Goal: Task Accomplishment & Management: Use online tool/utility

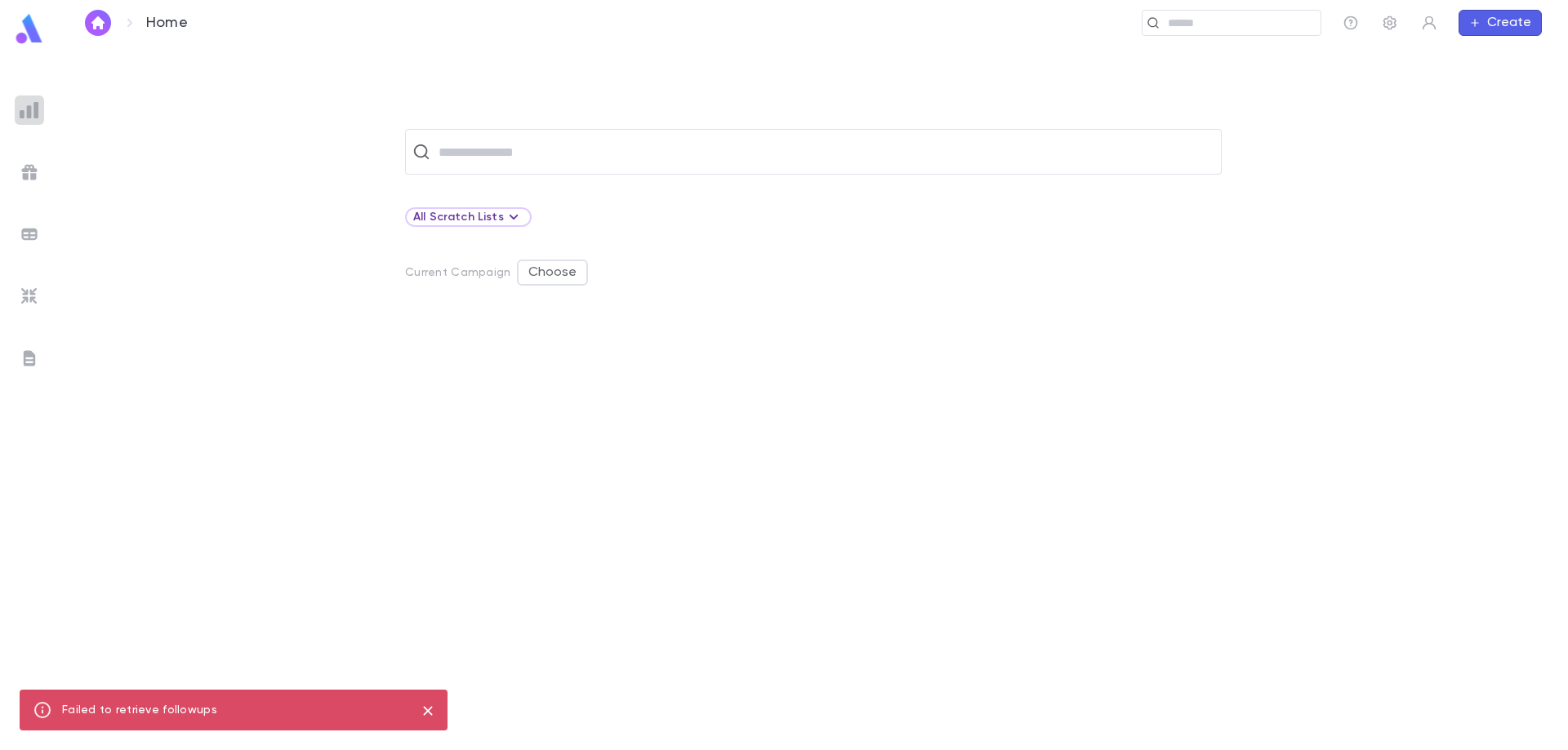
click at [31, 108] on img at bounding box center [29, 110] width 19 height 19
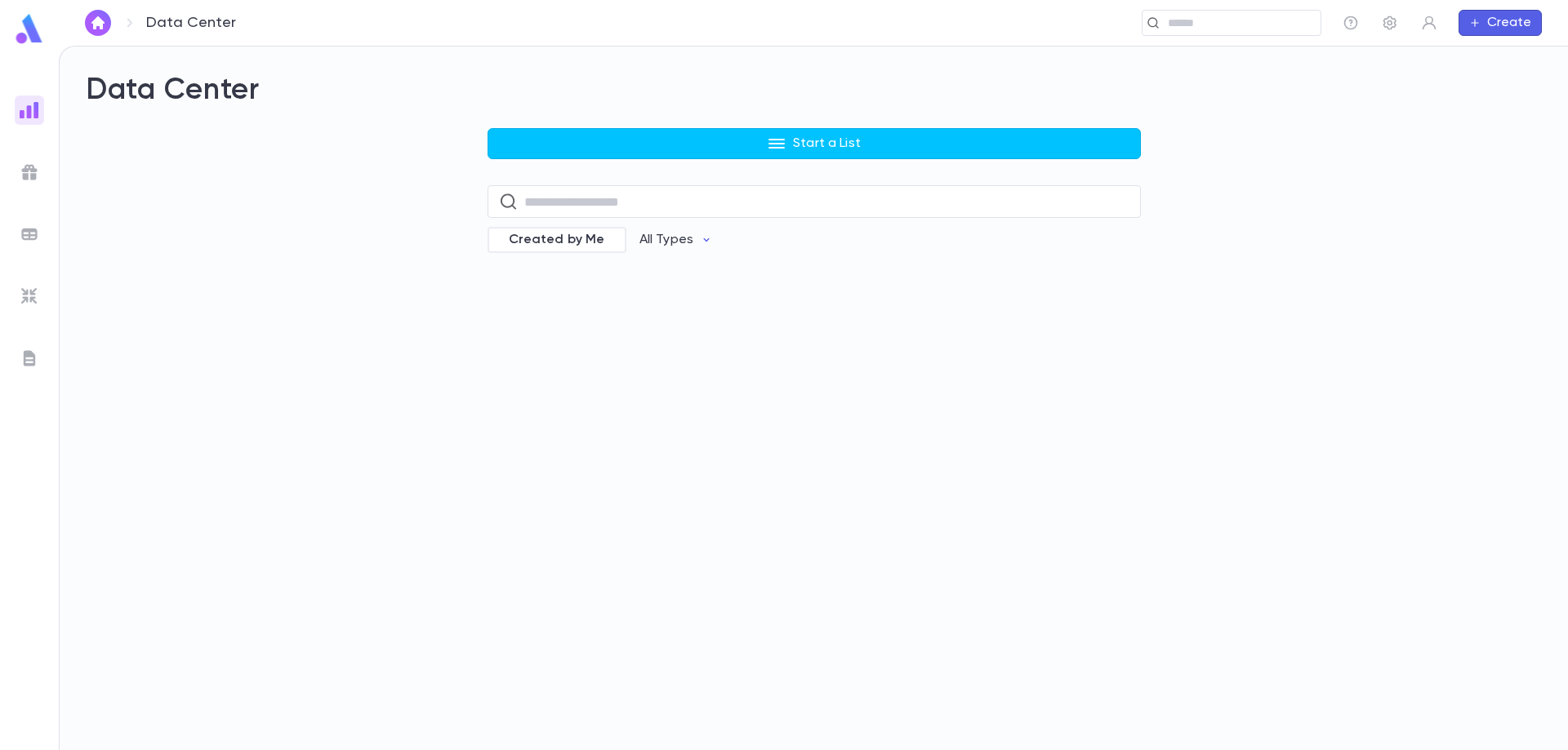
click at [37, 155] on ul at bounding box center [30, 419] width 59 height 661
click at [36, 168] on img at bounding box center [29, 172] width 19 height 19
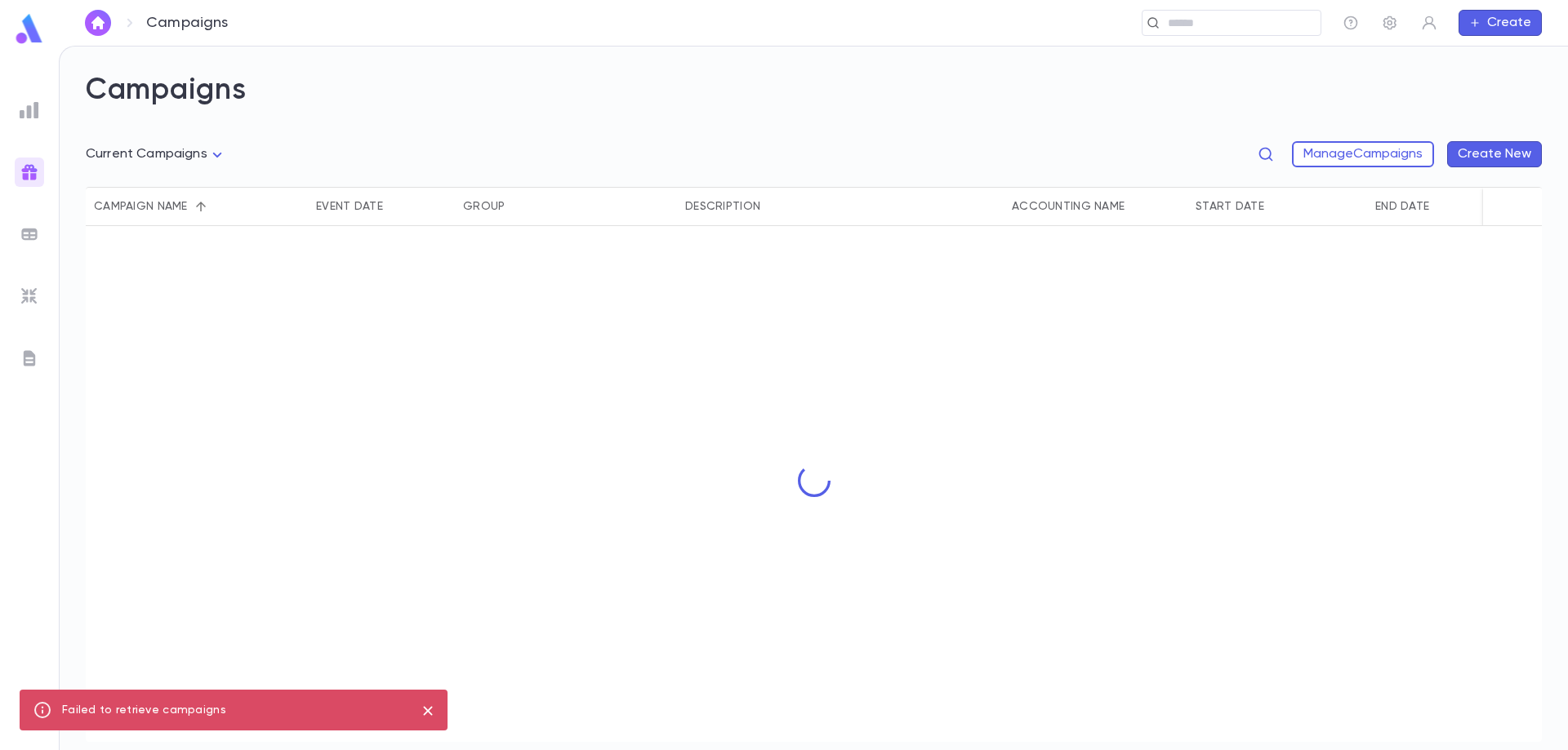
click at [30, 227] on img at bounding box center [29, 234] width 19 height 19
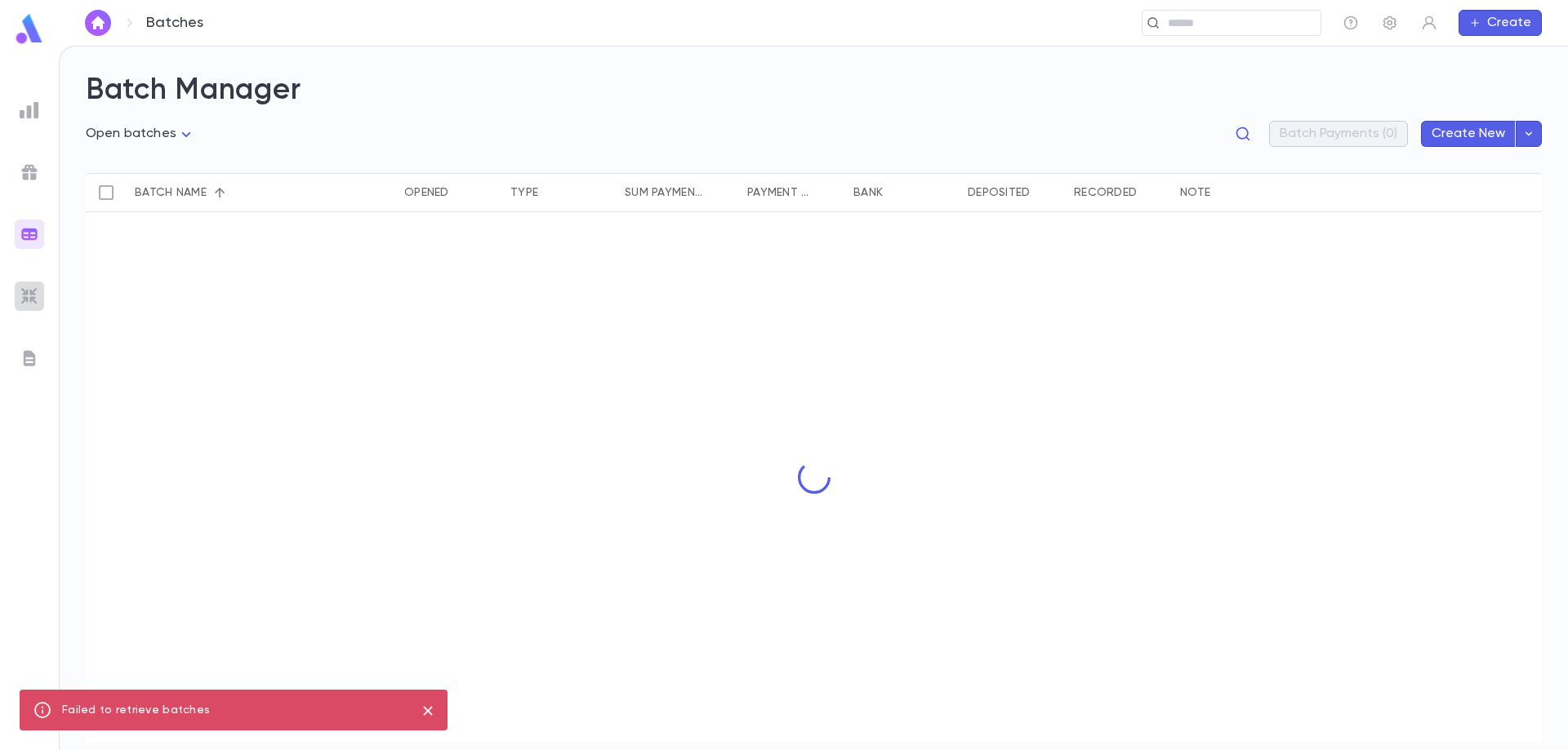
click at [31, 292] on img at bounding box center [29, 296] width 19 height 19
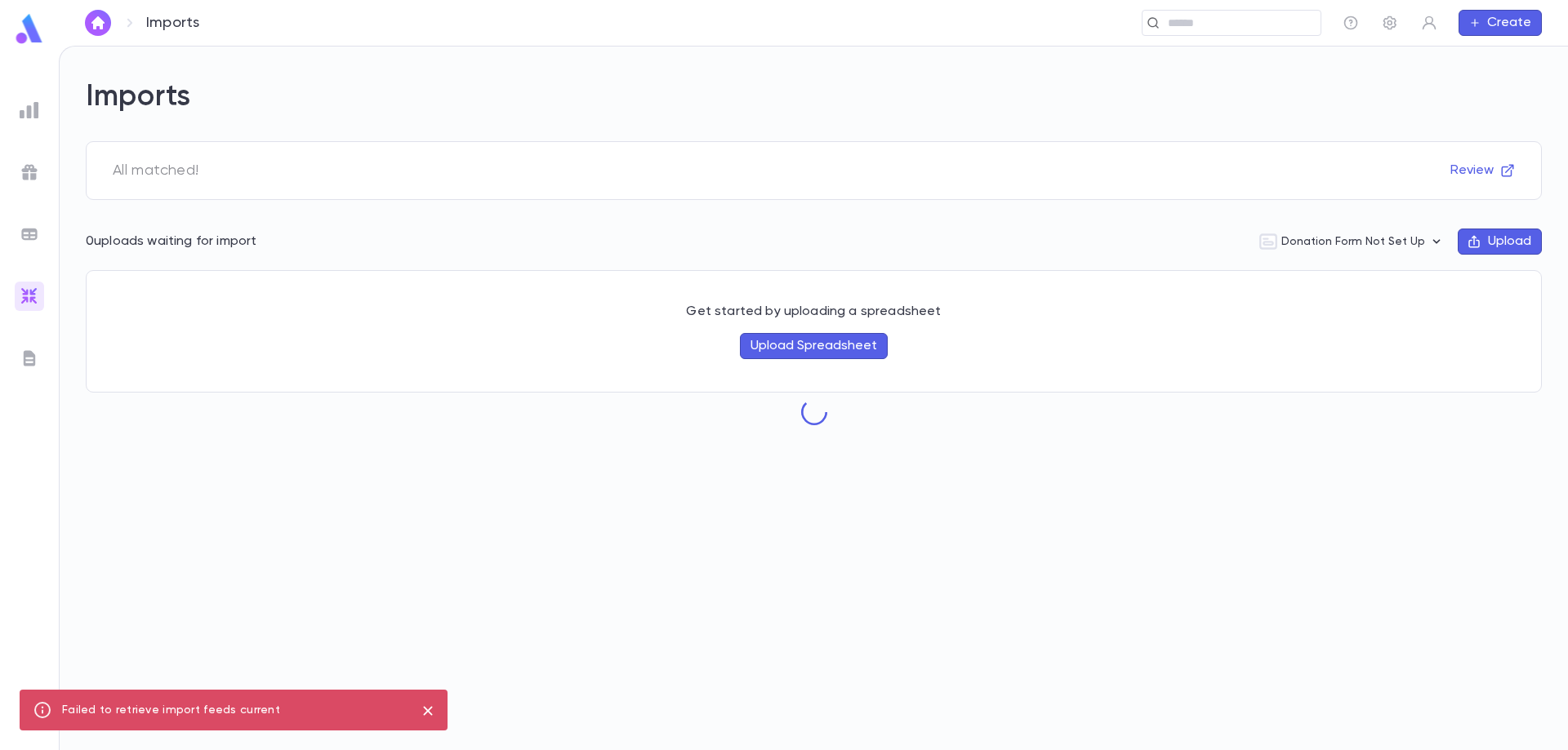
drag, startPoint x: 22, startPoint y: 345, endPoint x: 31, endPoint y: 322, distance: 24.7
click at [23, 340] on ul at bounding box center [30, 419] width 59 height 661
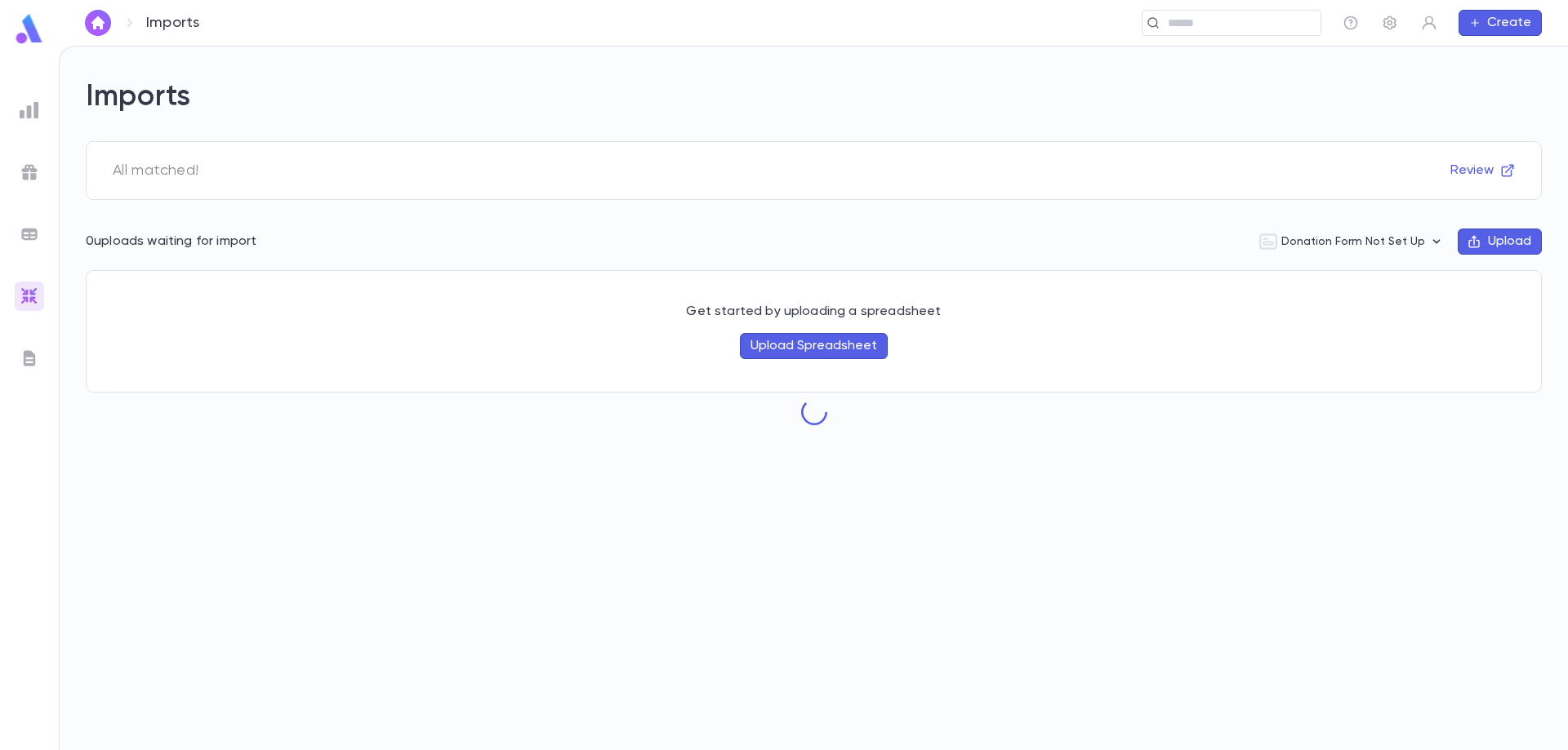
click at [38, 33] on img at bounding box center [29, 29] width 32 height 31
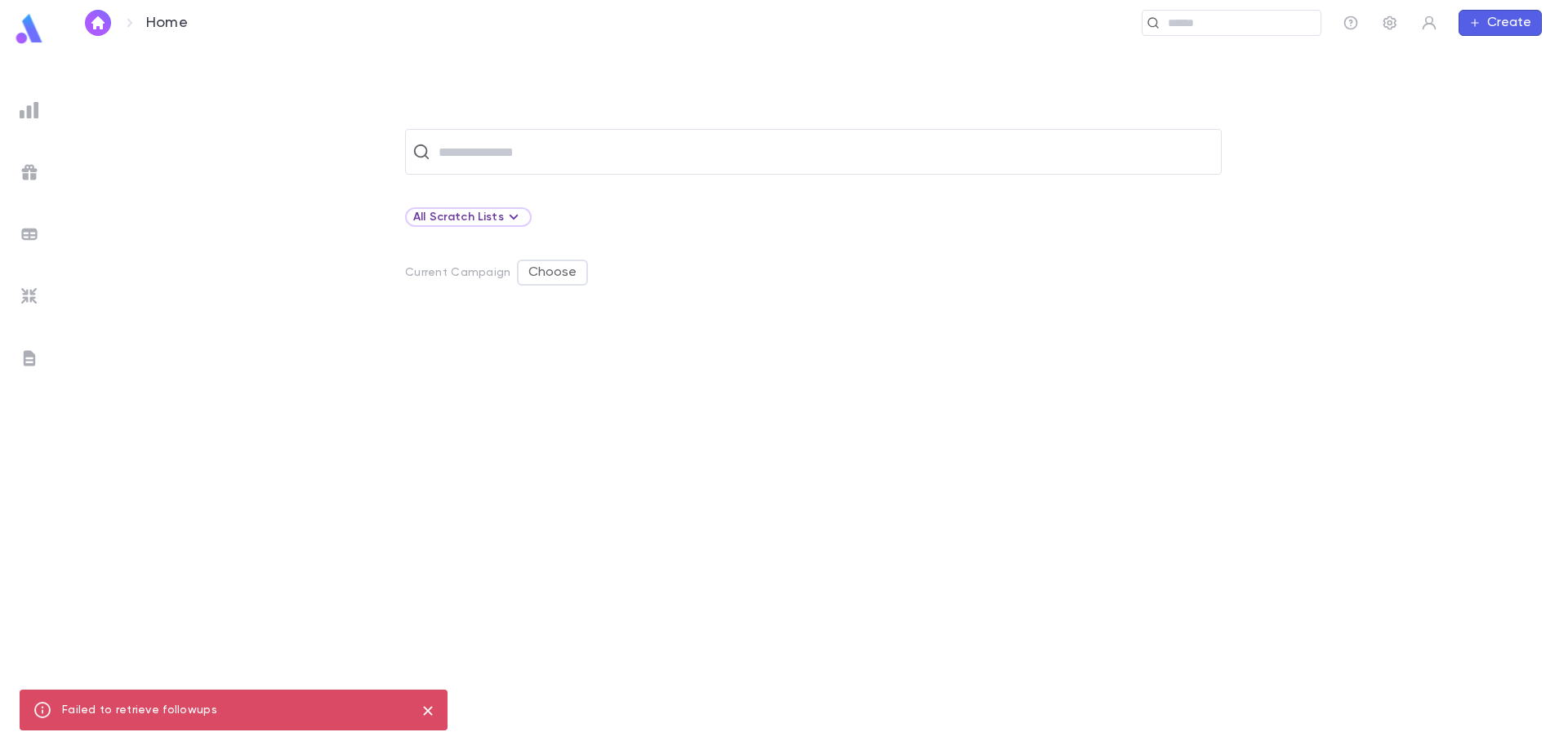
click at [40, 108] on div at bounding box center [30, 110] width 30 height 30
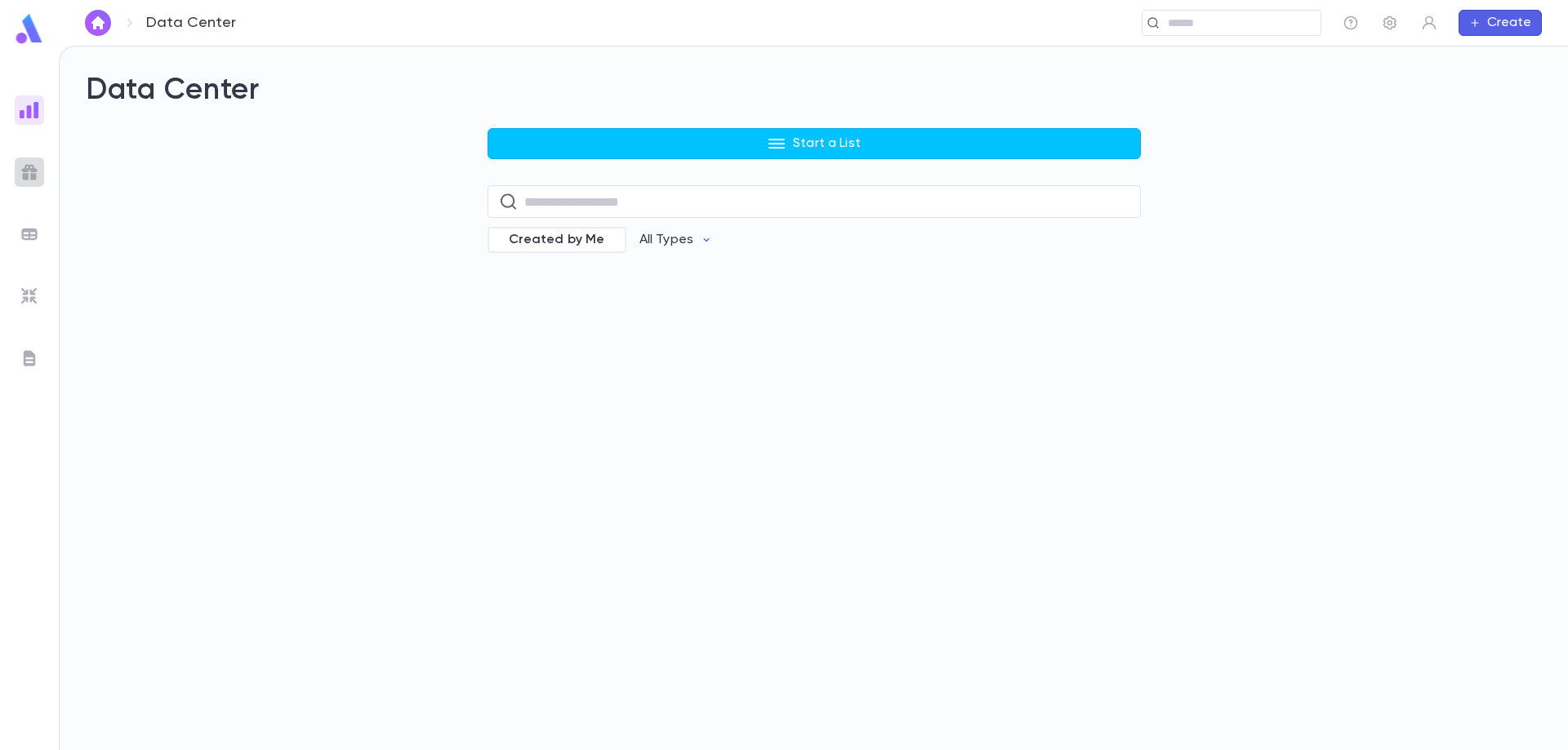
click at [31, 170] on img at bounding box center [29, 172] width 19 height 19
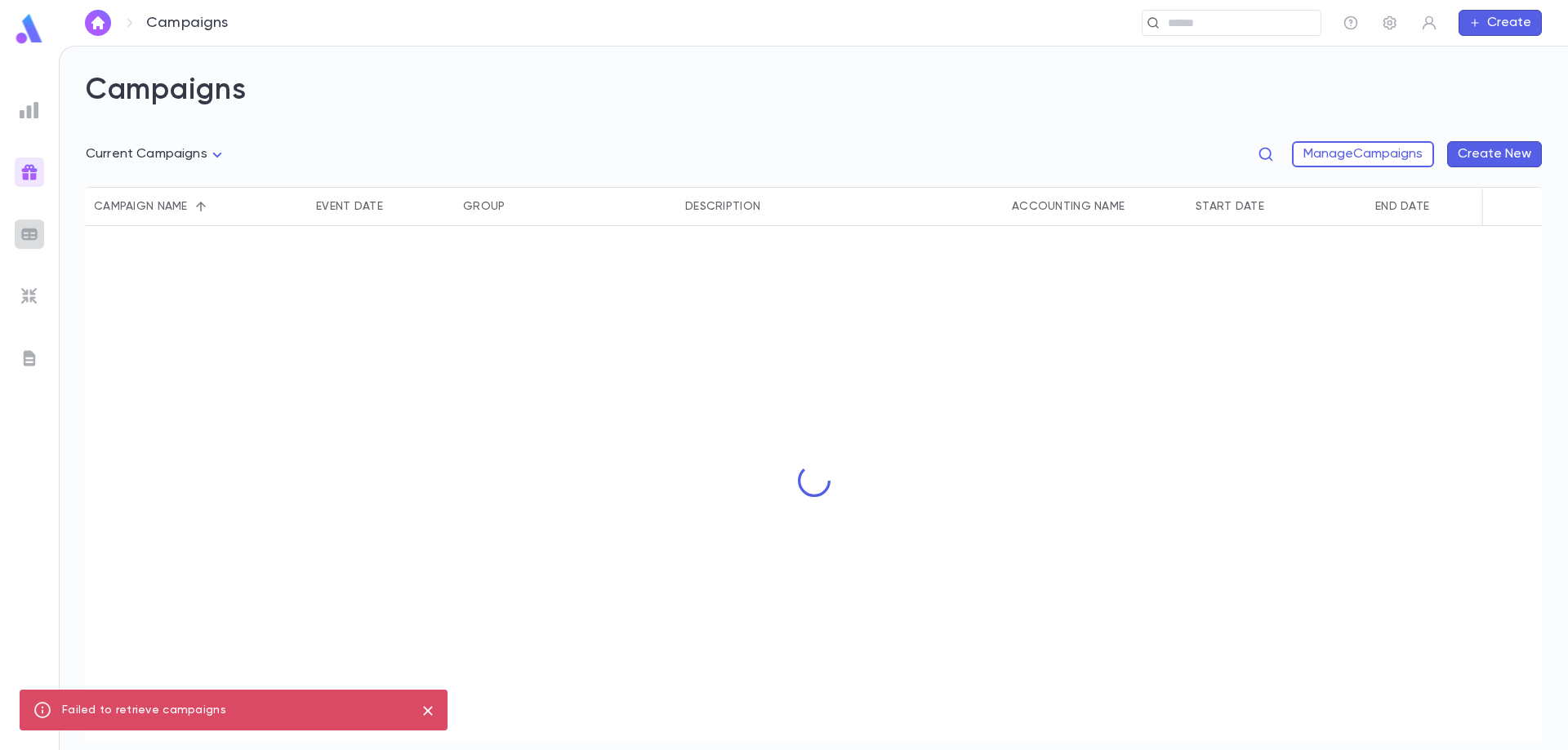
click at [26, 234] on img at bounding box center [29, 234] width 19 height 19
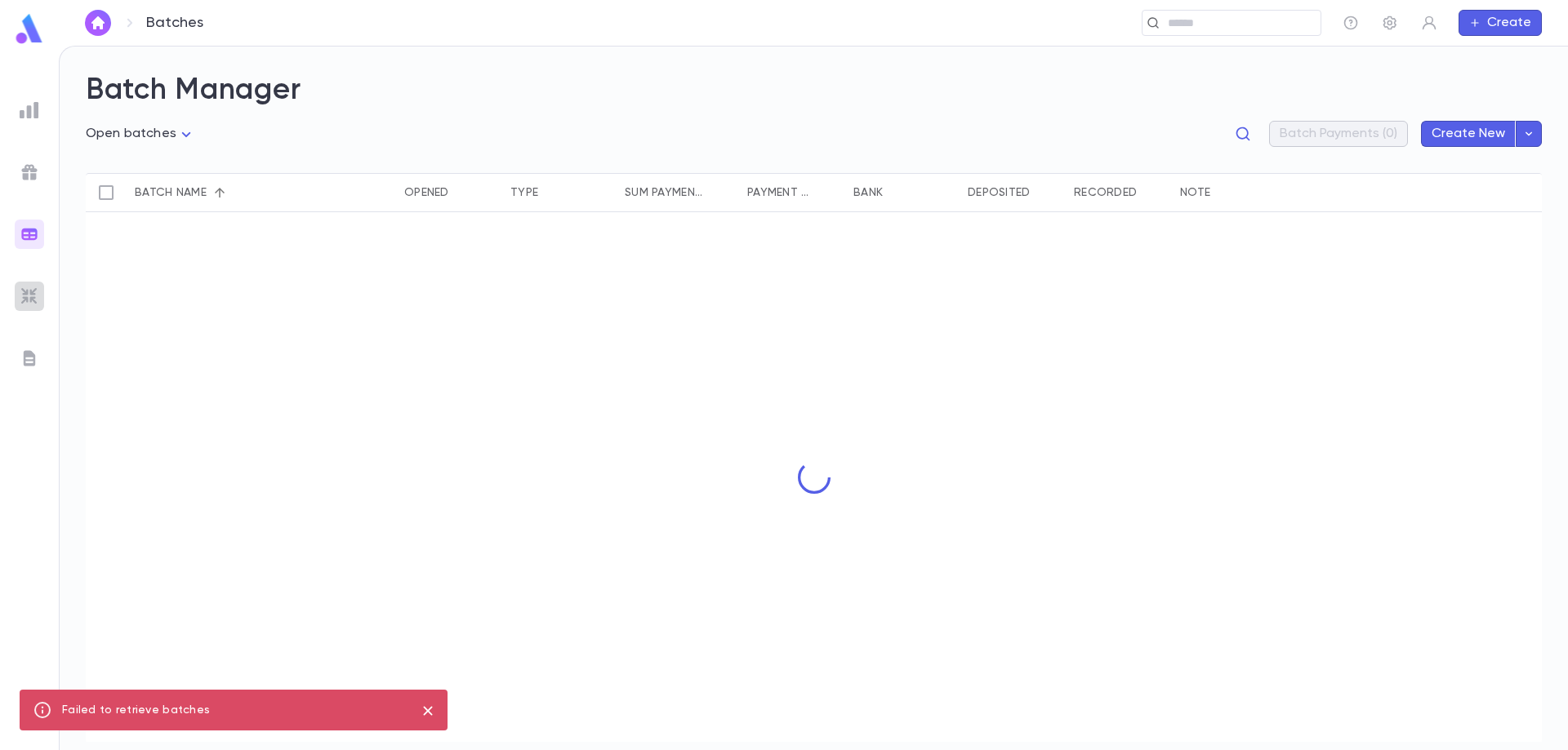
click at [23, 288] on img at bounding box center [29, 296] width 19 height 19
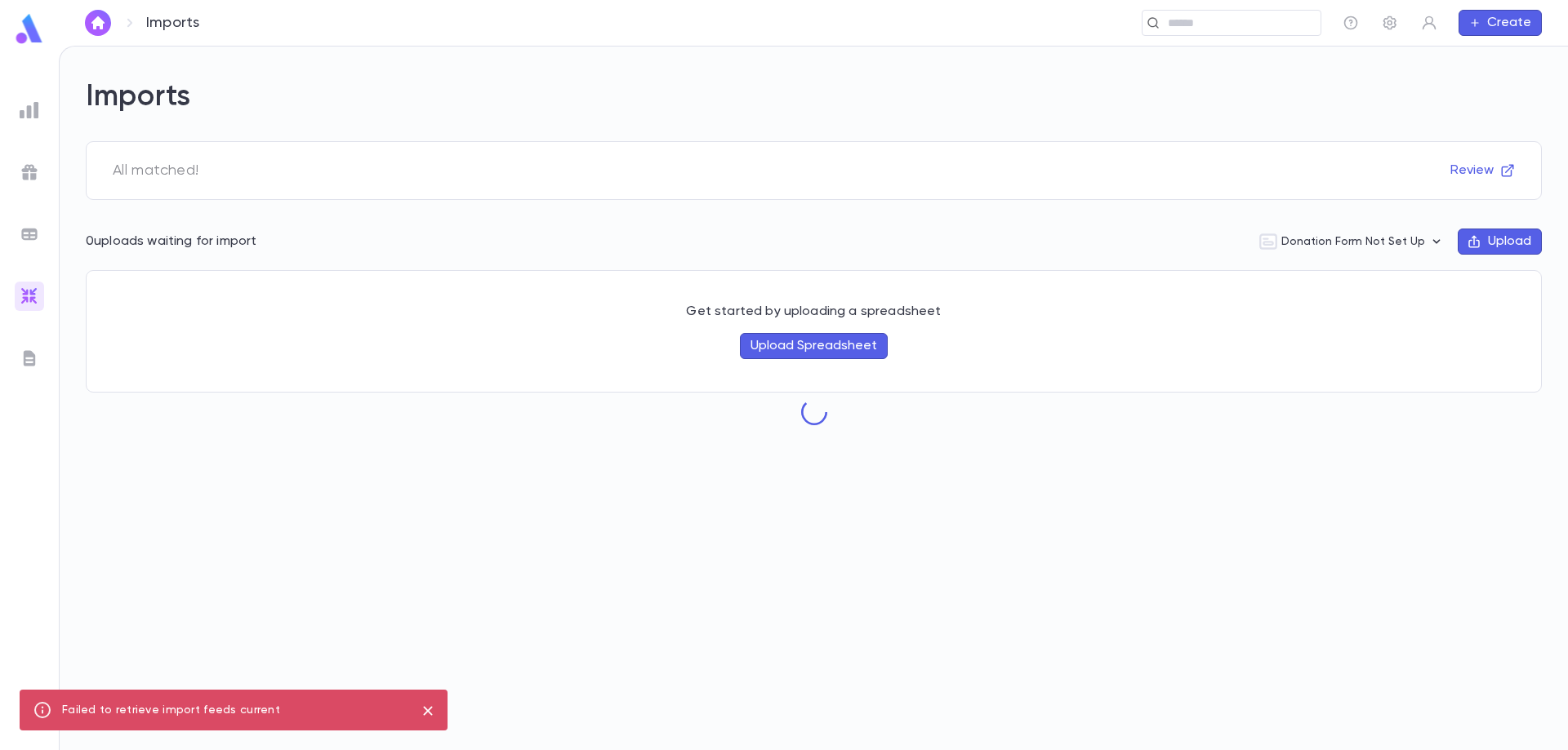
click at [29, 355] on img at bounding box center [29, 358] width 19 height 19
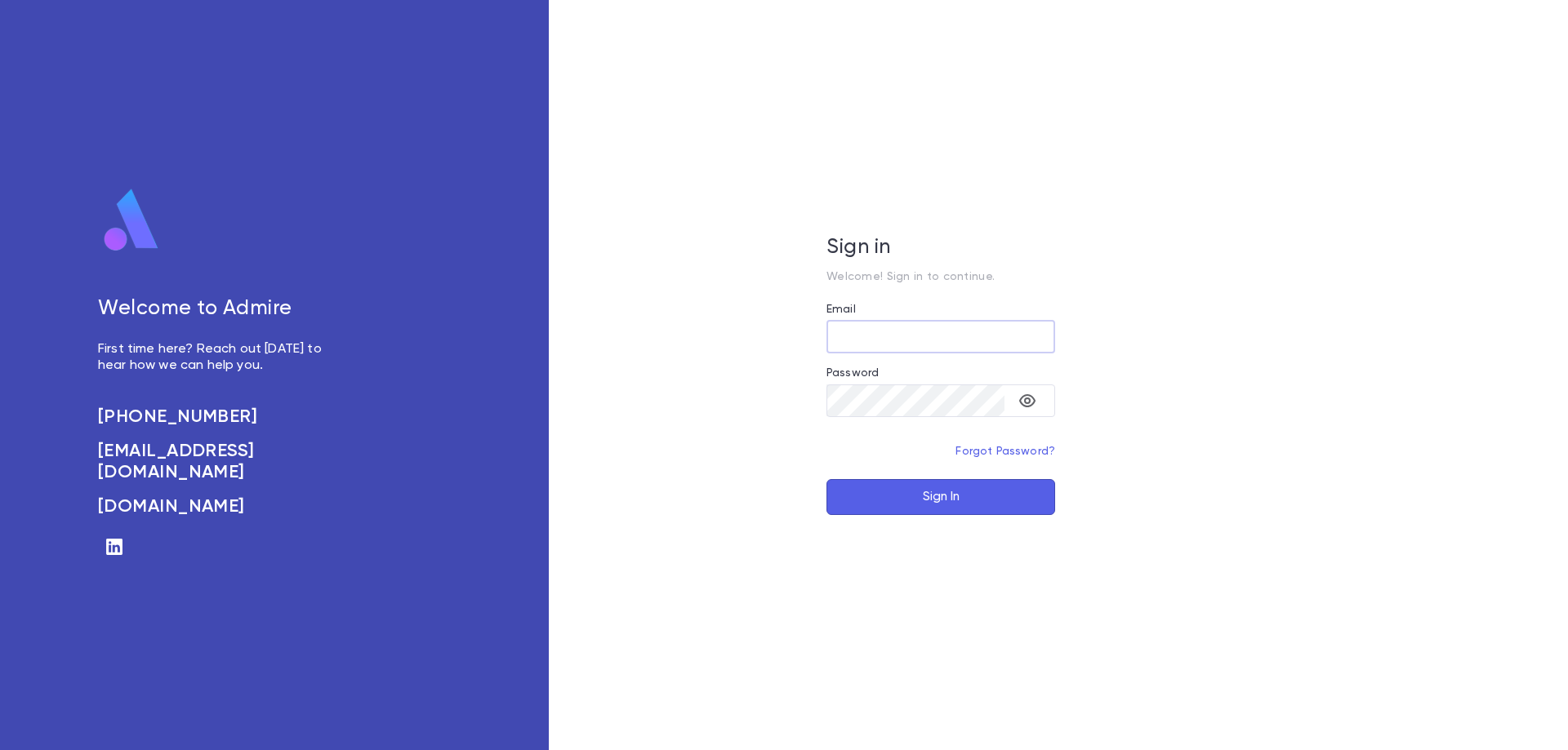
click at [884, 339] on input "Email" at bounding box center [940, 337] width 228 height 31
type input "**********"
click at [883, 505] on button "Sign In" at bounding box center [940, 497] width 228 height 36
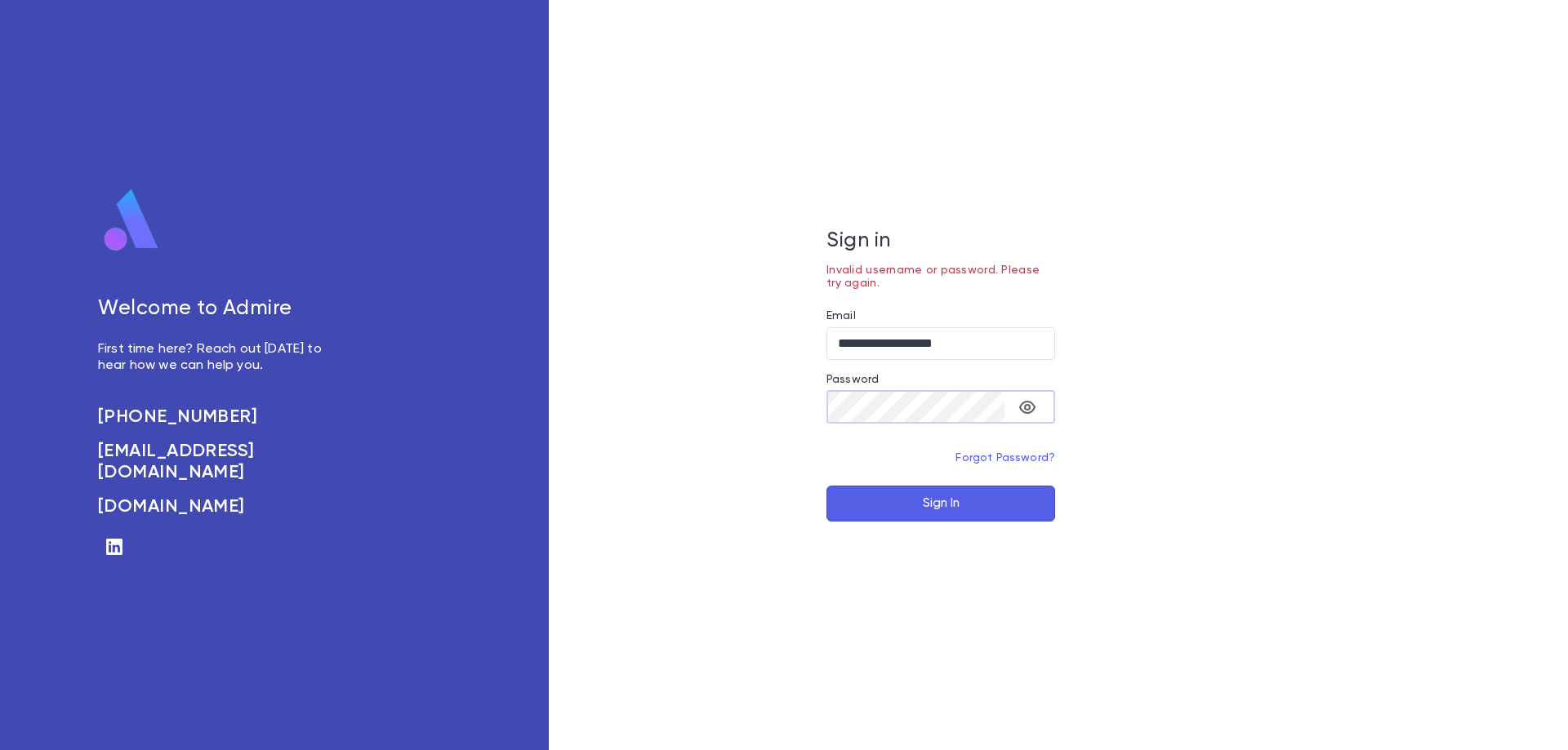
click at [790, 407] on div "**********" at bounding box center [940, 375] width 784 height 750
click at [922, 509] on button "Sign In" at bounding box center [940, 503] width 228 height 36
click at [1028, 403] on icon "toggle password visibility" at bounding box center [1027, 407] width 19 height 19
click at [990, 498] on button "Sign In" at bounding box center [940, 503] width 228 height 36
click at [960, 501] on button "Sign In" at bounding box center [940, 503] width 228 height 36
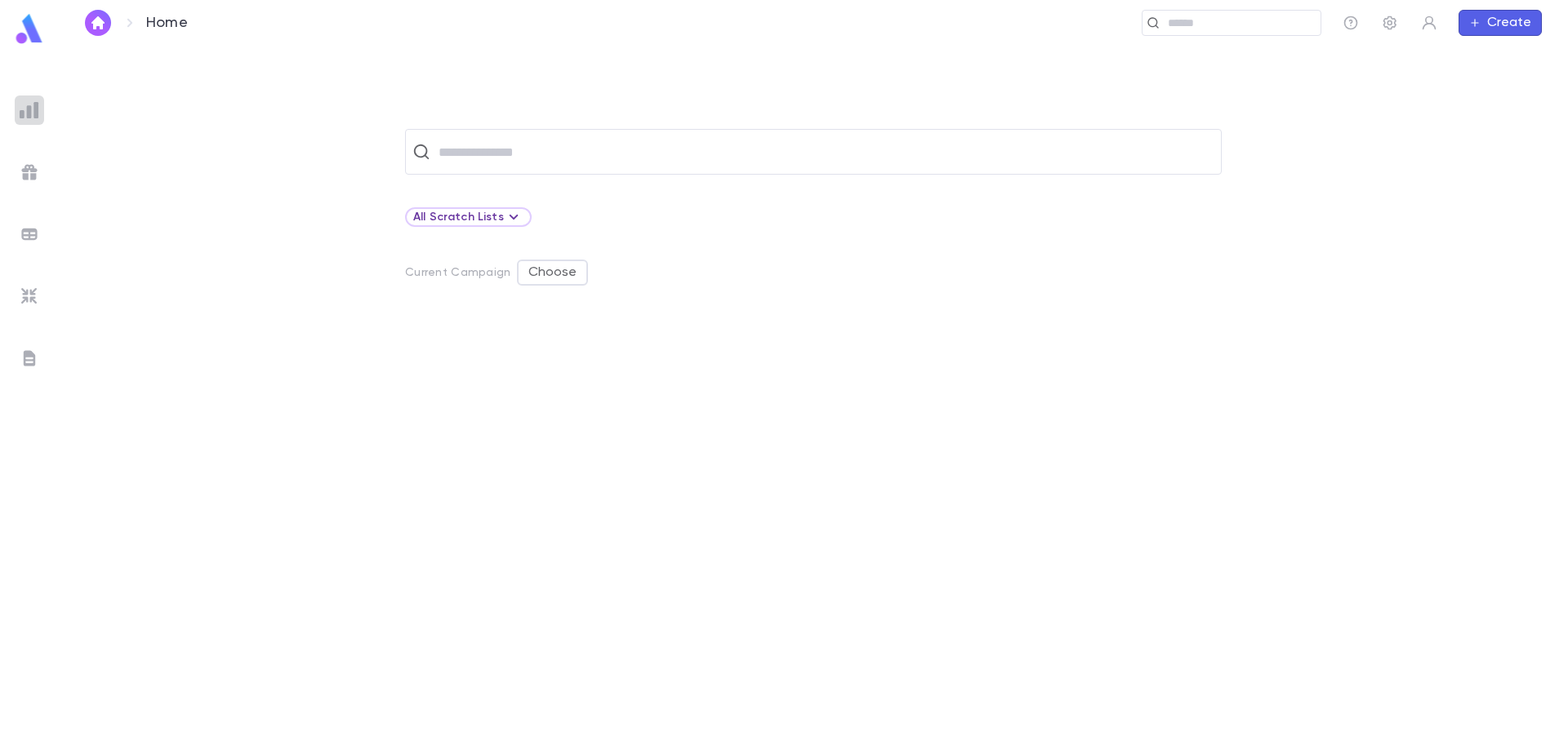
click at [32, 117] on img at bounding box center [29, 110] width 19 height 19
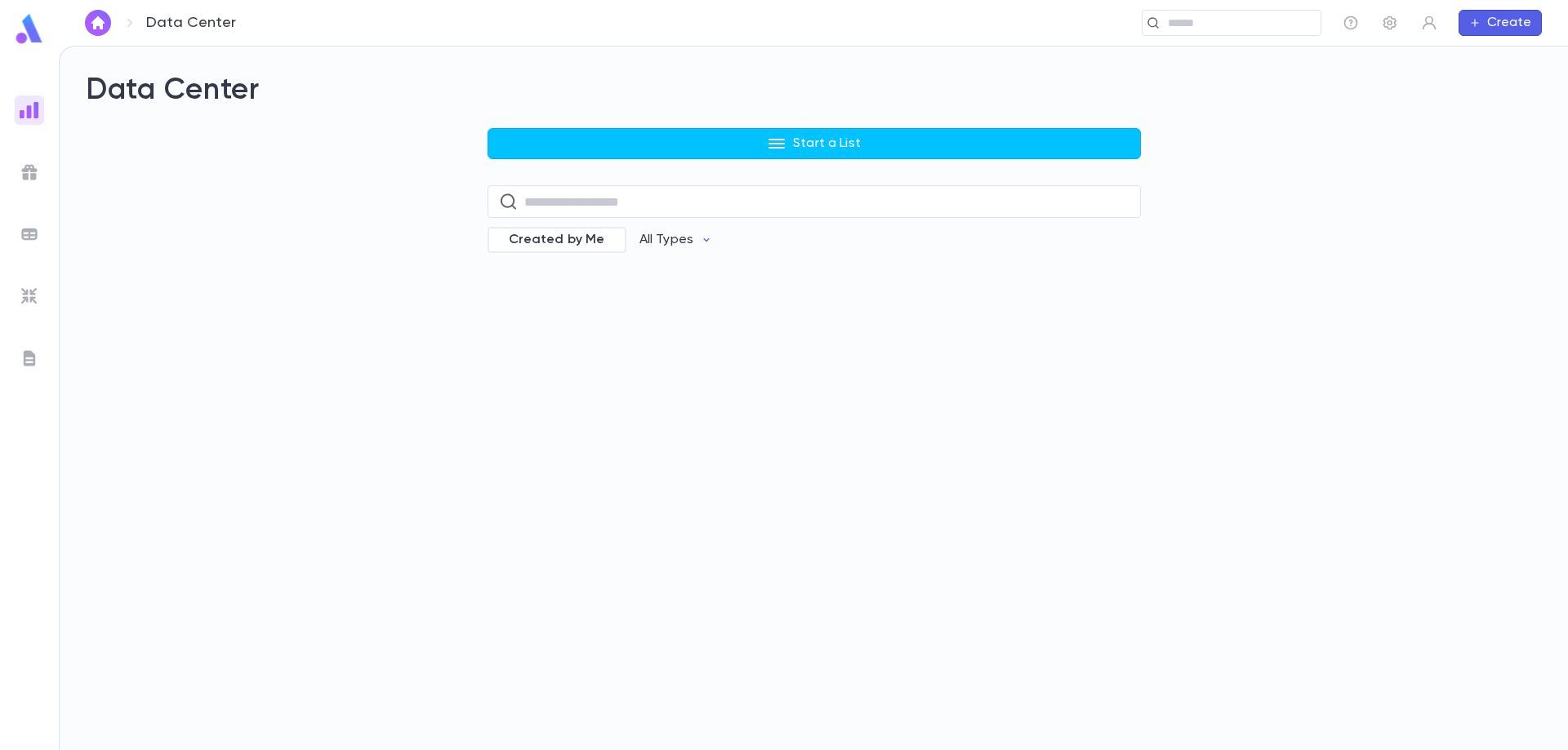
click at [32, 160] on div at bounding box center [30, 172] width 30 height 30
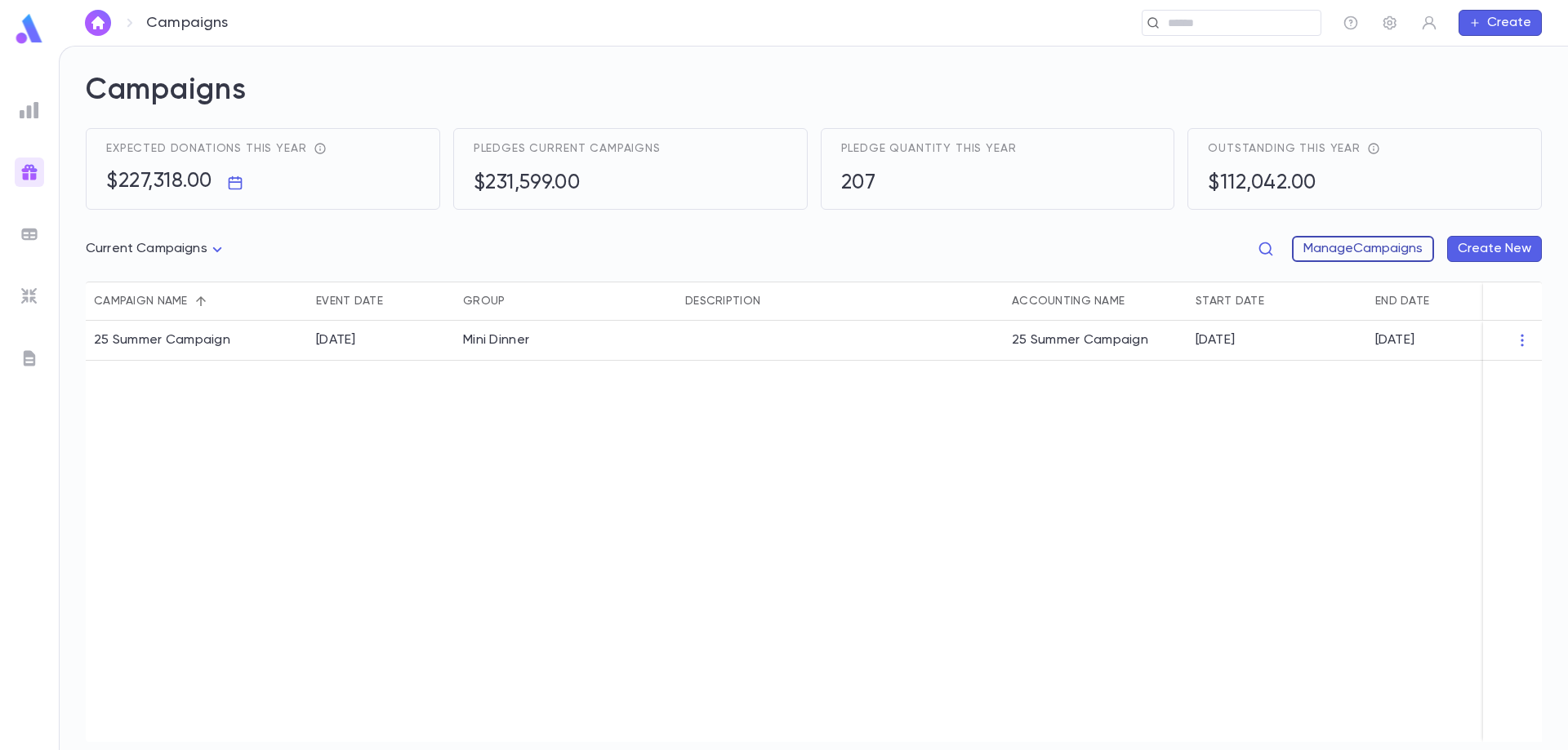
click at [1307, 244] on button "Manage Campaigns" at bounding box center [1363, 249] width 142 height 26
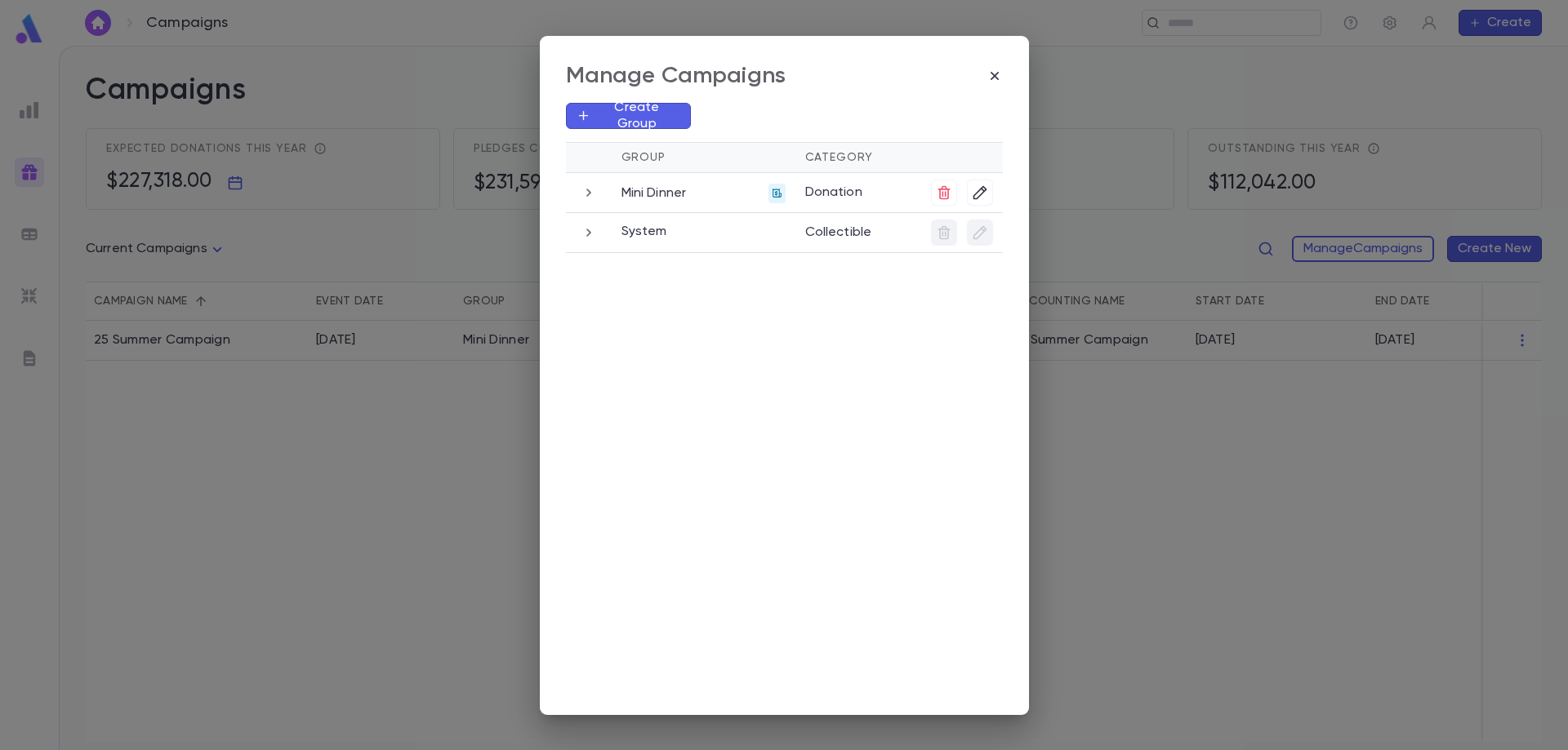
click at [658, 204] on td "Mini Dinner" at bounding box center [703, 191] width 184 height 40
click at [585, 196] on icon "button" at bounding box center [588, 192] width 18 height 19
click at [583, 298] on icon "button" at bounding box center [588, 297] width 18 height 19
click at [990, 75] on icon "button" at bounding box center [994, 76] width 17 height 17
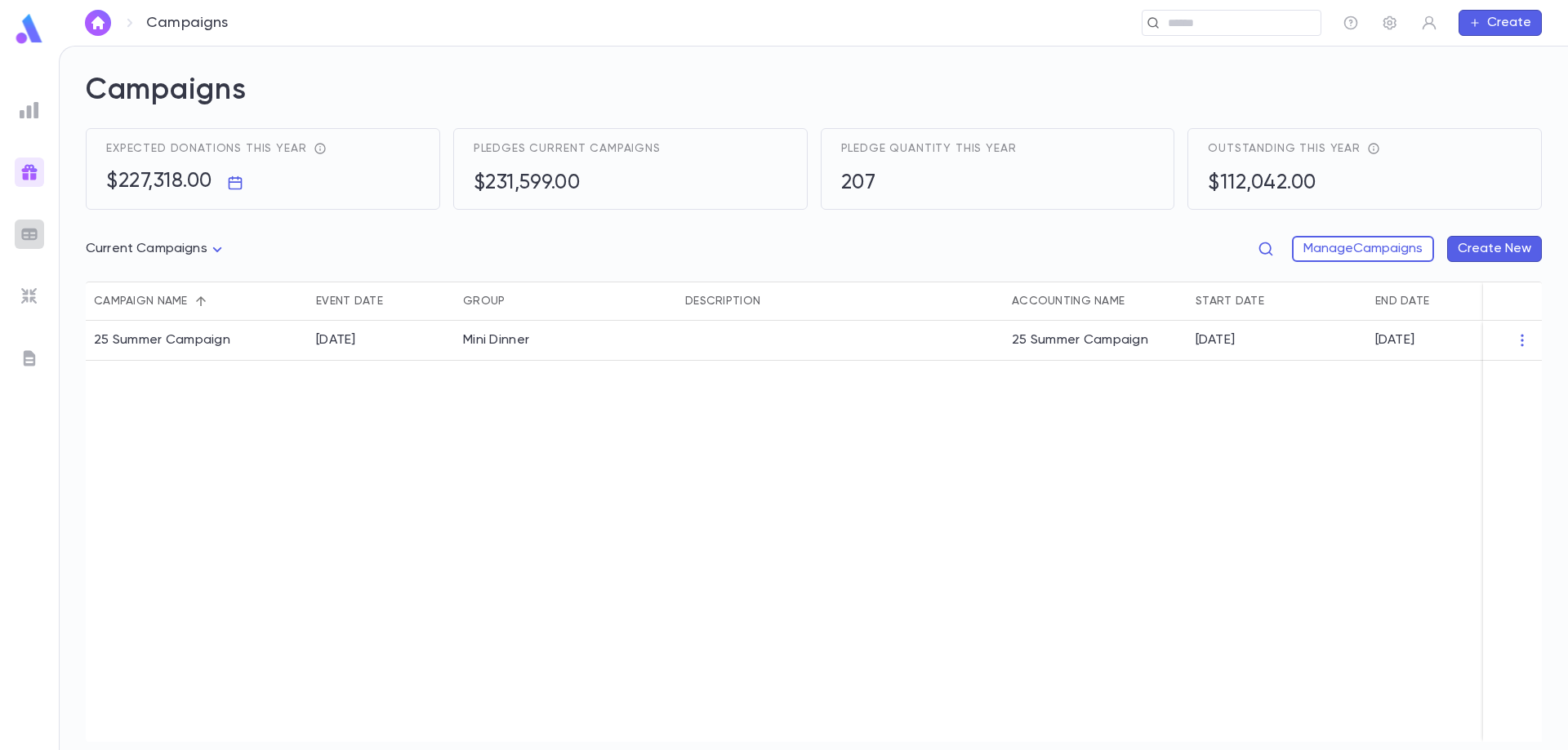
click at [38, 232] on img at bounding box center [29, 234] width 19 height 19
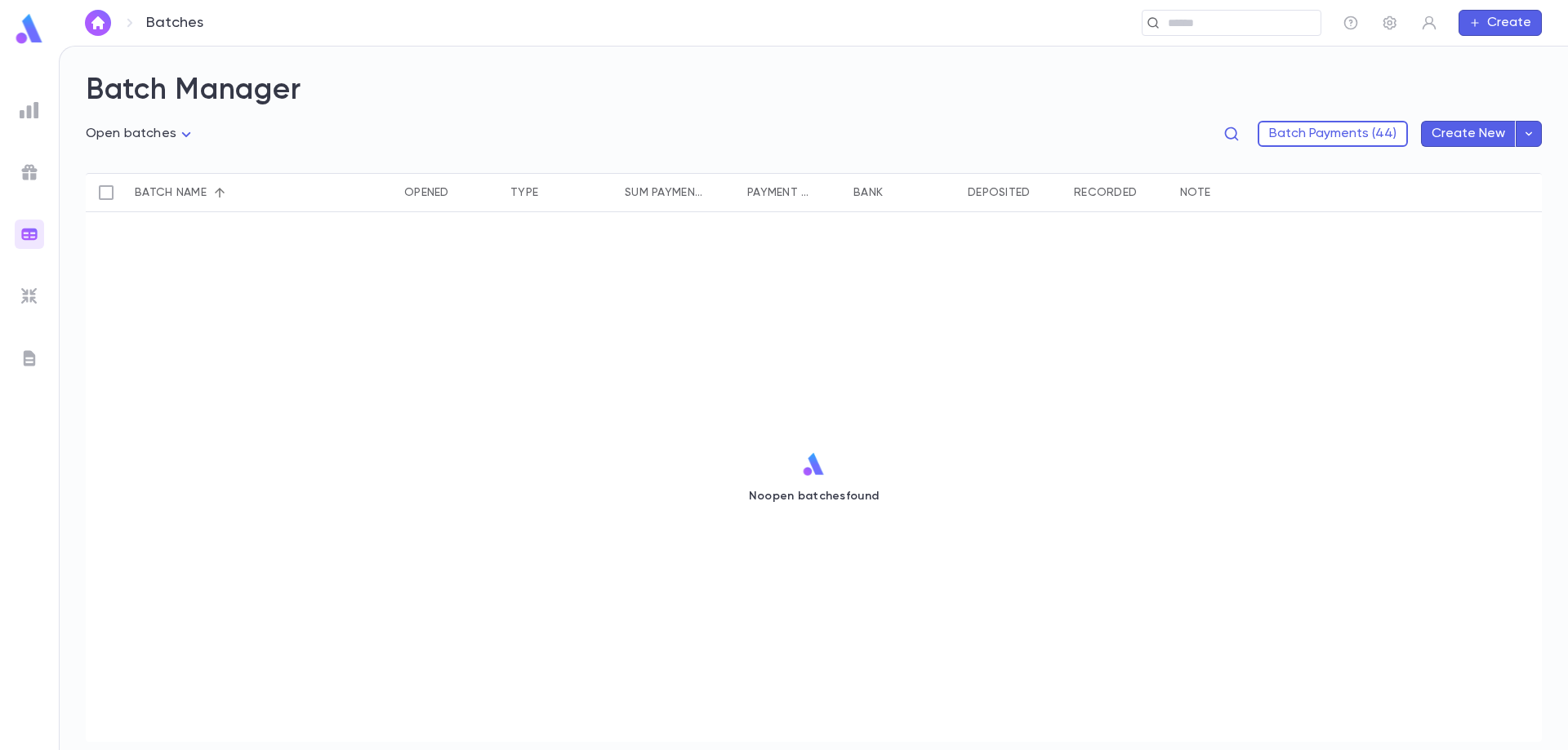
click at [25, 187] on ul at bounding box center [30, 419] width 59 height 661
click at [26, 178] on img at bounding box center [29, 172] width 19 height 19
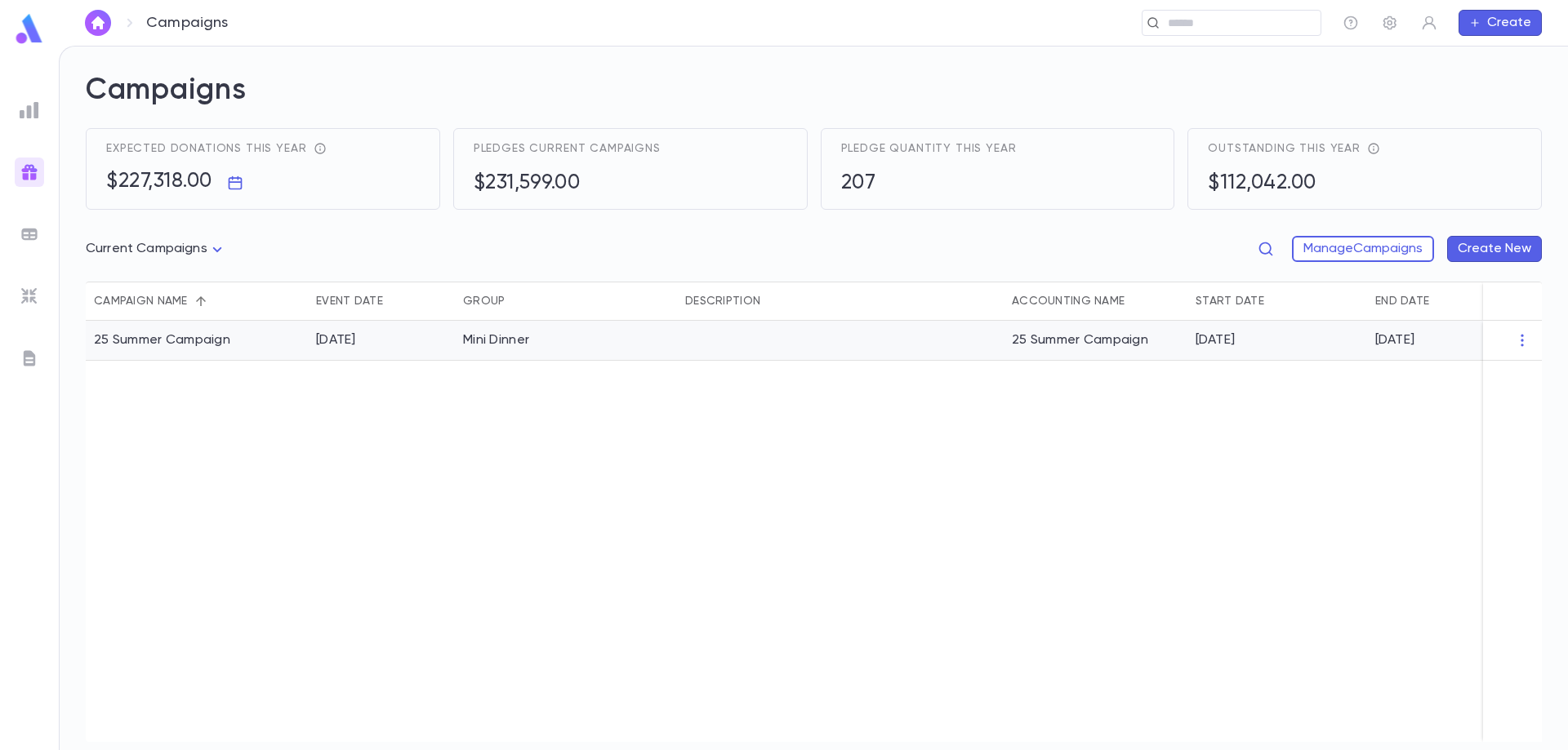
click at [135, 245] on body "Campaigns ​ Create Campaigns Expected donations this year $227,318.00 Pledges c…" at bounding box center [784, 398] width 1568 height 705
click at [182, 338] on div at bounding box center [784, 375] width 1568 height 750
click at [34, 108] on img at bounding box center [29, 110] width 19 height 19
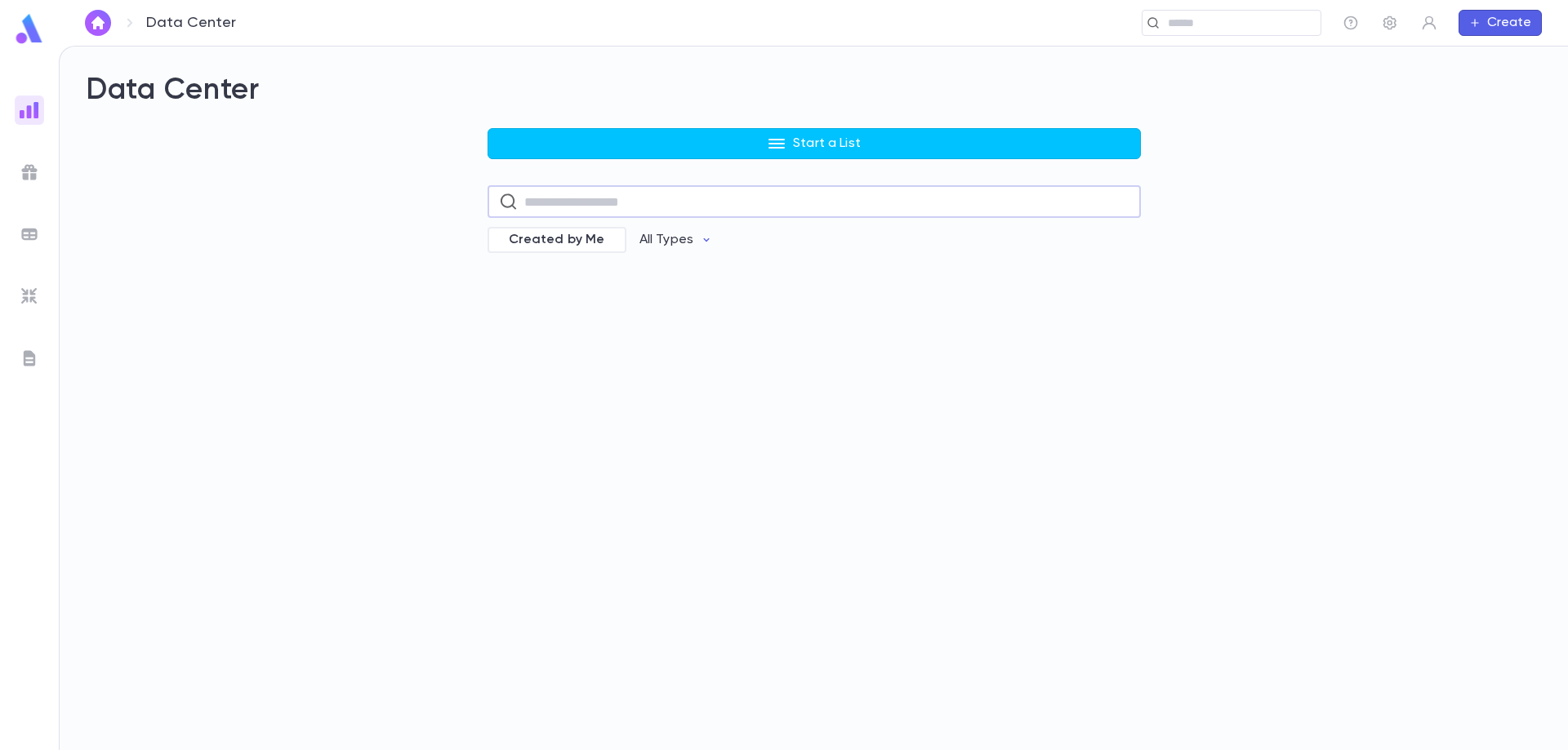
click at [741, 217] on input "text" at bounding box center [827, 202] width 605 height 31
click at [519, 298] on div "Data Center Start a List ​ Created by Me All Types" at bounding box center [813, 398] width 1508 height 704
click at [678, 243] on p "All Types" at bounding box center [666, 240] width 54 height 17
click at [685, 296] on li "Accounts" at bounding box center [684, 301] width 119 height 26
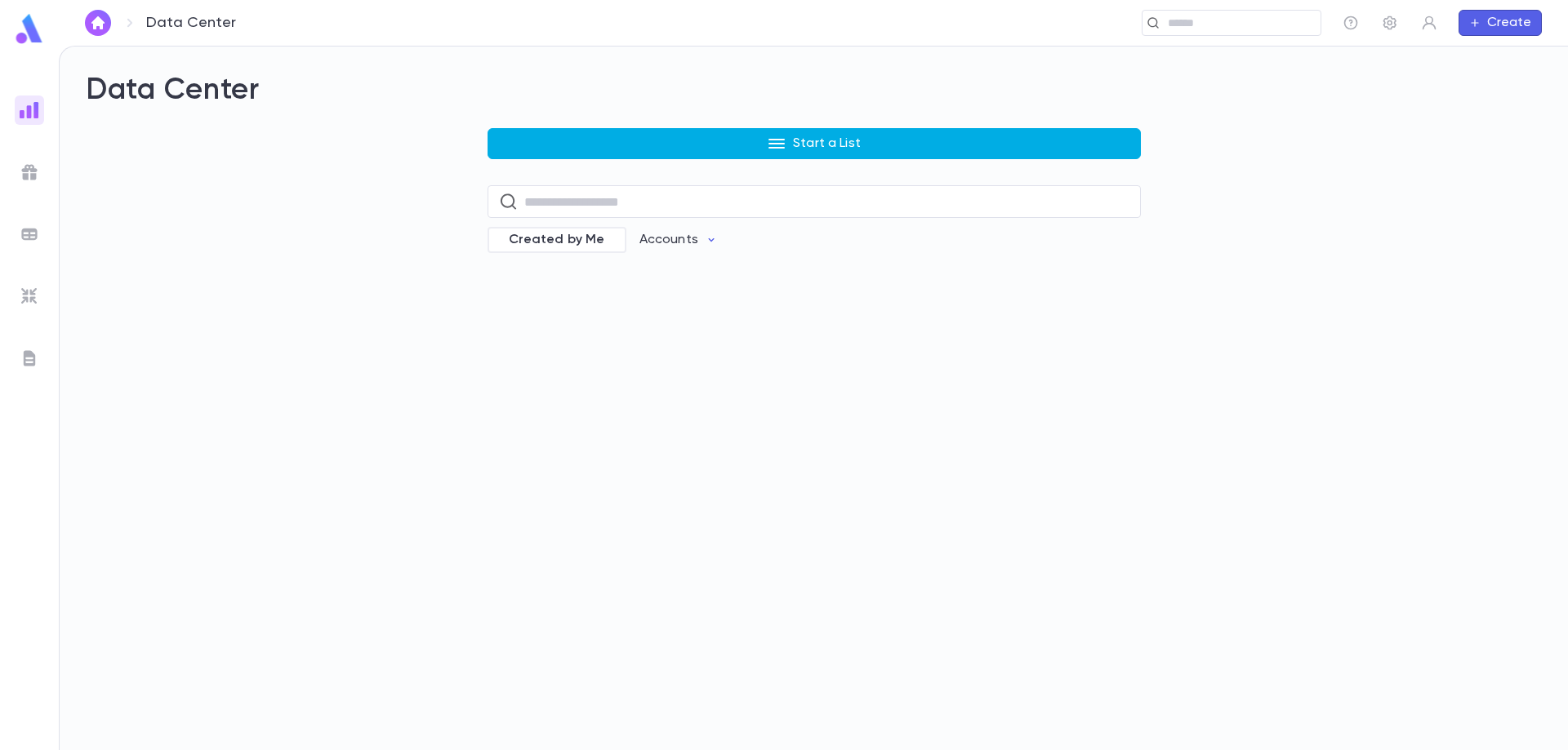
click at [784, 148] on icon "button" at bounding box center [777, 143] width 17 height 10
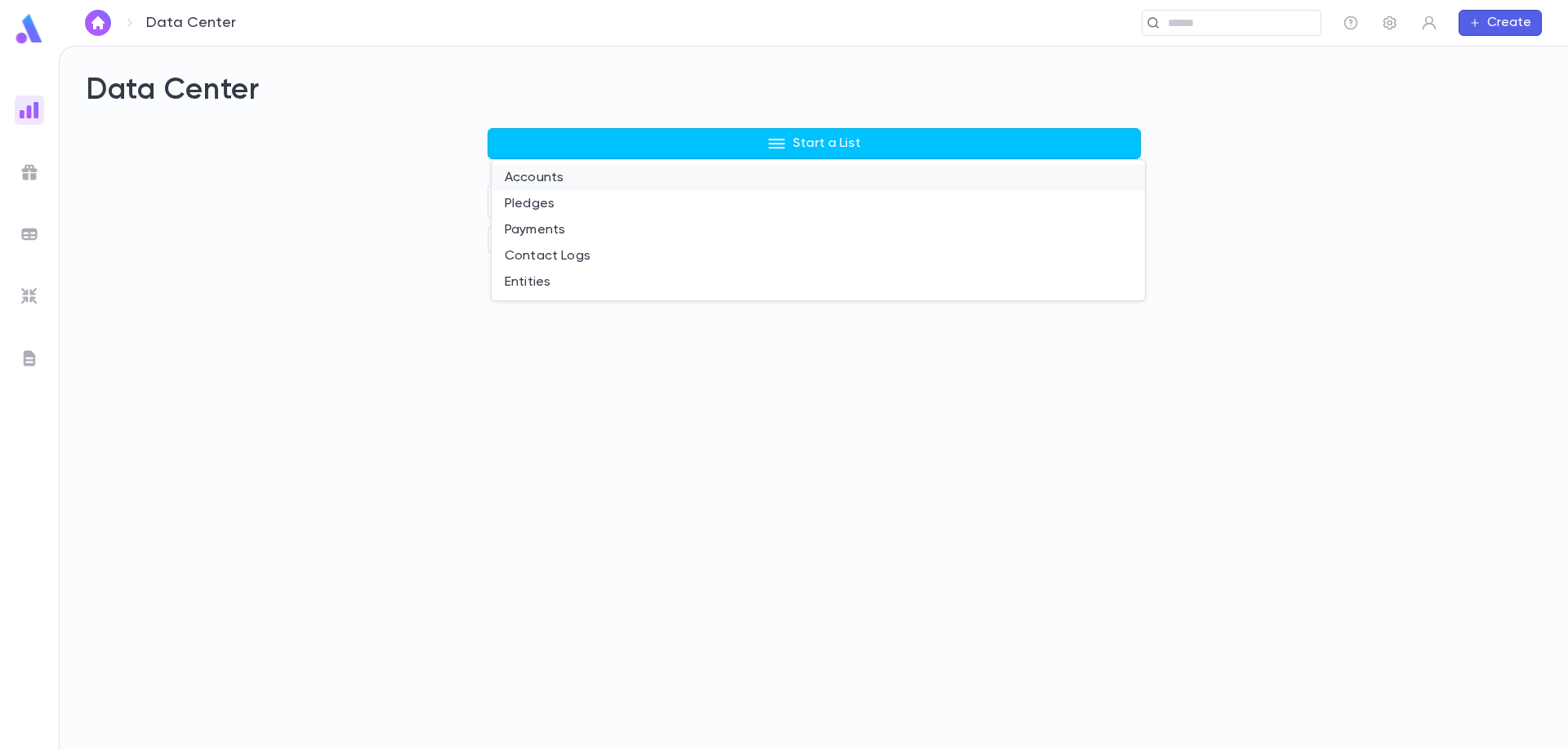
click at [764, 179] on li "Accounts" at bounding box center [818, 178] width 653 height 26
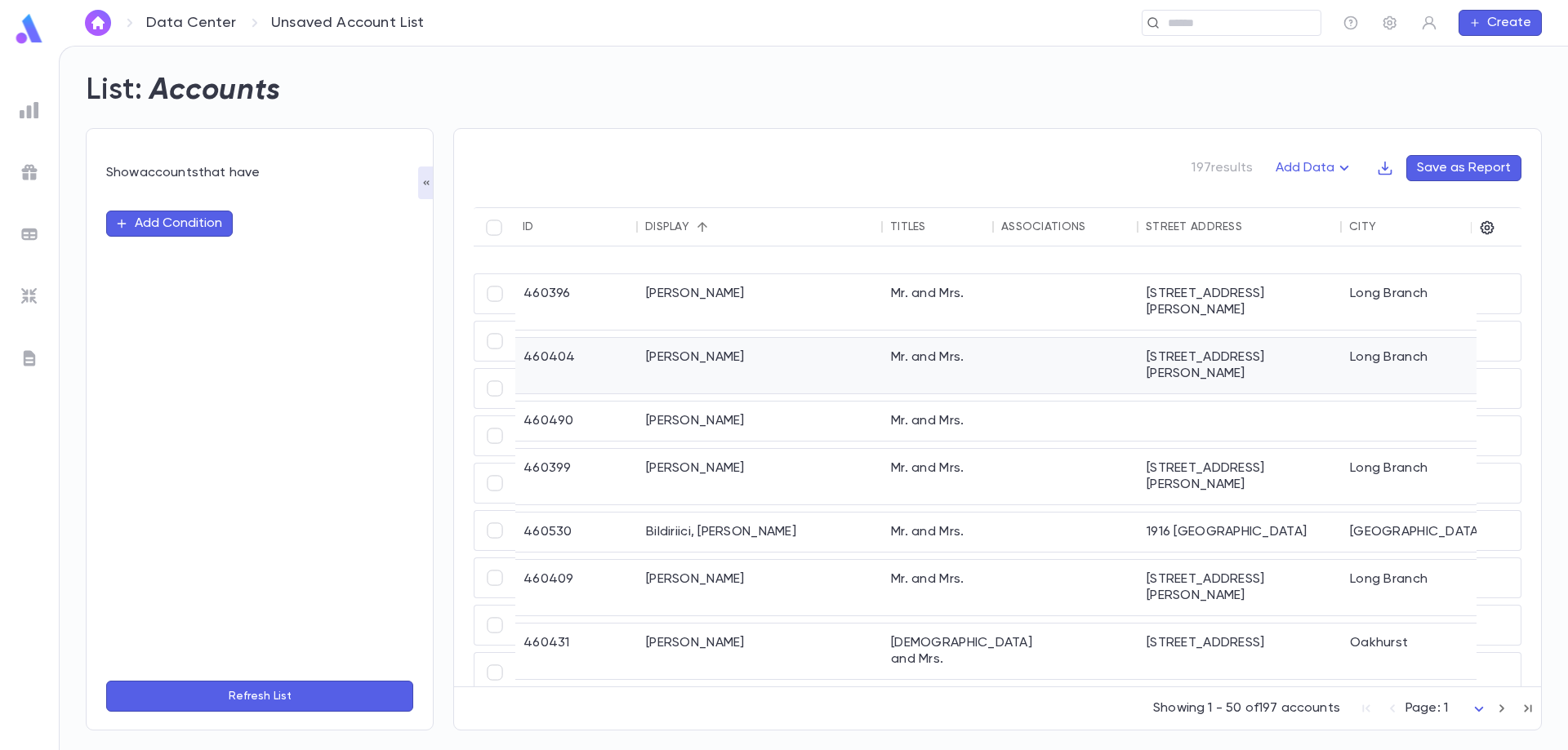
scroll to position [1306, 0]
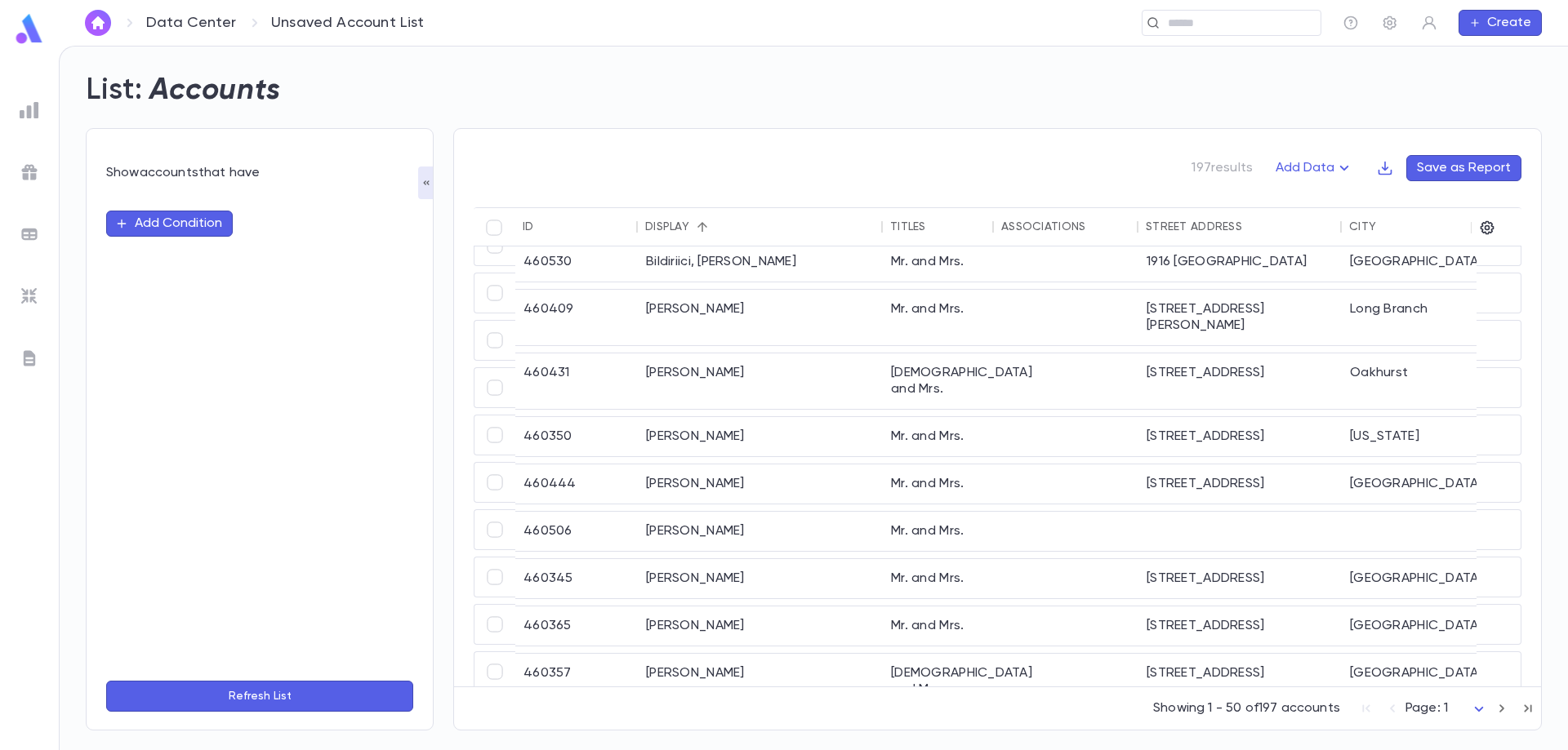
click at [36, 295] on img at bounding box center [29, 296] width 19 height 19
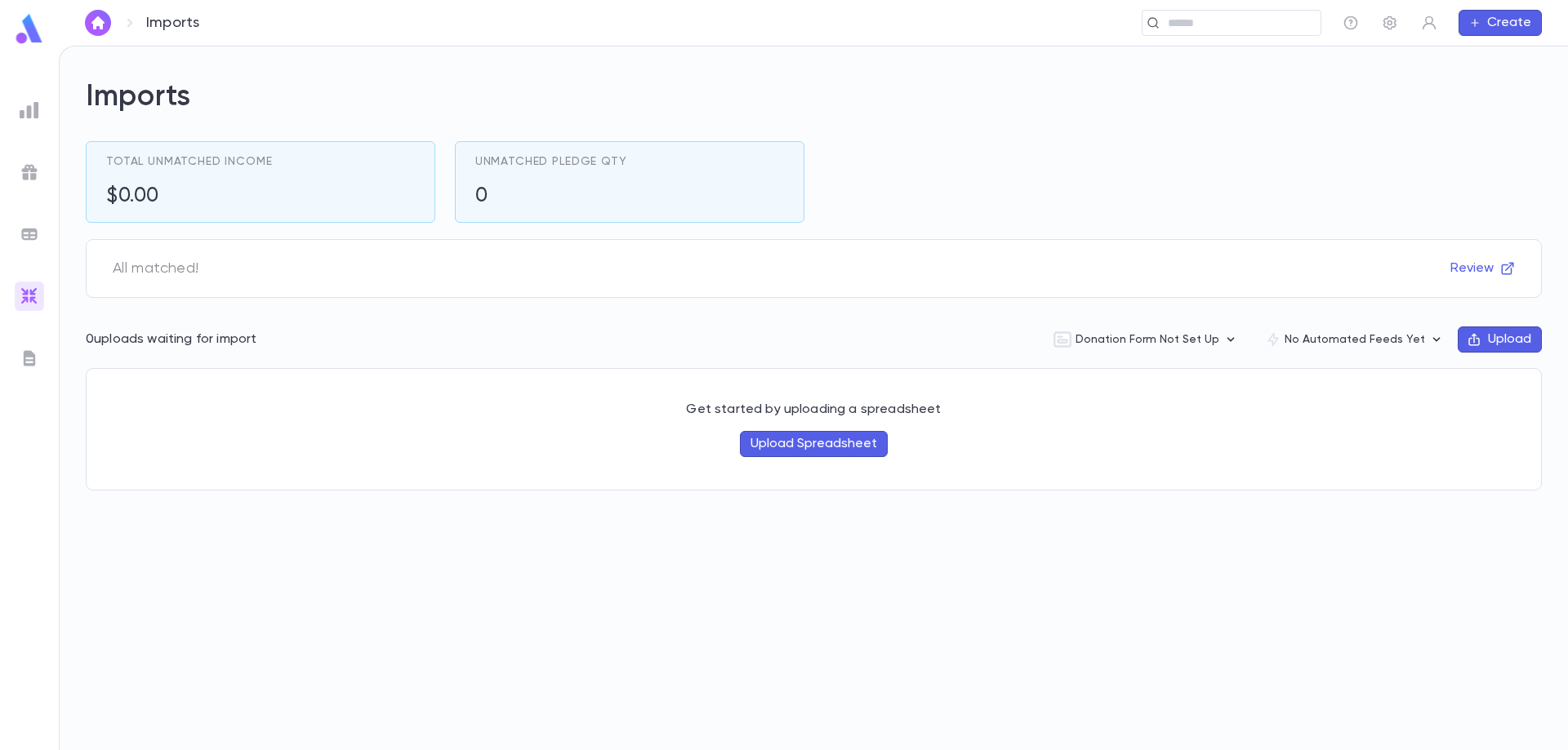
click at [40, 350] on div at bounding box center [30, 359] width 30 height 30
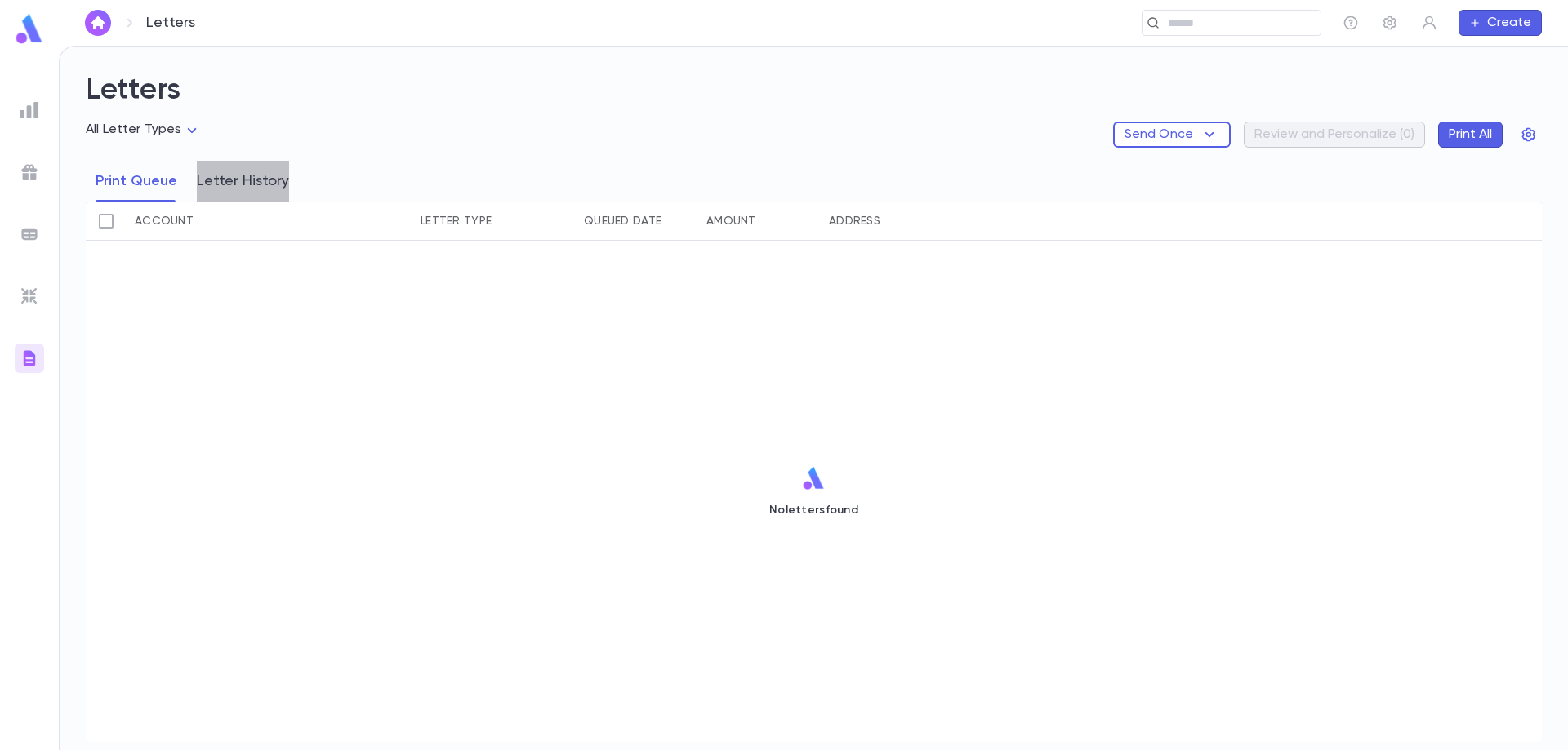
click at [270, 184] on button "Letter History" at bounding box center [243, 181] width 93 height 41
click at [442, 223] on div "Letter Type" at bounding box center [456, 221] width 71 height 39
click at [762, 222] on div "Queued Date" at bounding box center [746, 221] width 78 height 39
drag, startPoint x: 950, startPoint y: 227, endPoint x: 1019, endPoint y: 227, distance: 69.0
click at [991, 227] on div "Amount" at bounding box center [1005, 221] width 122 height 39
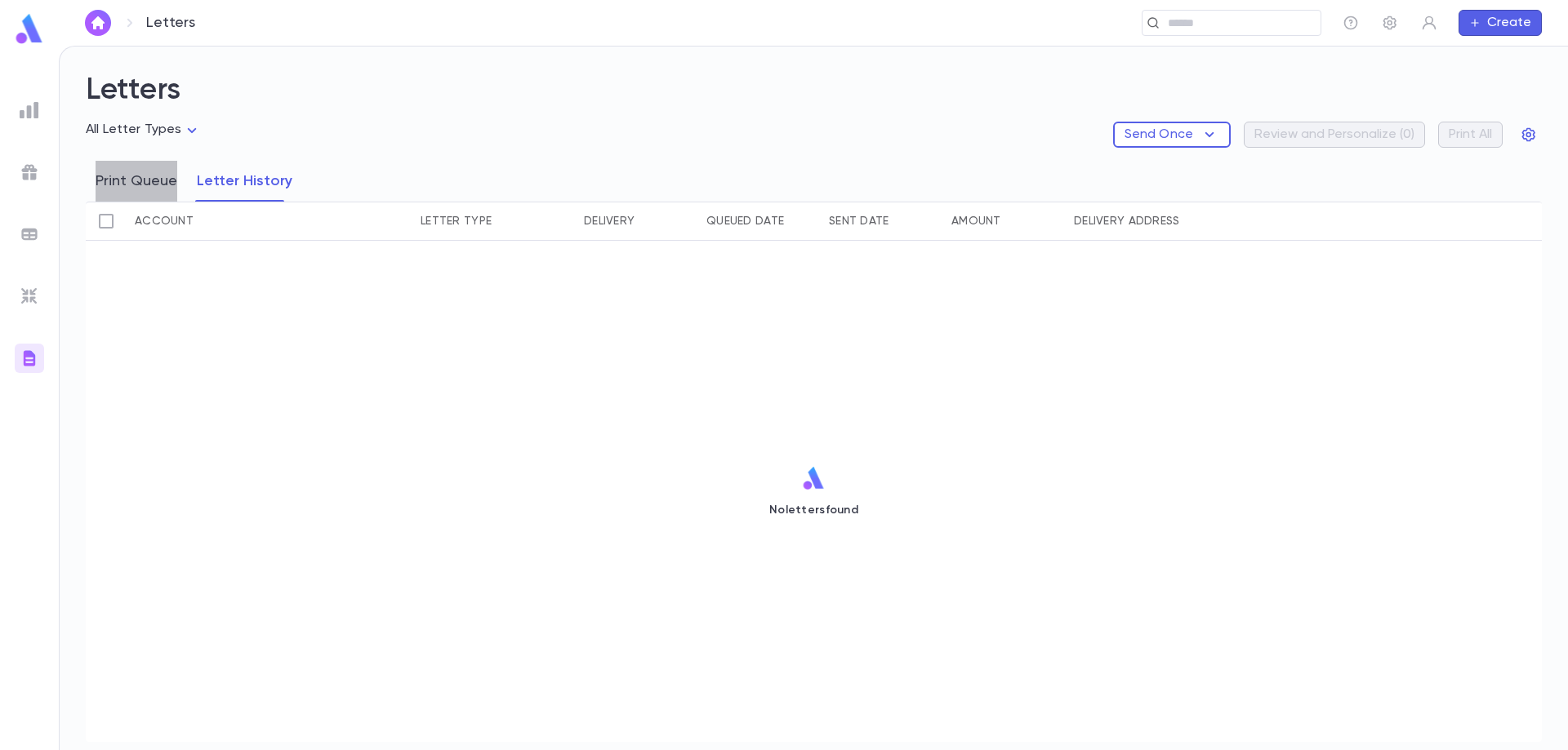
click at [129, 178] on button "Print Queue" at bounding box center [136, 181] width 81 height 41
click at [18, 101] on div at bounding box center [30, 110] width 30 height 30
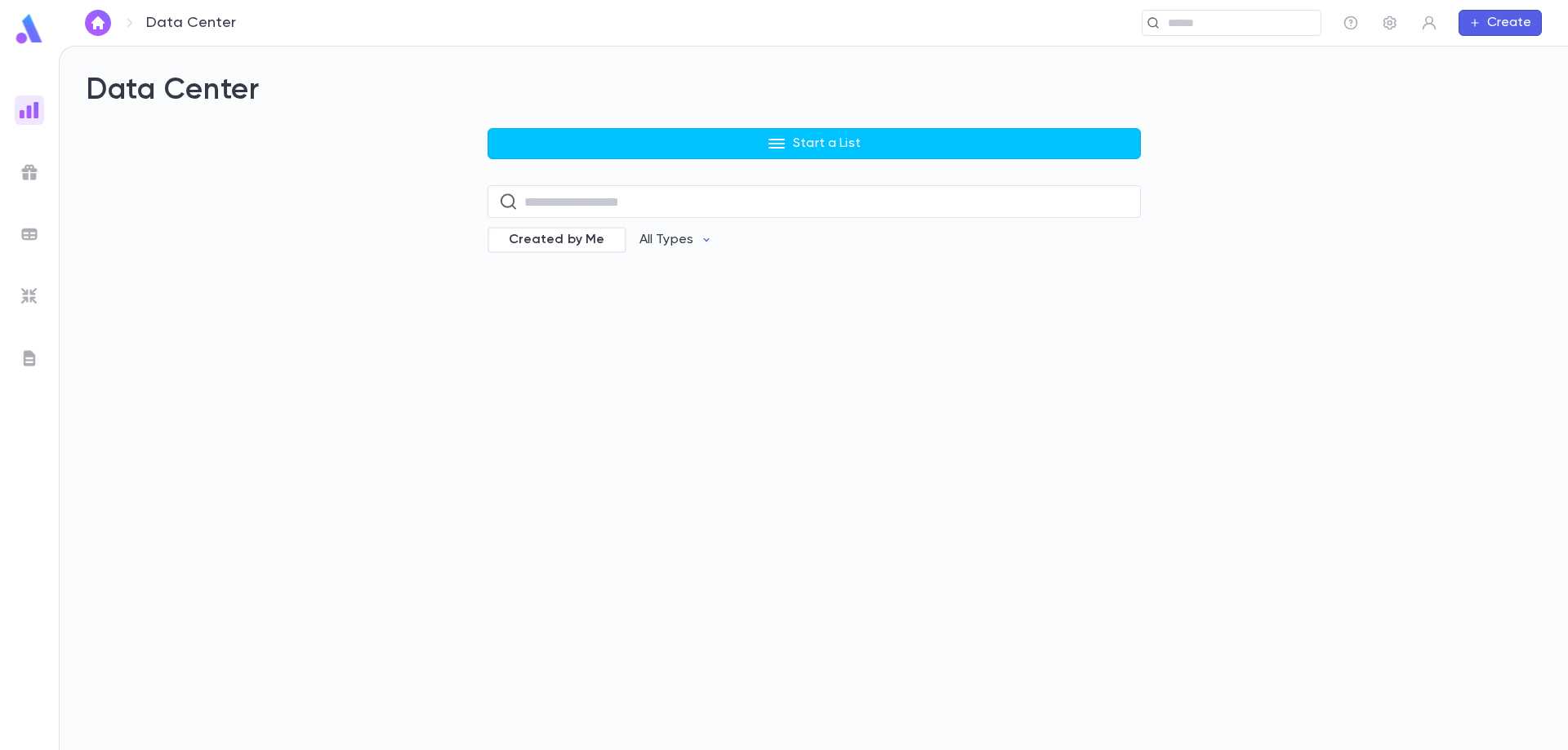
click at [18, 42] on img at bounding box center [29, 29] width 32 height 31
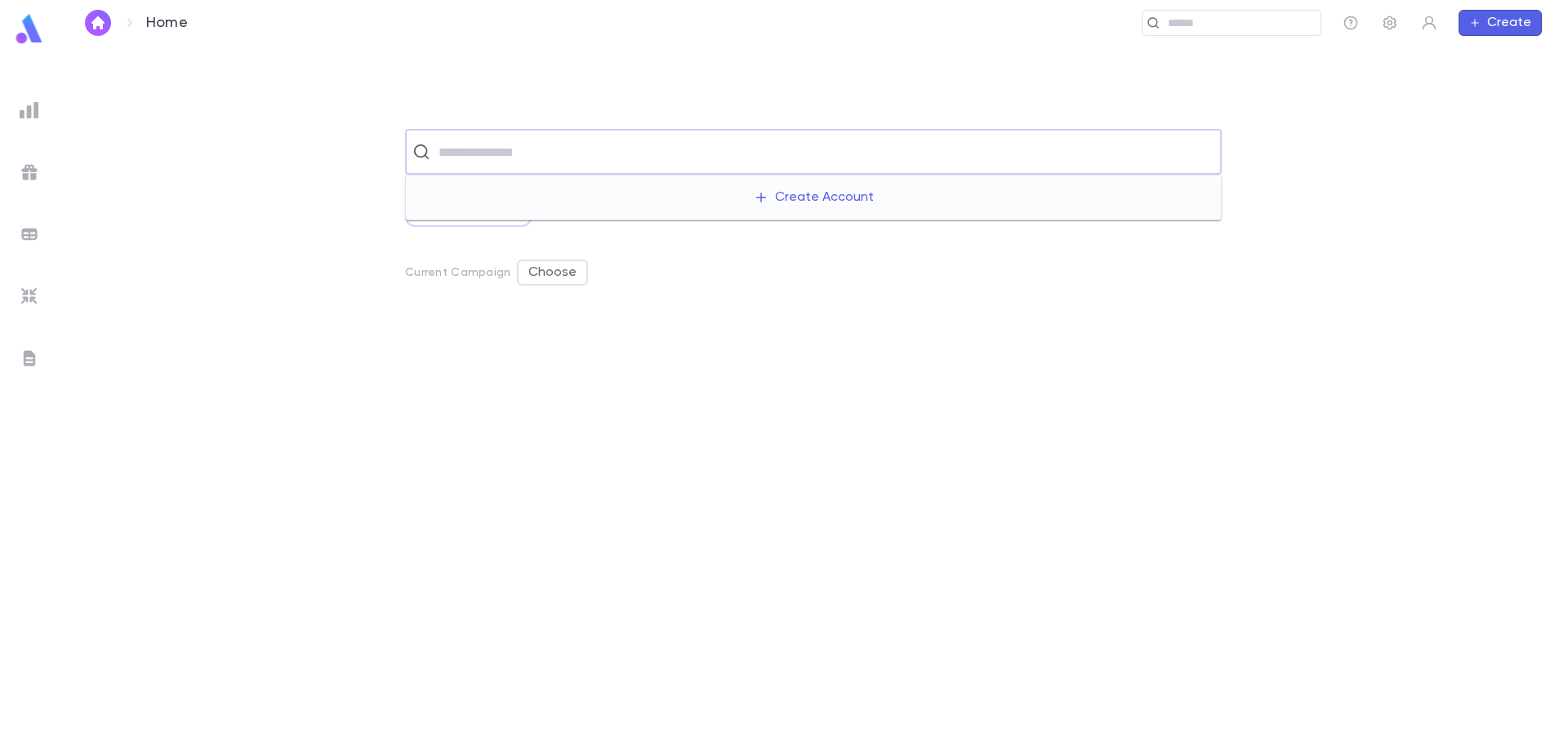
click at [523, 149] on input "text" at bounding box center [824, 152] width 781 height 31
type input "*****"
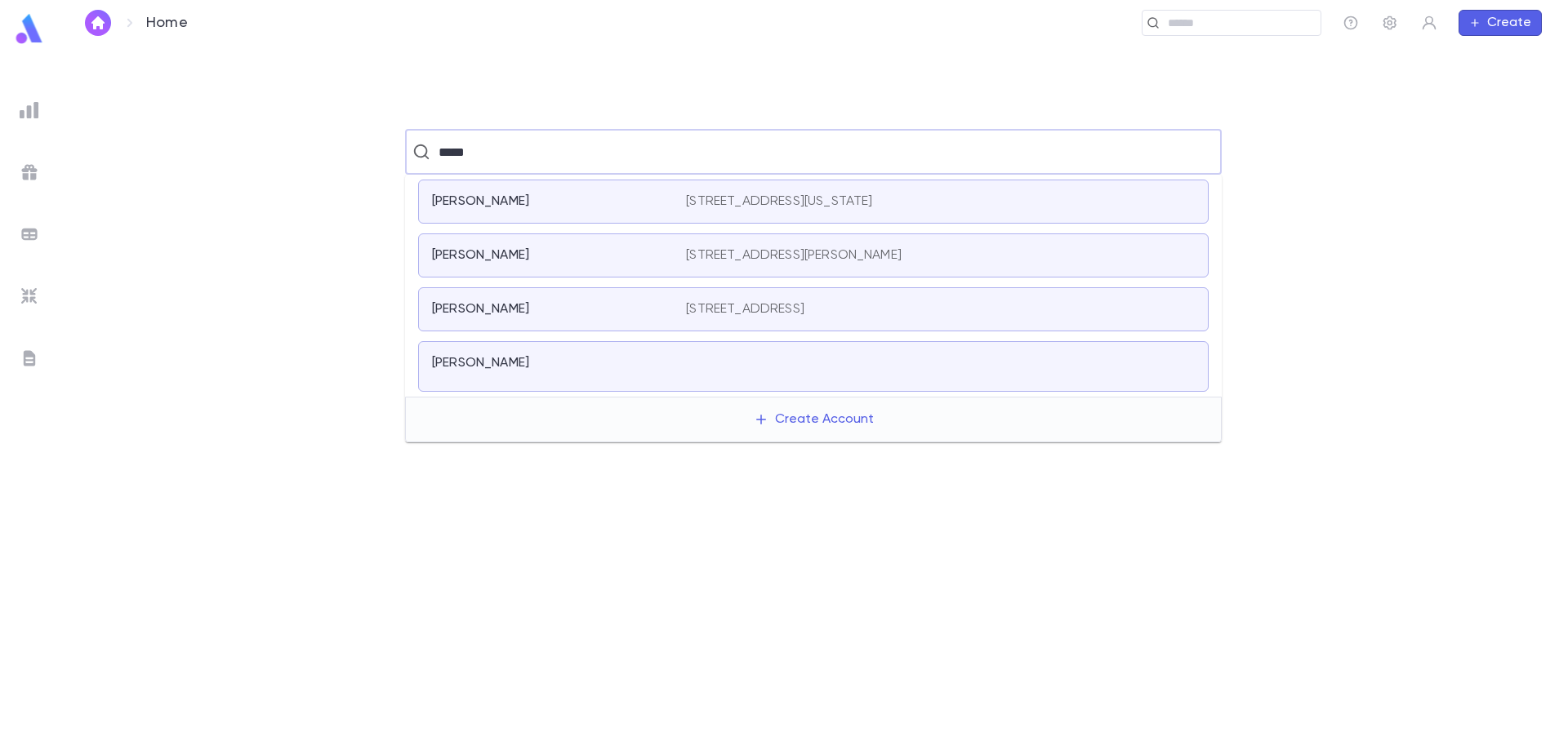
click at [635, 200] on div "[PERSON_NAME]" at bounding box center [549, 202] width 234 height 17
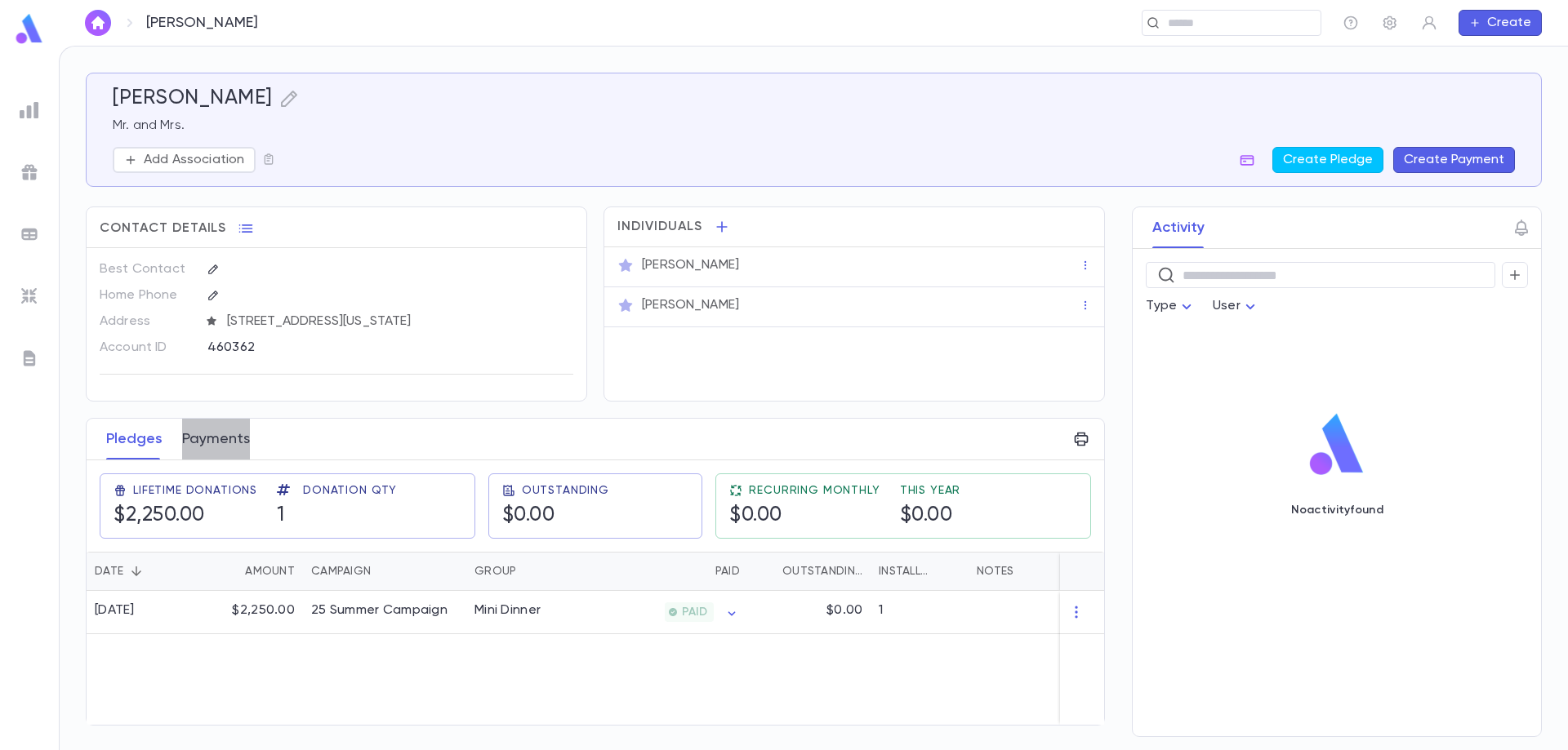
click at [234, 435] on button "Payments" at bounding box center [216, 439] width 68 height 41
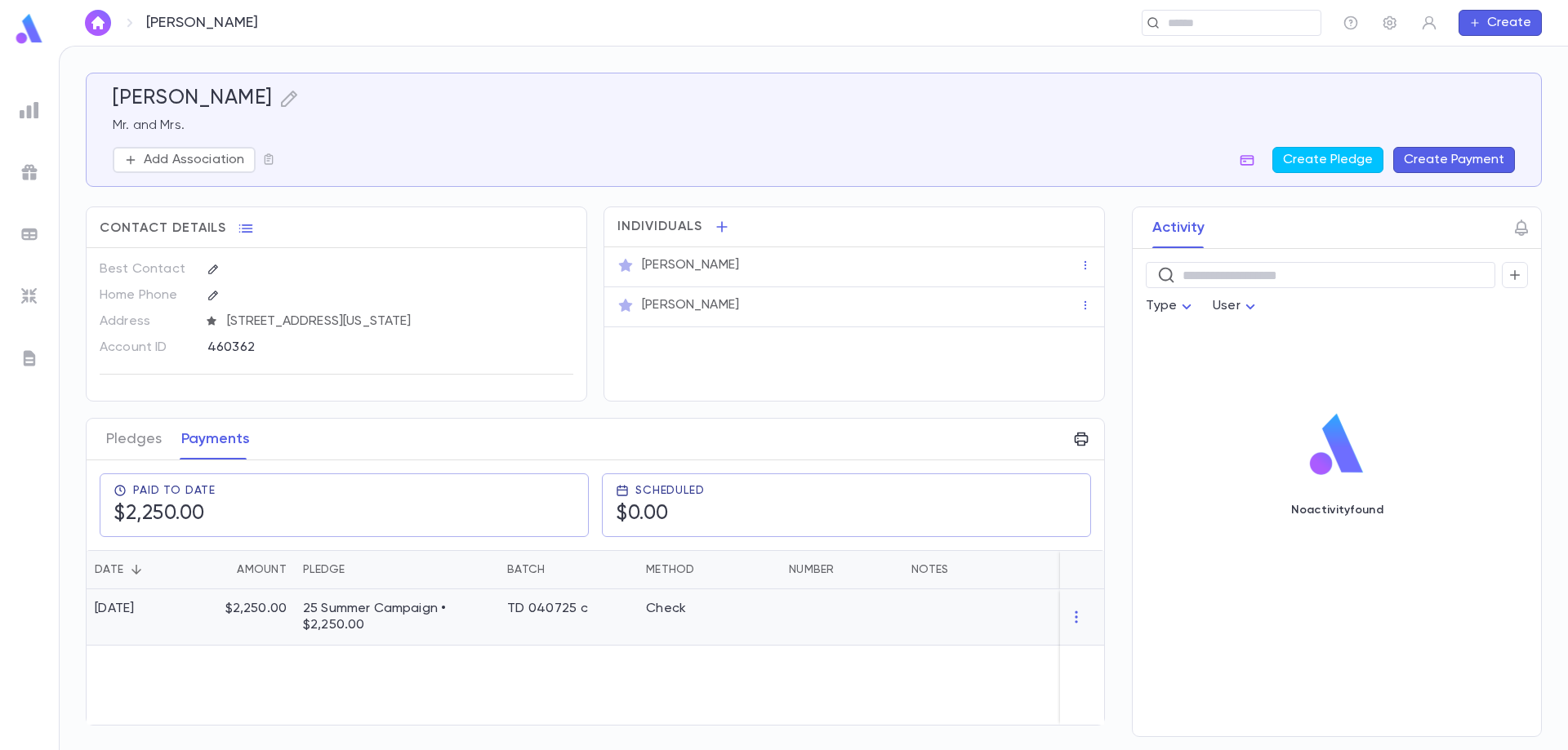
click at [557, 609] on div "TD 040725 c" at bounding box center [547, 609] width 80 height 17
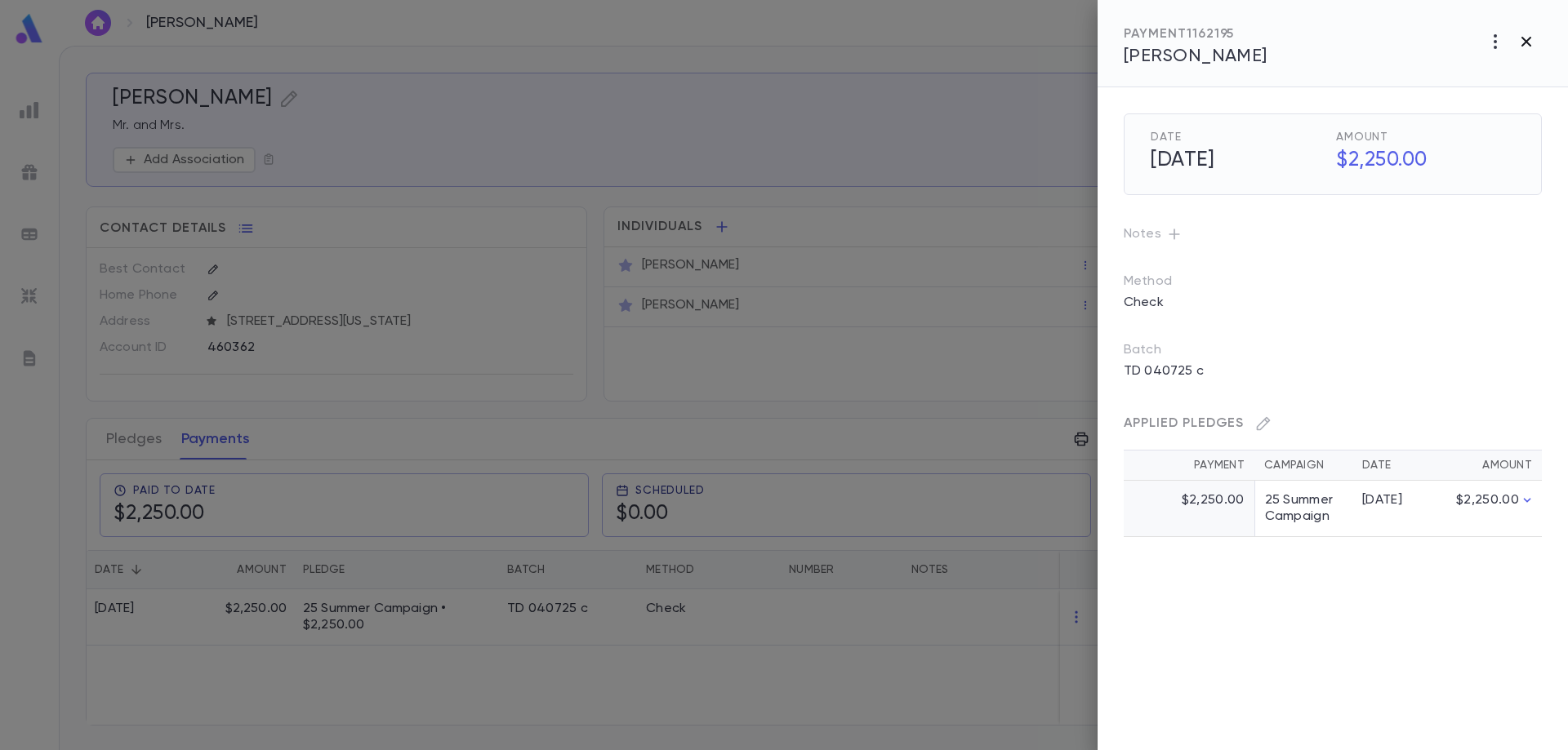
click at [1523, 31] on button "button" at bounding box center [1526, 42] width 31 height 31
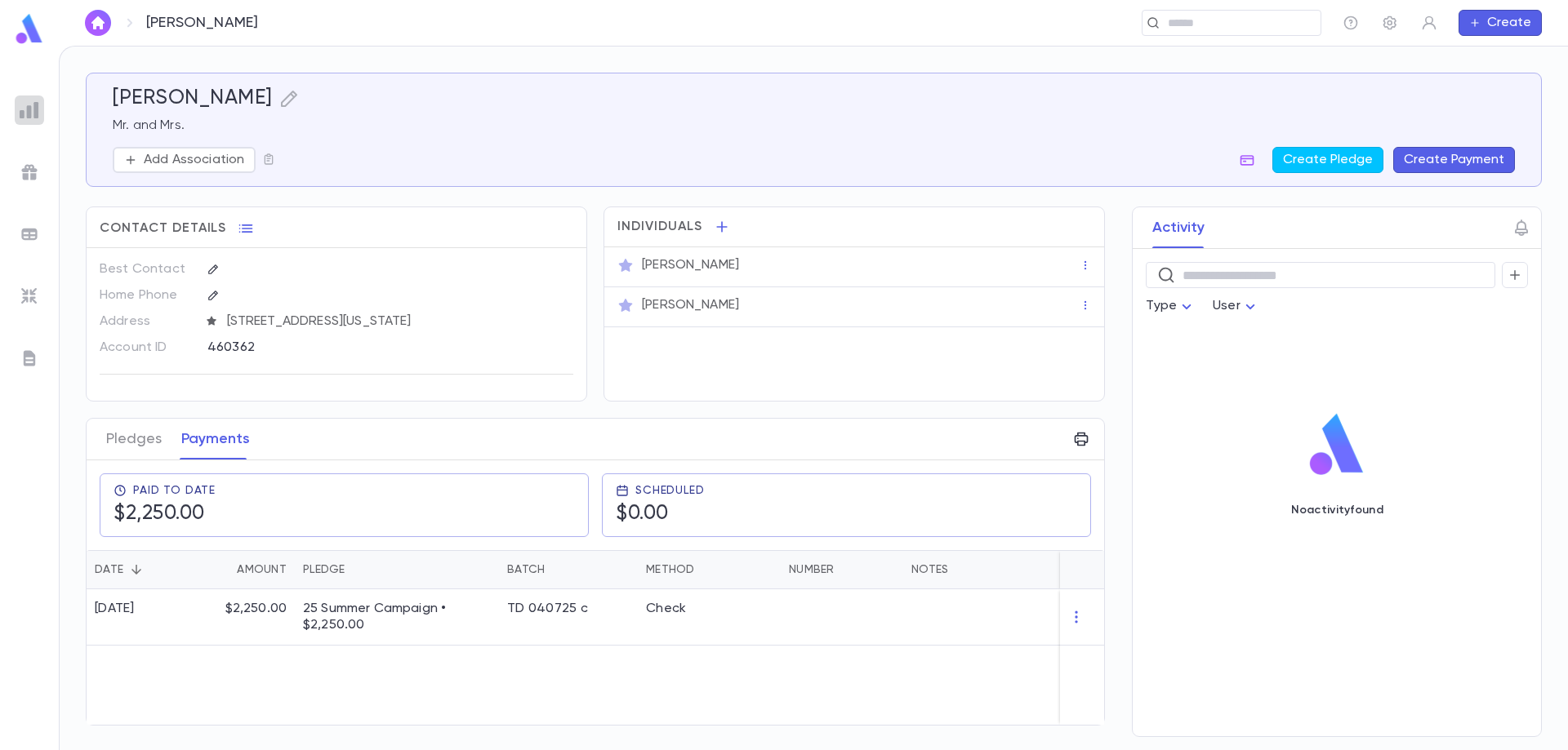
click at [31, 113] on img at bounding box center [29, 110] width 19 height 19
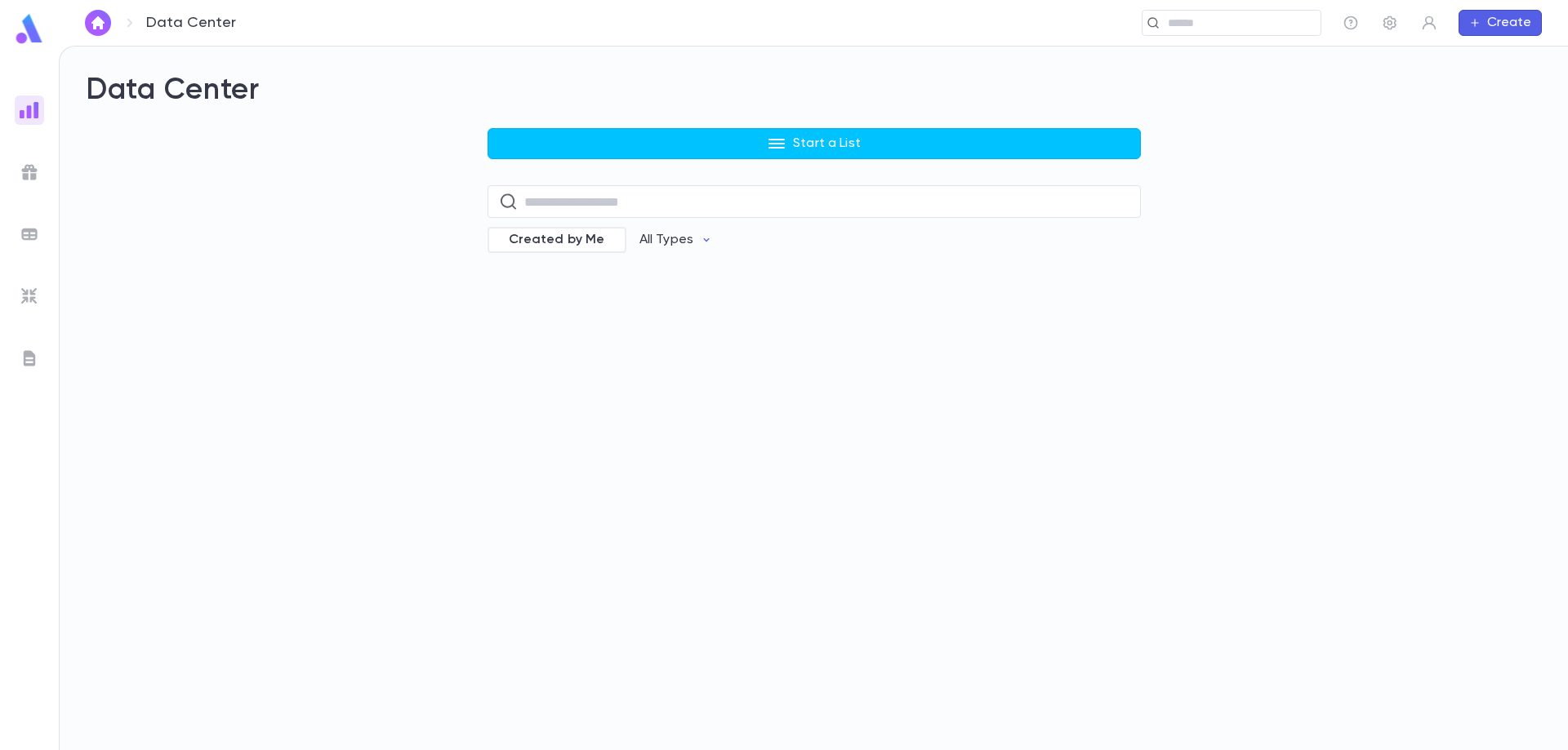
click at [31, 101] on img at bounding box center [29, 110] width 19 height 19
click at [28, 39] on img at bounding box center [29, 29] width 32 height 31
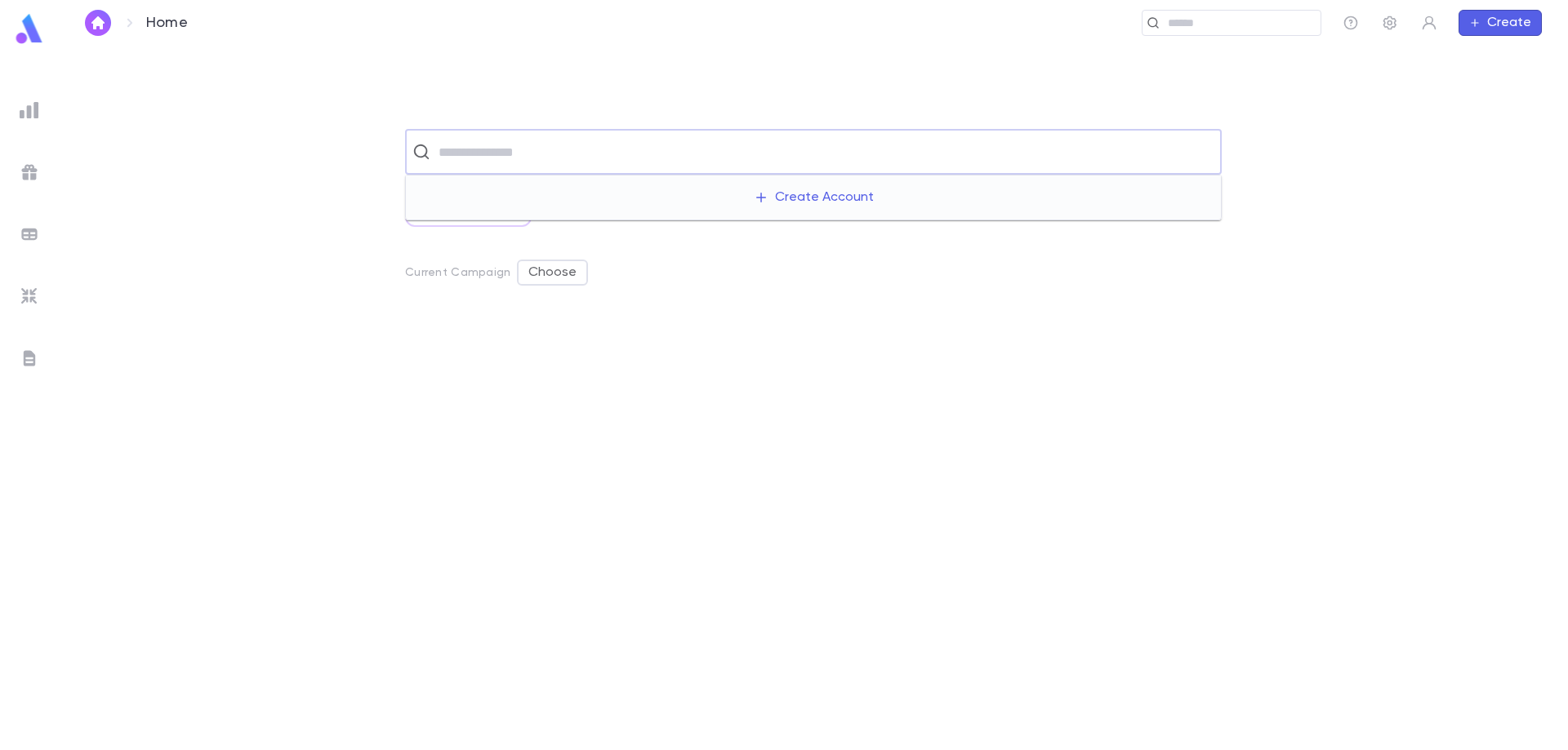
click at [477, 152] on input "text" at bounding box center [824, 152] width 781 height 31
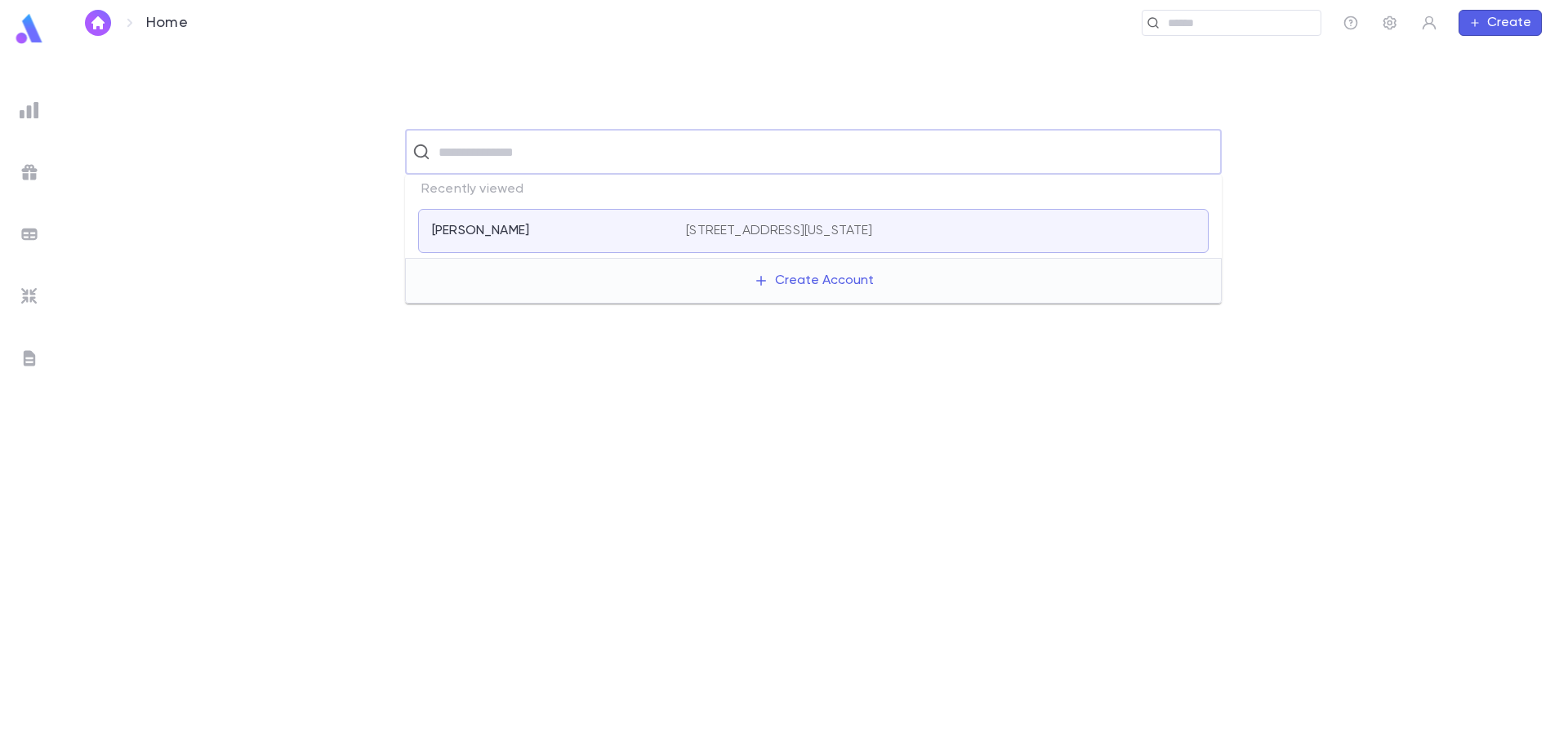
click at [524, 236] on div "[PERSON_NAME]" at bounding box center [549, 231] width 234 height 17
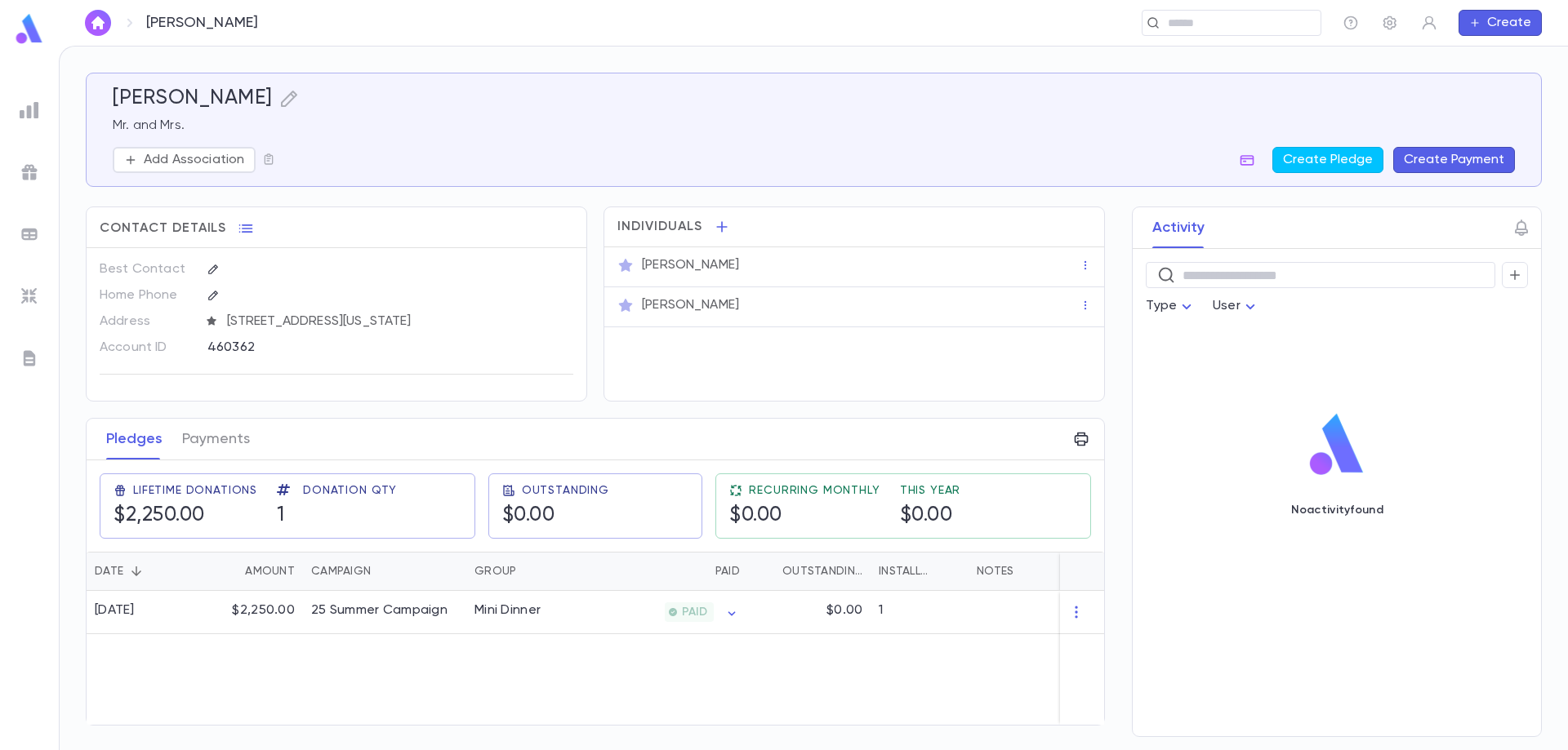
click at [1488, 13] on button "Create" at bounding box center [1500, 23] width 83 height 26
click at [1507, 55] on li "Account" at bounding box center [1504, 55] width 83 height 26
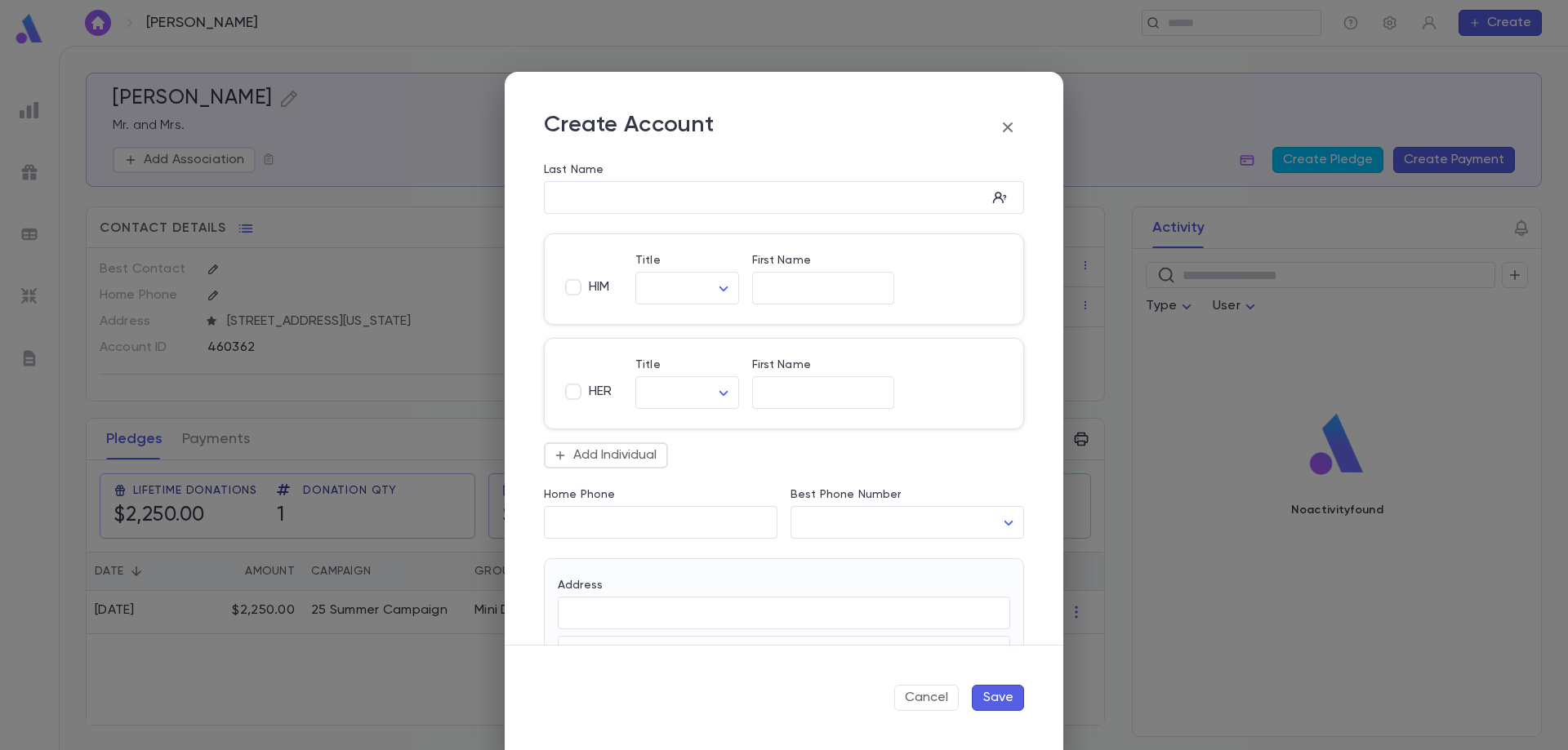
click at [1013, 122] on icon "button" at bounding box center [1007, 127] width 19 height 19
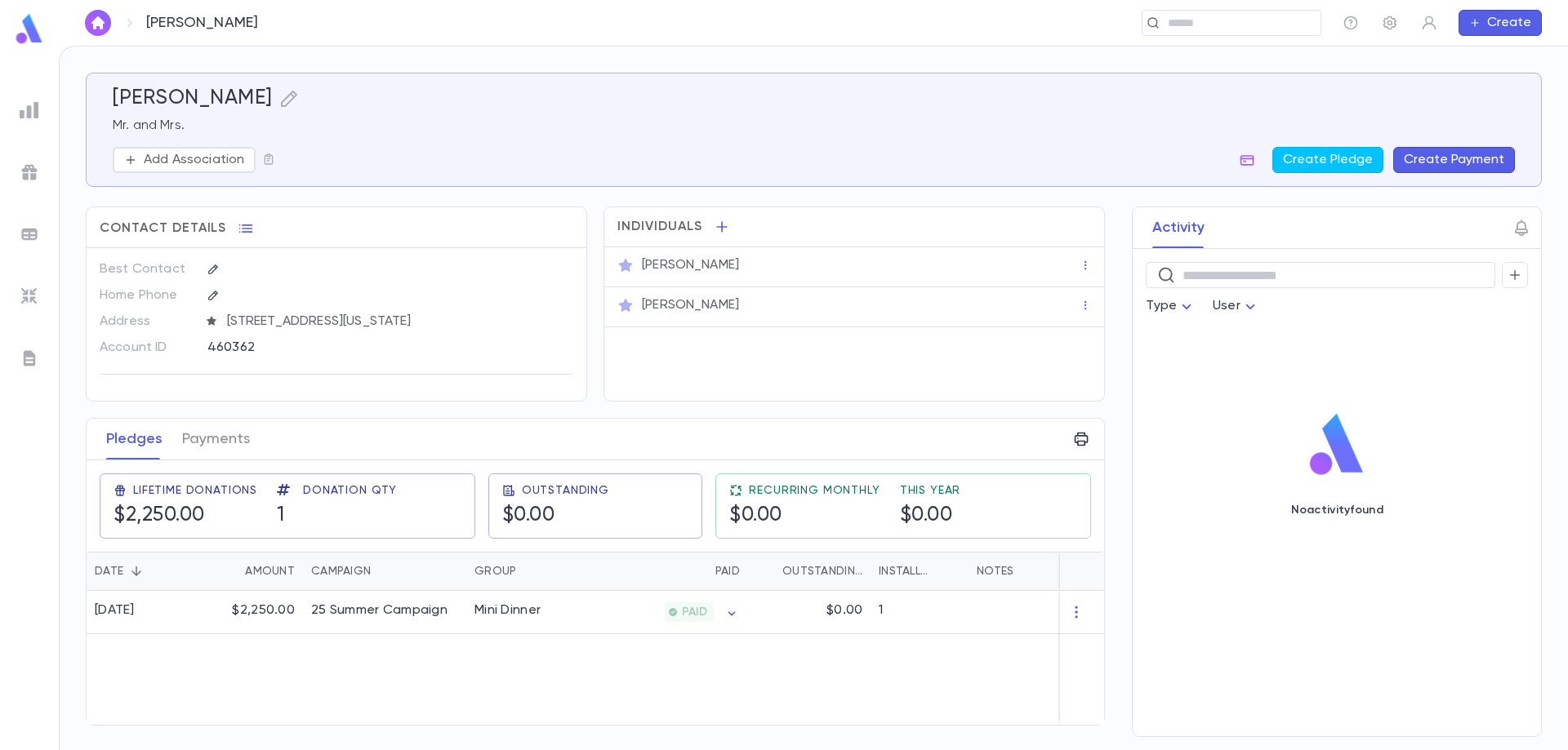
click at [1475, 156] on button "Create Payment" at bounding box center [1454, 160] width 122 height 26
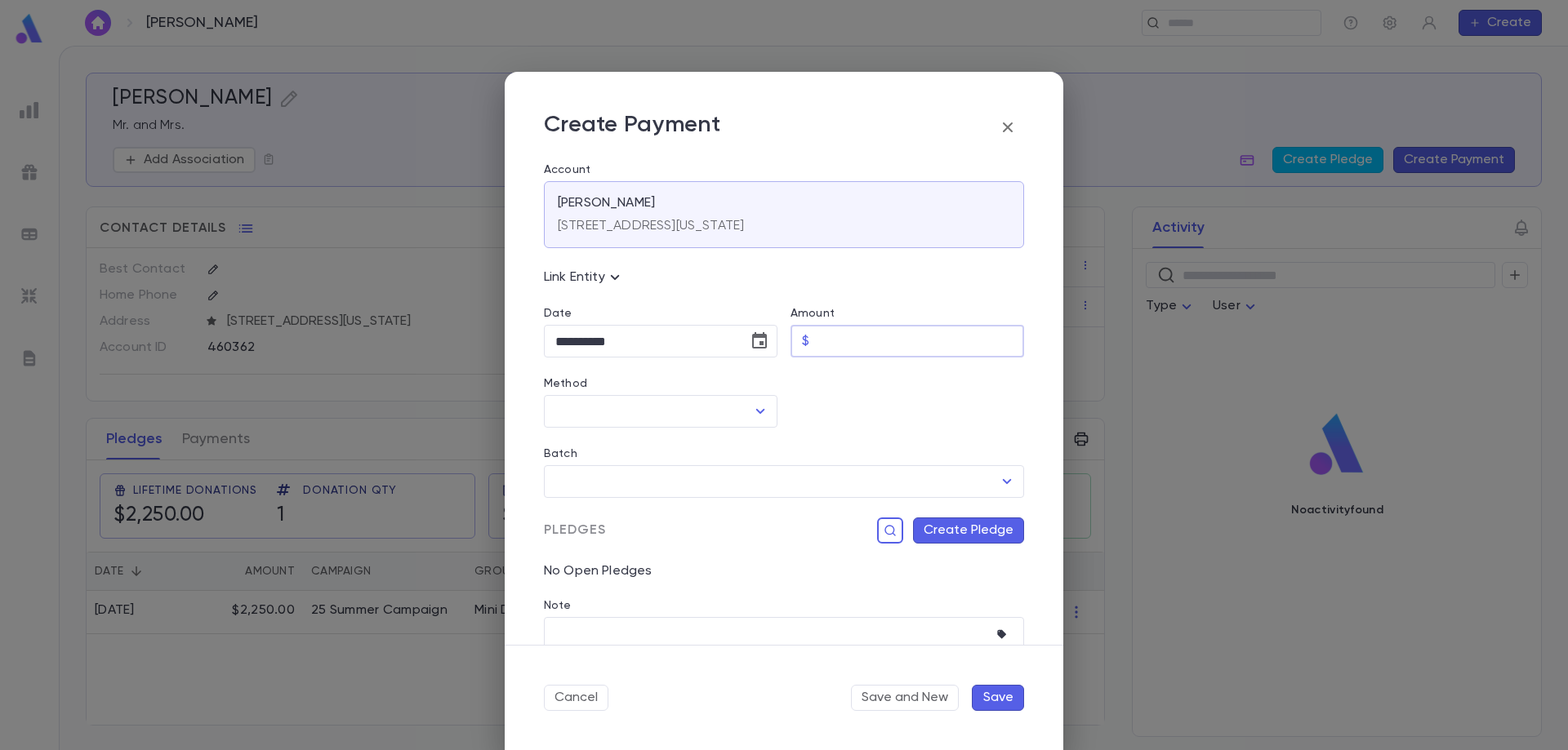
click at [852, 344] on input "Amount" at bounding box center [920, 341] width 208 height 31
type input "******"
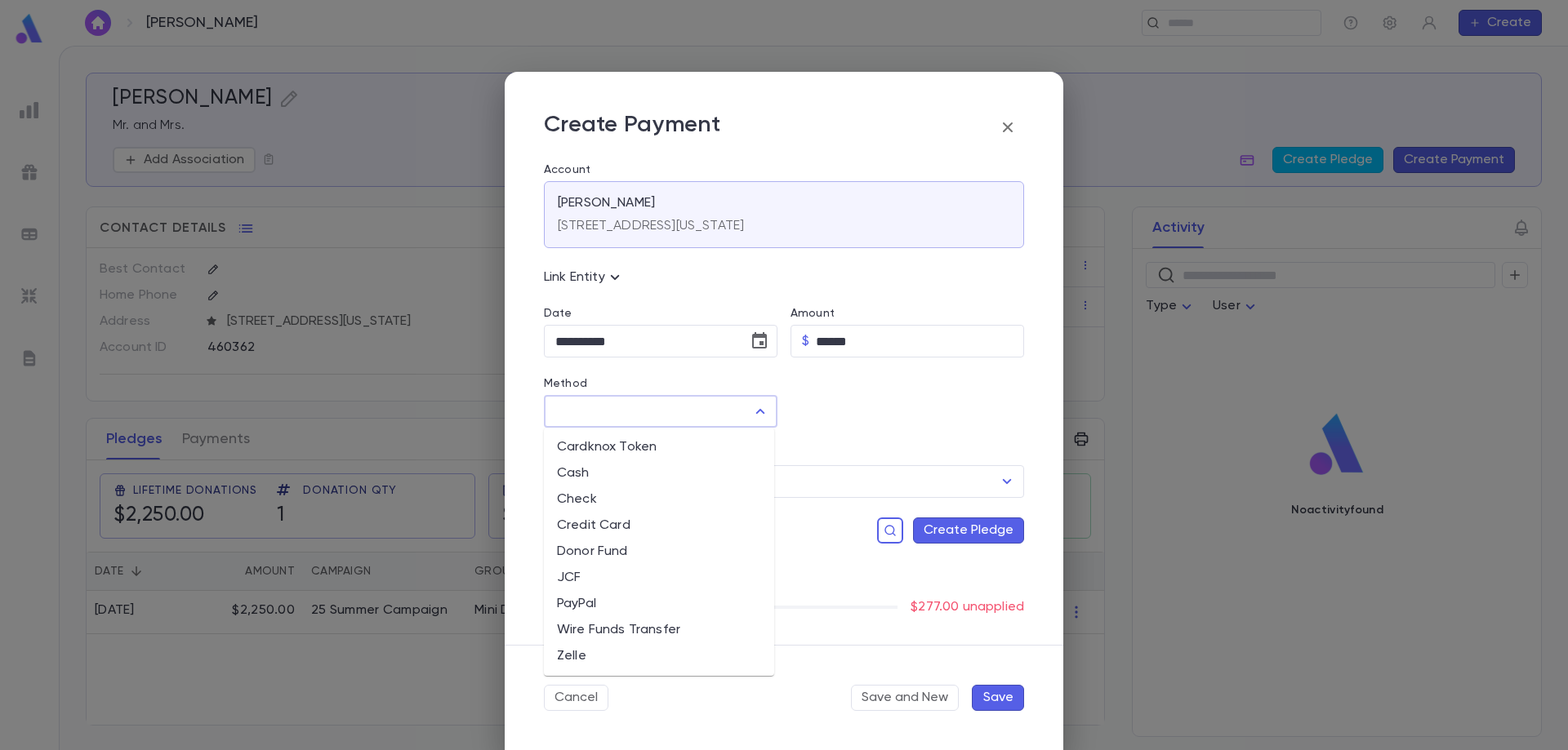
click at [694, 406] on input "Method" at bounding box center [648, 412] width 194 height 31
click at [599, 645] on li "Zelle" at bounding box center [659, 657] width 230 height 26
type input "*****"
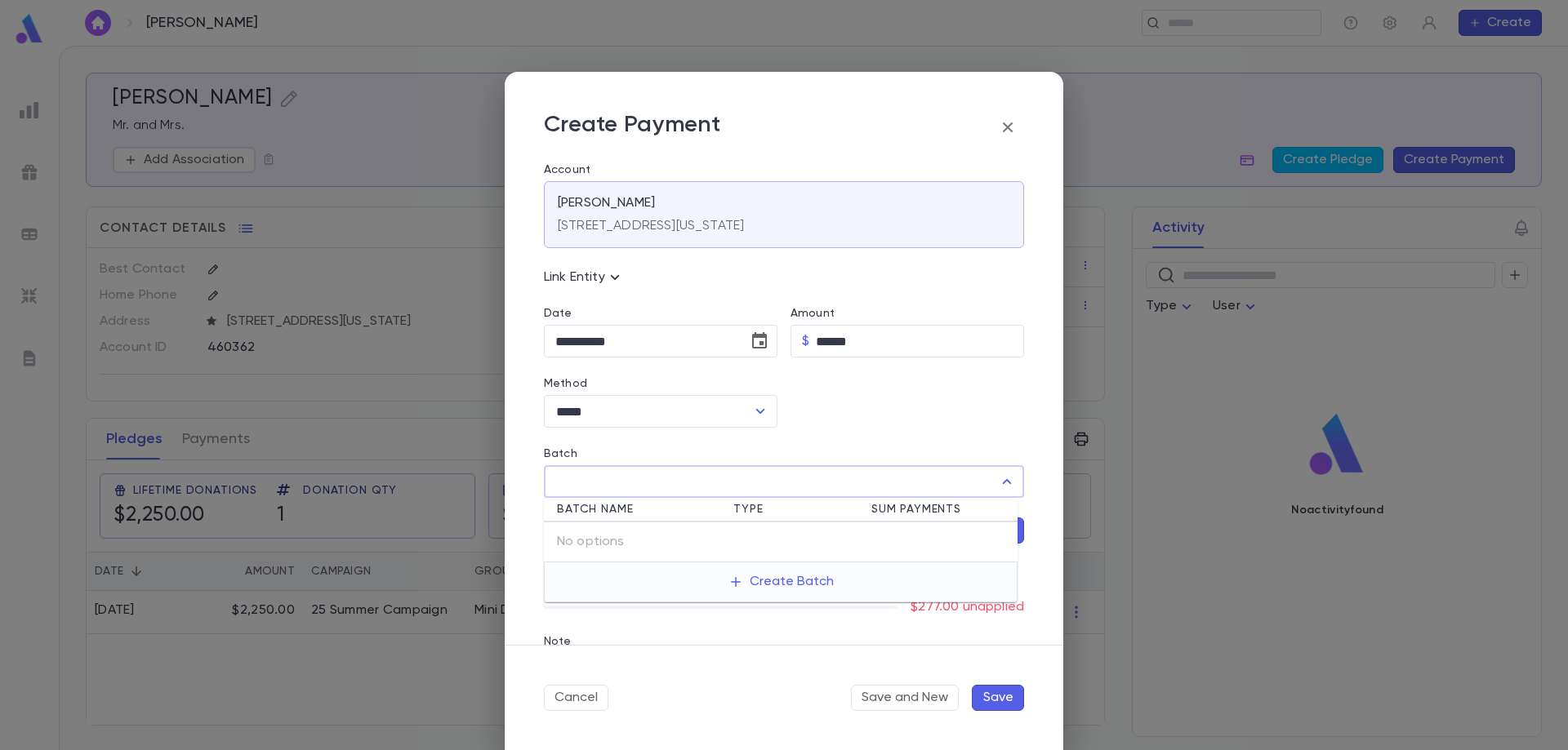
click at [619, 495] on input "Batch" at bounding box center [772, 482] width 441 height 31
click at [775, 587] on button "Create Batch" at bounding box center [781, 582] width 125 height 26
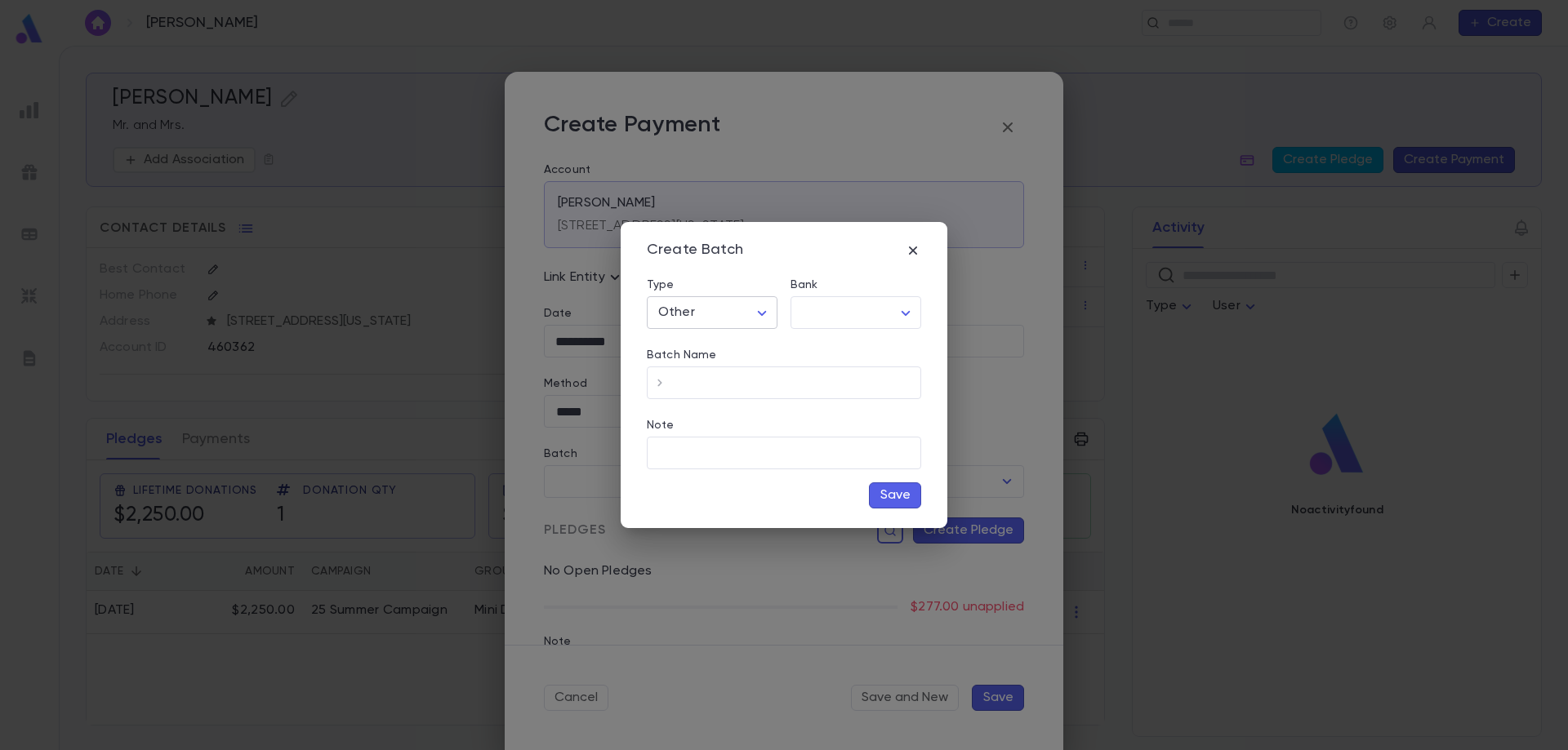
click at [748, 316] on body "**********" at bounding box center [784, 398] width 1568 height 705
click at [741, 356] on li "Other" at bounding box center [715, 348] width 129 height 26
click at [814, 318] on body "**********" at bounding box center [784, 398] width 1568 height 705
click at [826, 357] on li "TD Bank" at bounding box center [861, 348] width 141 height 26
type input "***"
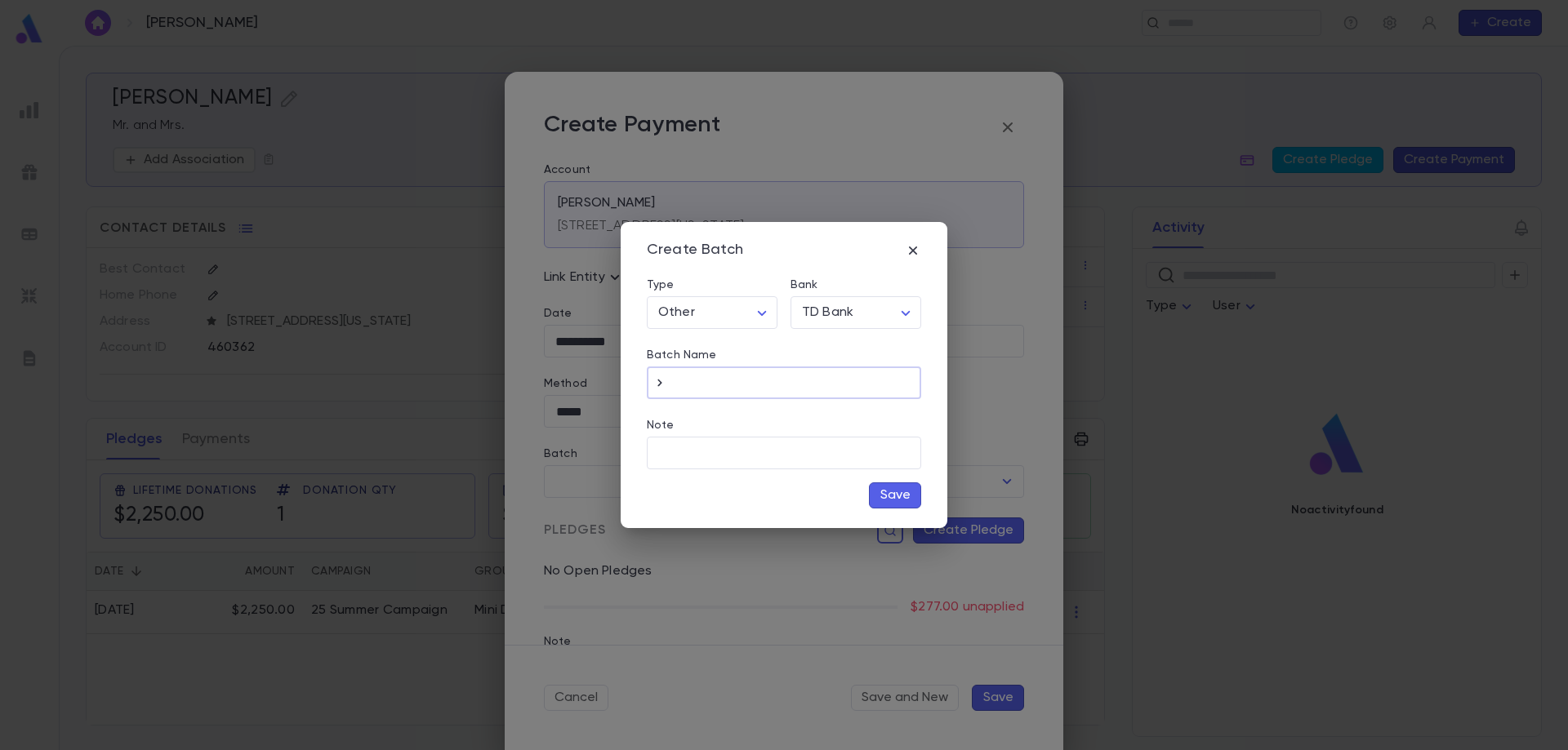
click at [815, 390] on input "Batch Name" at bounding box center [796, 383] width 248 height 31
click at [663, 375] on icon "button" at bounding box center [660, 383] width 17 height 17
type input "**********"
click at [708, 457] on input "Note" at bounding box center [784, 453] width 275 height 31
click at [903, 497] on button "Save" at bounding box center [895, 496] width 52 height 26
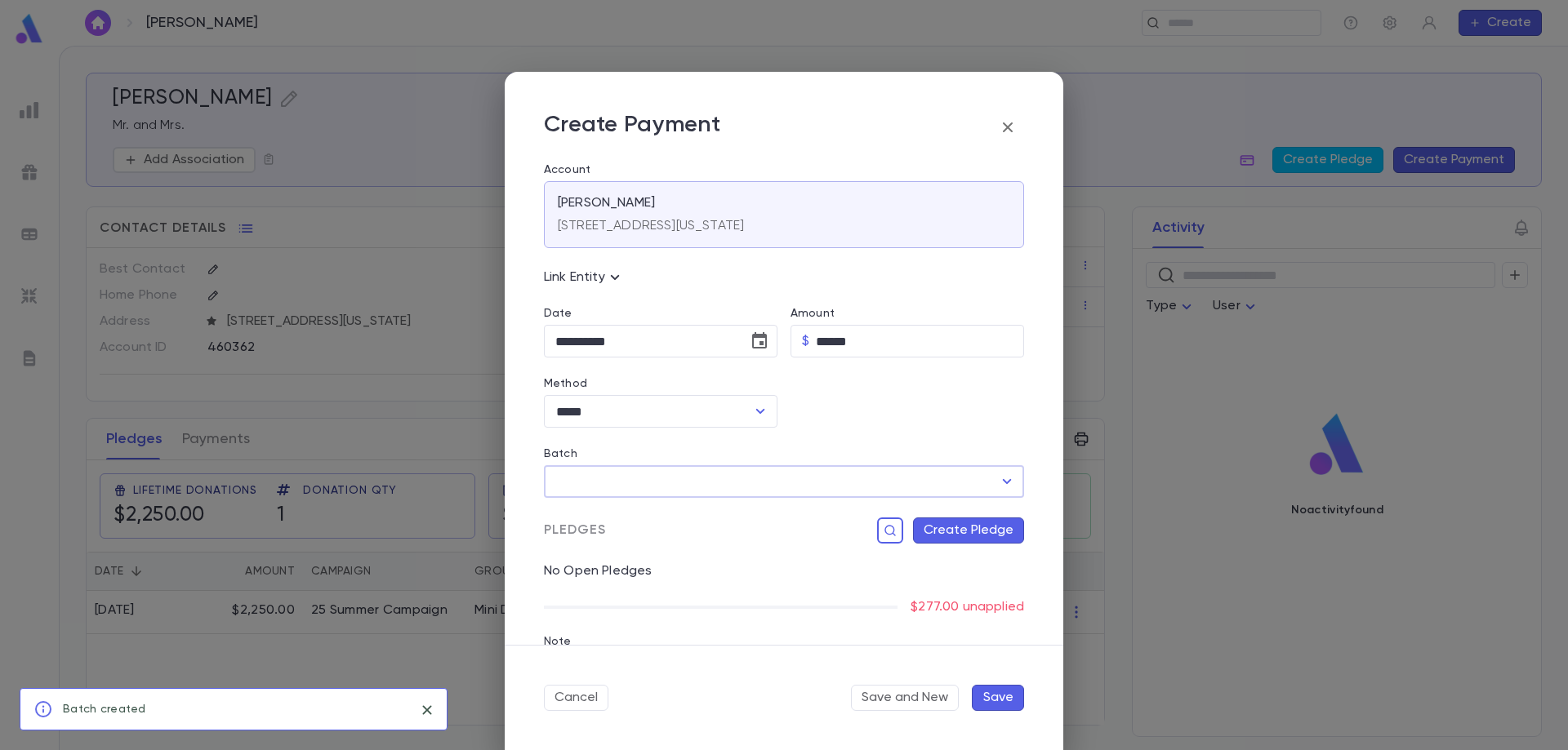
type input "**********"
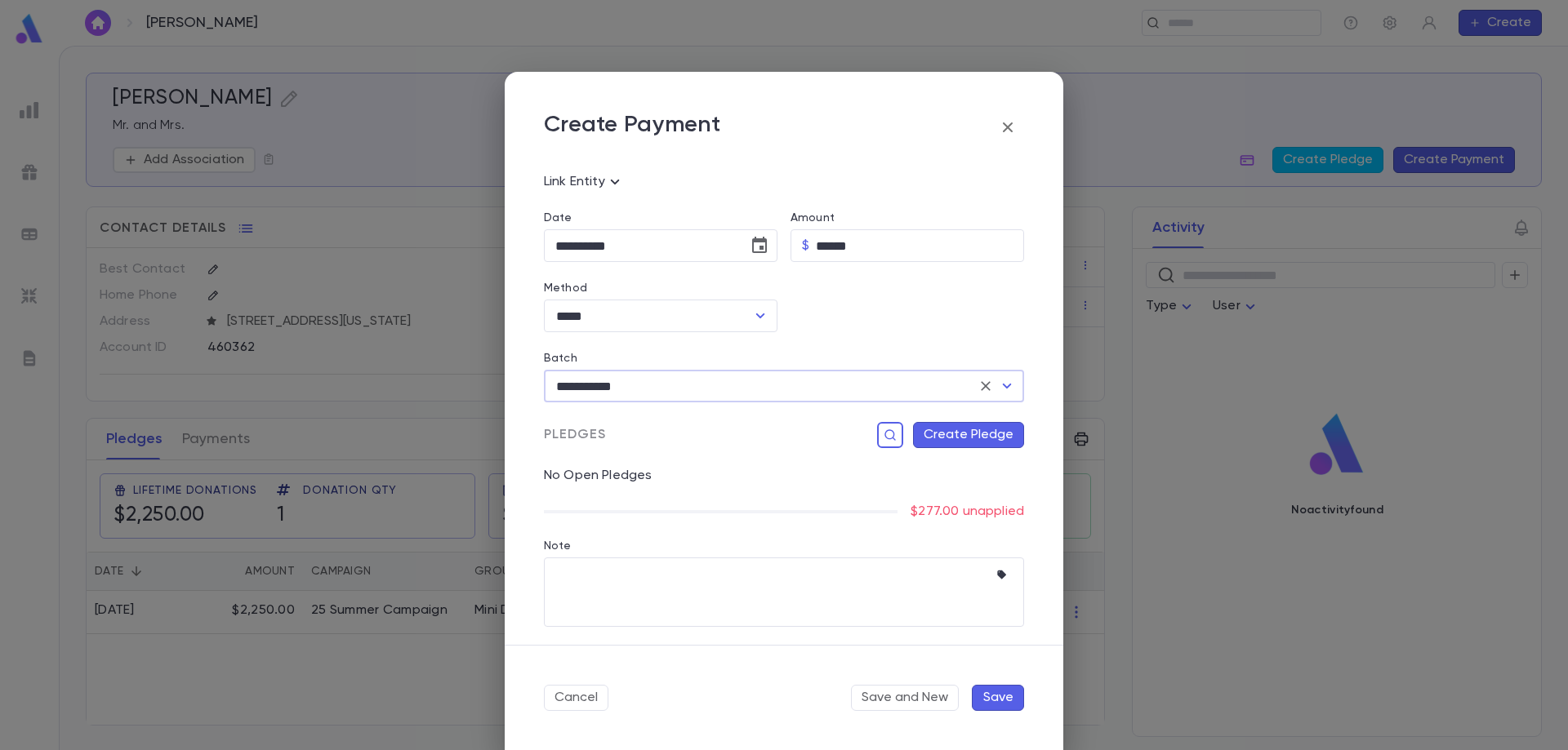
scroll to position [97, 0]
click at [957, 428] on button "Create Pledge" at bounding box center [969, 434] width 111 height 26
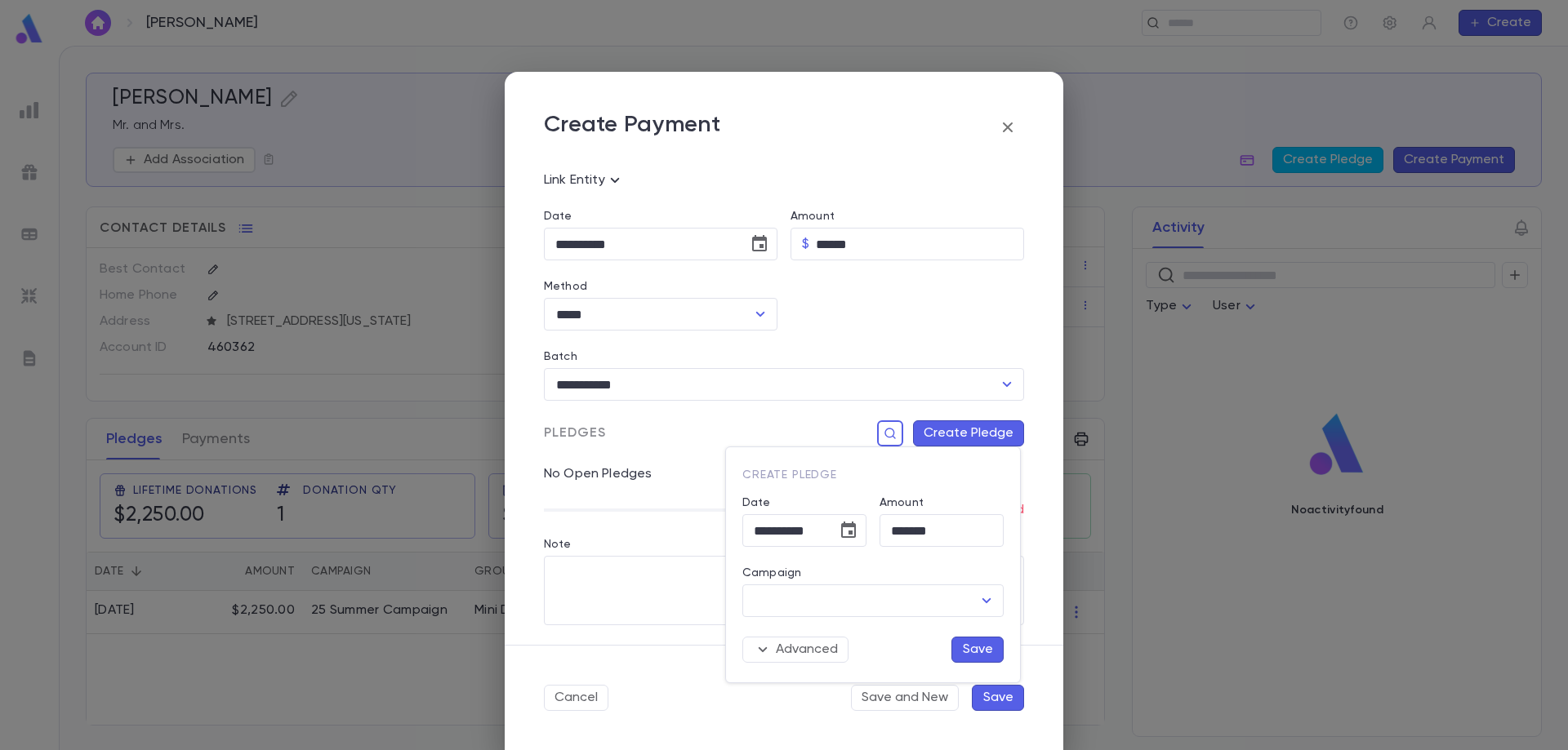
click at [960, 658] on button "Save" at bounding box center [977, 650] width 52 height 26
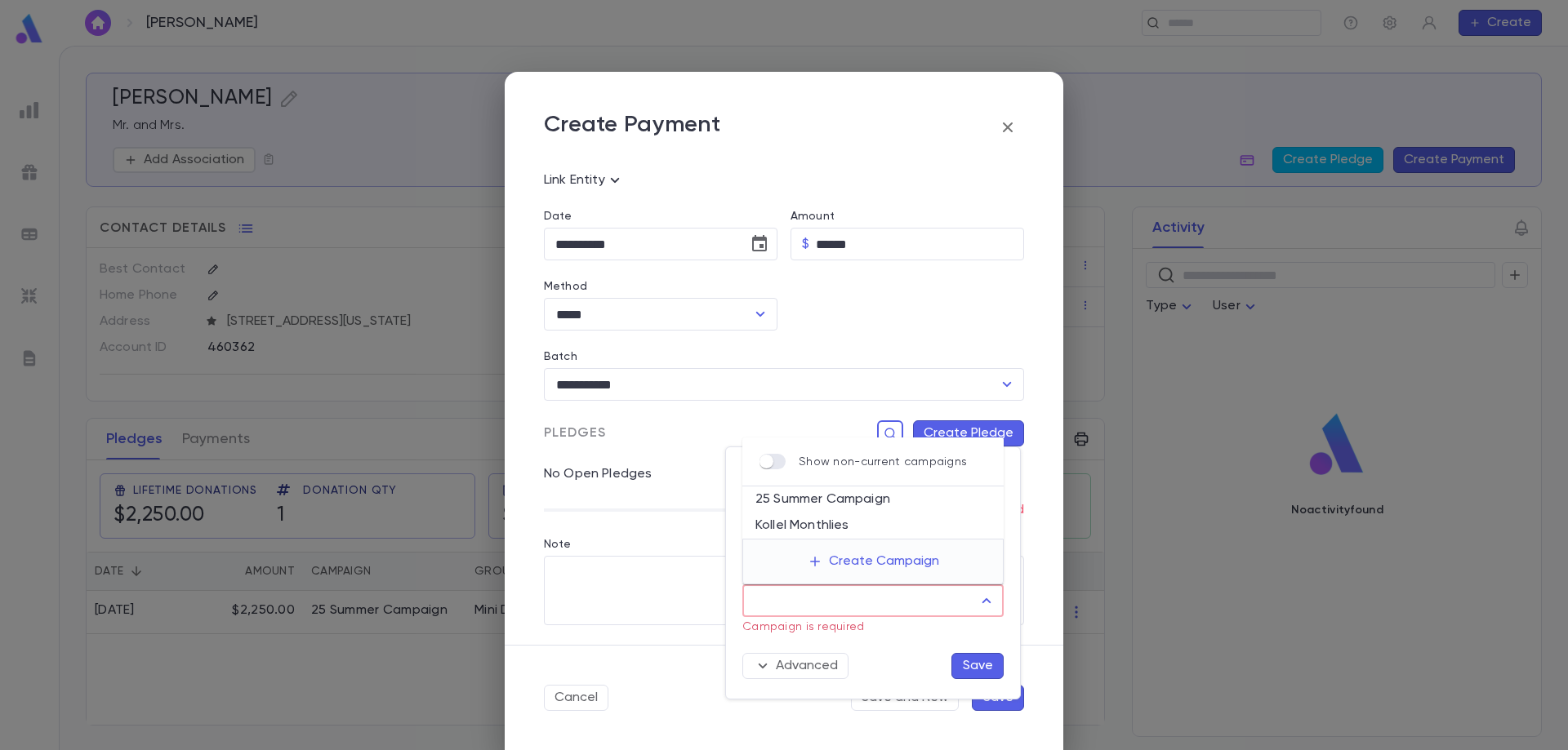
click at [887, 609] on input "Campaign" at bounding box center [860, 601] width 222 height 31
click at [903, 519] on li "Kollel Monthlies" at bounding box center [872, 525] width 261 height 26
type input "**********"
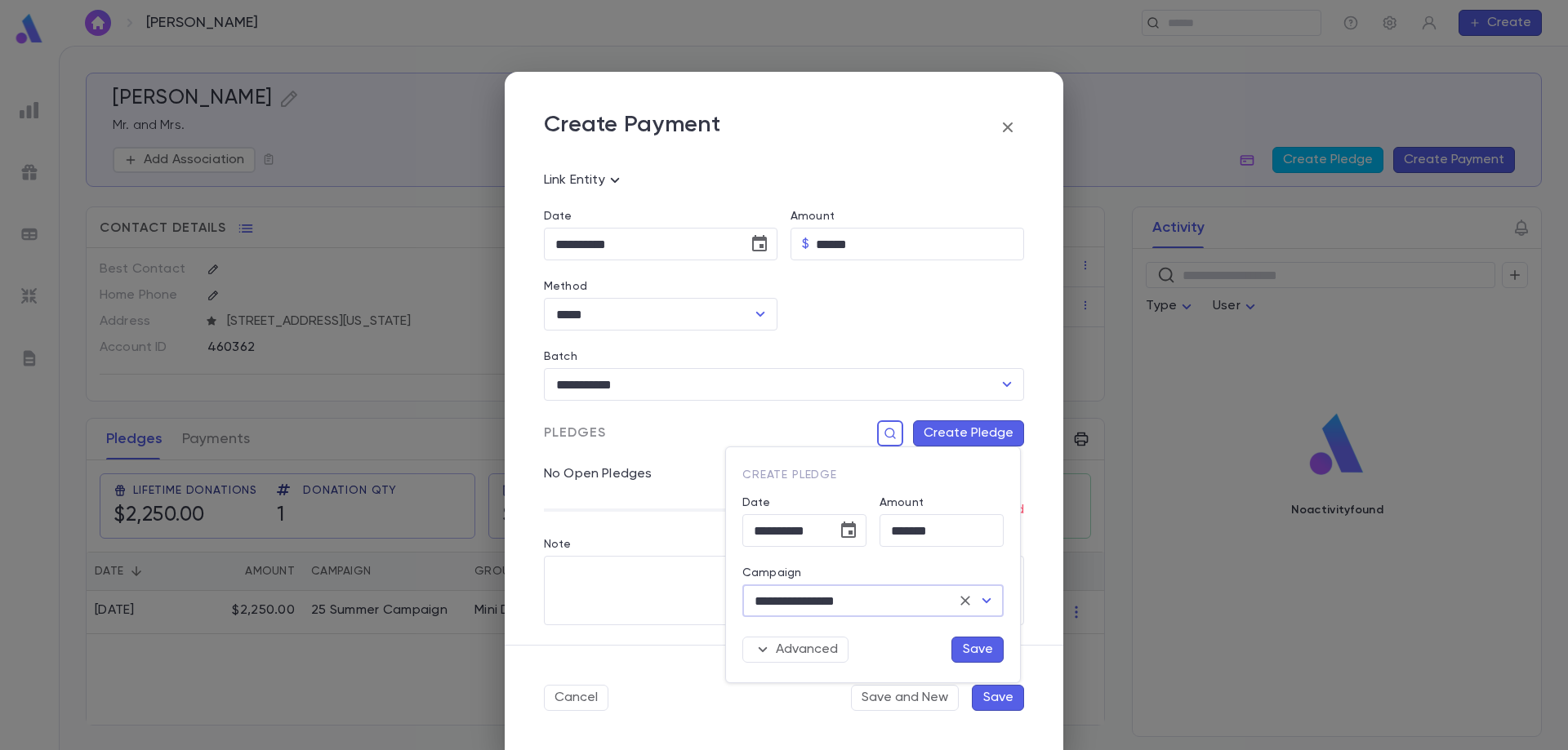
click at [989, 646] on button "Save" at bounding box center [977, 650] width 52 height 26
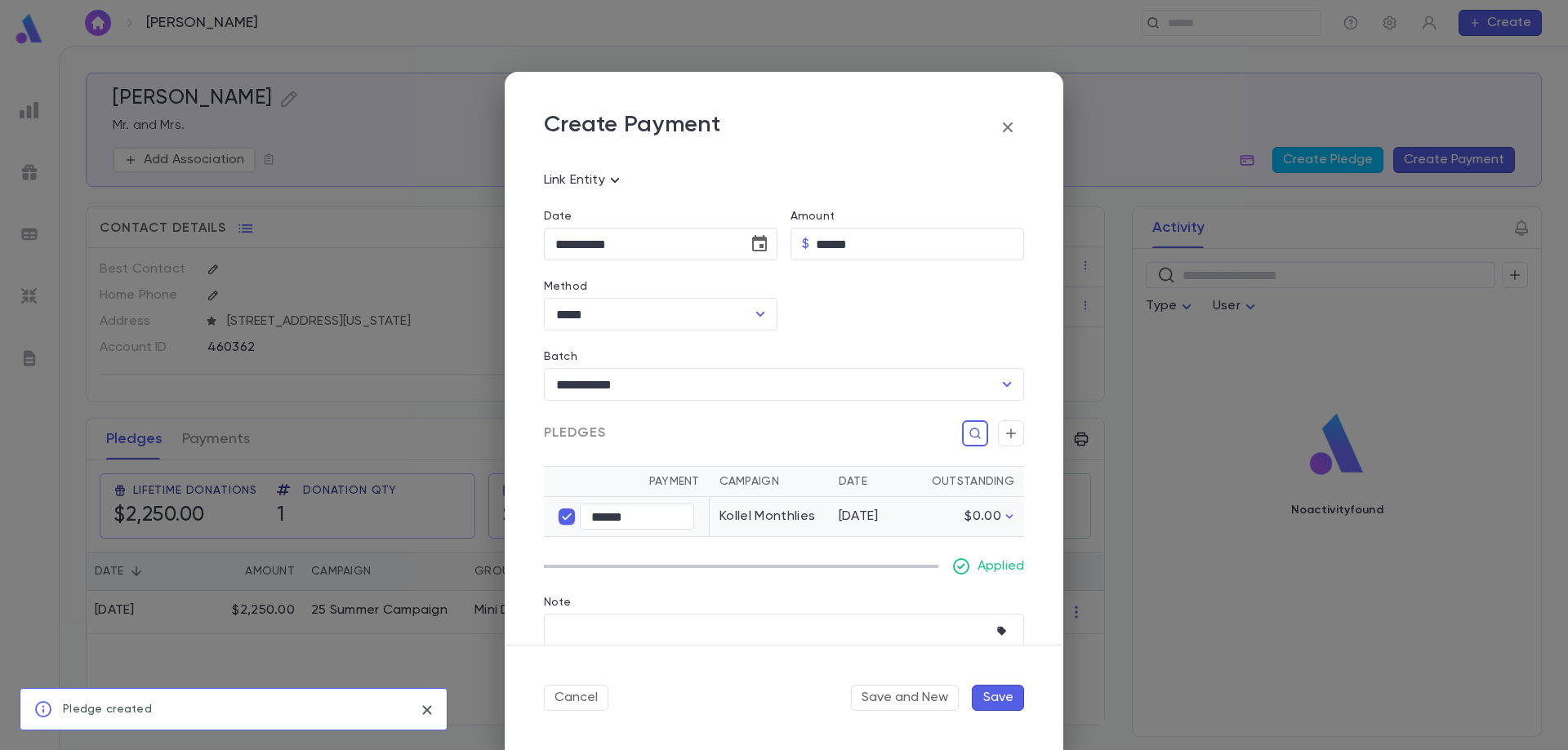
scroll to position [156, 0]
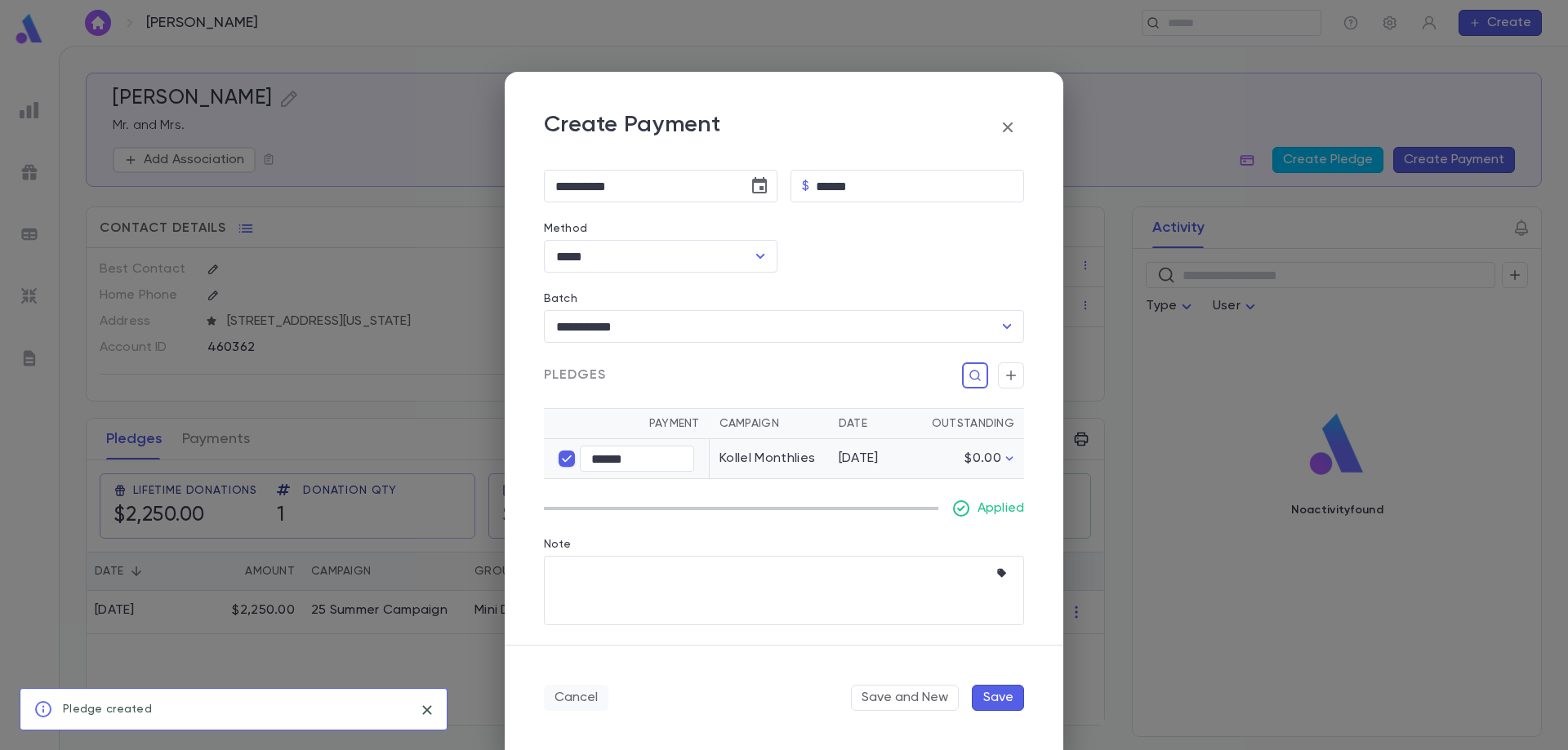
click at [549, 699] on button "Cancel" at bounding box center [576, 698] width 65 height 26
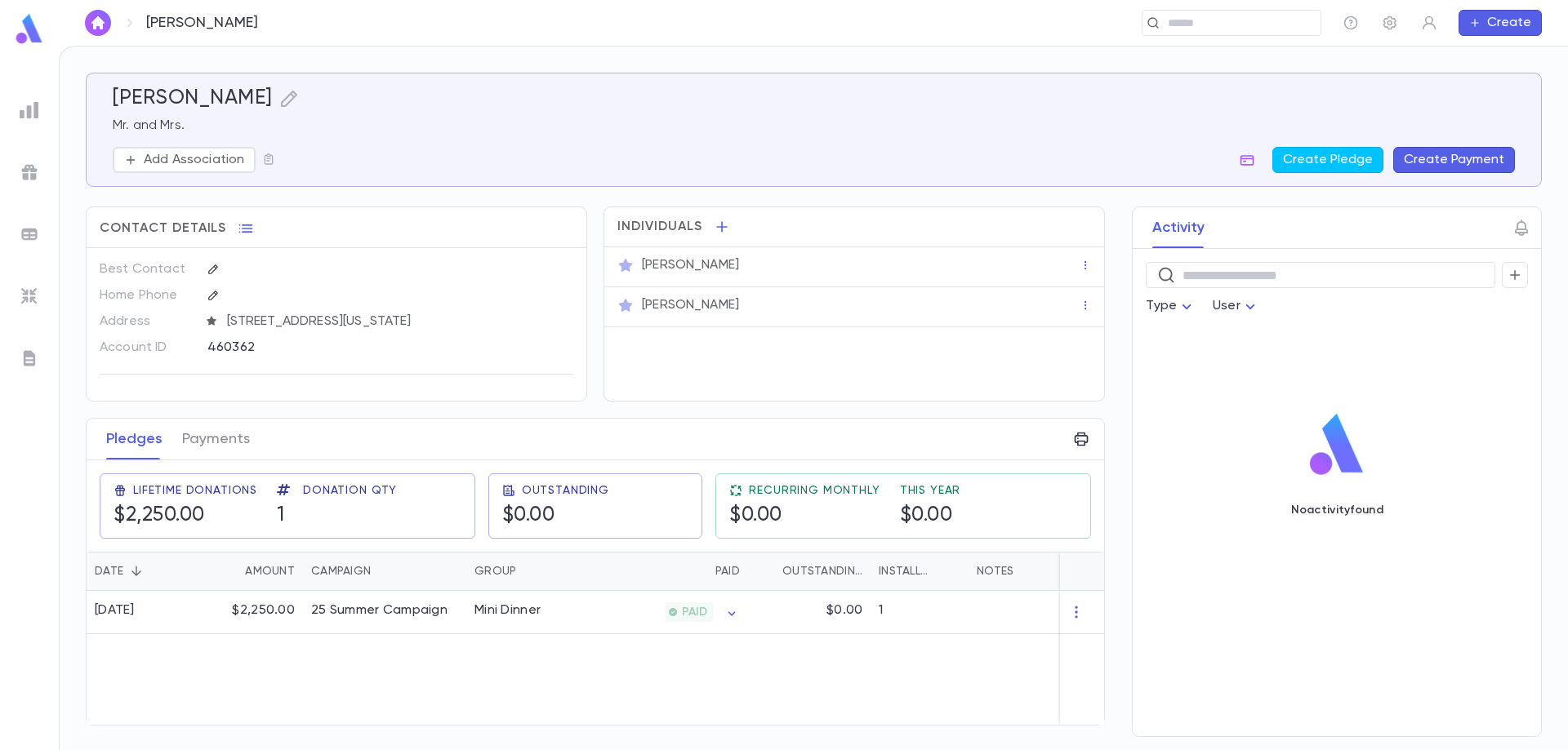
click at [784, 266] on div "[PERSON_NAME]" at bounding box center [860, 265] width 438 height 17
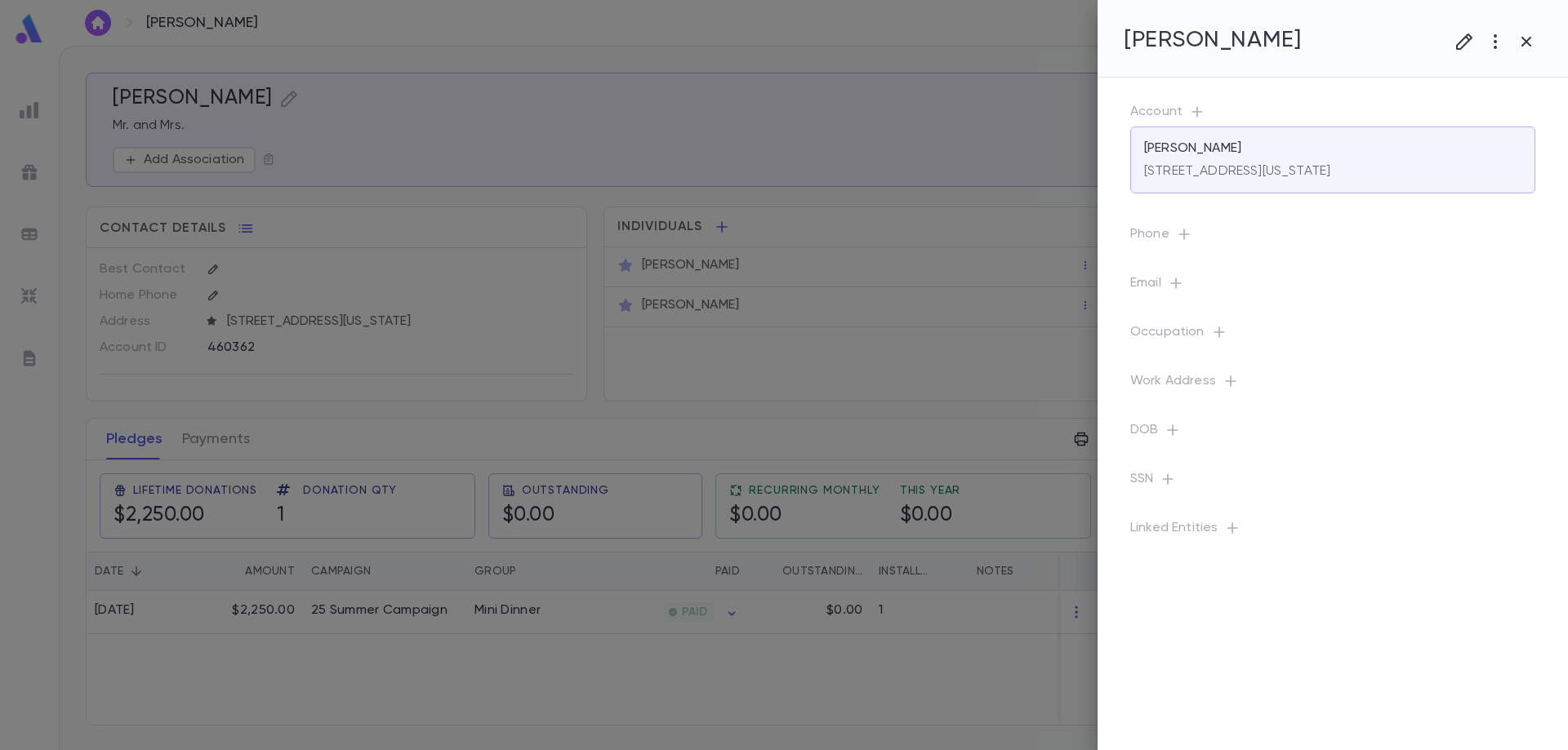
click at [719, 393] on div at bounding box center [784, 375] width 1568 height 750
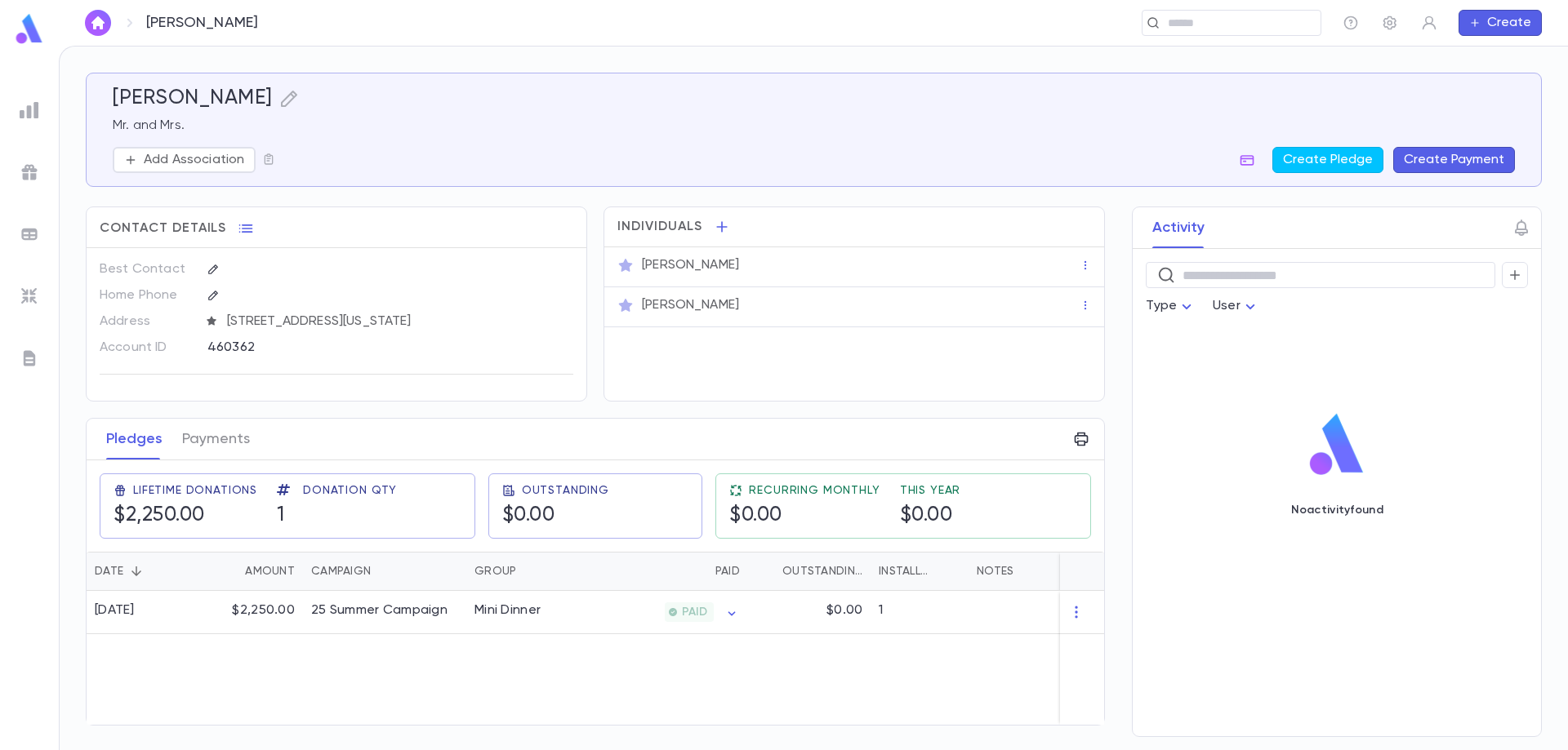
click at [1489, 25] on button "Create" at bounding box center [1500, 23] width 83 height 26
click at [1508, 105] on li "Payment" at bounding box center [1504, 107] width 83 height 26
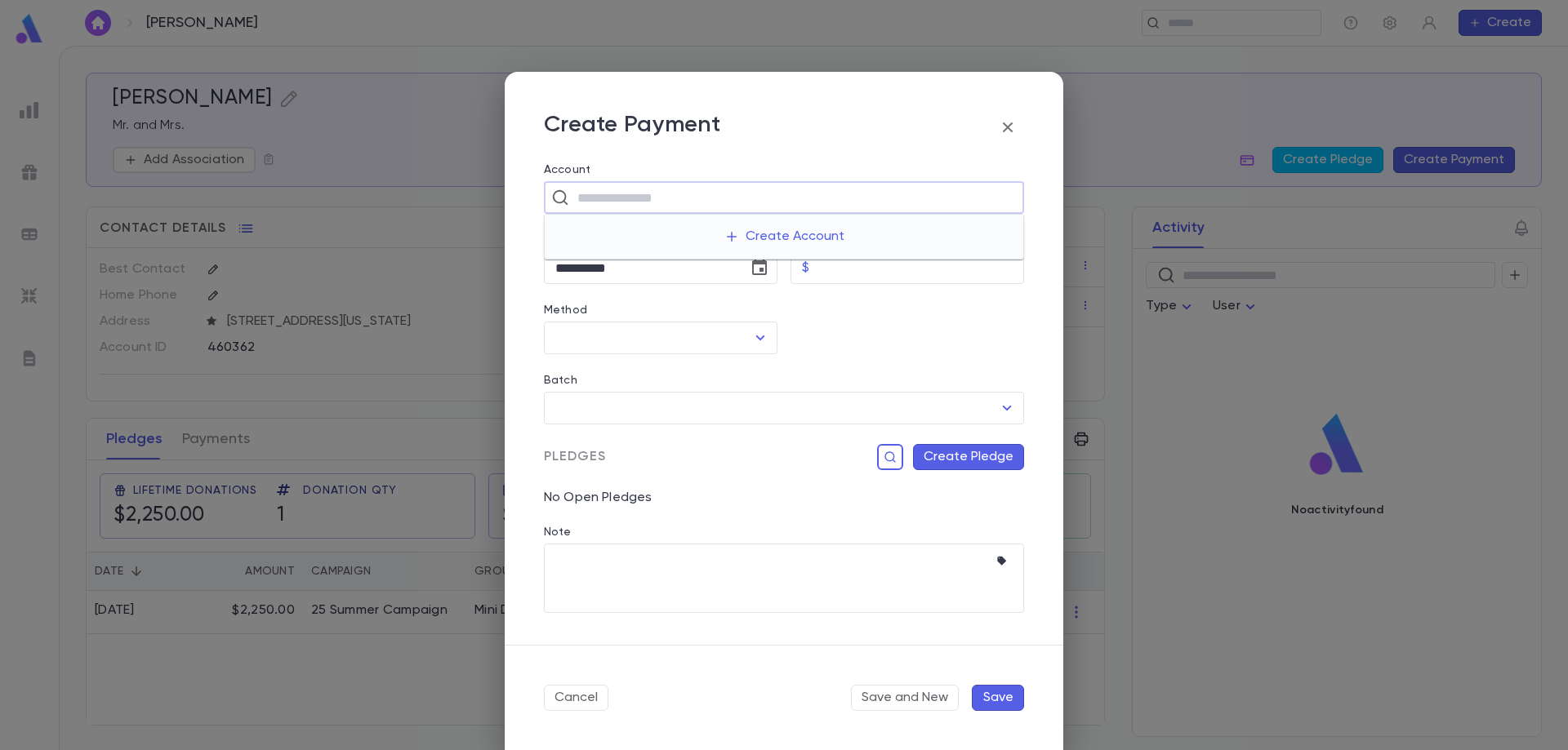
click at [832, 203] on input "text" at bounding box center [795, 198] width 444 height 31
click at [832, 233] on button "Create Account" at bounding box center [784, 237] width 146 height 31
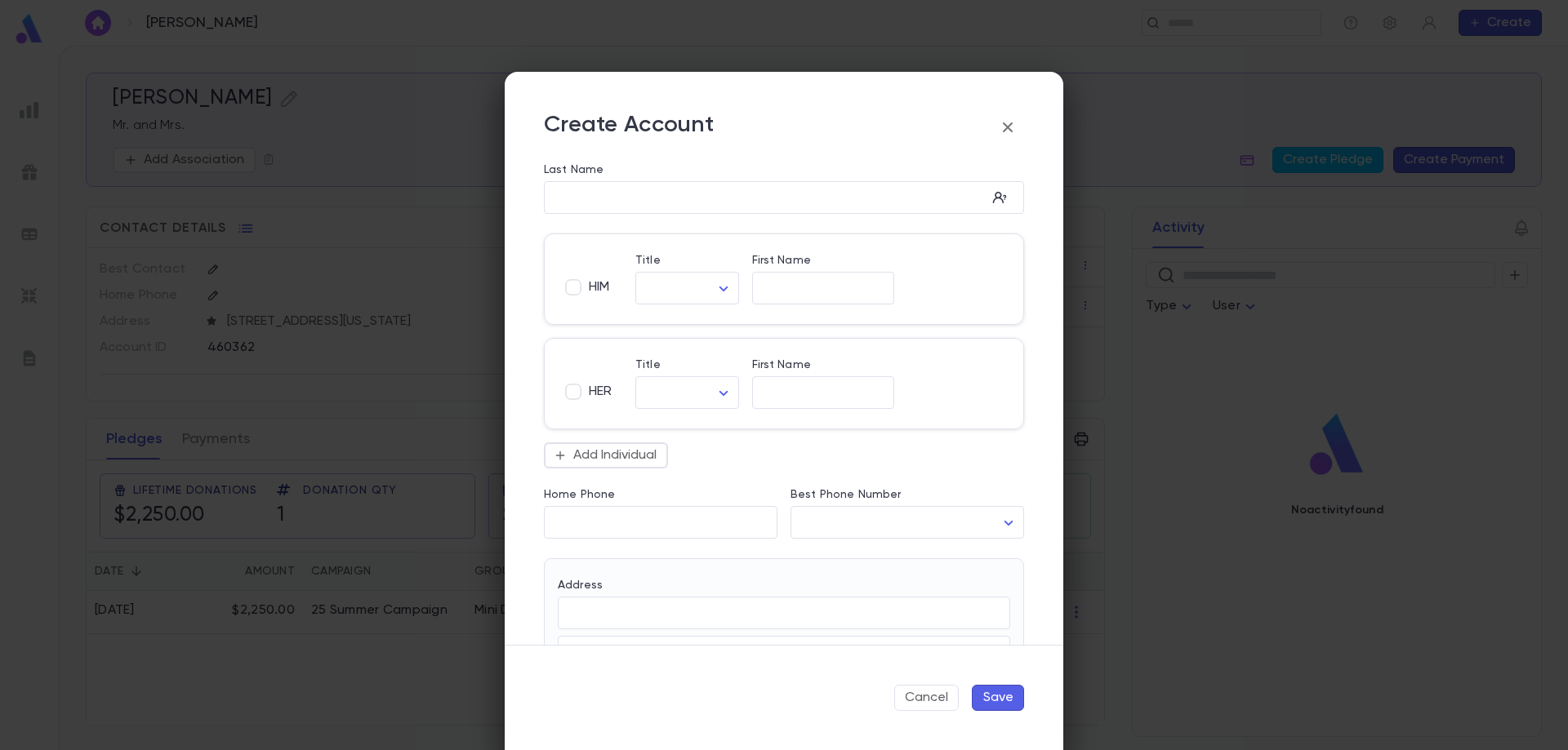
click at [1010, 126] on icon "button" at bounding box center [1007, 127] width 10 height 10
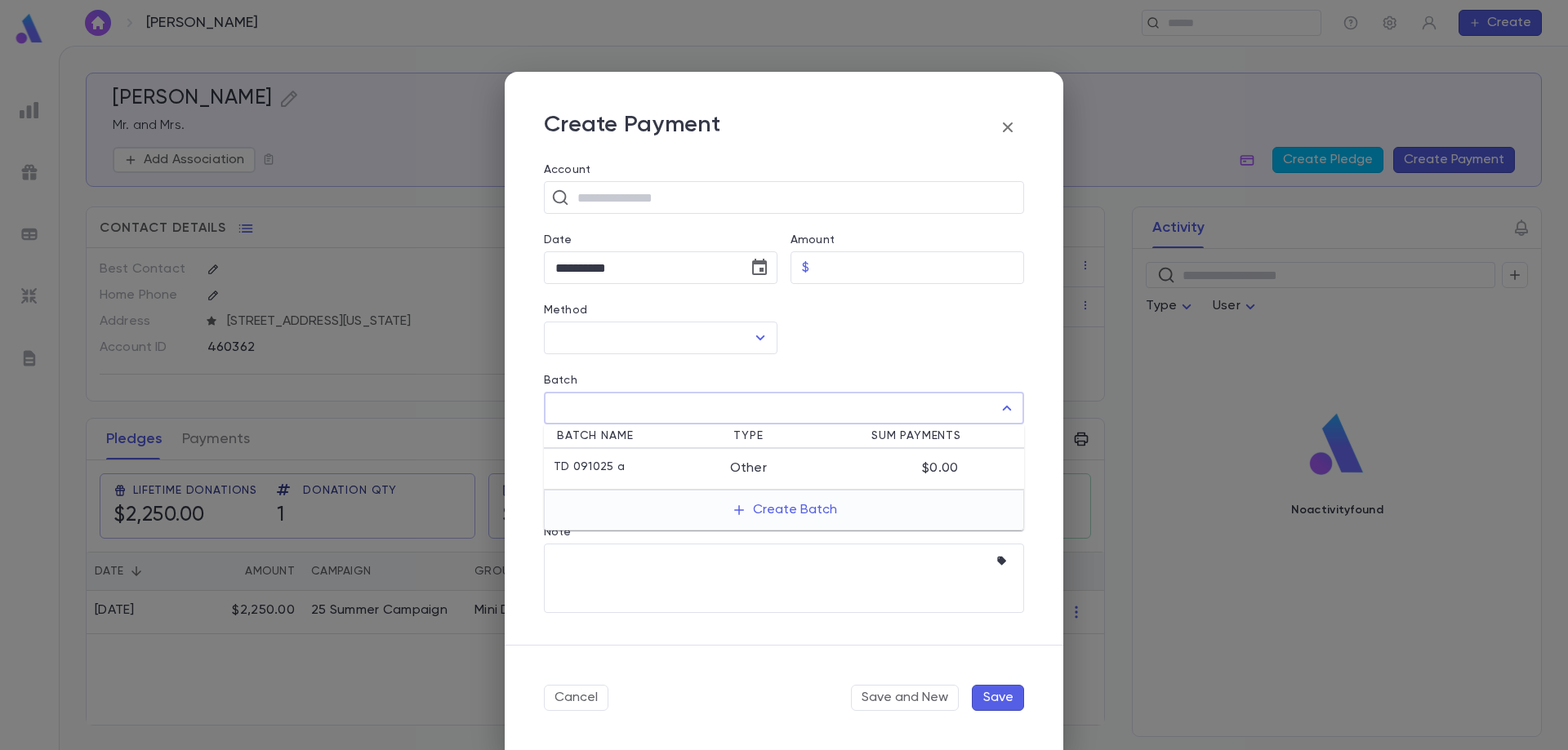
click at [711, 407] on input "Batch" at bounding box center [772, 409] width 441 height 31
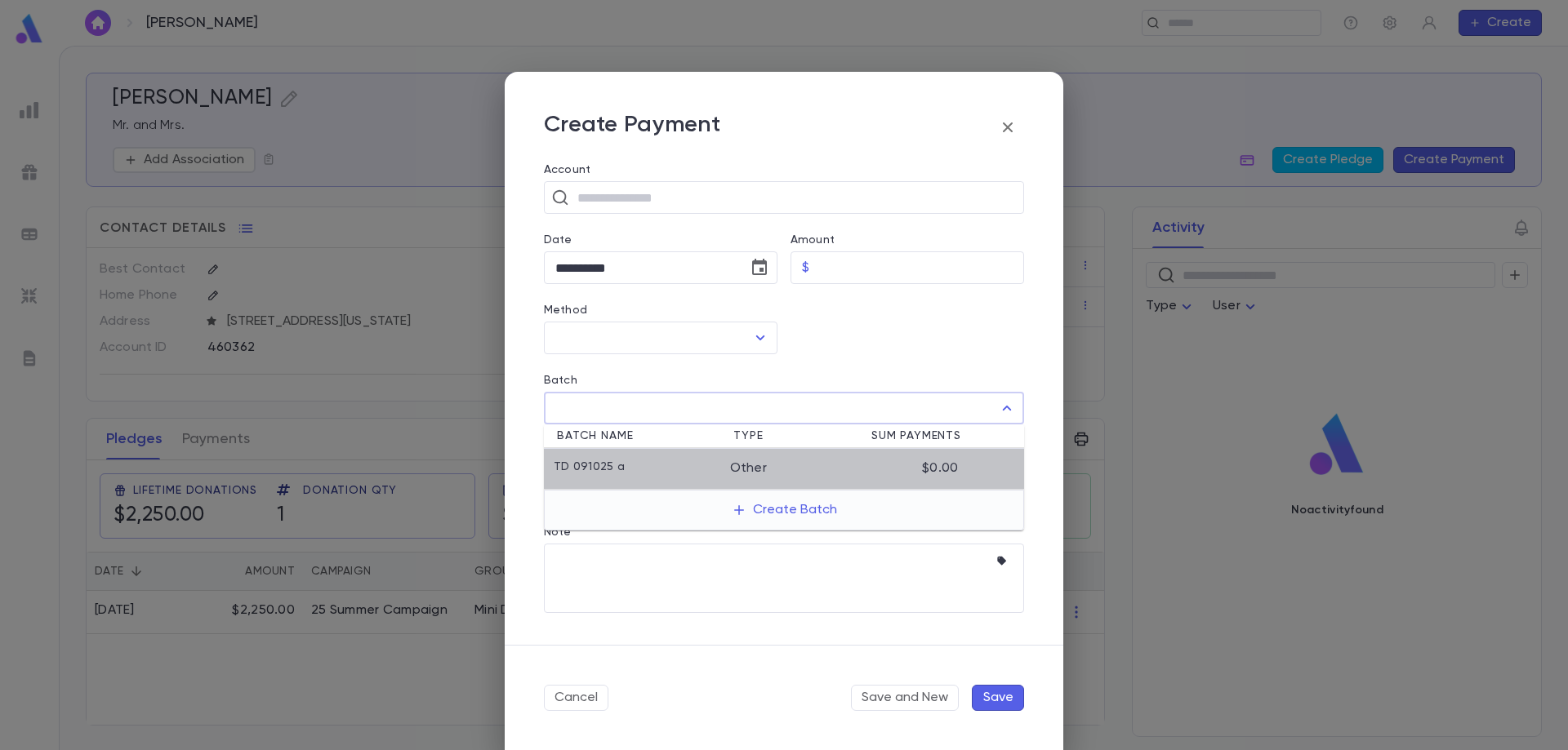
click at [736, 462] on div "Other" at bounding box center [783, 469] width 105 height 17
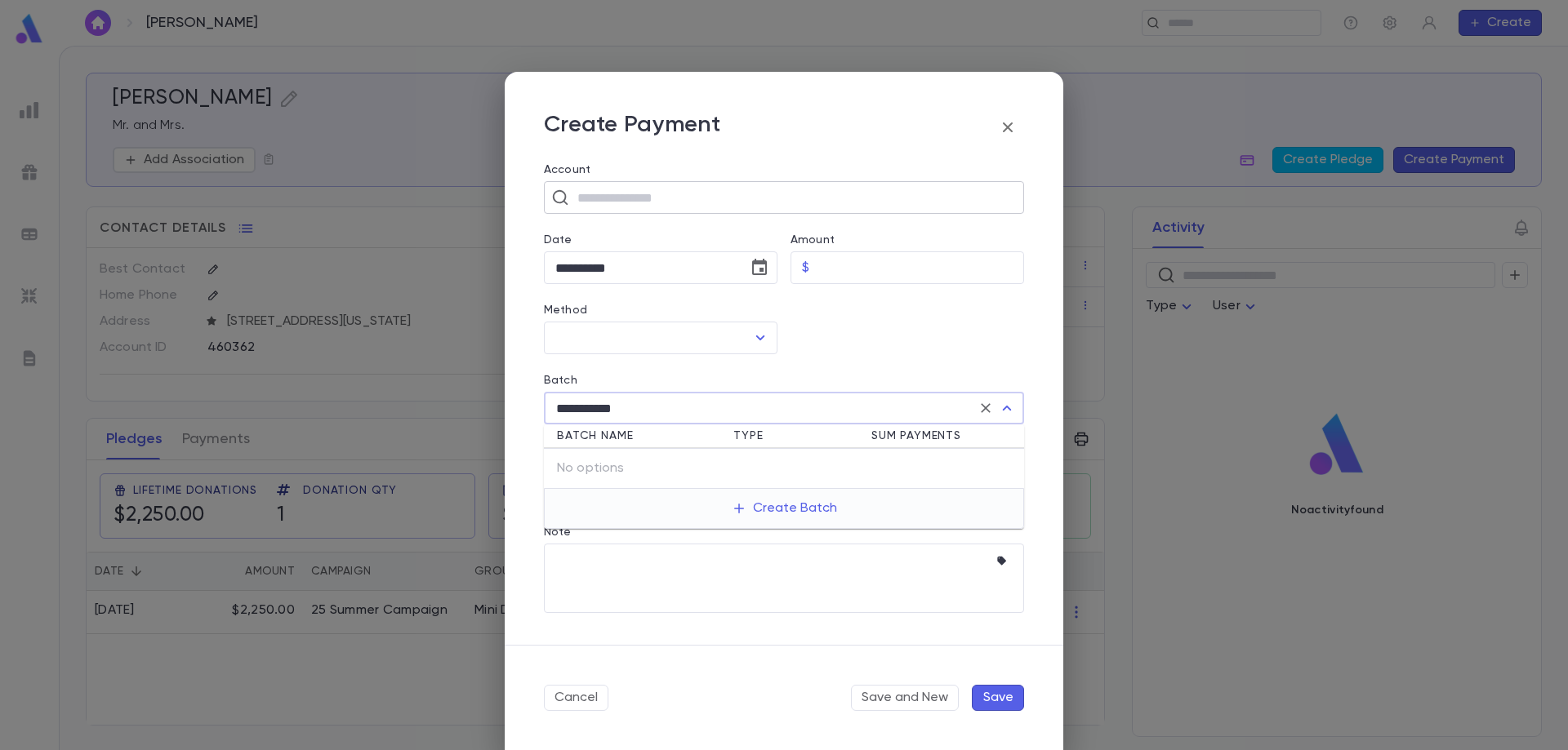
type input "**********"
click at [710, 200] on input "text" at bounding box center [795, 198] width 444 height 31
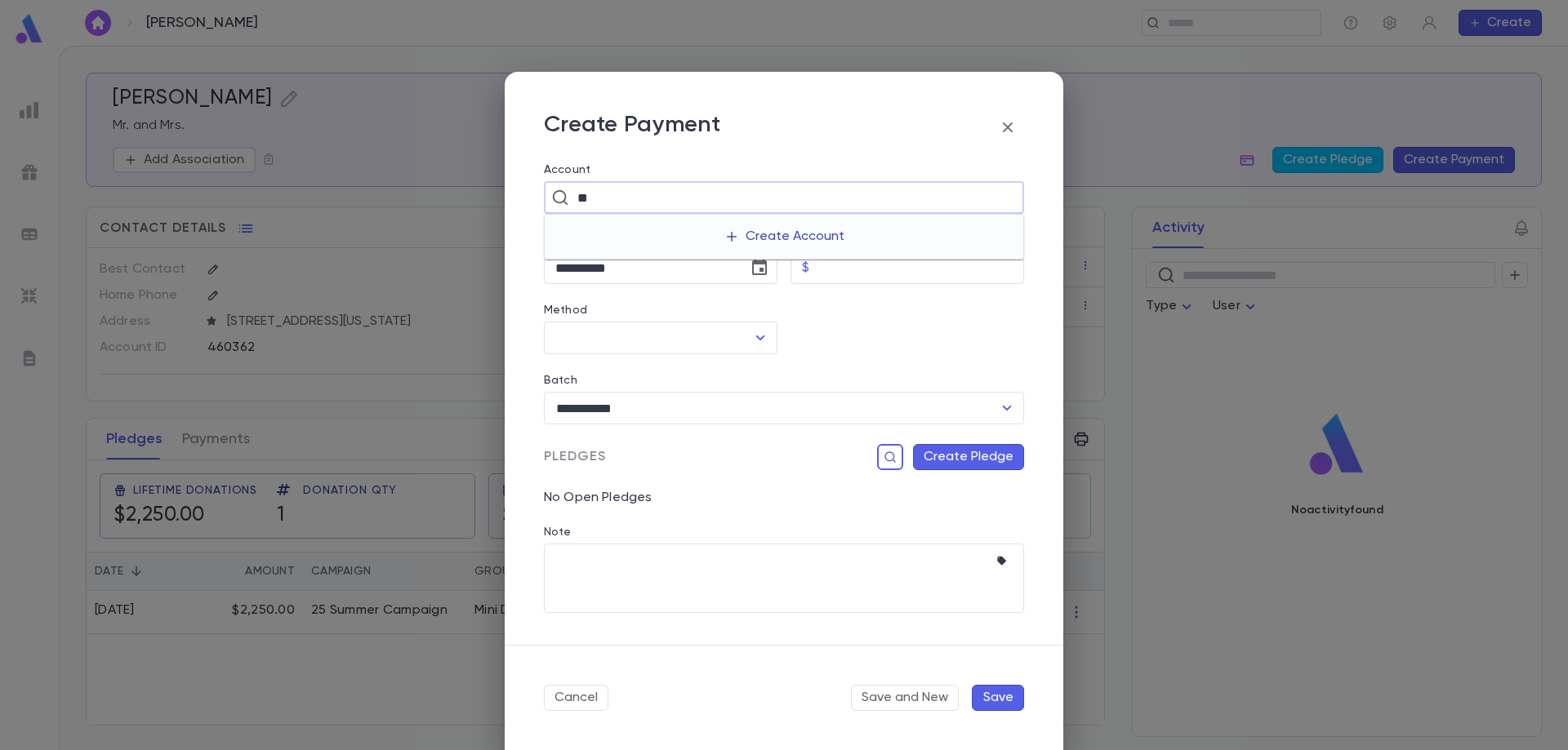
type input "*"
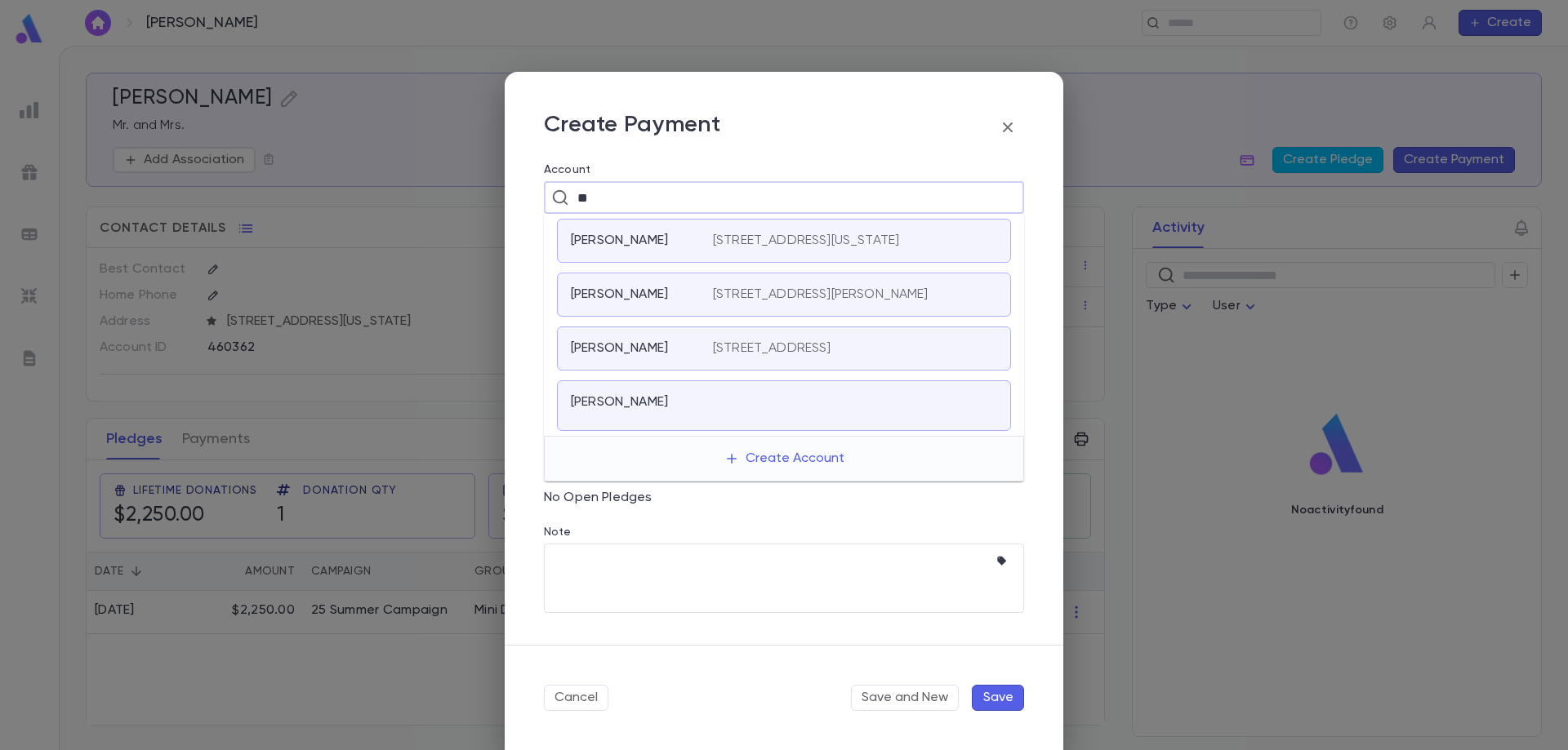
type input "*"
type input "*****"
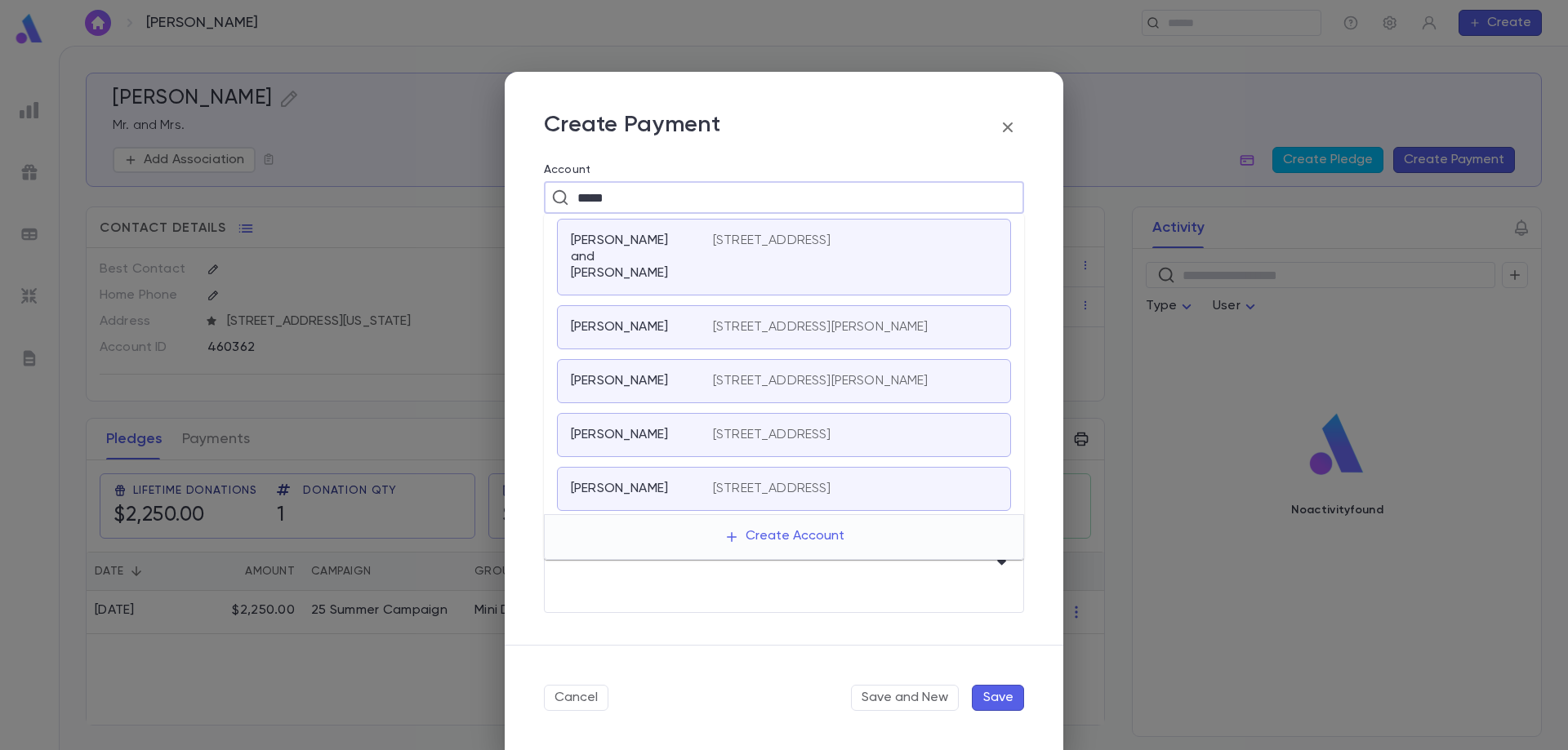
click at [713, 233] on p "[STREET_ADDRESS]" at bounding box center [772, 241] width 118 height 17
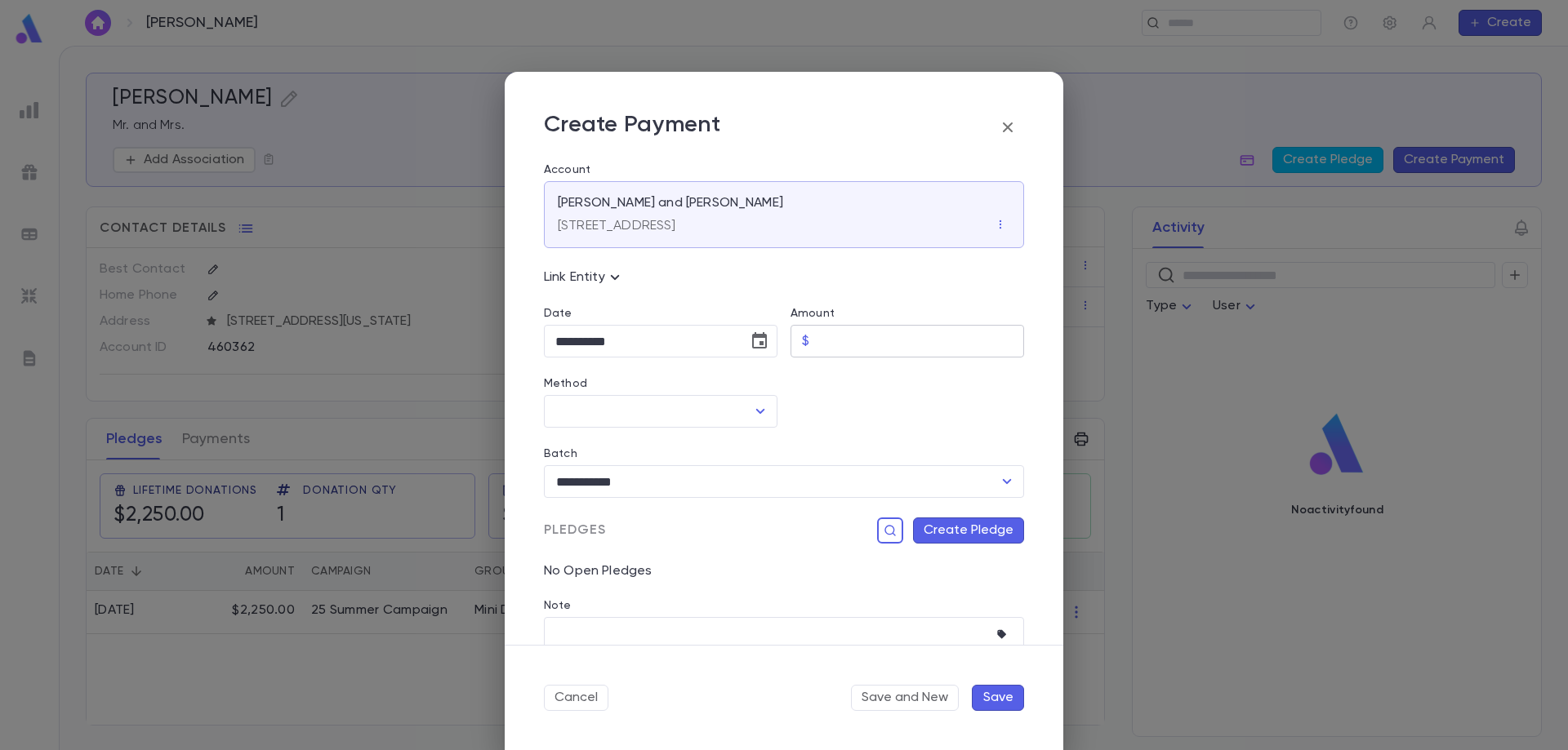
click at [840, 334] on input "Amount" at bounding box center [920, 341] width 208 height 31
type input "******"
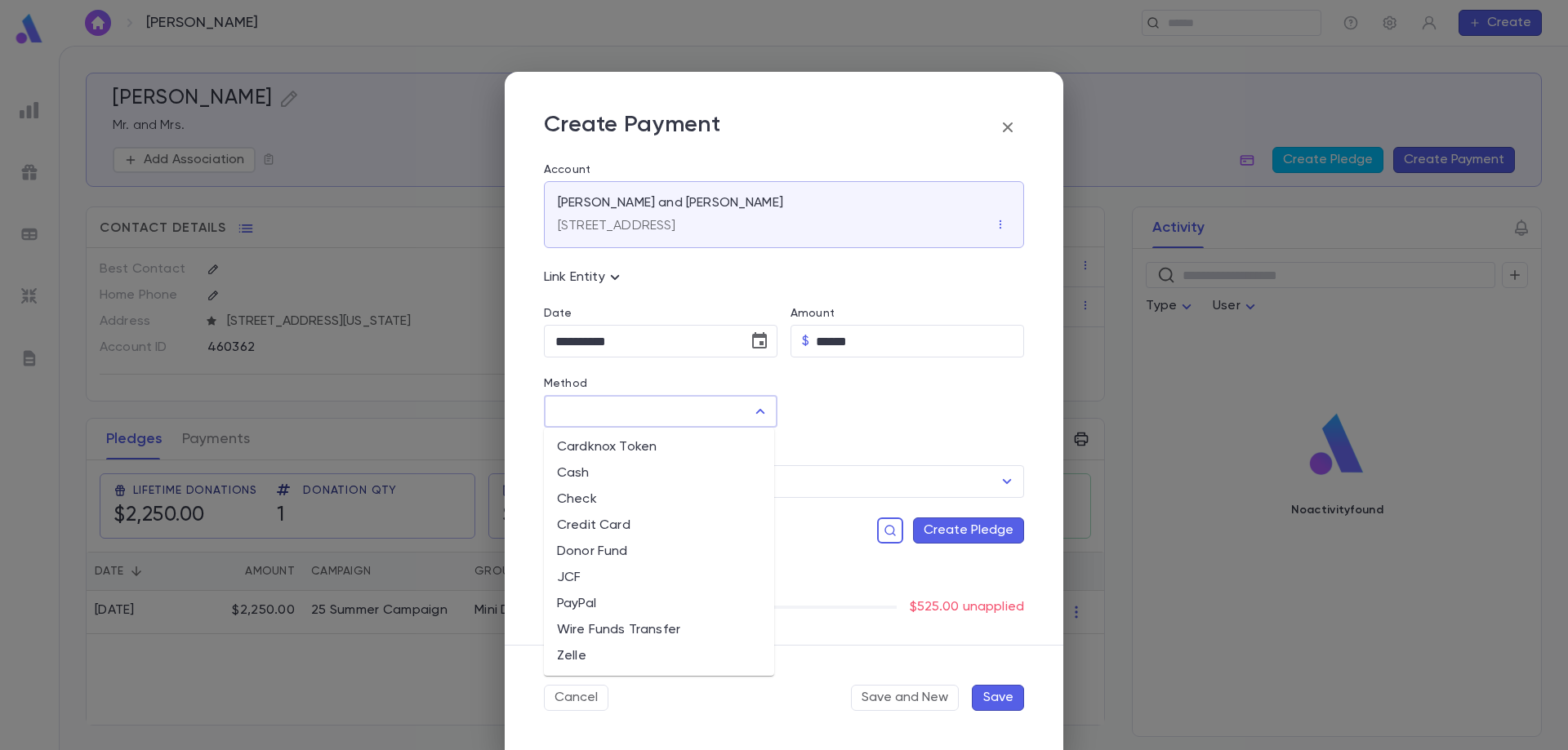
click at [681, 416] on input "Method" at bounding box center [648, 412] width 194 height 31
click at [630, 490] on li "Check" at bounding box center [659, 499] width 230 height 26
type input "*****"
click at [825, 407] on input "Check Number" at bounding box center [908, 412] width 184 height 31
click at [1007, 412] on icon "button" at bounding box center [1016, 412] width 17 height 17
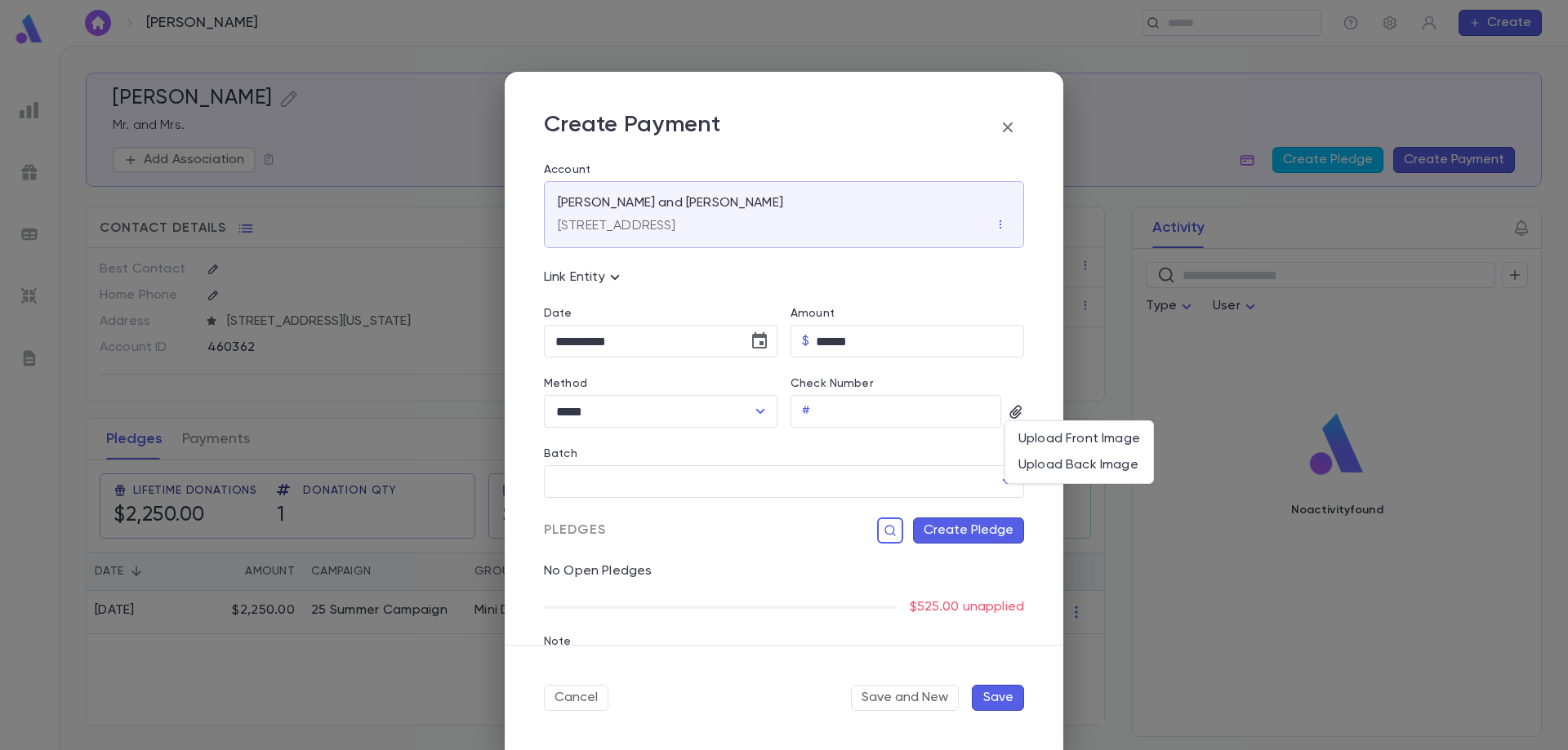
click at [985, 470] on div at bounding box center [784, 375] width 1568 height 750
click at [979, 483] on input "Batch" at bounding box center [772, 482] width 441 height 31
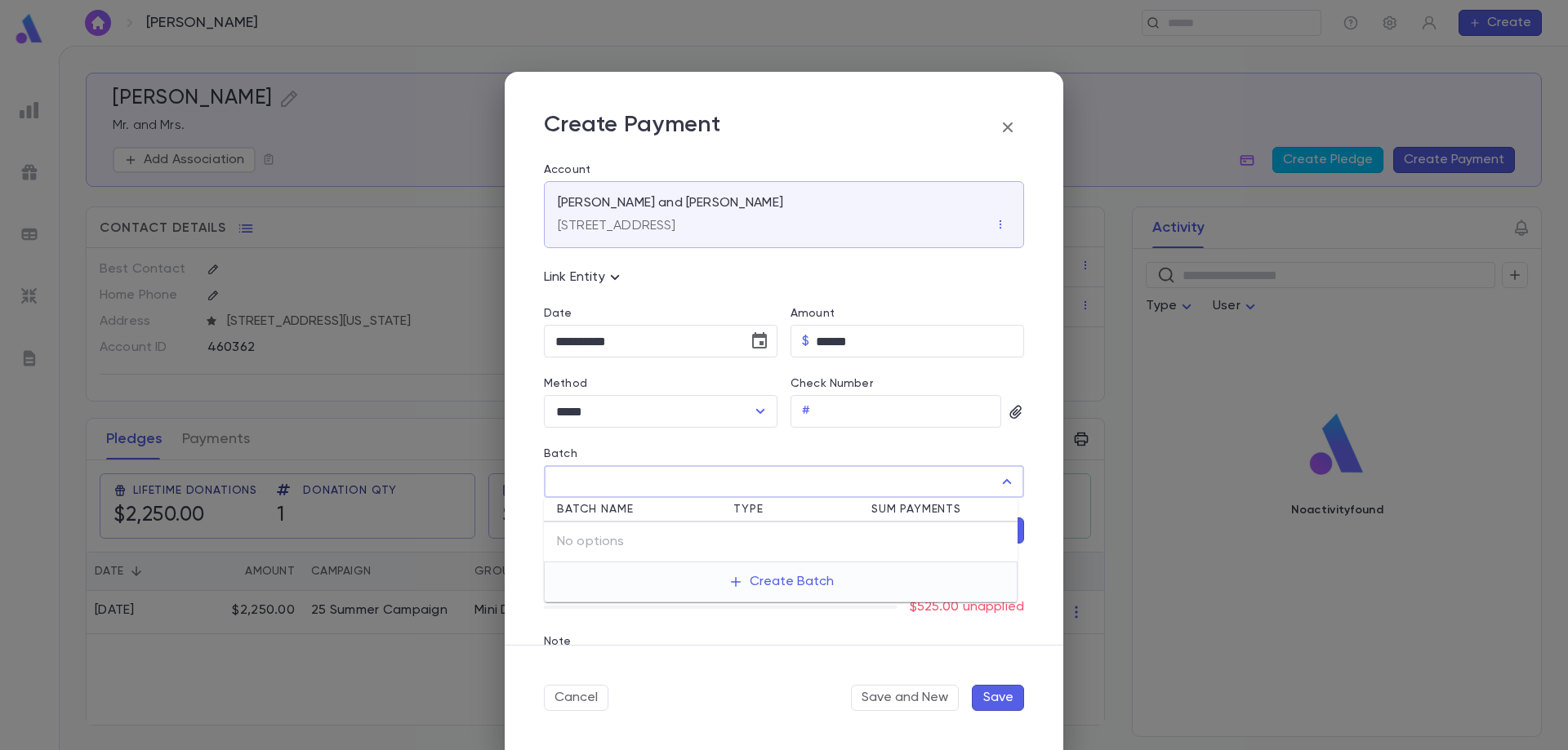
drag, startPoint x: 790, startPoint y: 573, endPoint x: 783, endPoint y: 475, distance: 98.2
click at [783, 475] on body "**********" at bounding box center [784, 398] width 1568 height 705
type input "*"
drag, startPoint x: 1188, startPoint y: 434, endPoint x: 1106, endPoint y: 438, distance: 82.1
click at [1186, 434] on div "**********" at bounding box center [784, 375] width 1568 height 750
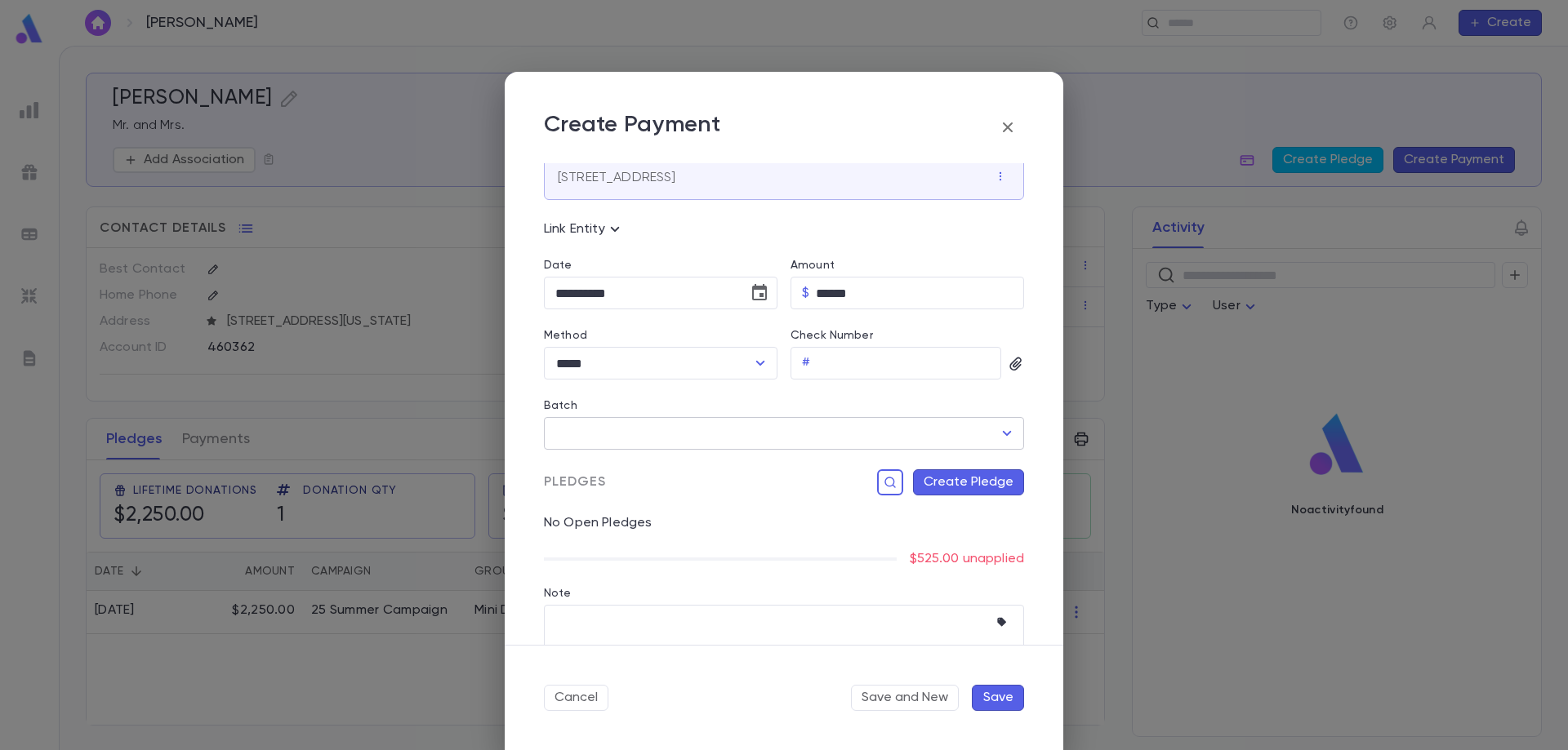
scroll to position [81, 0]
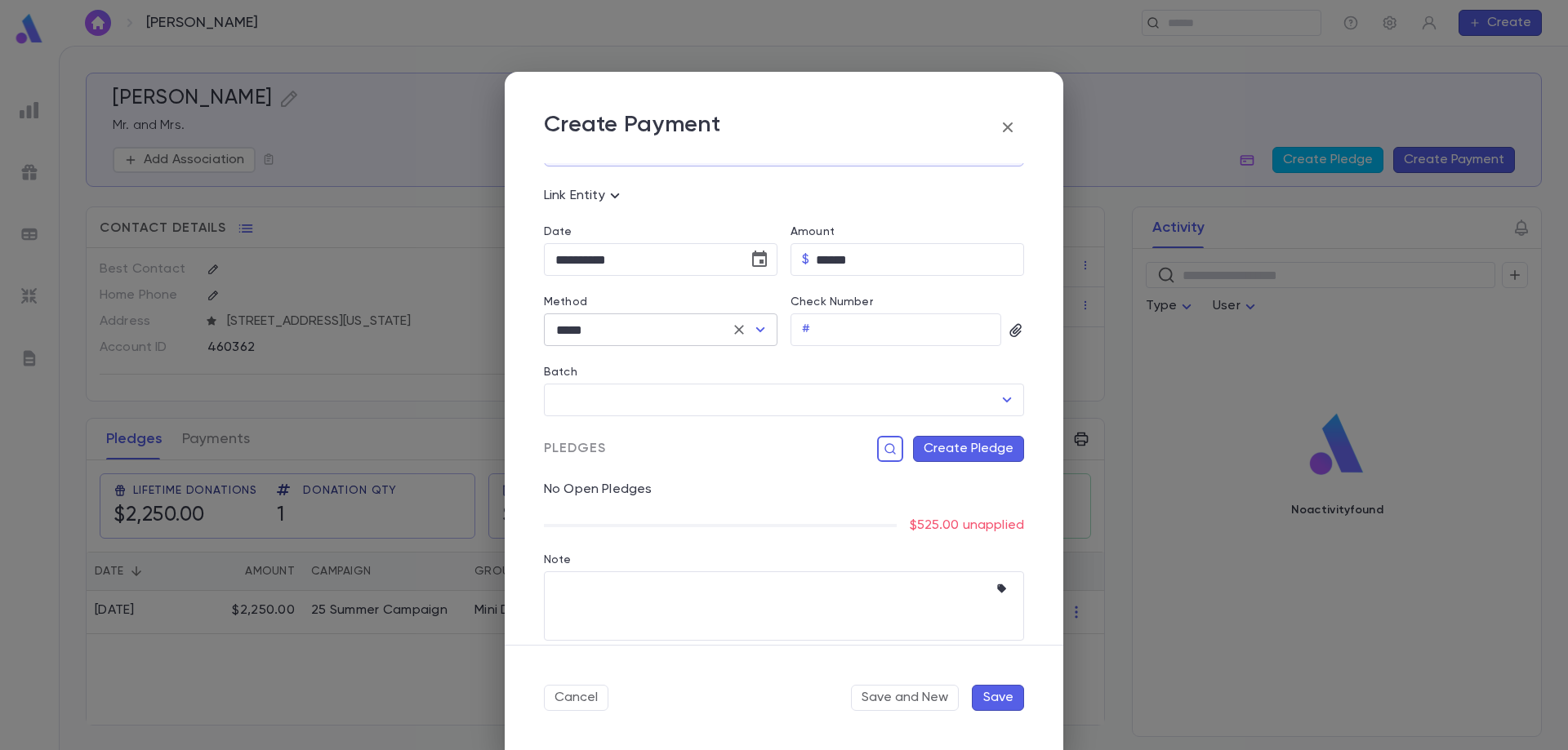
click at [692, 336] on input "*****" at bounding box center [637, 330] width 173 height 31
click at [735, 329] on icon "Clear" at bounding box center [739, 329] width 10 height 10
type input "**********"
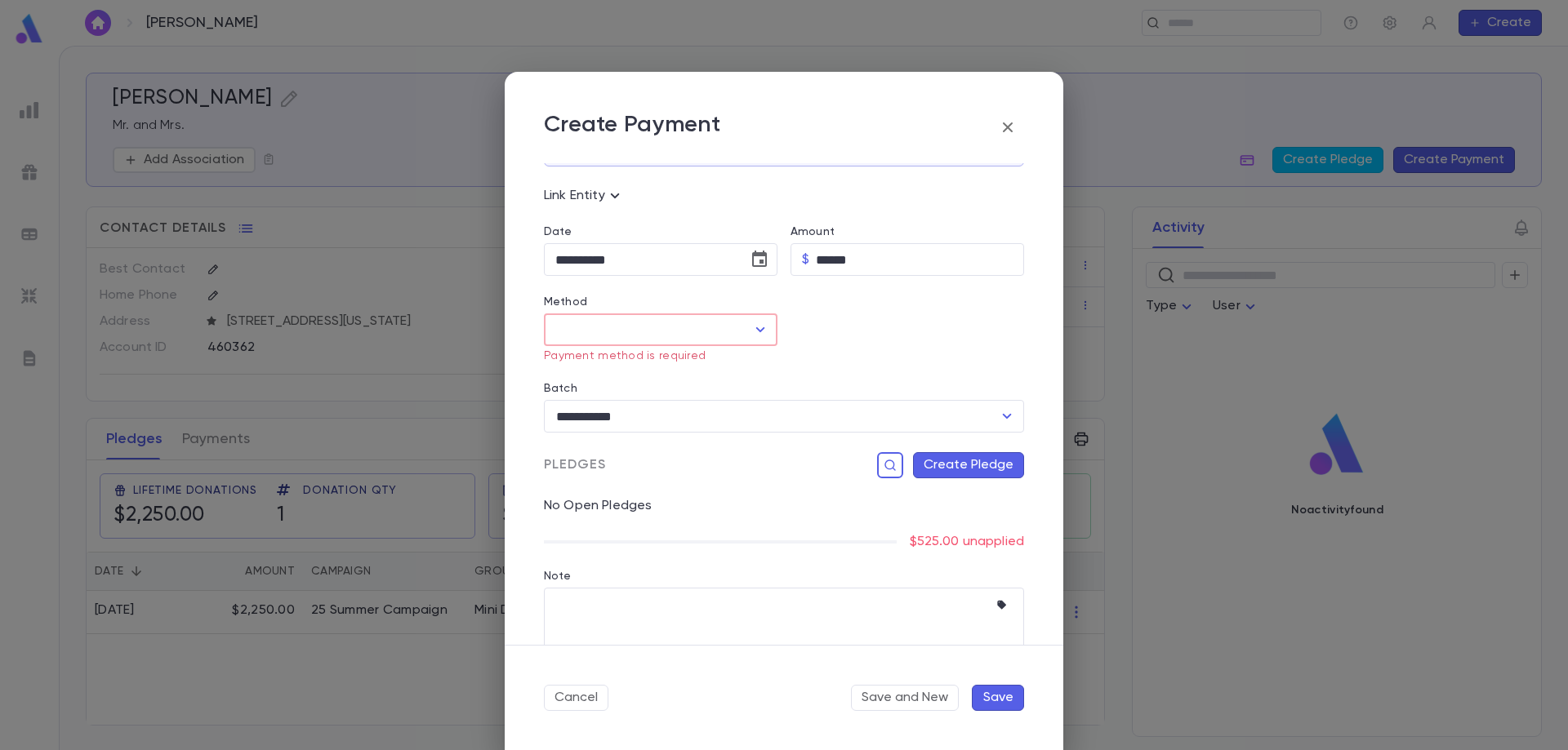
click at [840, 358] on div at bounding box center [900, 319] width 247 height 87
click at [756, 329] on icon "Open" at bounding box center [760, 329] width 9 height 5
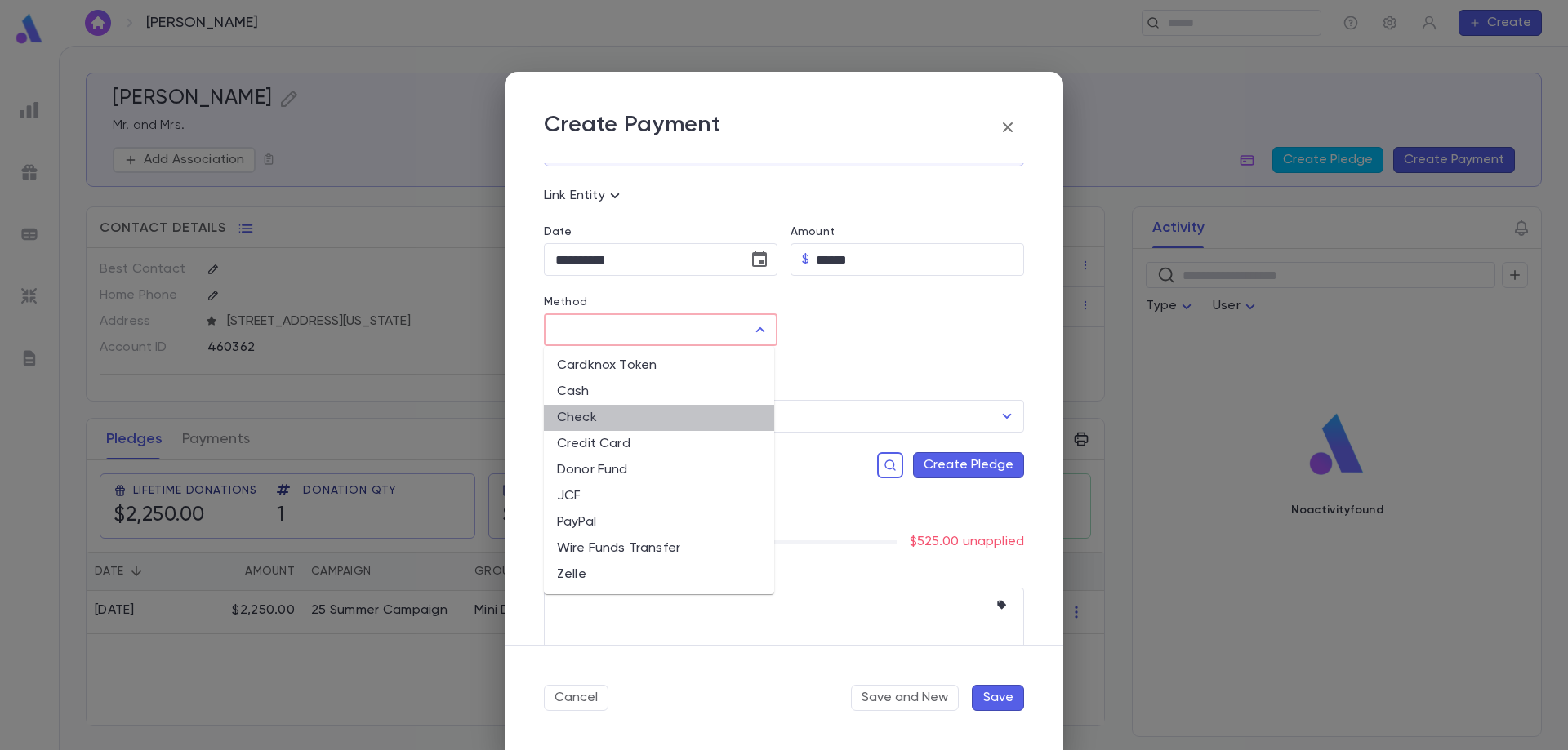
click at [699, 414] on li "Check" at bounding box center [659, 418] width 230 height 26
type input "*****"
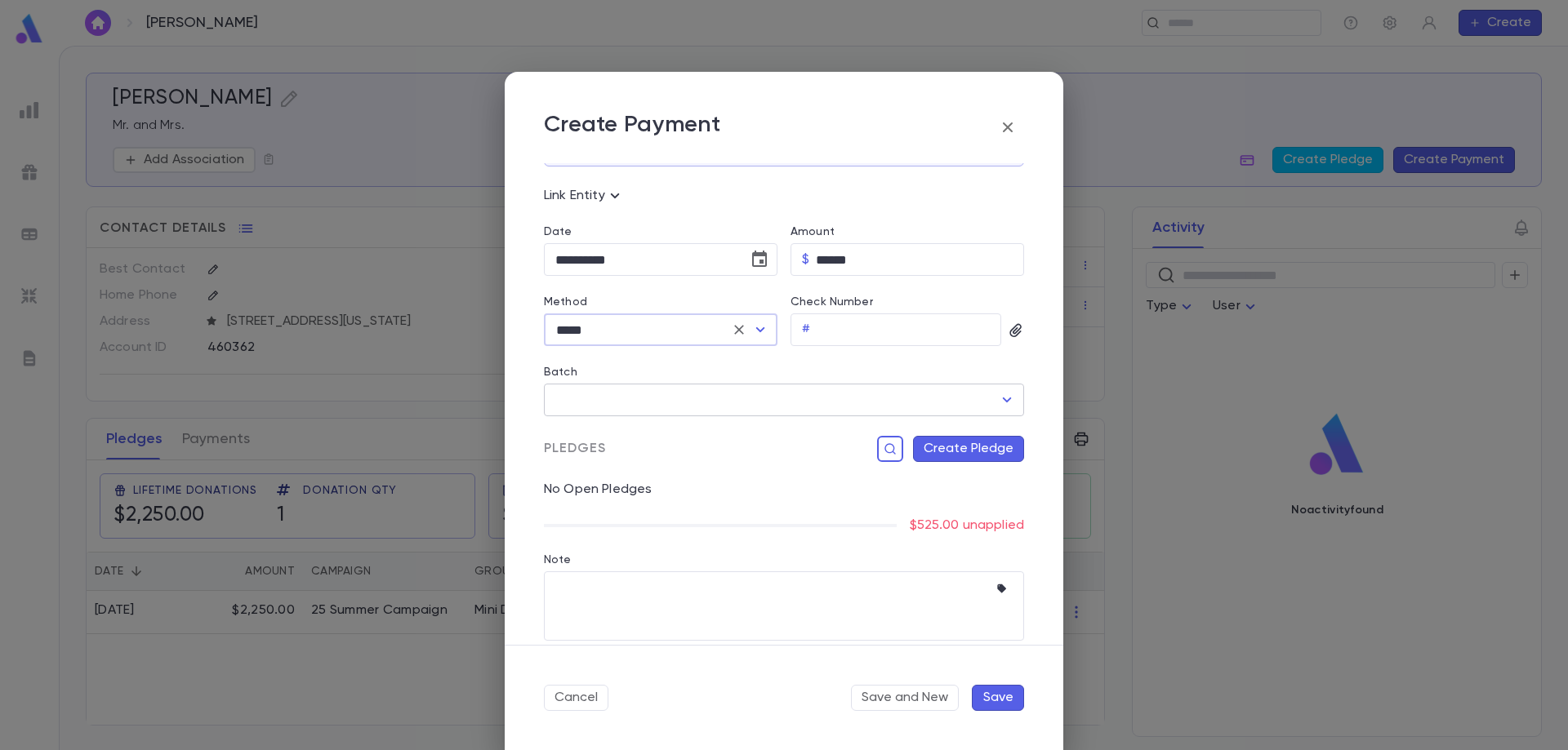
click at [736, 394] on input "Batch" at bounding box center [772, 400] width 441 height 31
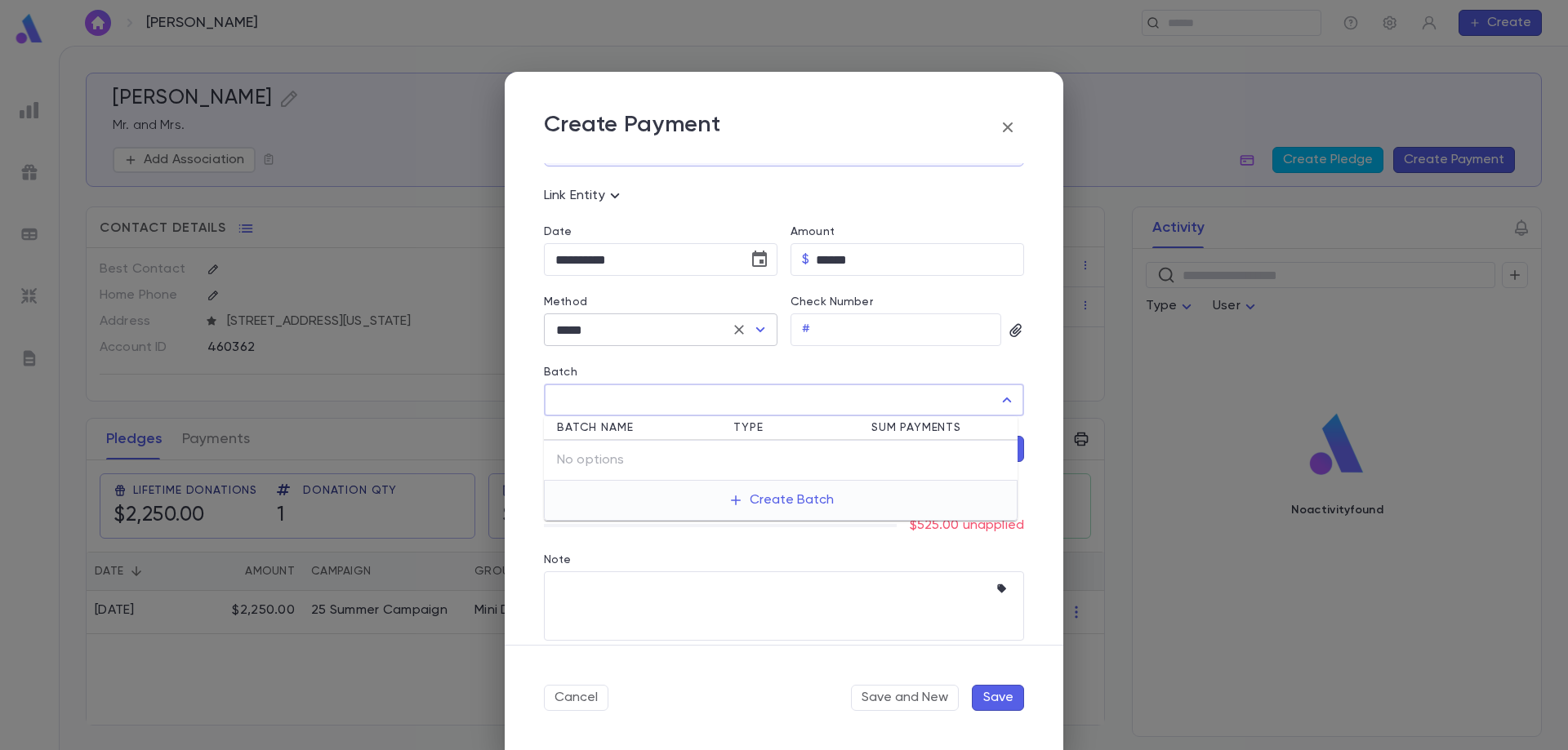
click at [721, 323] on input "*****" at bounding box center [637, 330] width 173 height 31
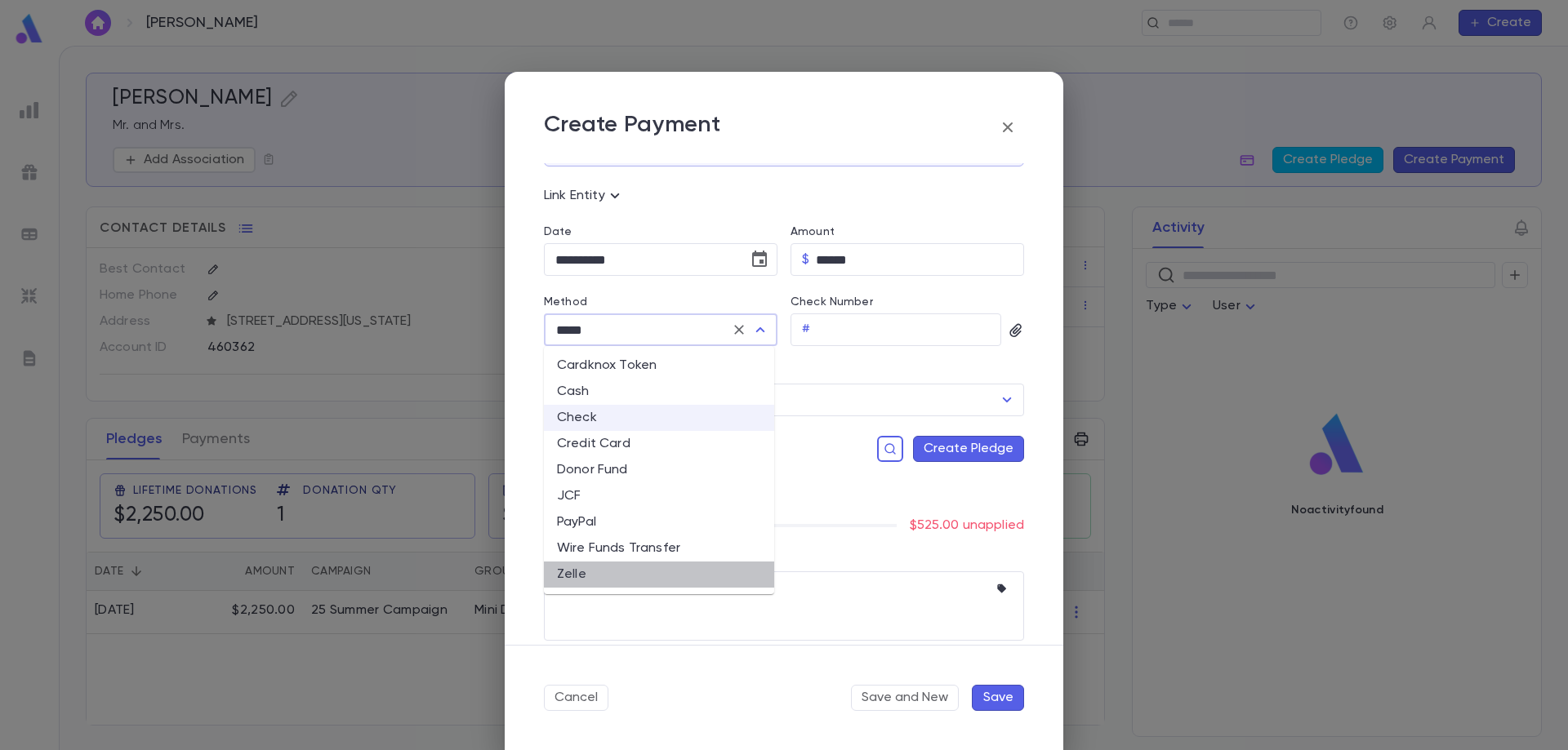
click at [595, 572] on li "Zelle" at bounding box center [659, 574] width 230 height 26
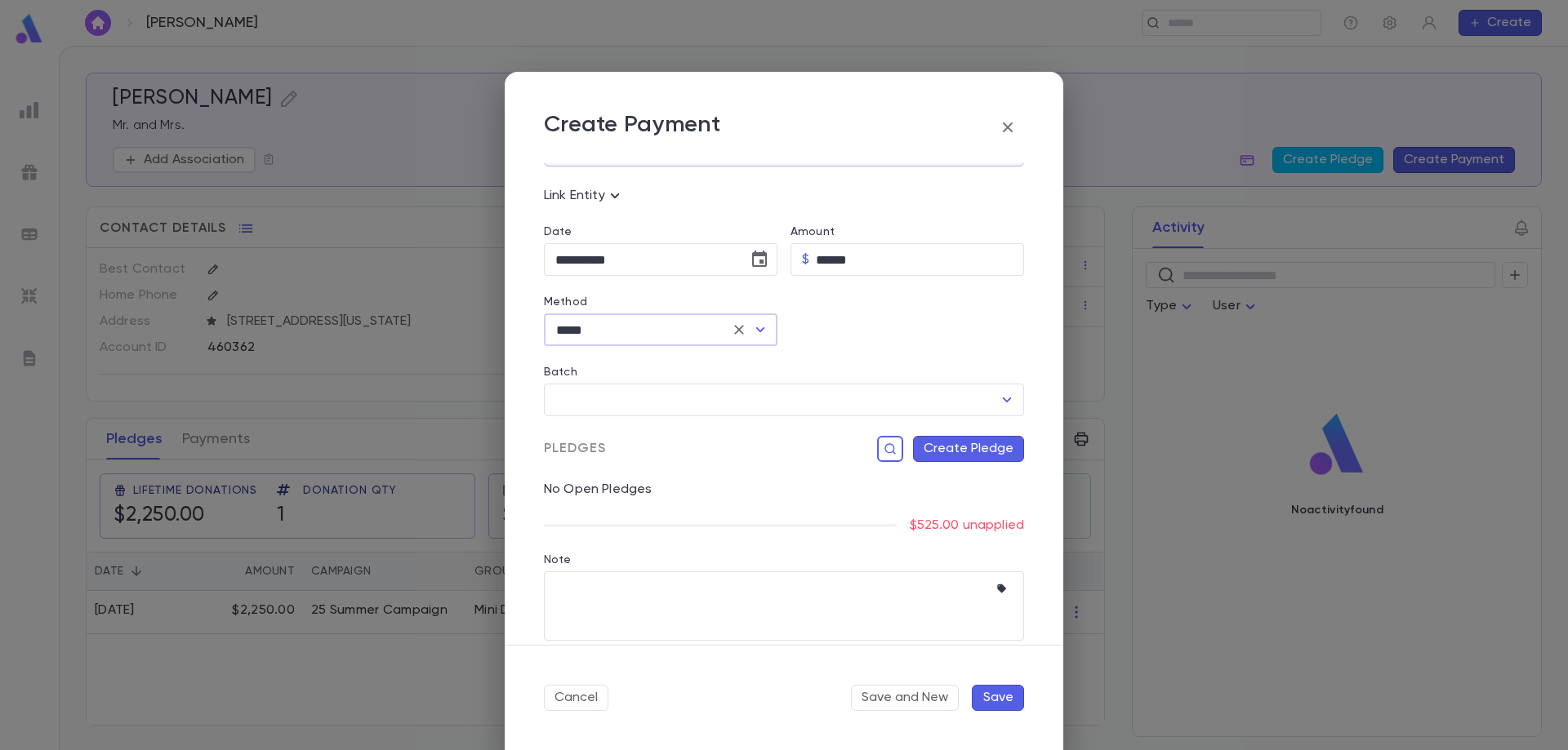
click at [867, 422] on div "Pledges Create Pledge" at bounding box center [777, 438] width 493 height 45
click at [858, 398] on input "Batch" at bounding box center [772, 400] width 441 height 31
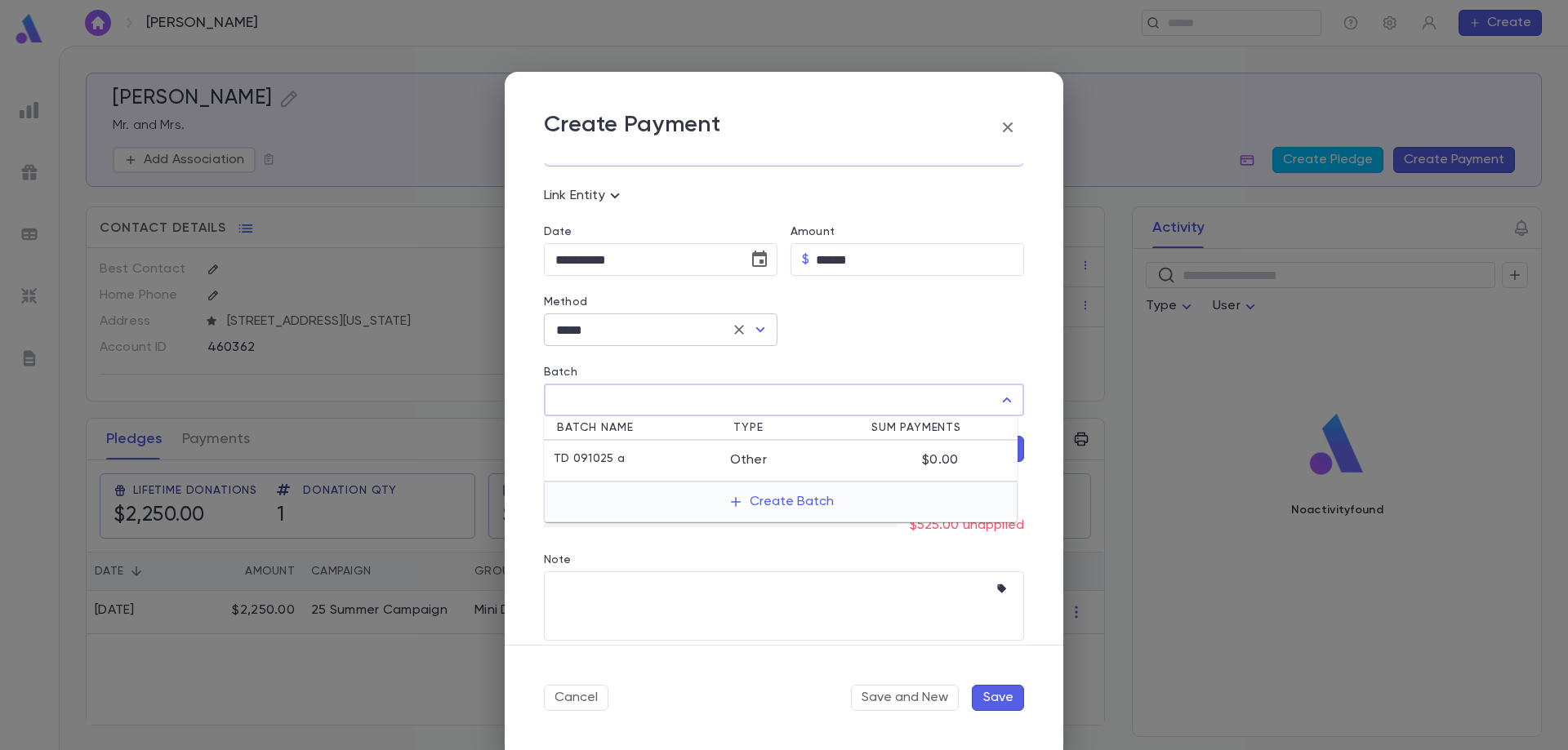
click at [700, 326] on input "*****" at bounding box center [637, 330] width 173 height 31
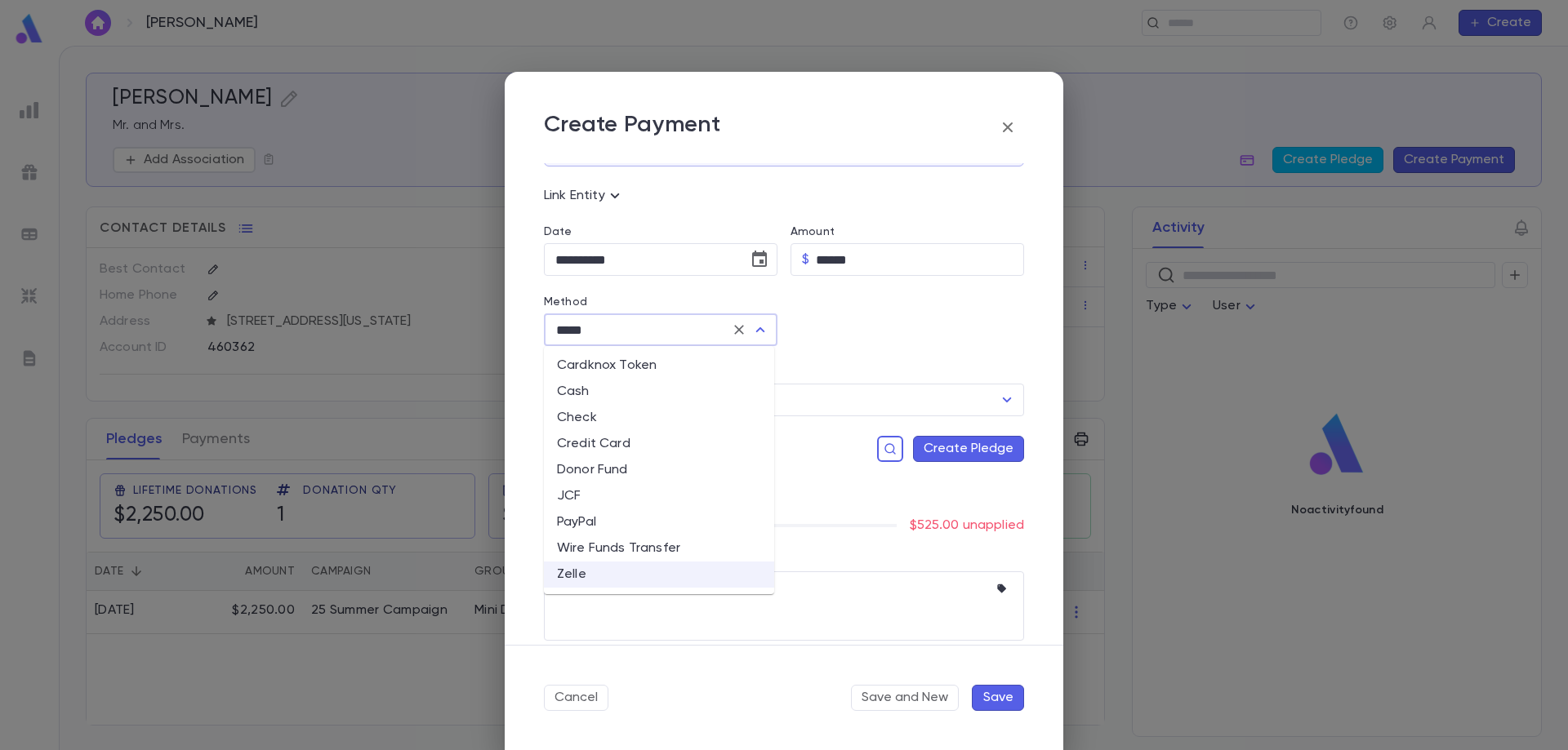
click at [624, 424] on li "Check" at bounding box center [659, 418] width 230 height 26
type input "*****"
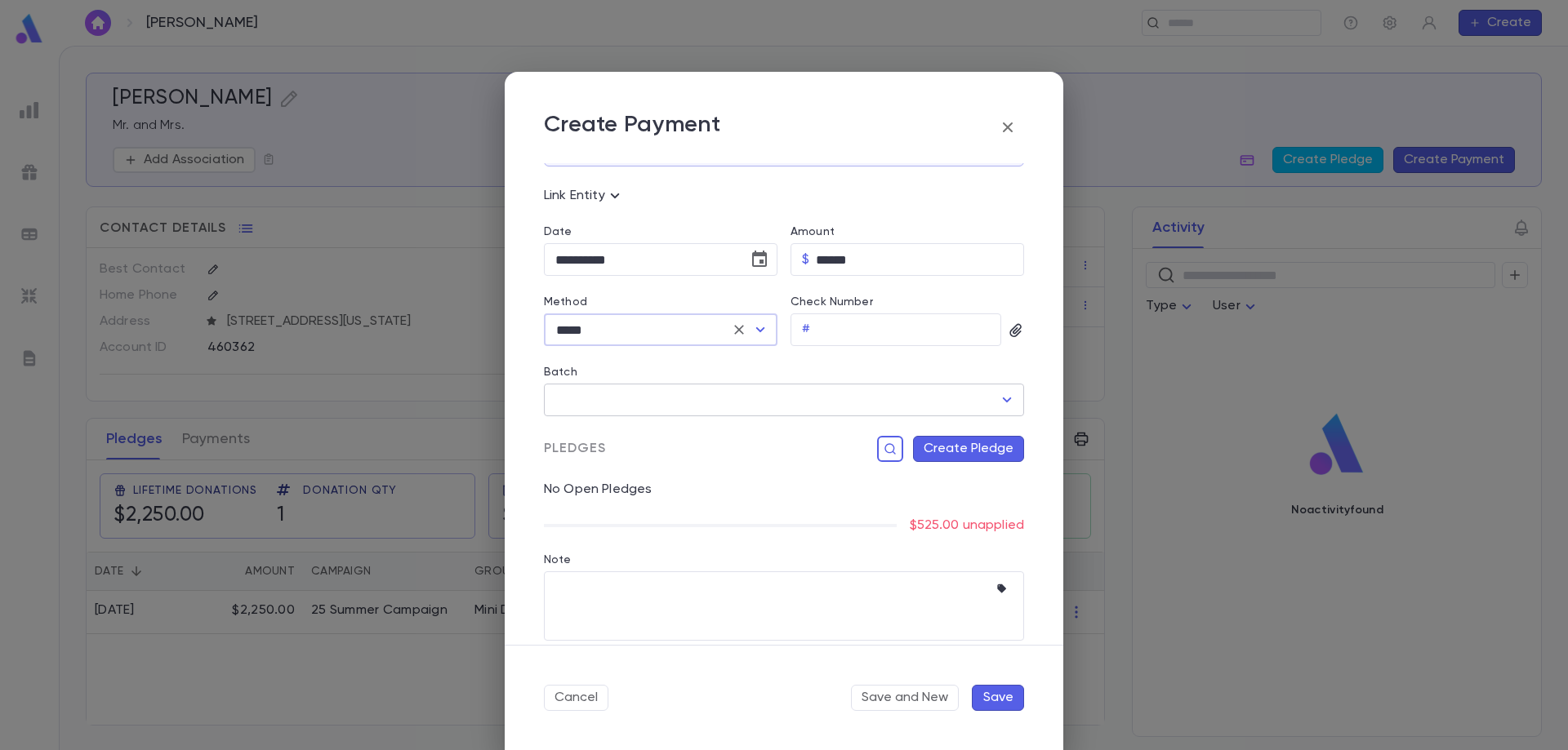
click at [692, 408] on input "Batch" at bounding box center [772, 400] width 441 height 31
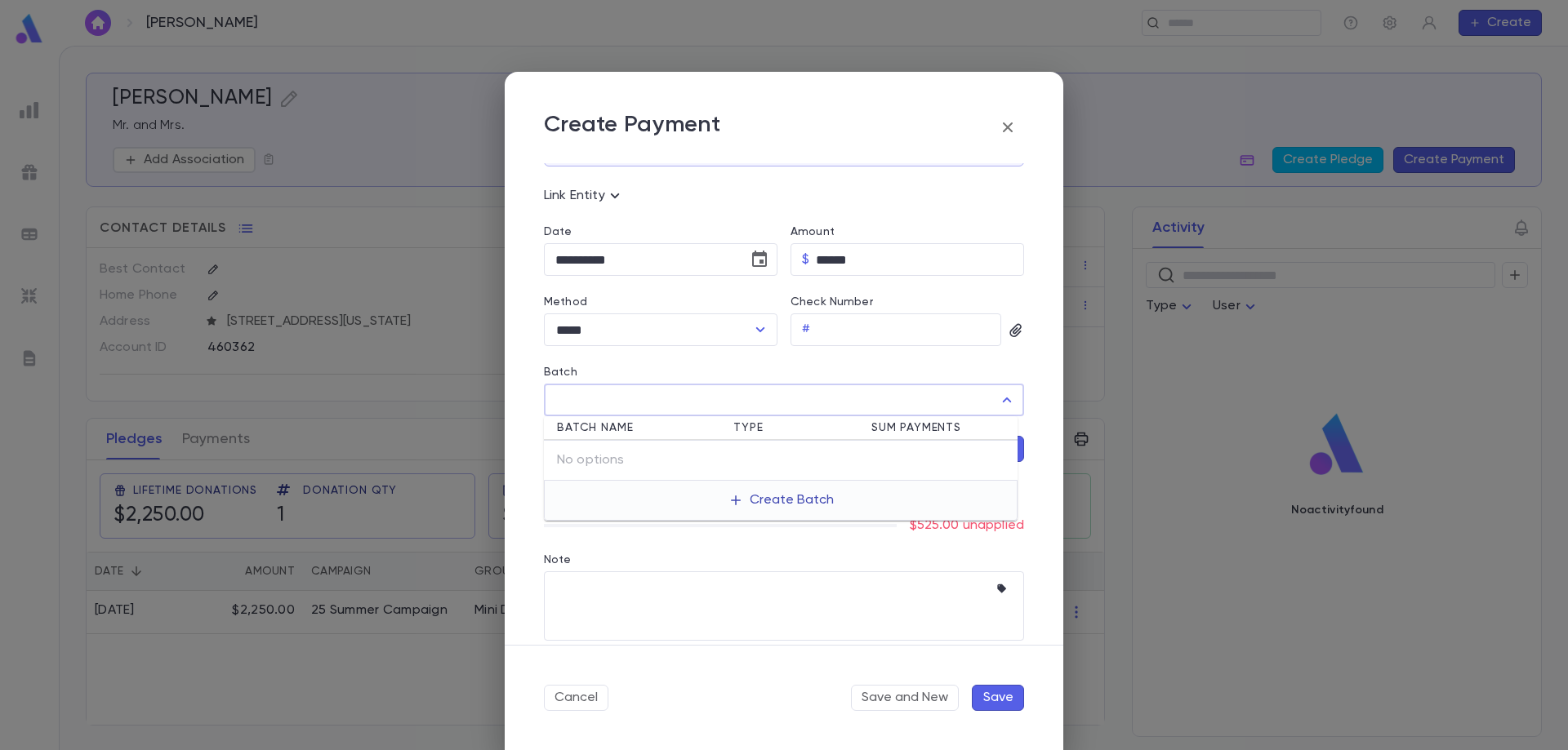
click at [731, 501] on icon "button" at bounding box center [735, 500] width 15 height 15
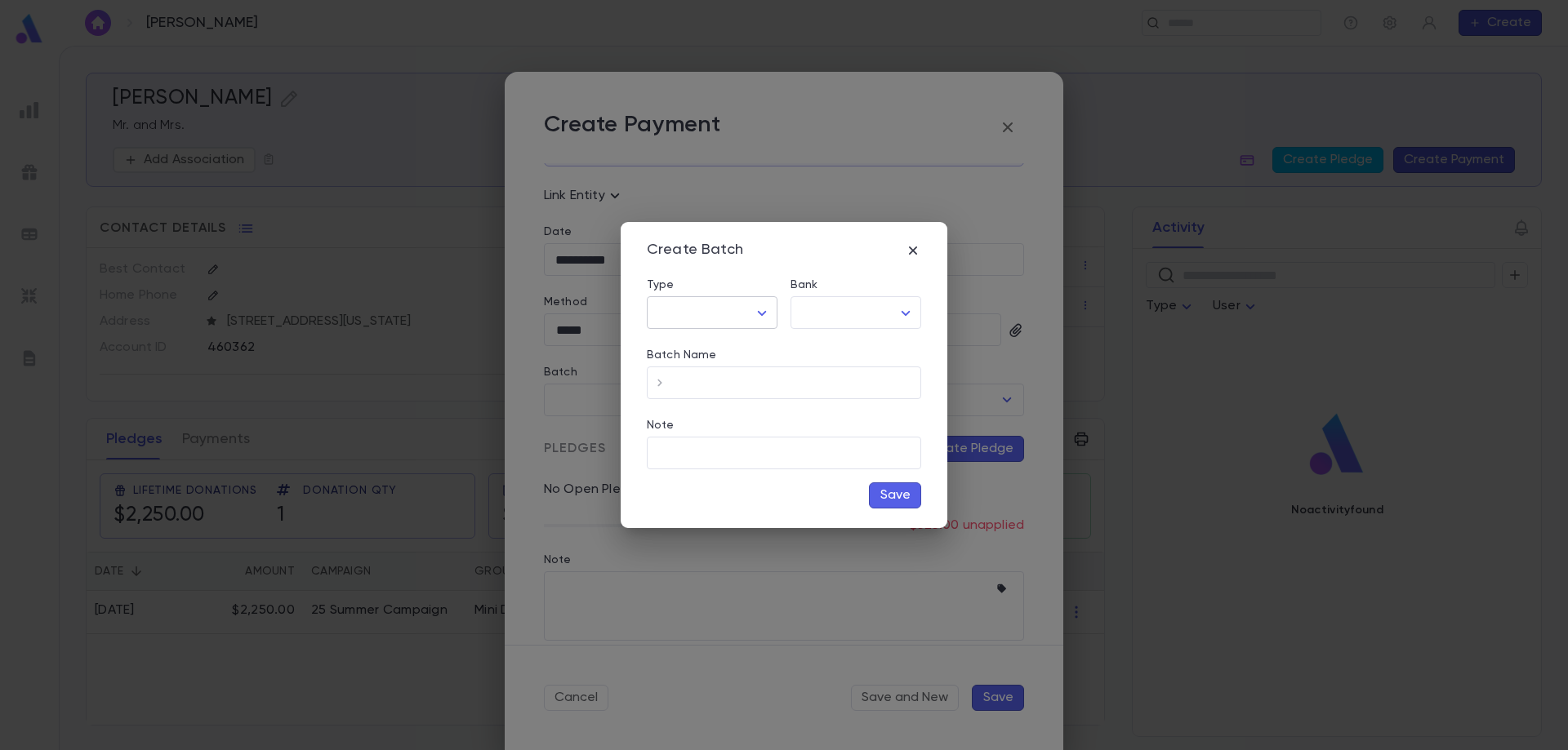
click at [693, 314] on body "**********" at bounding box center [784, 398] width 1568 height 705
click at [691, 351] on span "Check" at bounding box center [715, 348] width 103 height 17
type input "*****"
click at [809, 315] on body "**********" at bounding box center [784, 398] width 1568 height 705
click at [823, 346] on span "TD Bank" at bounding box center [861, 348] width 115 height 17
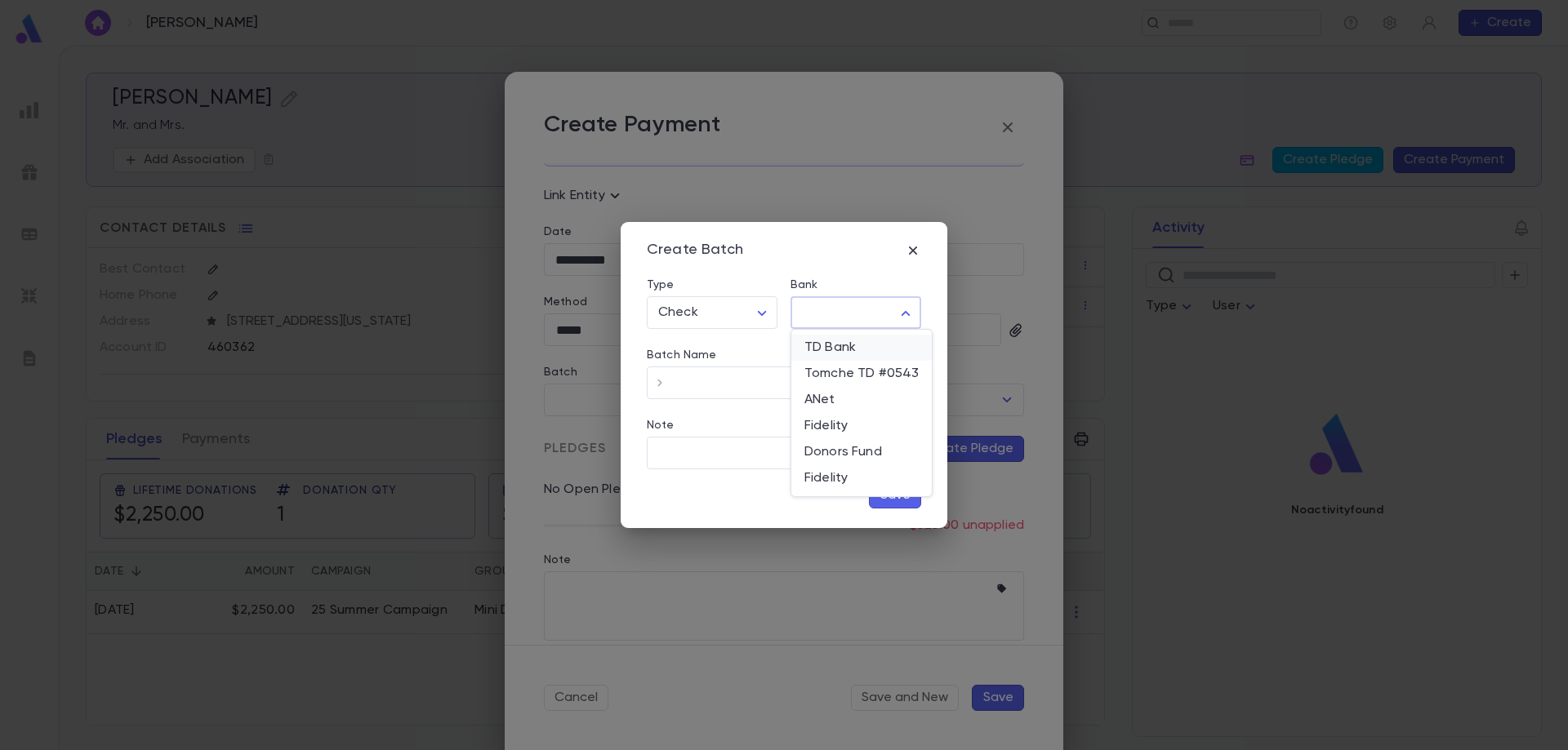
type input "***"
click at [699, 385] on input "Batch Name" at bounding box center [796, 383] width 248 height 31
type input "**********"
click at [881, 497] on button "Save" at bounding box center [895, 496] width 52 height 26
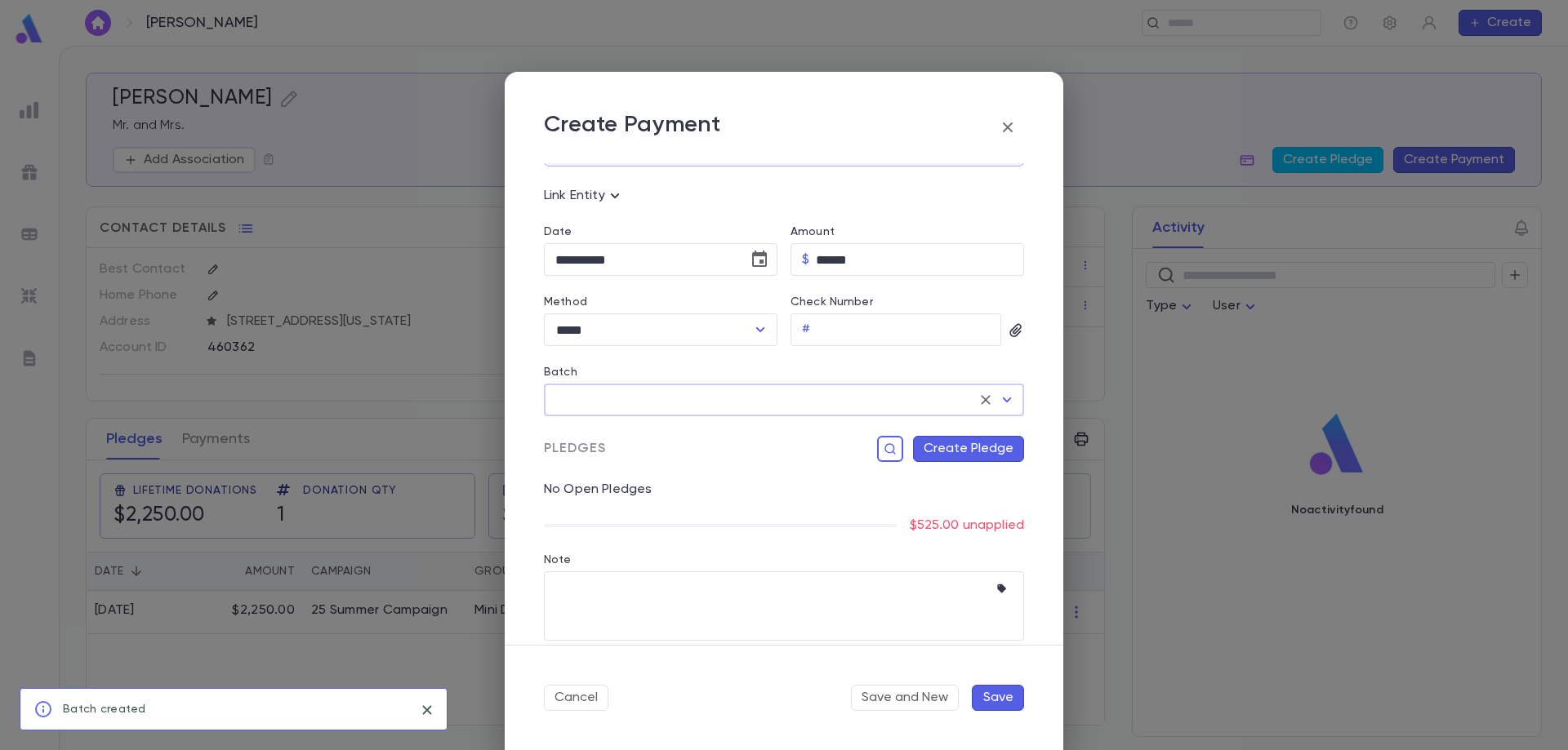
type input "**********"
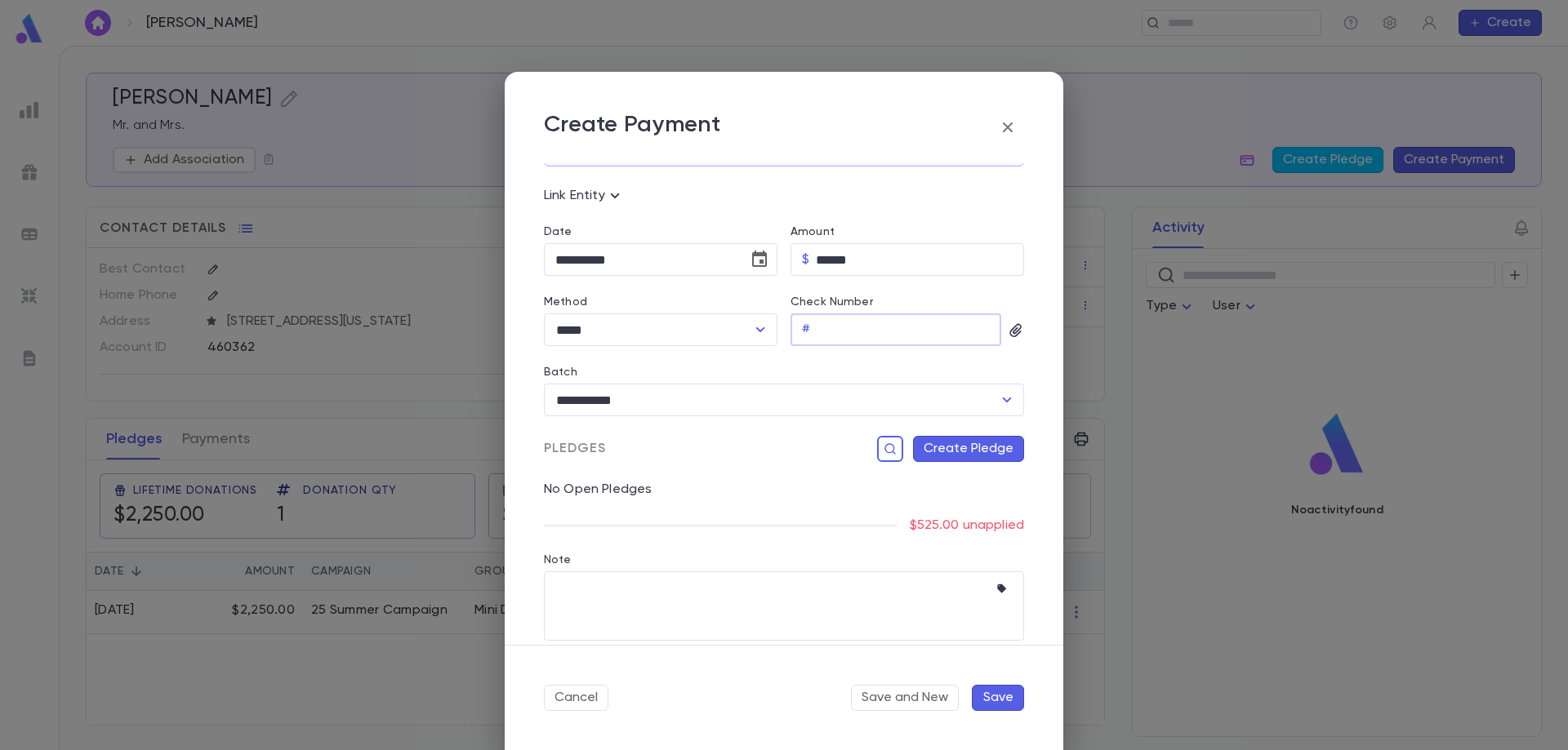
click at [852, 324] on input "Check Number" at bounding box center [908, 330] width 184 height 31
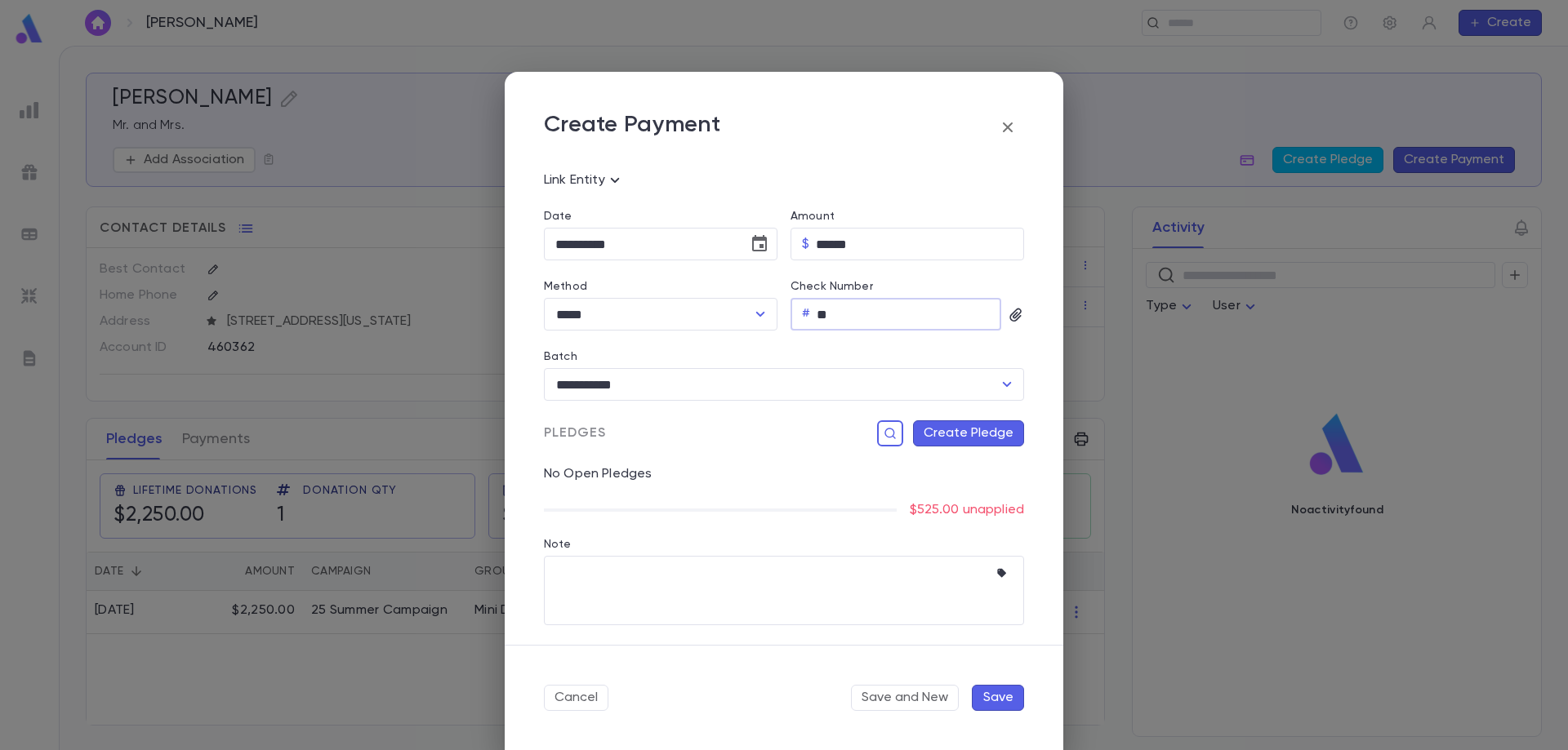
type input "*"
type input "***"
click at [945, 436] on button "Create Pledge" at bounding box center [969, 434] width 111 height 26
type input "**********"
click at [851, 599] on input "Campaign" at bounding box center [860, 601] width 222 height 31
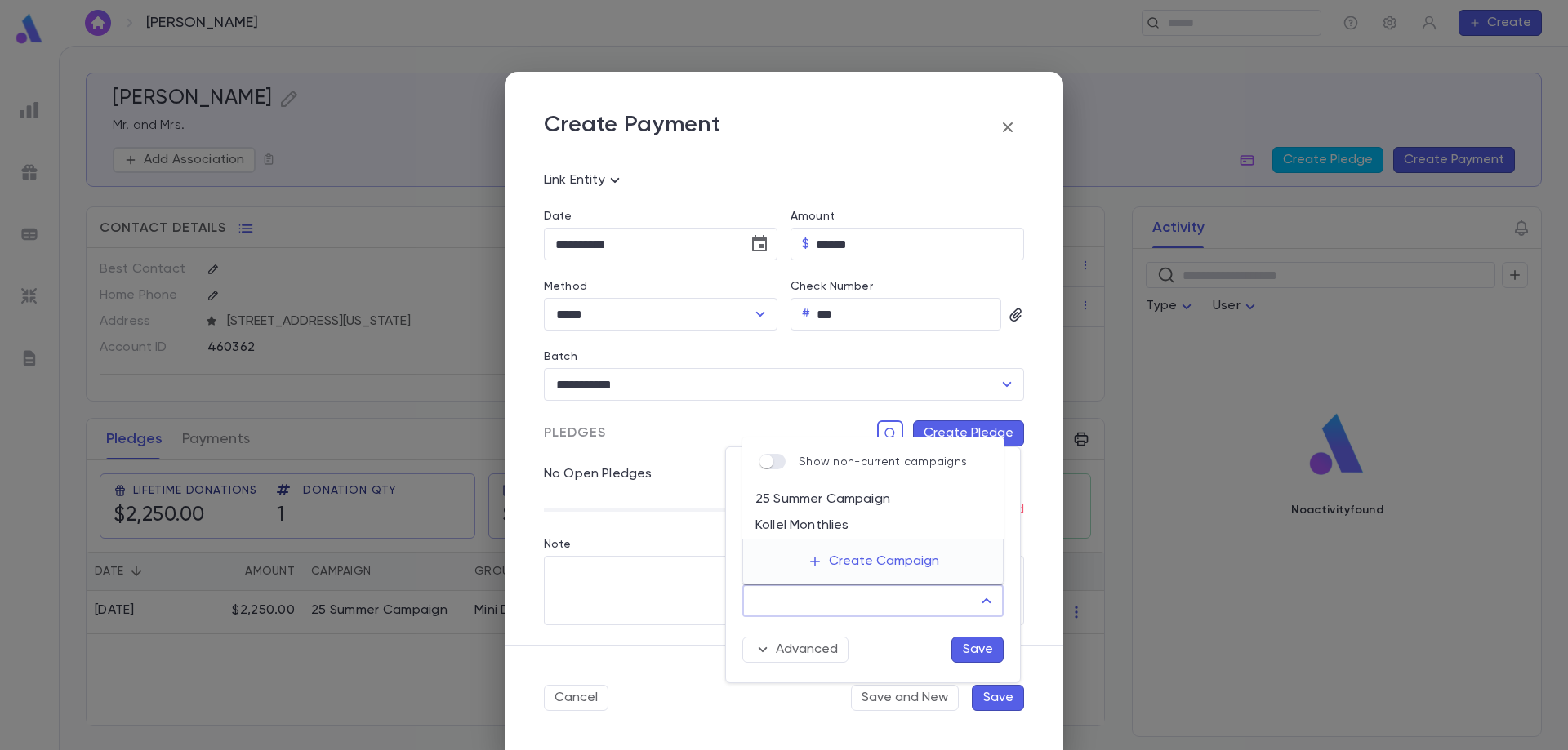
click at [818, 505] on li "25 Summer Campaign" at bounding box center [872, 499] width 261 height 26
type input "**********"
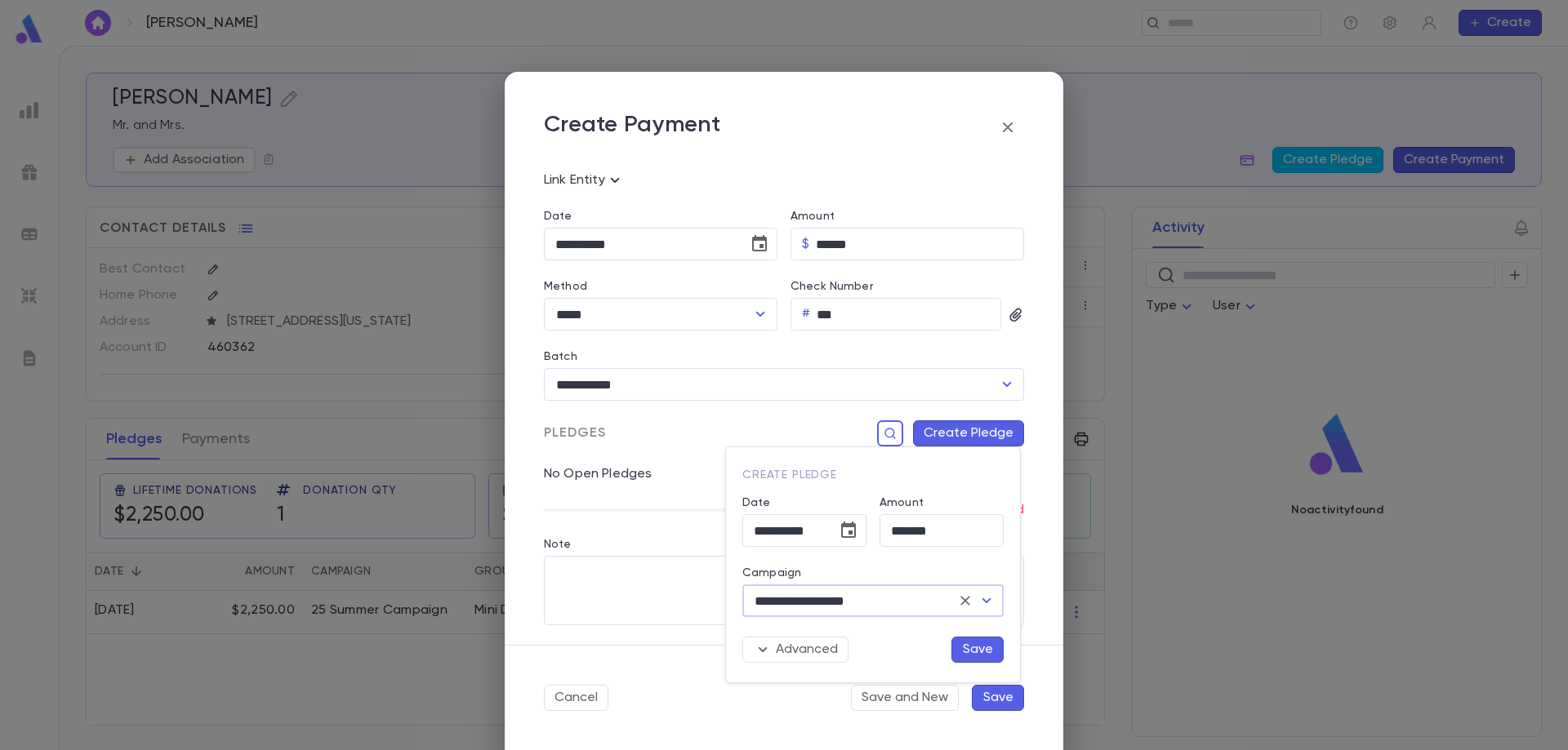
click at [681, 455] on div at bounding box center [784, 375] width 1568 height 750
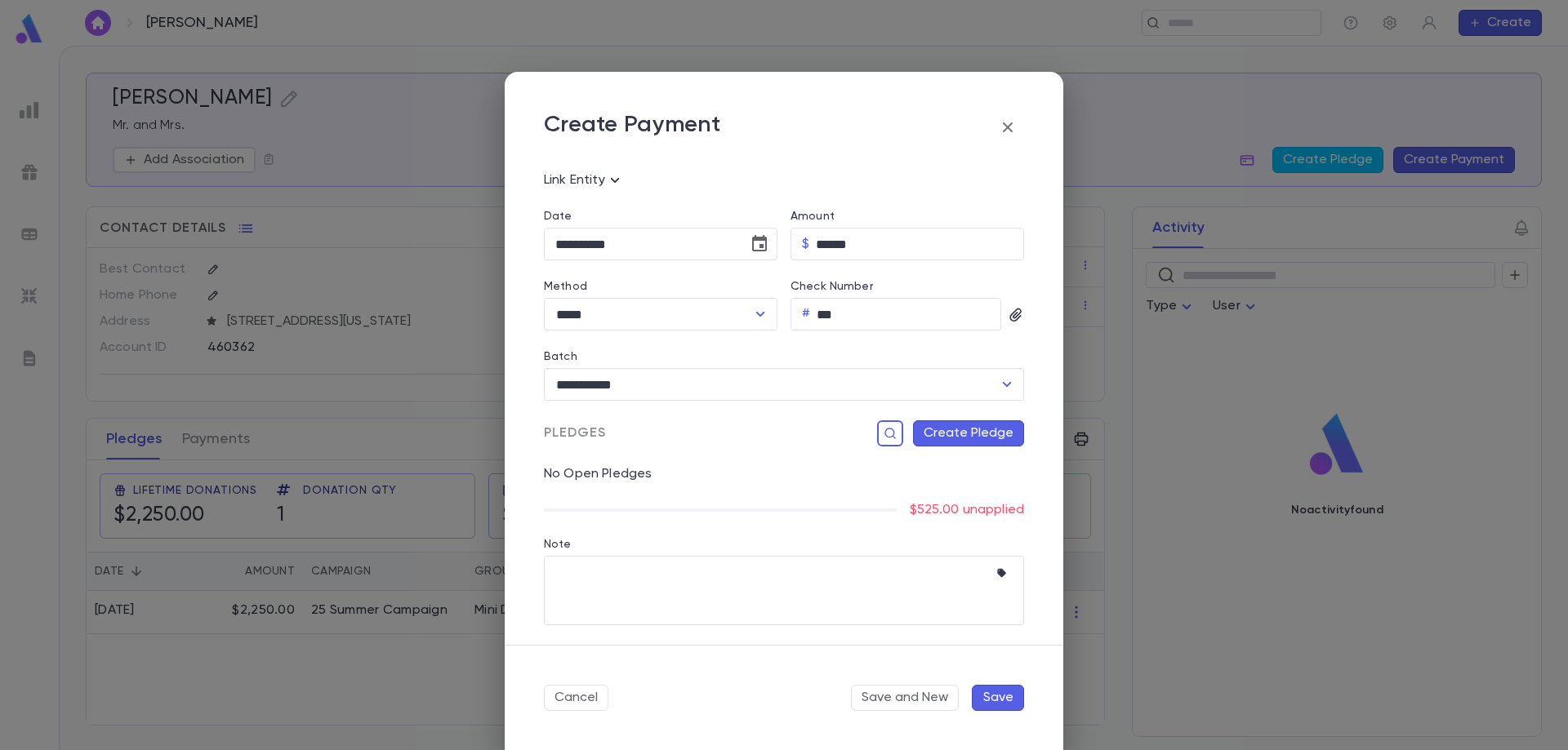
click at [928, 434] on button "Create Pledge" at bounding box center [969, 434] width 111 height 26
type input "**********"
click at [985, 649] on button "Save" at bounding box center [977, 650] width 52 height 26
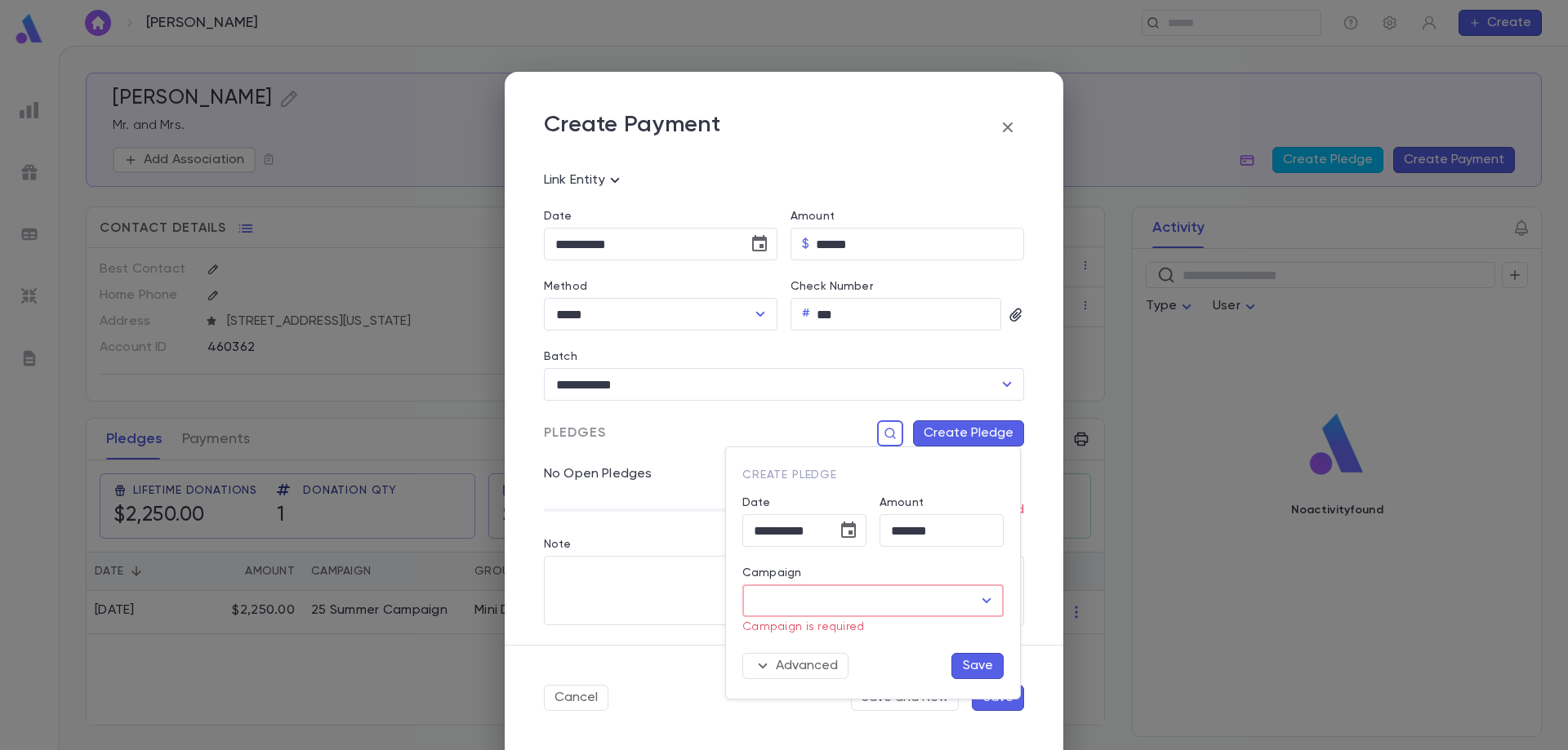
click at [866, 591] on input "Campaign" at bounding box center [860, 601] width 222 height 31
click at [811, 506] on li "25 Summer Campaign" at bounding box center [872, 499] width 261 height 26
type input "**********"
click at [975, 653] on button "Save" at bounding box center [977, 650] width 52 height 26
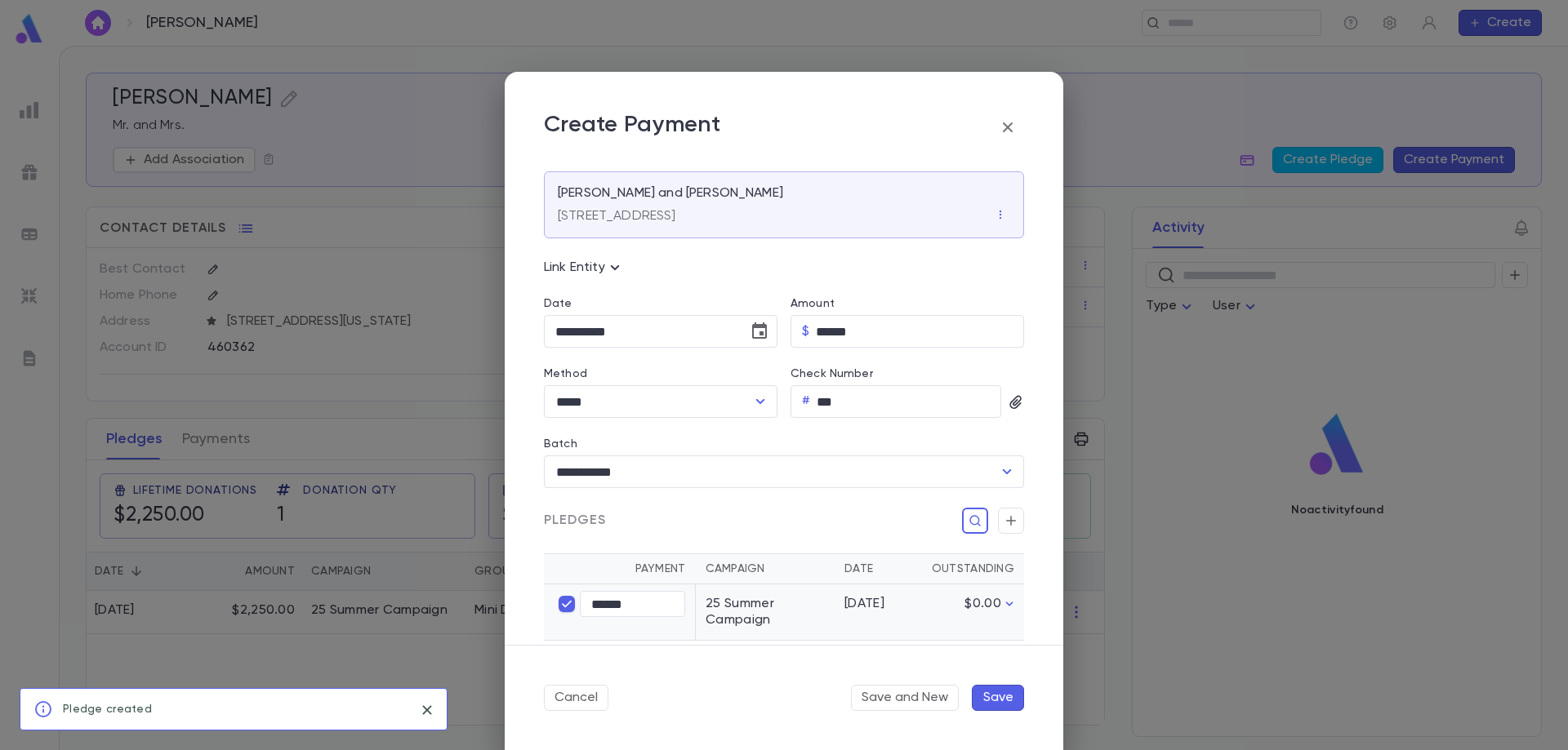
scroll to position [0, 0]
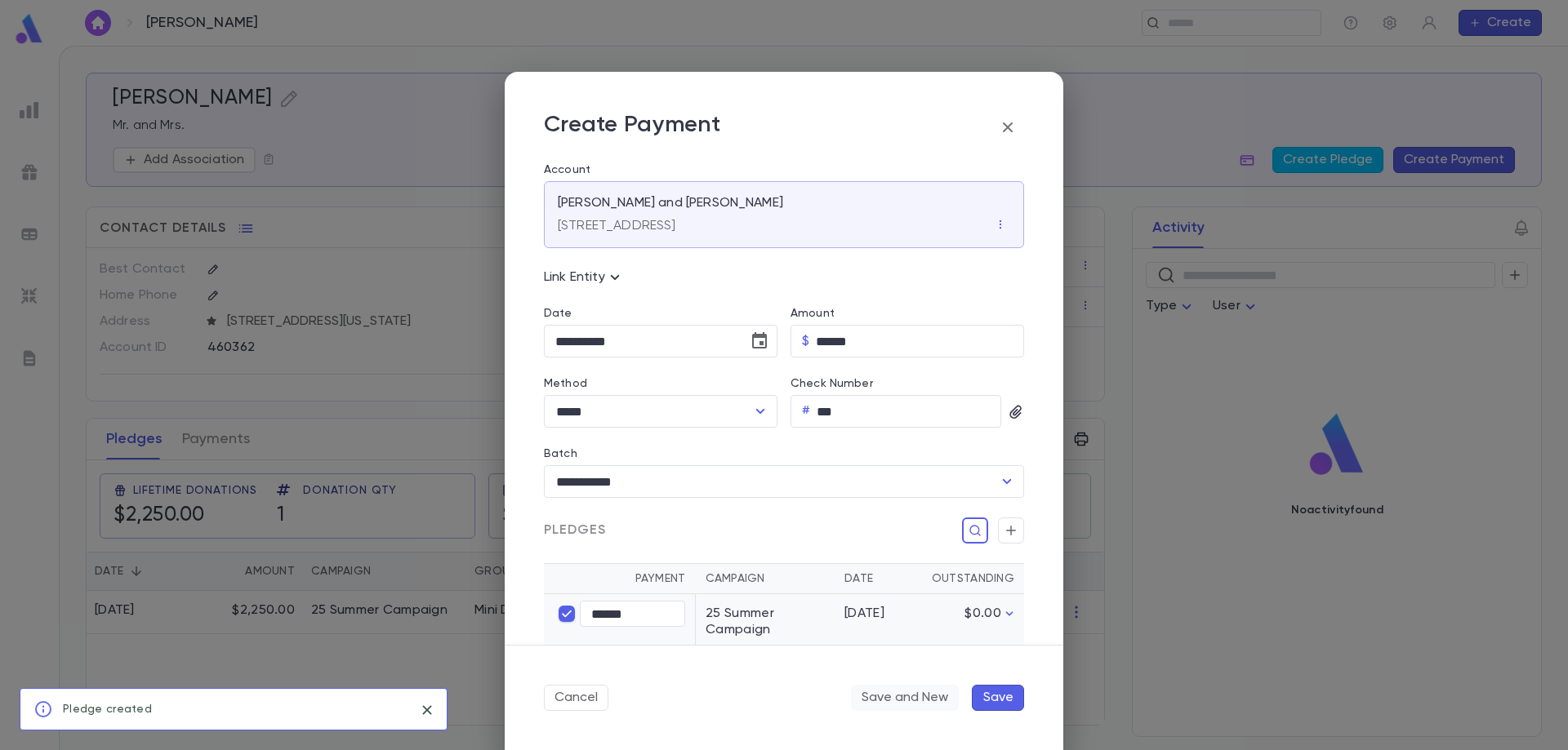
click at [899, 688] on button "Save and New" at bounding box center [905, 698] width 108 height 26
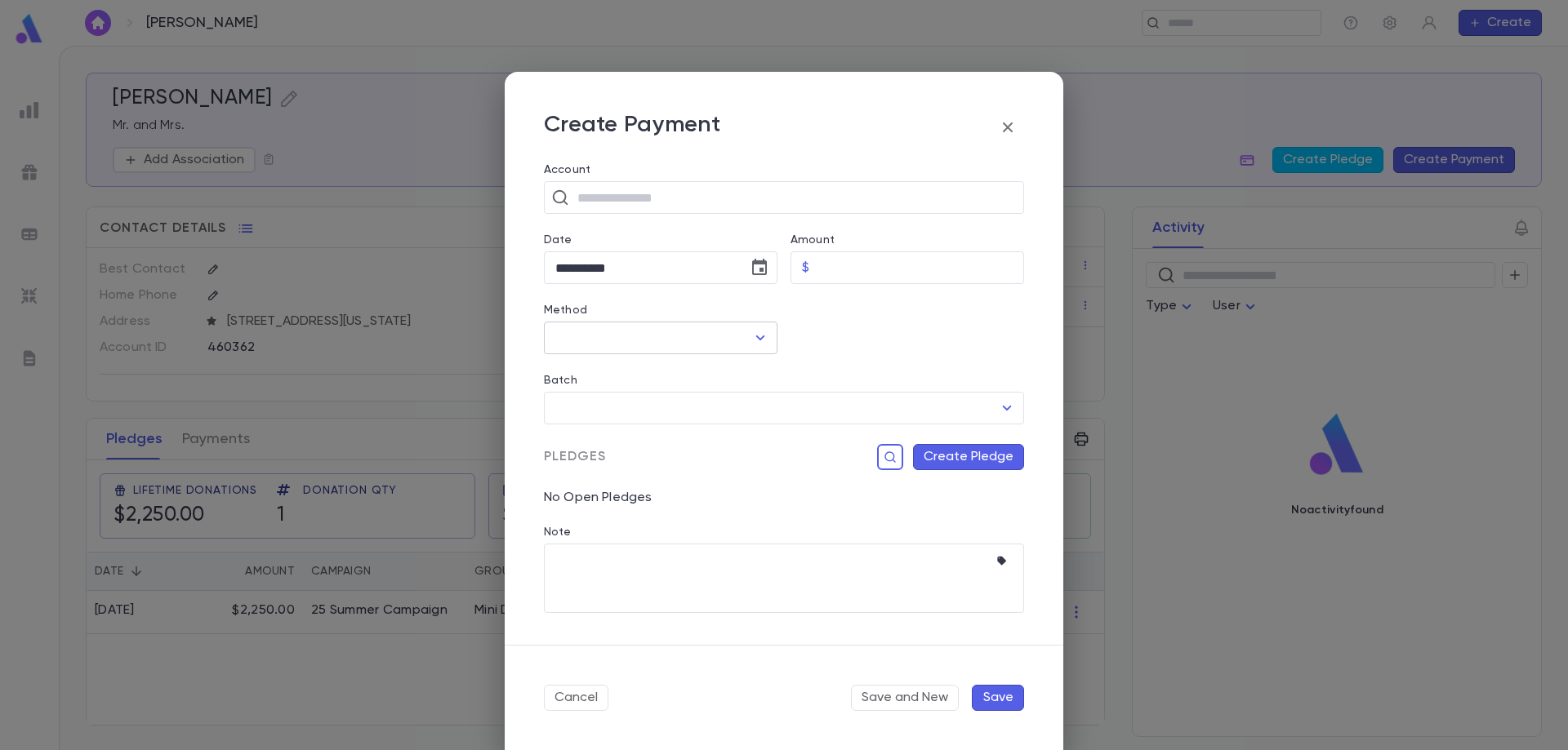
click at [704, 345] on input "Method" at bounding box center [648, 338] width 194 height 31
click at [832, 309] on div at bounding box center [900, 319] width 247 height 70
click at [1004, 128] on icon "button" at bounding box center [1007, 127] width 19 height 19
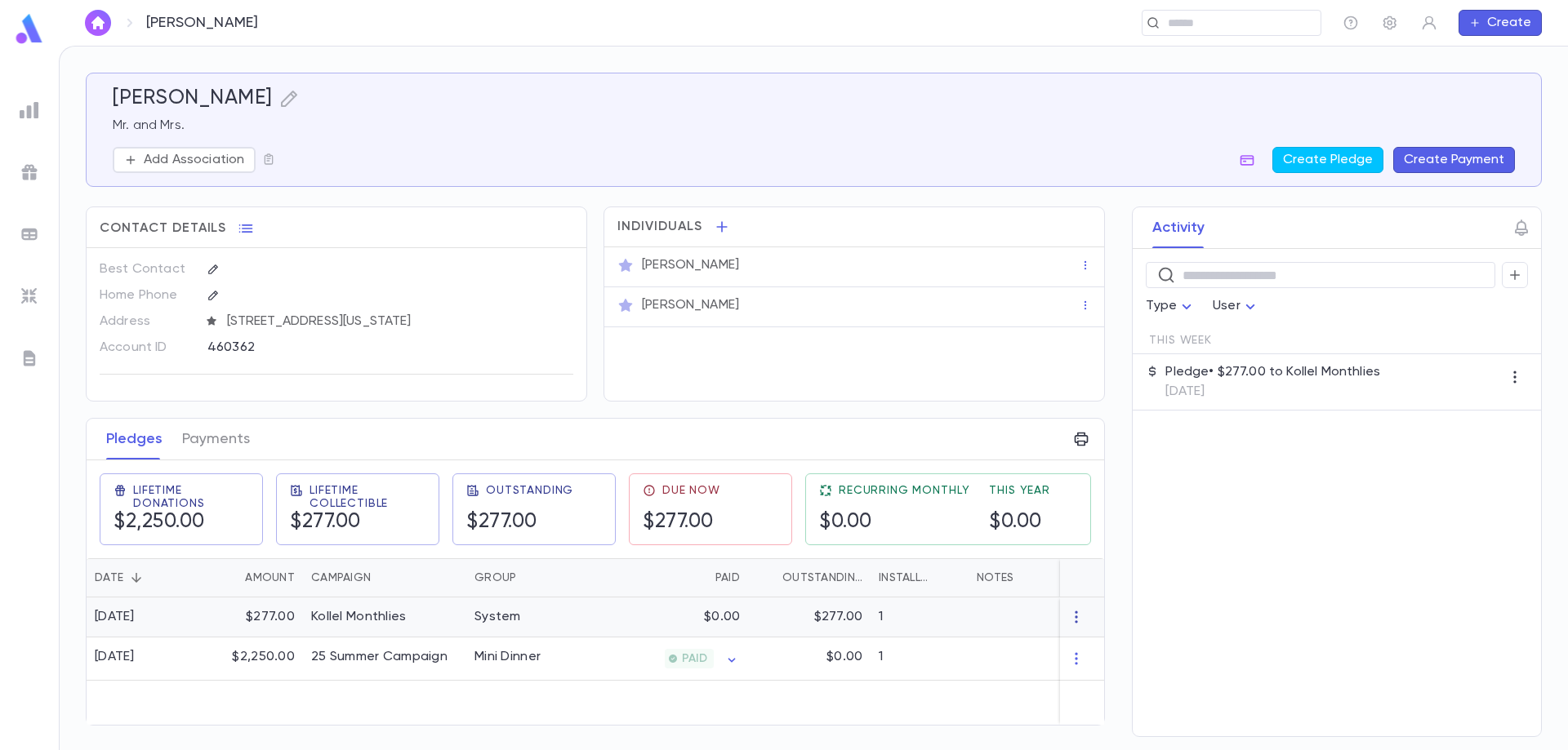
click at [1076, 621] on icon "button" at bounding box center [1077, 617] width 17 height 17
click at [1093, 641] on li "Delete" at bounding box center [1106, 644] width 68 height 26
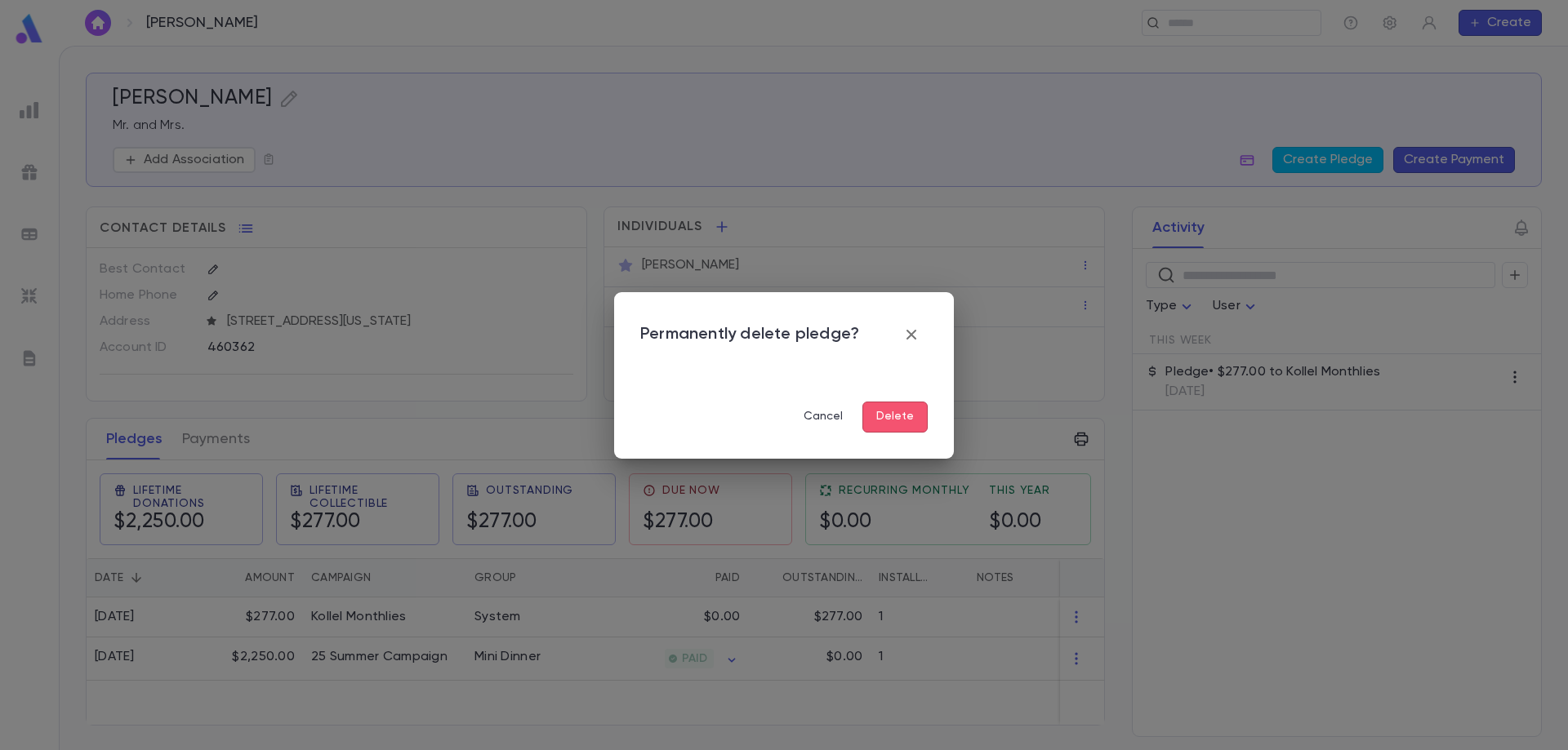
click at [881, 417] on button "Delete" at bounding box center [895, 417] width 66 height 31
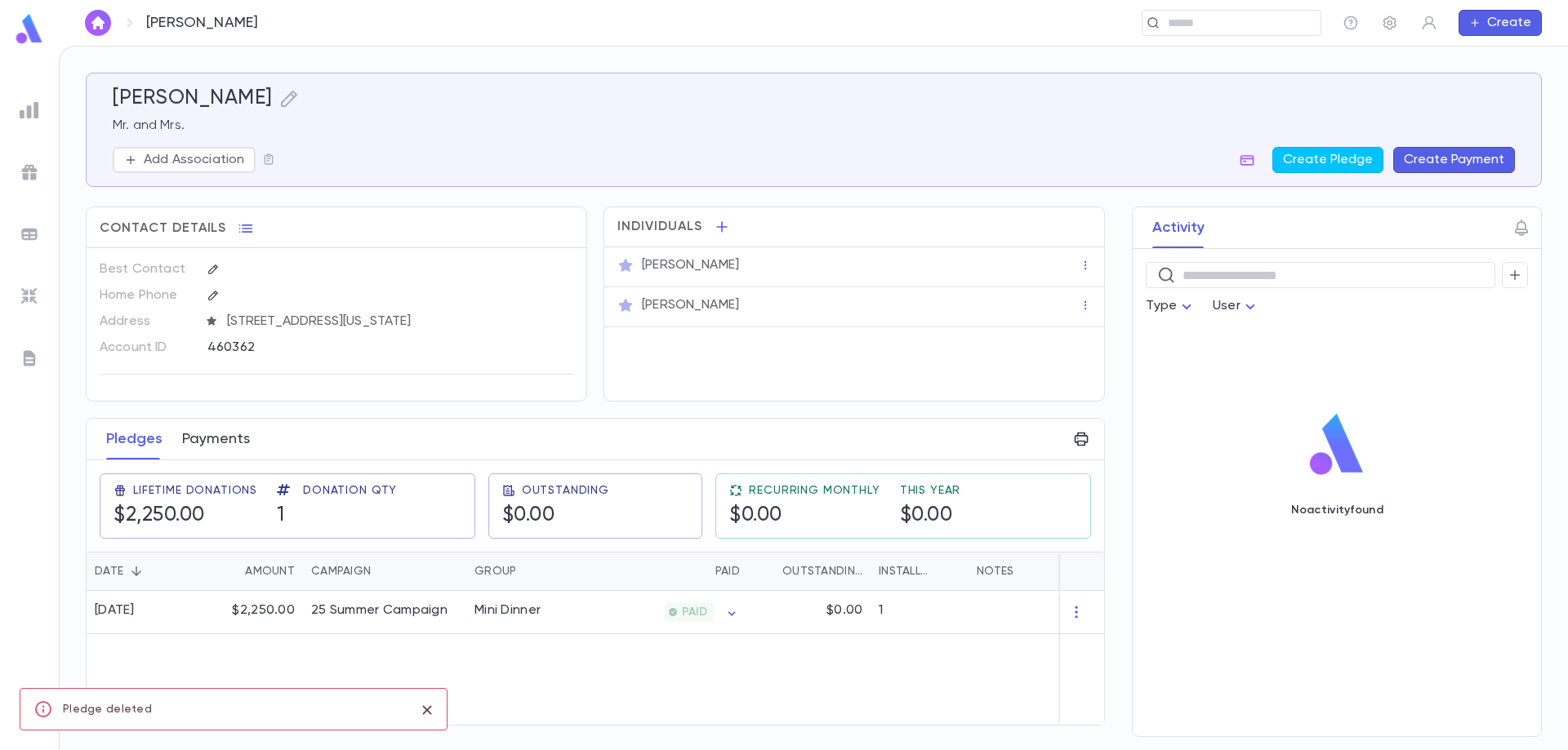
click at [213, 441] on button "Payments" at bounding box center [216, 439] width 68 height 41
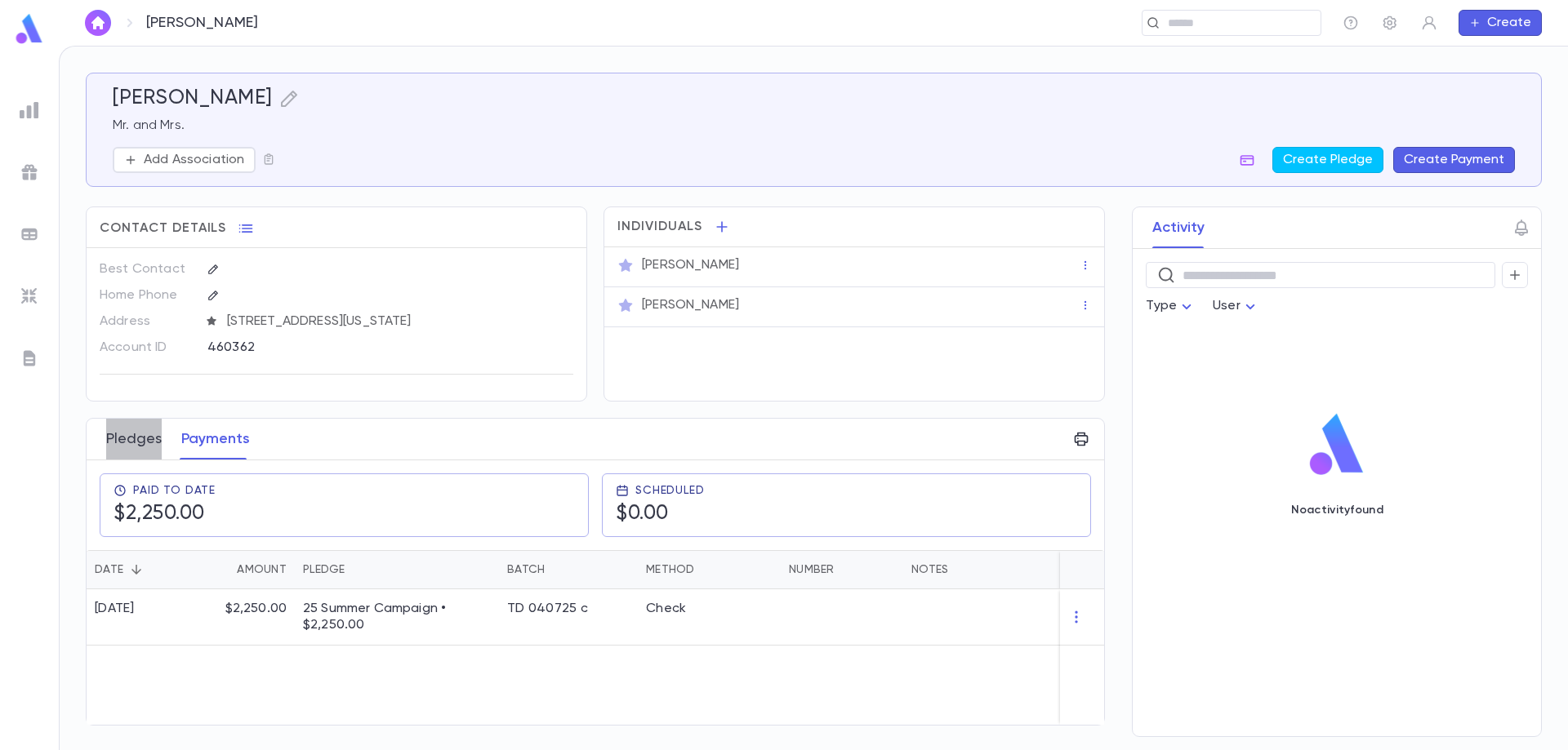
click at [141, 442] on button "Pledges" at bounding box center [134, 439] width 56 height 41
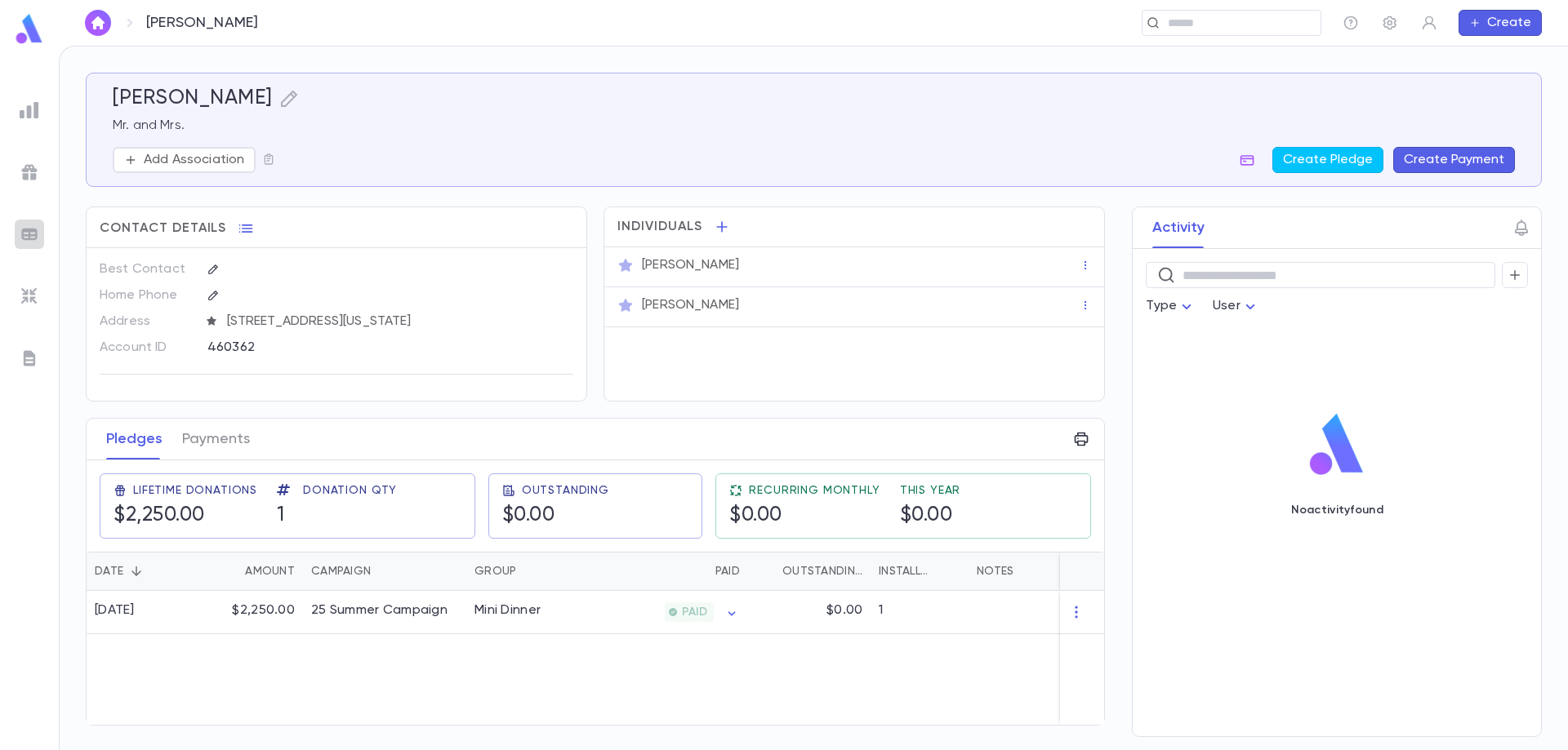
click at [28, 239] on img at bounding box center [29, 234] width 19 height 19
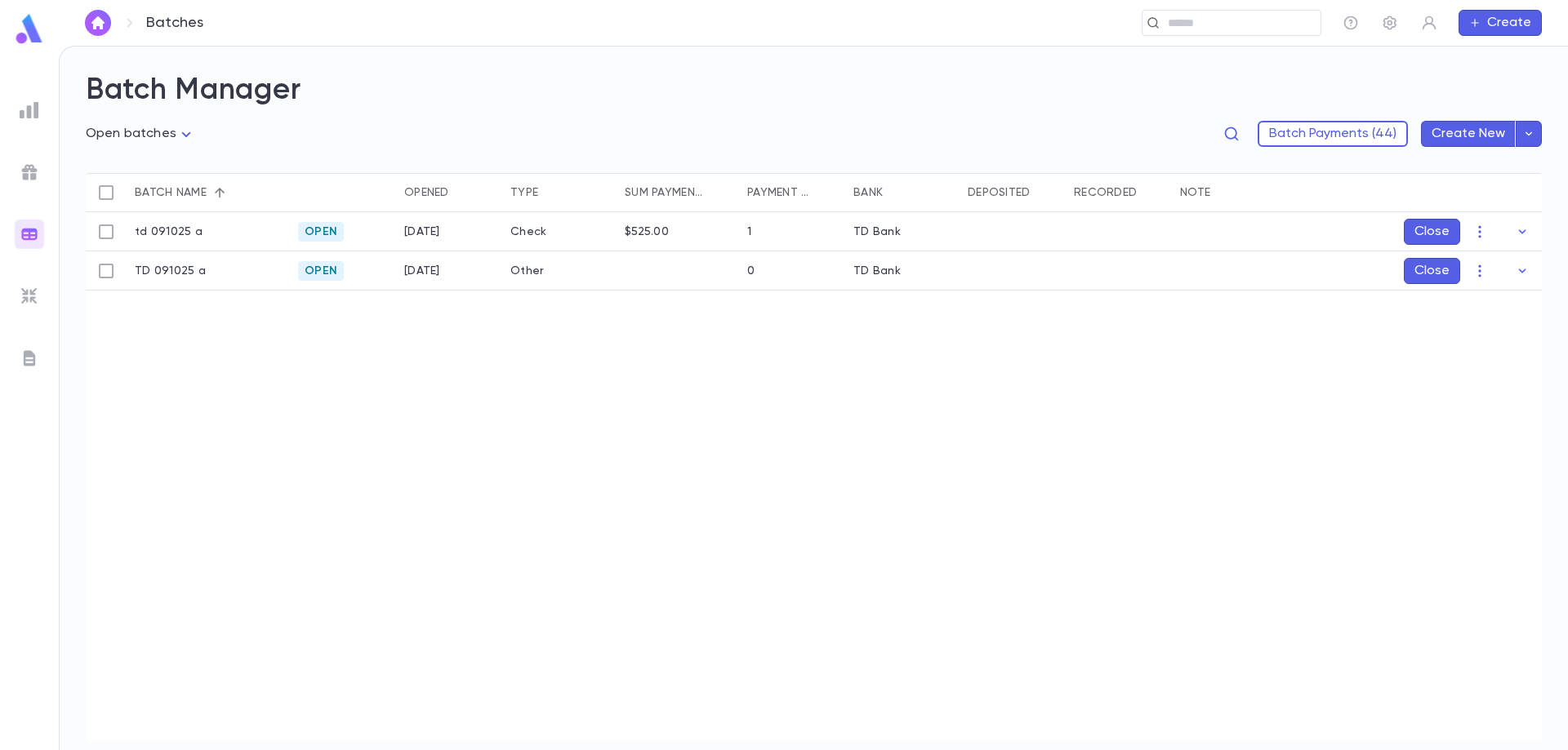
drag, startPoint x: 1103, startPoint y: 231, endPoint x: 1007, endPoint y: 240, distance: 96.4
click at [1006, 240] on div at bounding box center [1012, 232] width 106 height 39
click at [1478, 232] on icon "button" at bounding box center [1480, 232] width 17 height 17
click at [1518, 227] on div at bounding box center [784, 375] width 1568 height 750
click at [1522, 232] on icon "button" at bounding box center [1523, 232] width 17 height 17
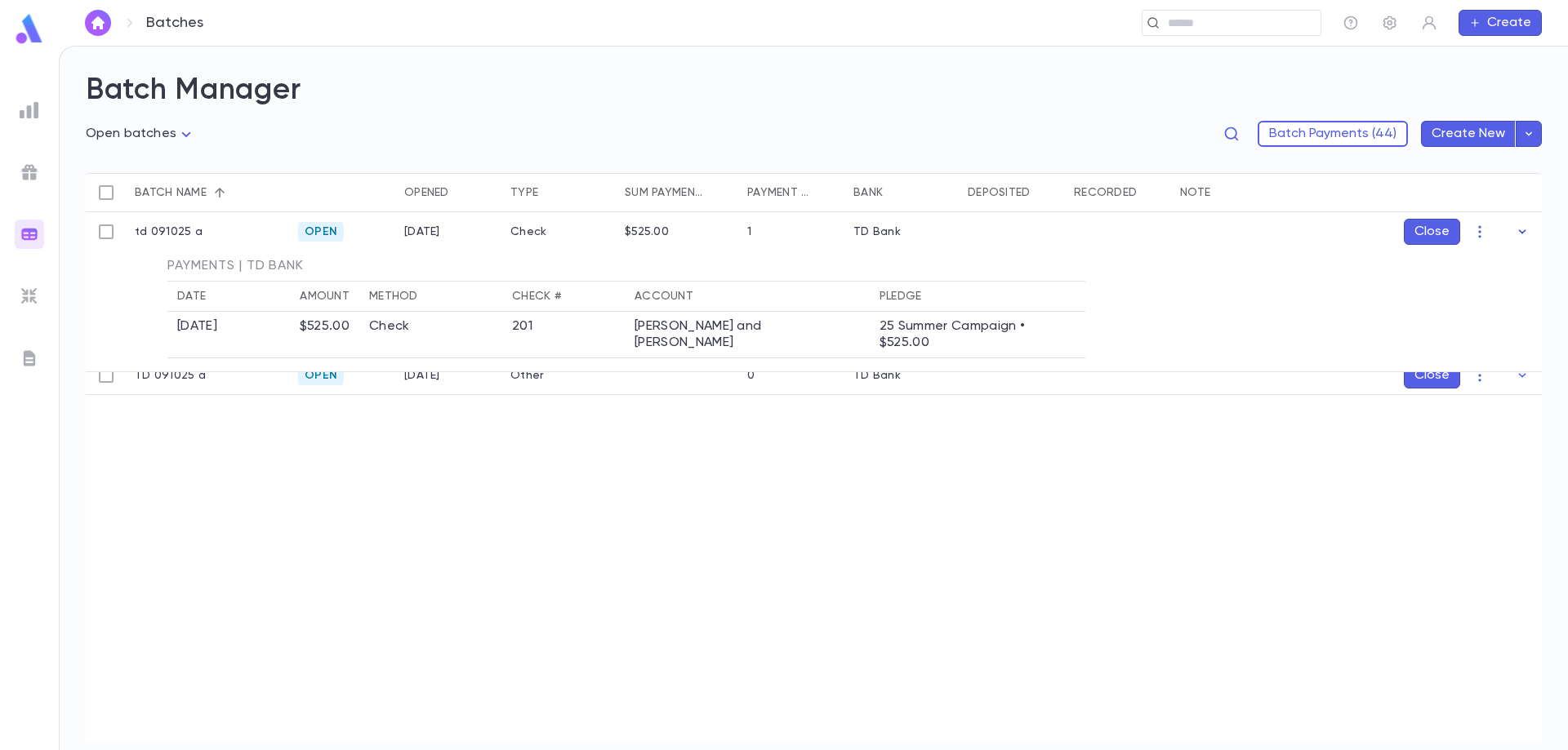
click at [1521, 228] on icon "button" at bounding box center [1523, 232] width 17 height 17
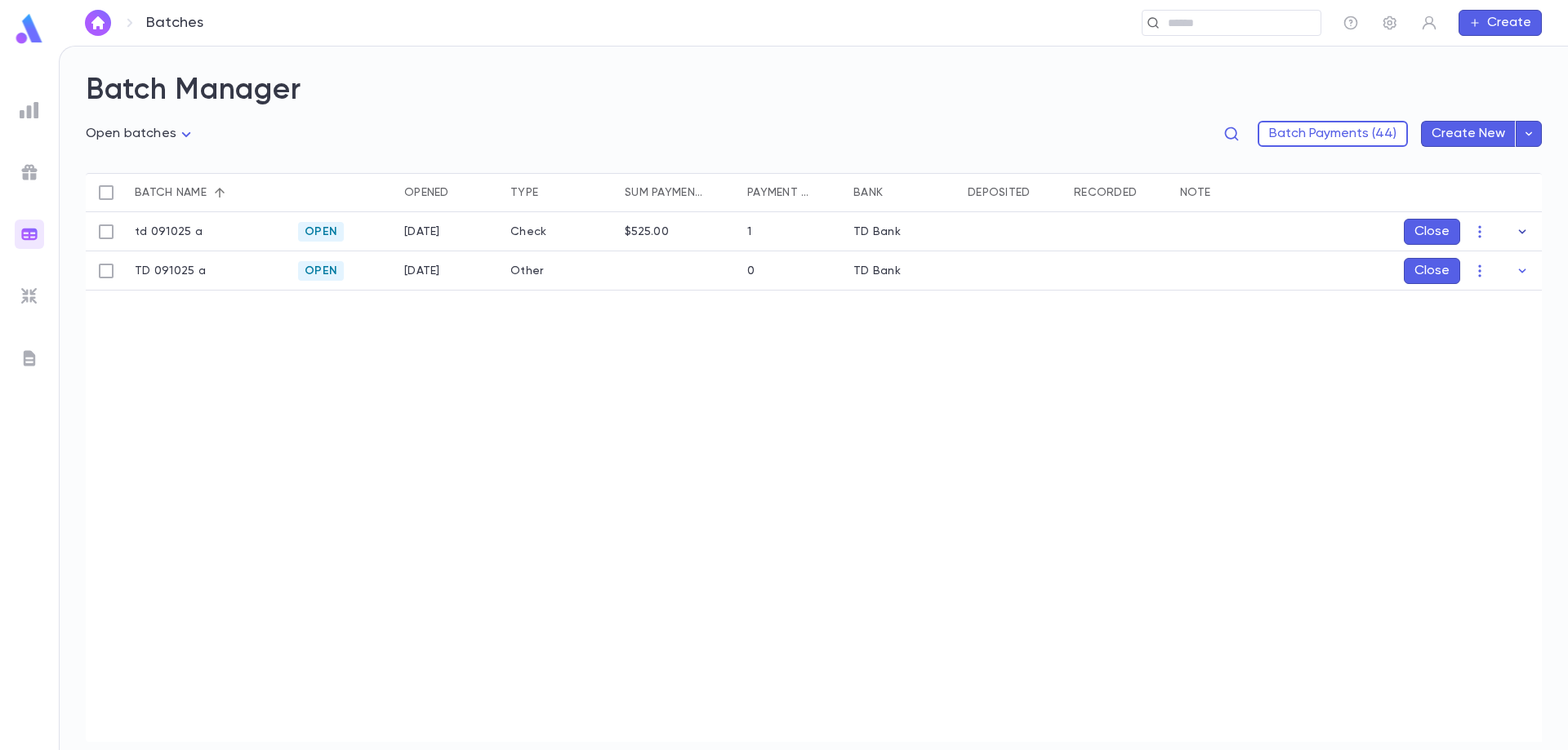
click at [1522, 228] on icon "button" at bounding box center [1523, 232] width 17 height 17
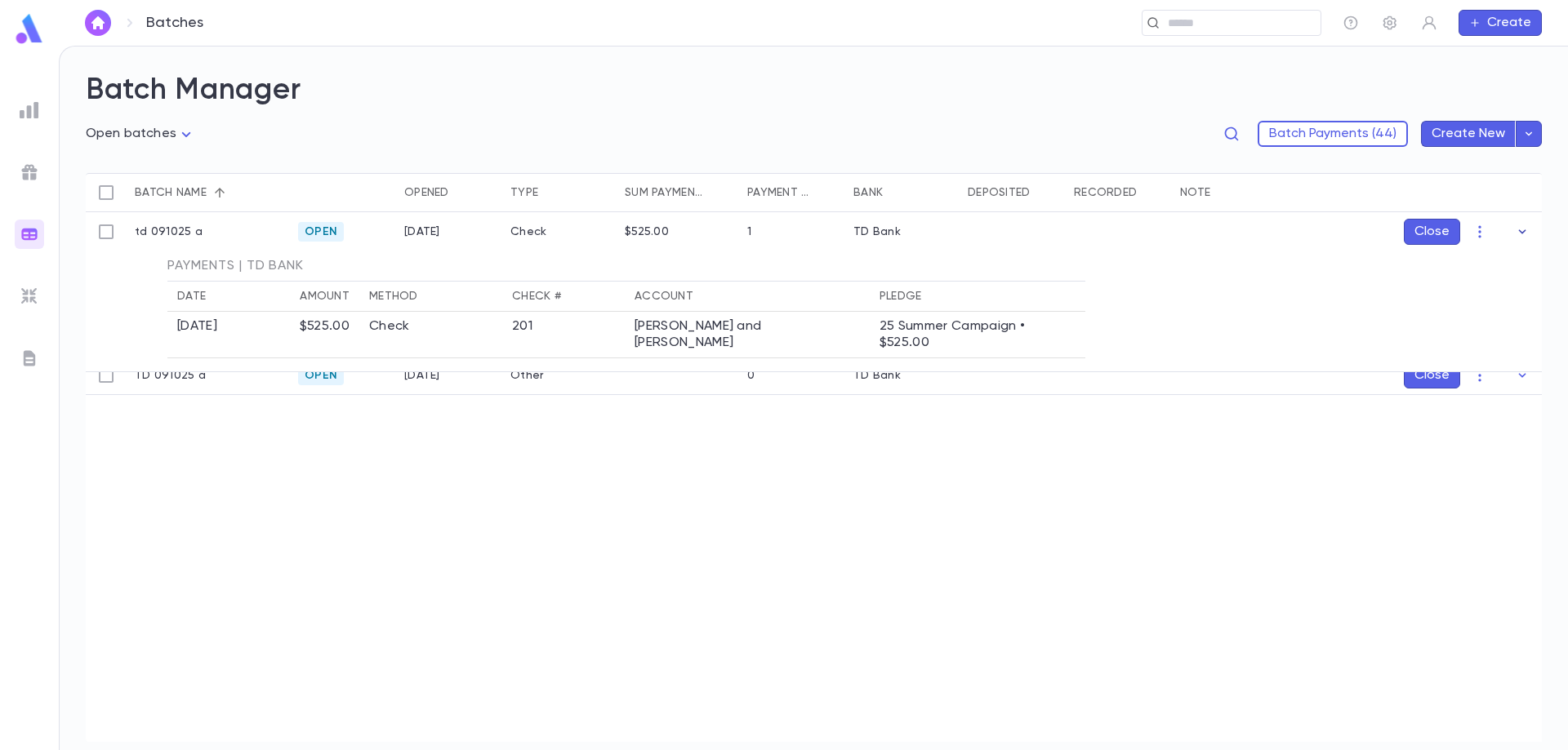
click at [1522, 228] on icon "button" at bounding box center [1523, 232] width 17 height 17
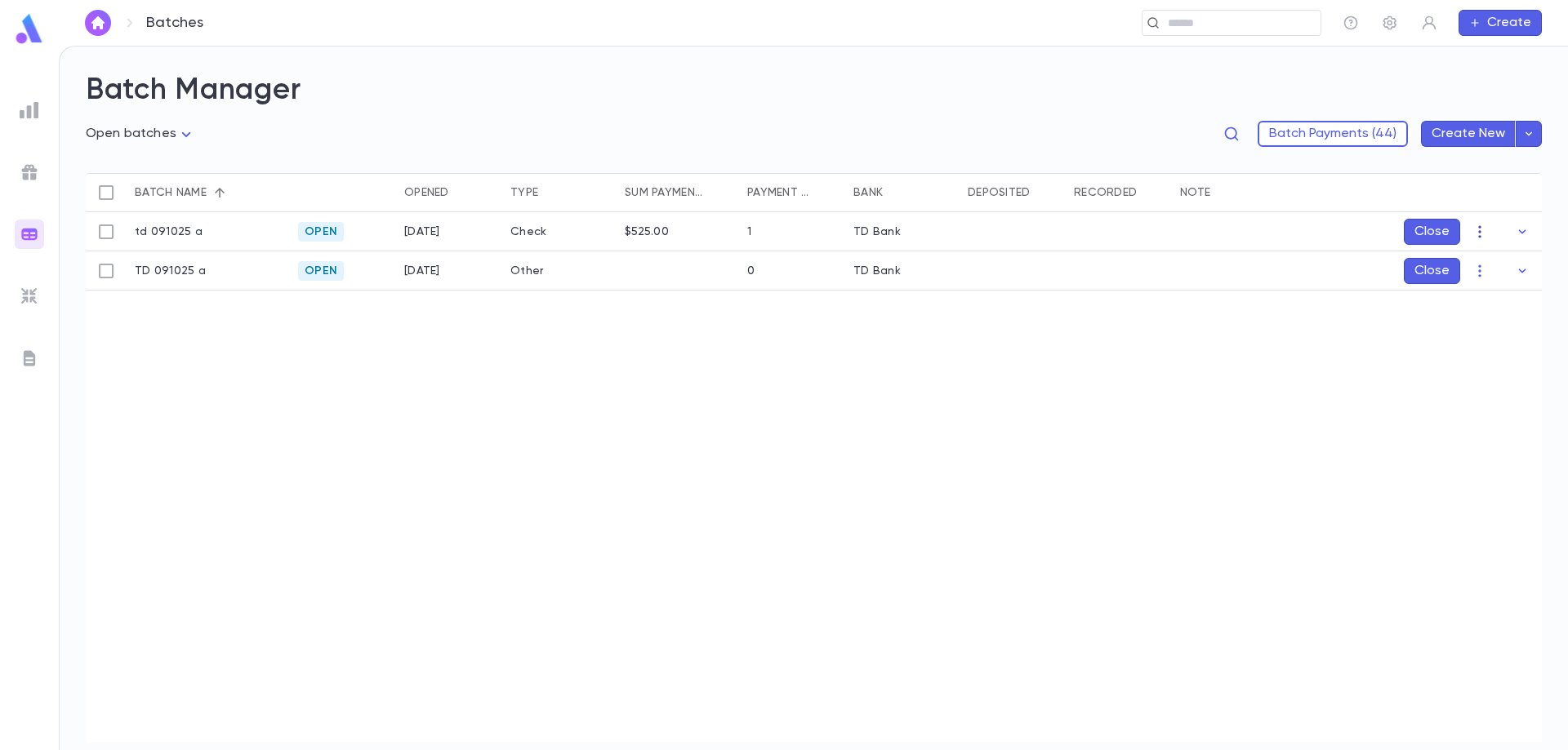
click at [1483, 230] on icon "button" at bounding box center [1480, 232] width 17 height 17
click at [1518, 232] on div at bounding box center [784, 375] width 1568 height 750
click at [1520, 230] on icon "button" at bounding box center [1523, 231] width 7 height 4
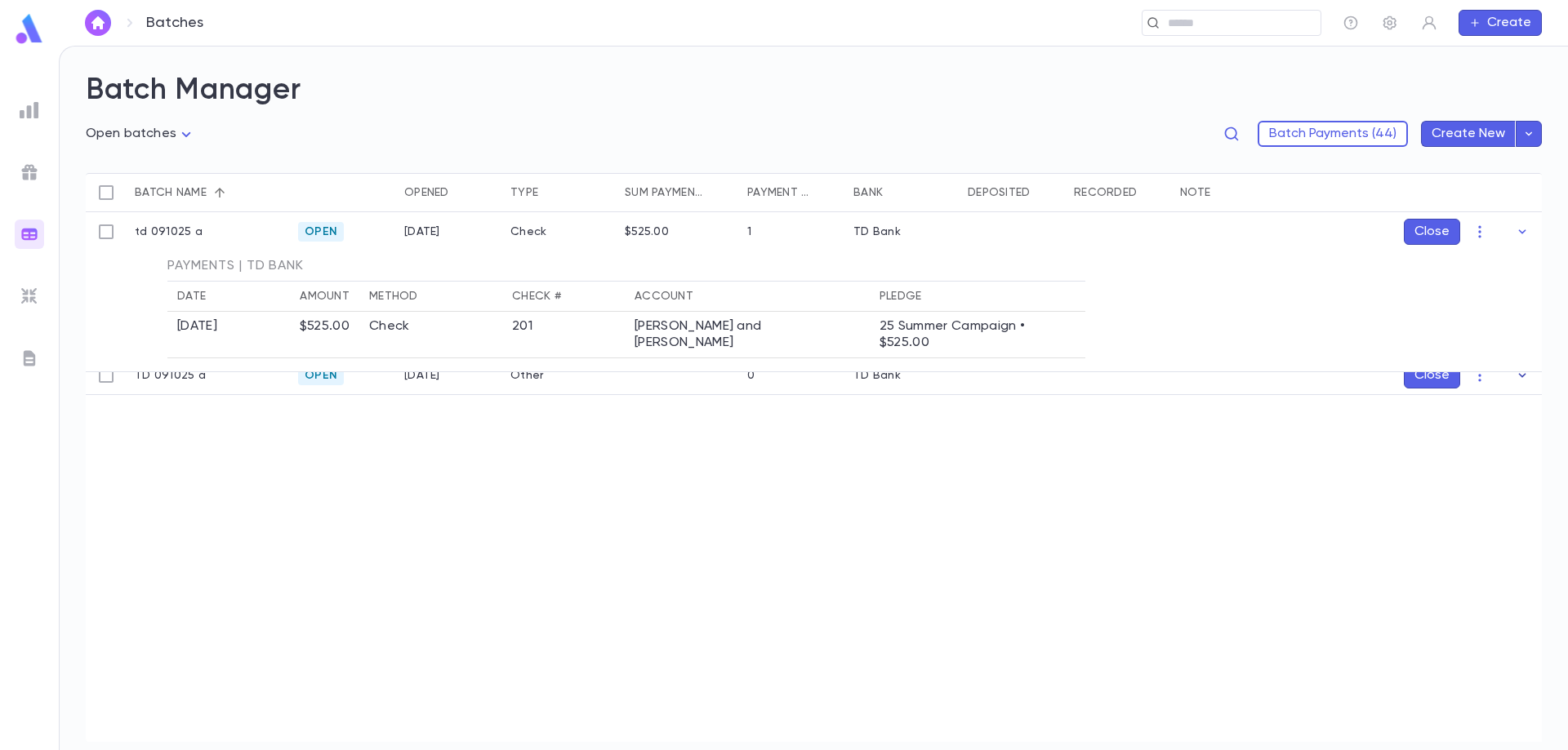
click at [1527, 373] on icon "button" at bounding box center [1523, 375] width 17 height 17
click at [1519, 376] on icon "button" at bounding box center [1523, 375] width 17 height 17
click at [1517, 228] on icon "button" at bounding box center [1523, 232] width 17 height 17
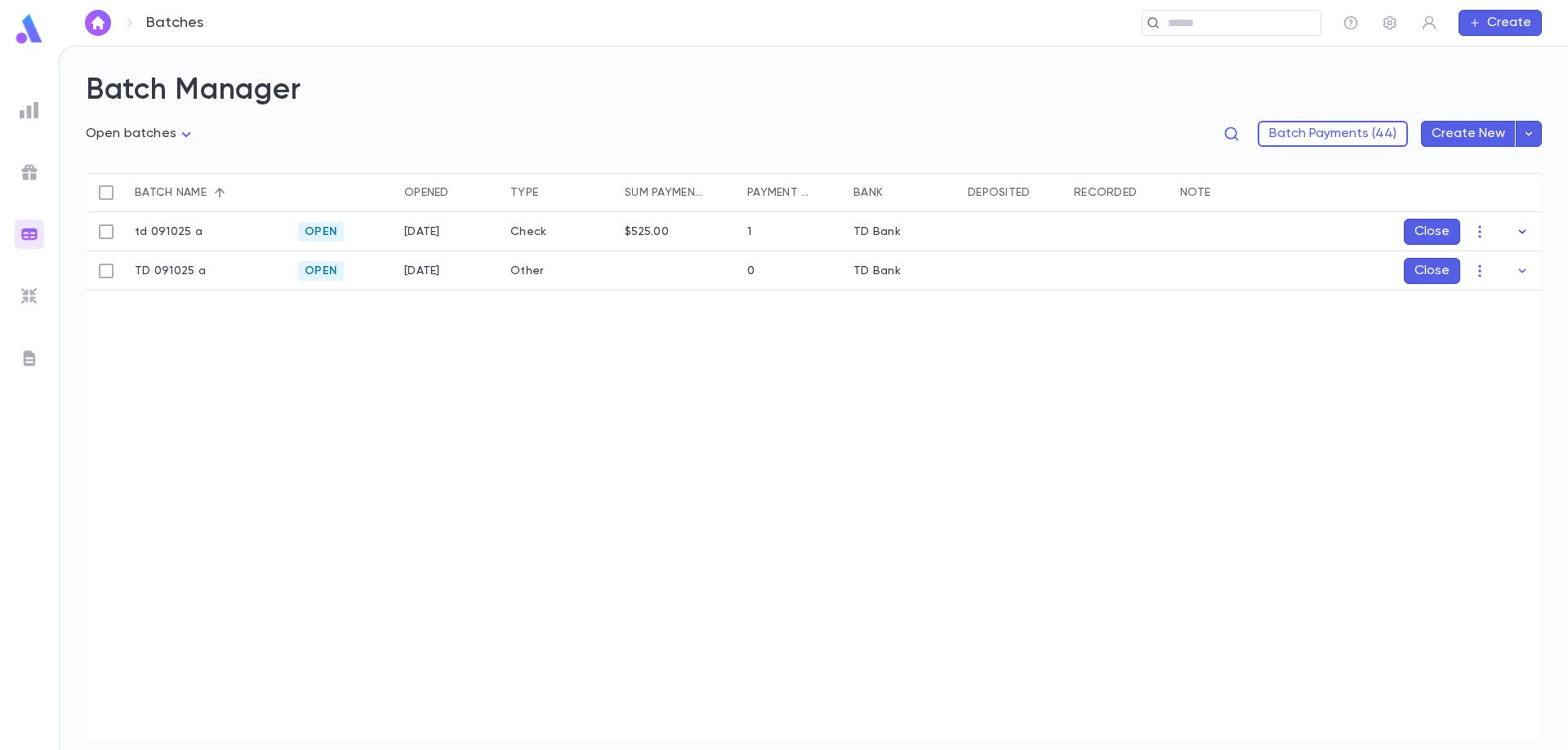
click at [1518, 228] on icon "button" at bounding box center [1523, 232] width 17 height 17
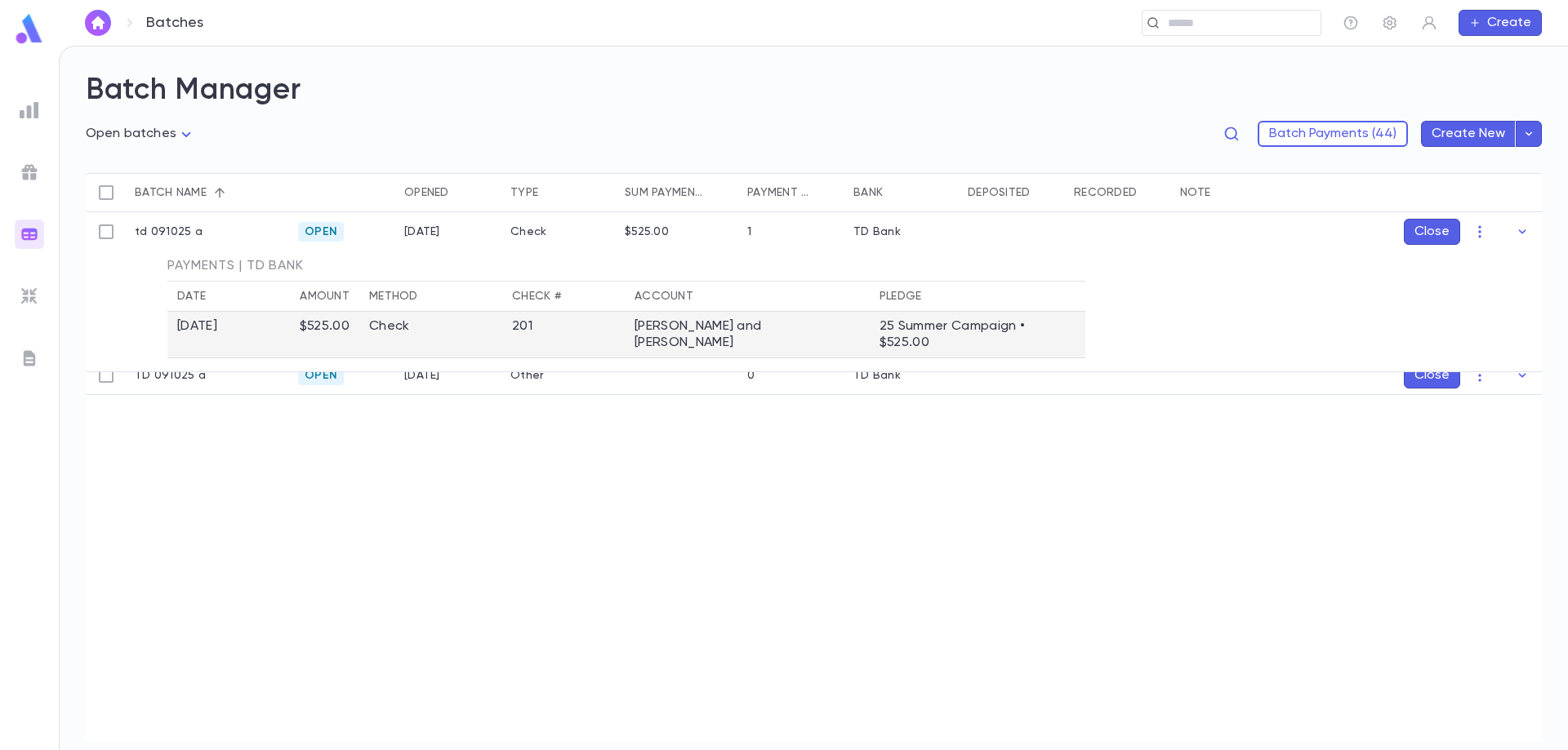
drag, startPoint x: 649, startPoint y: 324, endPoint x: 619, endPoint y: 330, distance: 30.6
click at [619, 330] on td "201" at bounding box center [563, 335] width 122 height 46
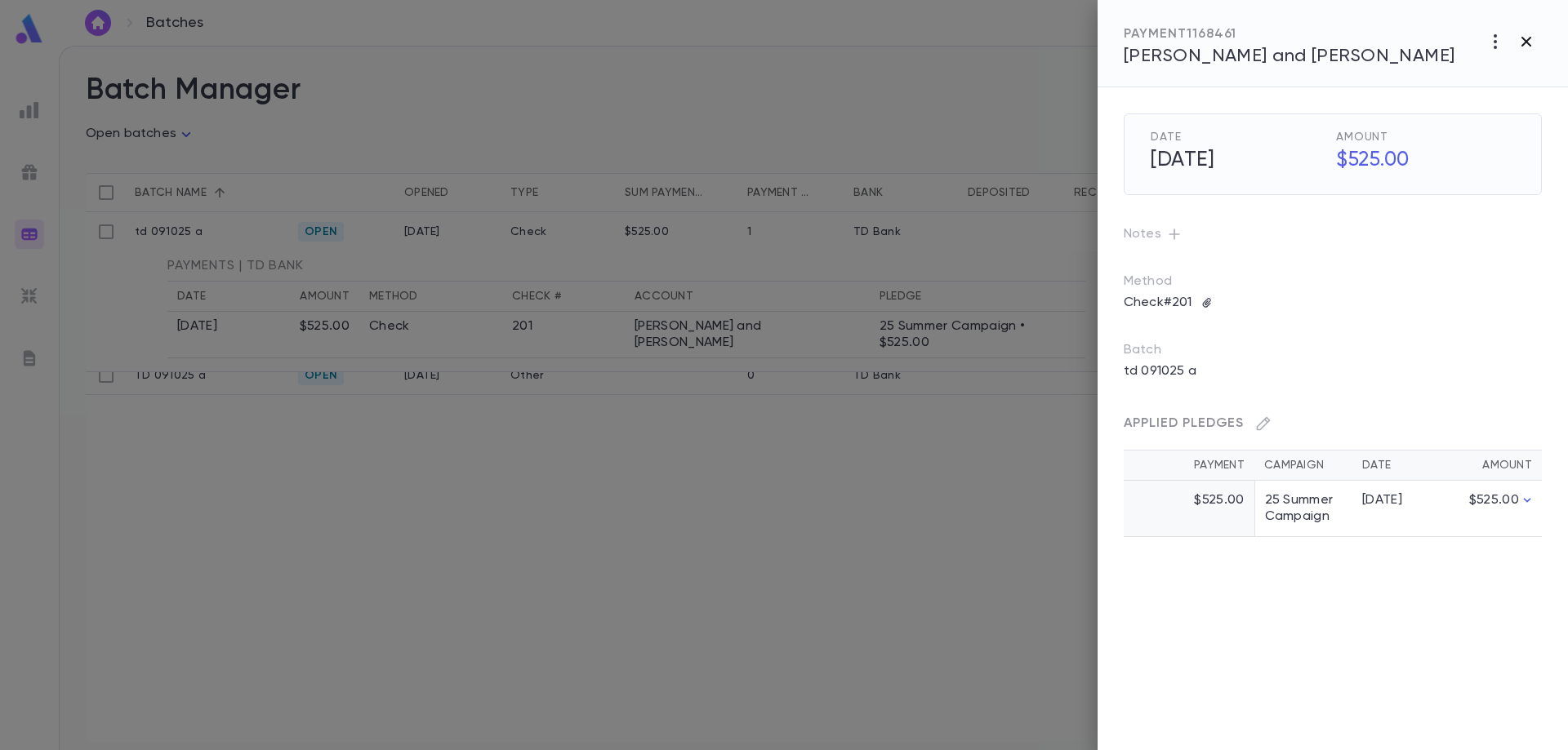
click at [1525, 43] on icon "button" at bounding box center [1525, 42] width 10 height 10
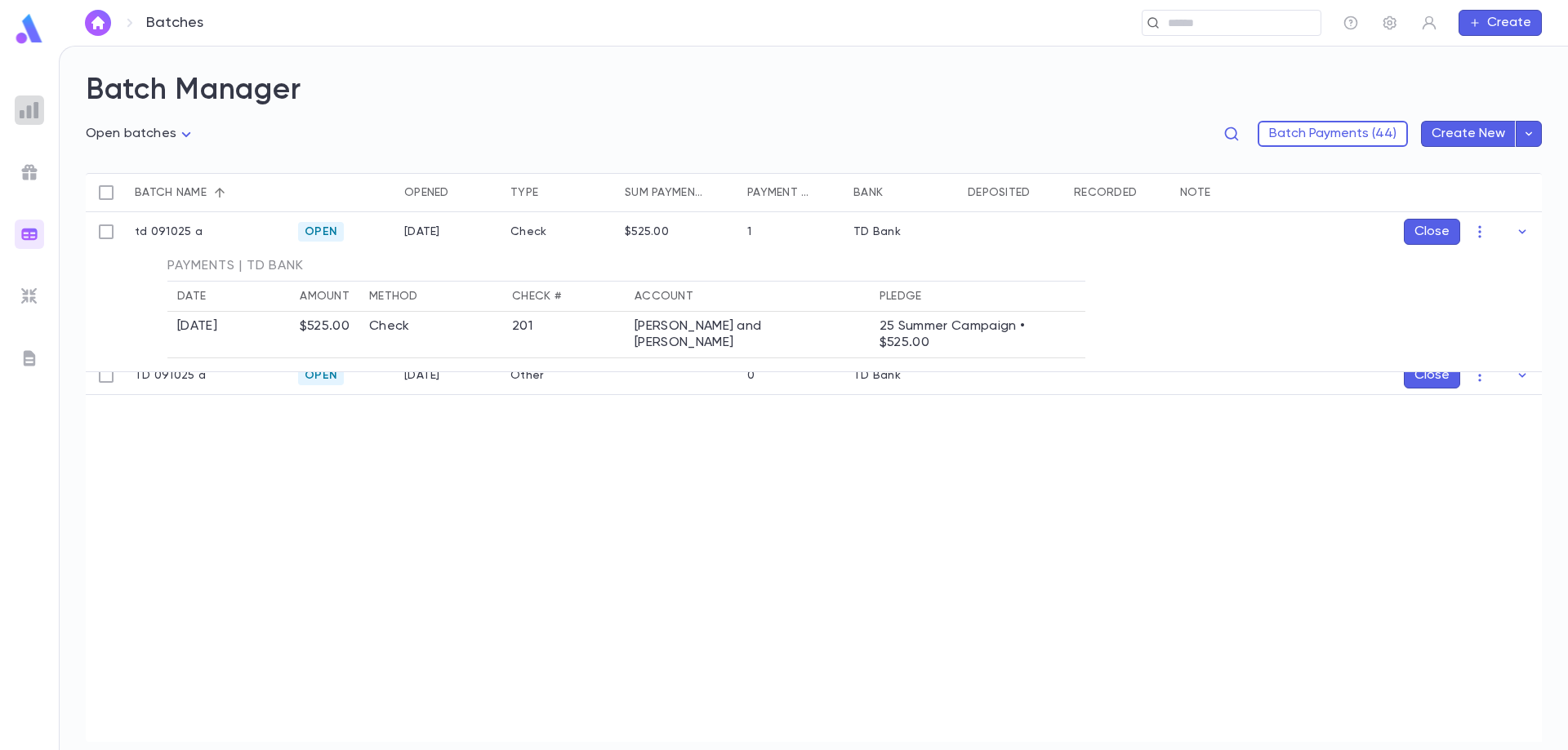
click at [27, 111] on img at bounding box center [29, 110] width 19 height 19
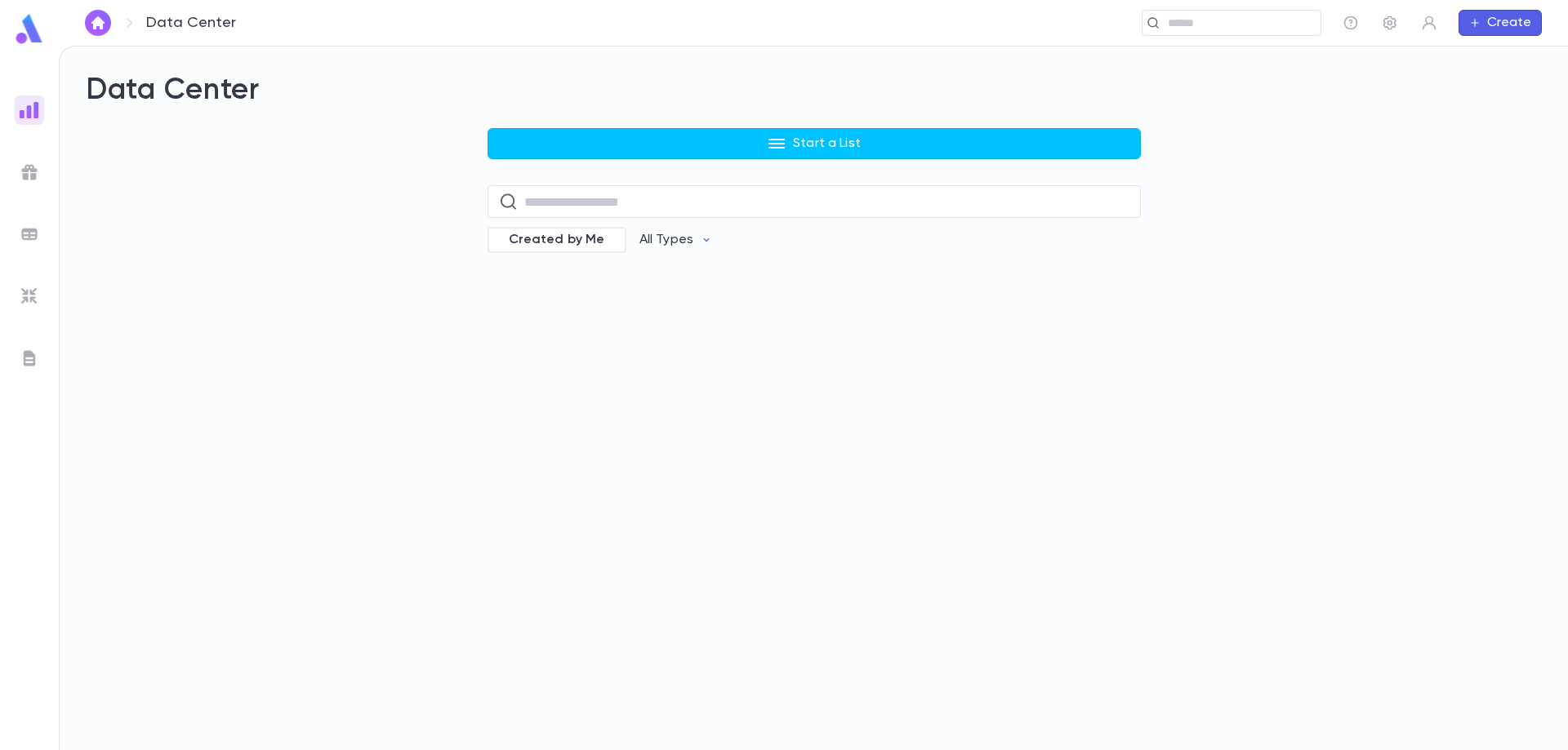
click at [27, 32] on img at bounding box center [29, 29] width 32 height 31
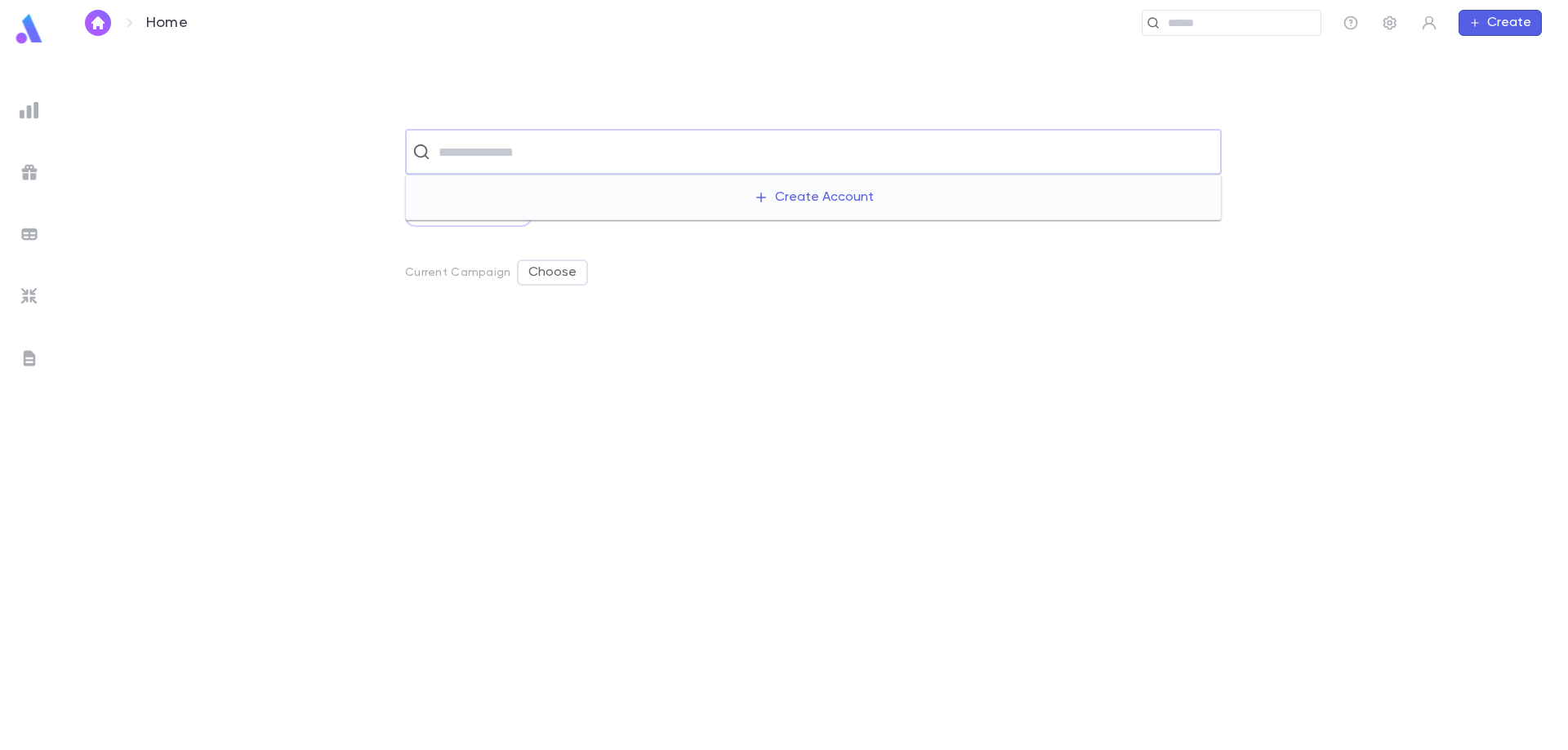
click at [500, 159] on input "text" at bounding box center [824, 152] width 781 height 31
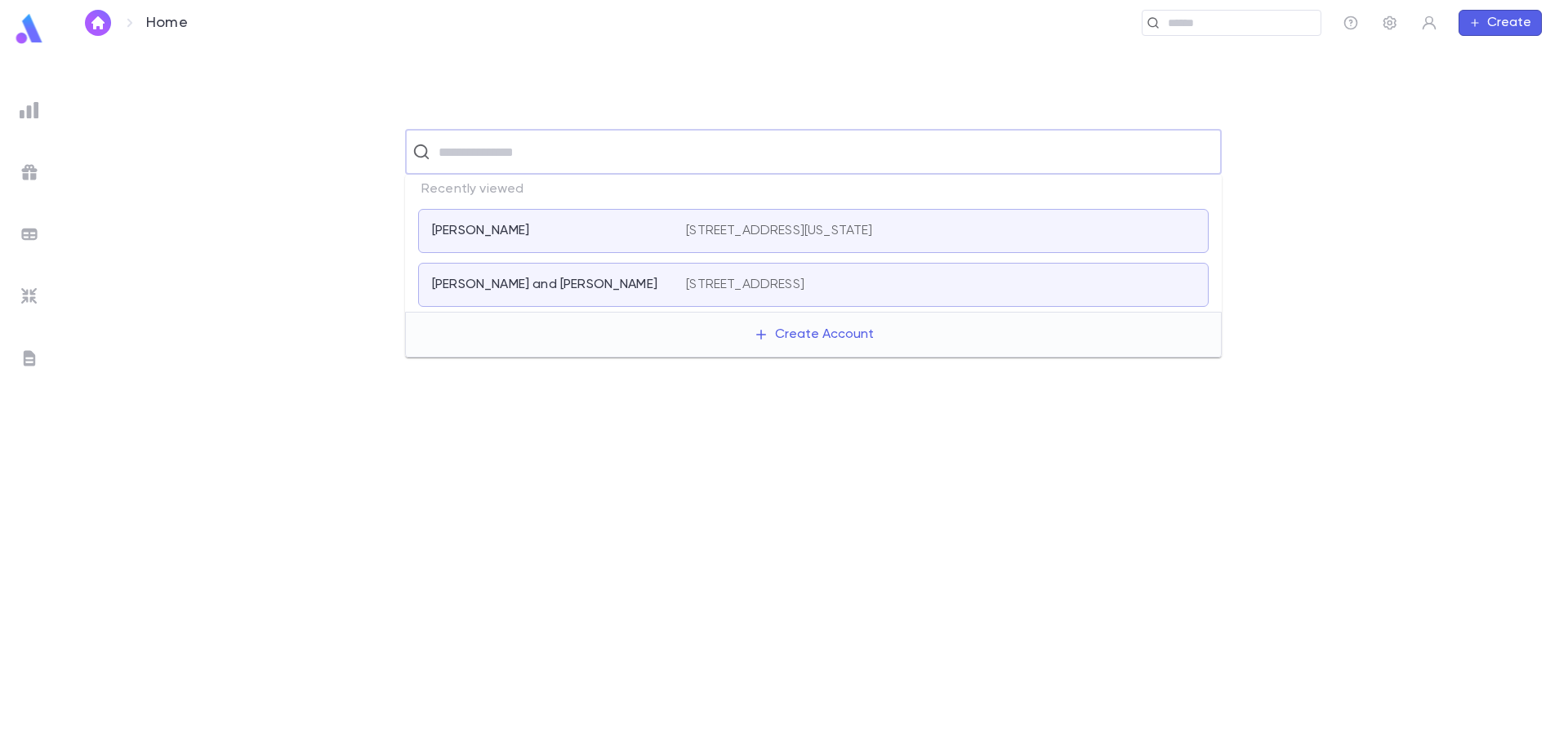
click at [524, 283] on p "[PERSON_NAME] and [PERSON_NAME]" at bounding box center [545, 285] width 226 height 17
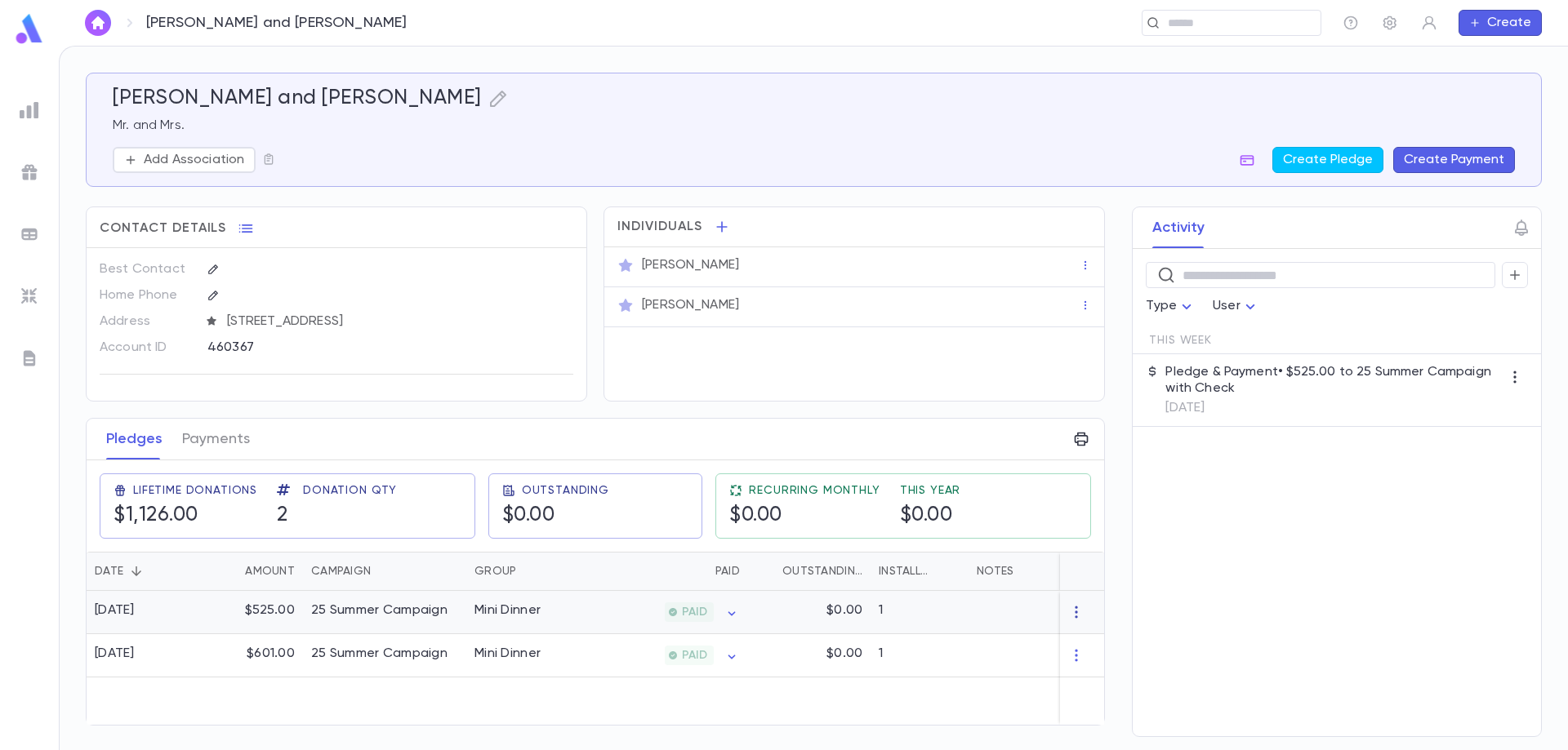
click at [1073, 609] on icon "button" at bounding box center [1077, 612] width 17 height 17
click at [1084, 637] on li "Delete" at bounding box center [1106, 639] width 68 height 26
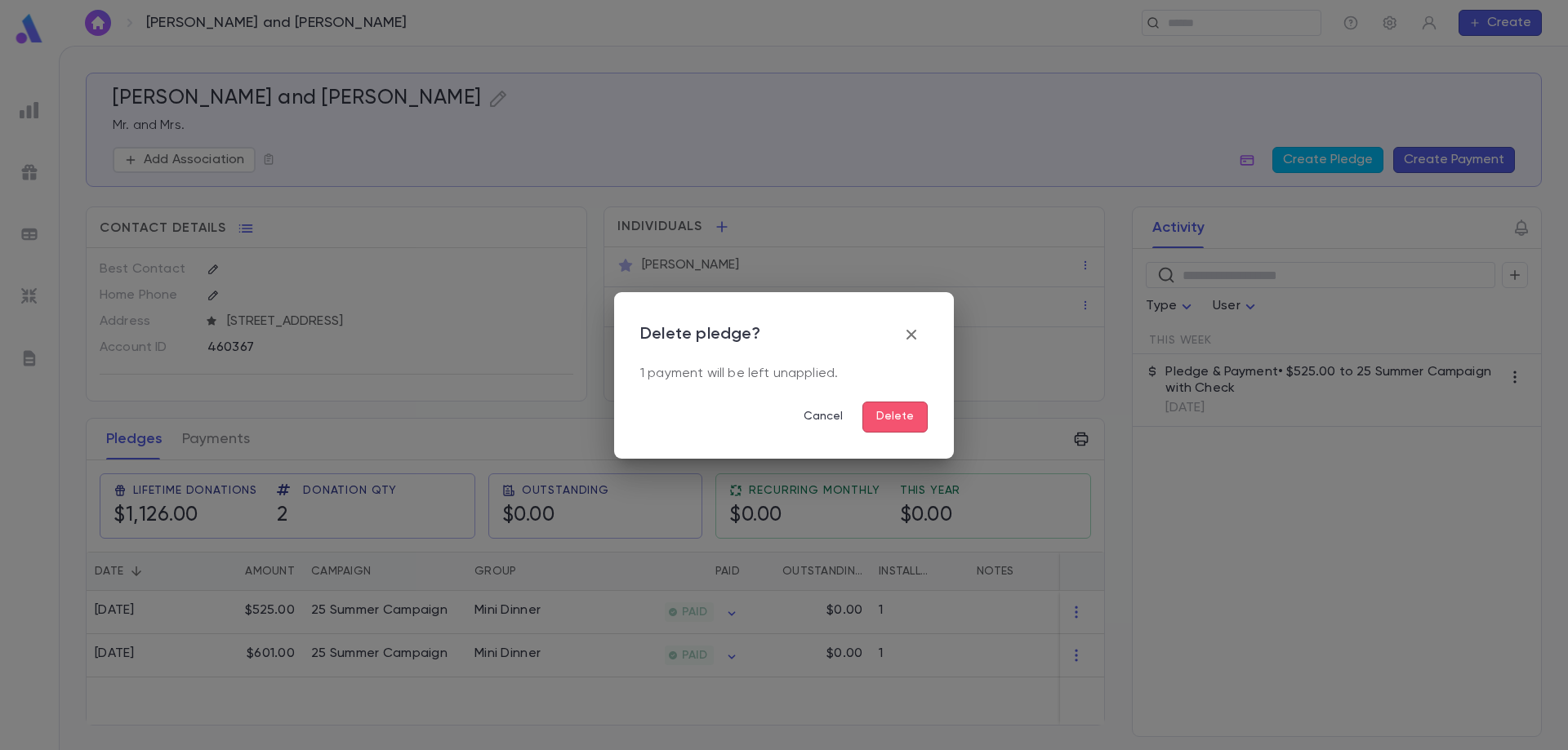
click at [873, 407] on button "Delete" at bounding box center [895, 417] width 66 height 31
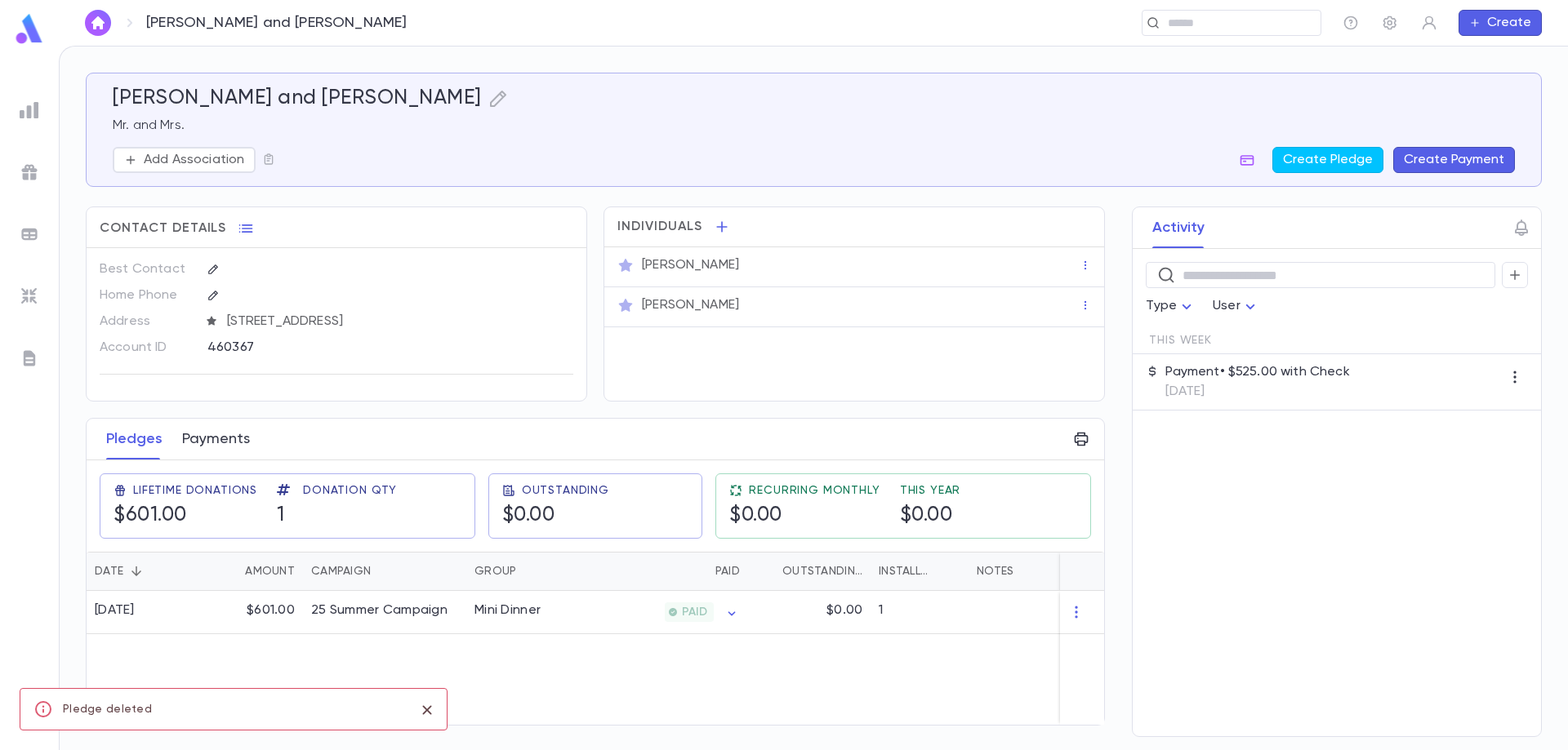
click at [224, 438] on button "Payments" at bounding box center [216, 439] width 68 height 41
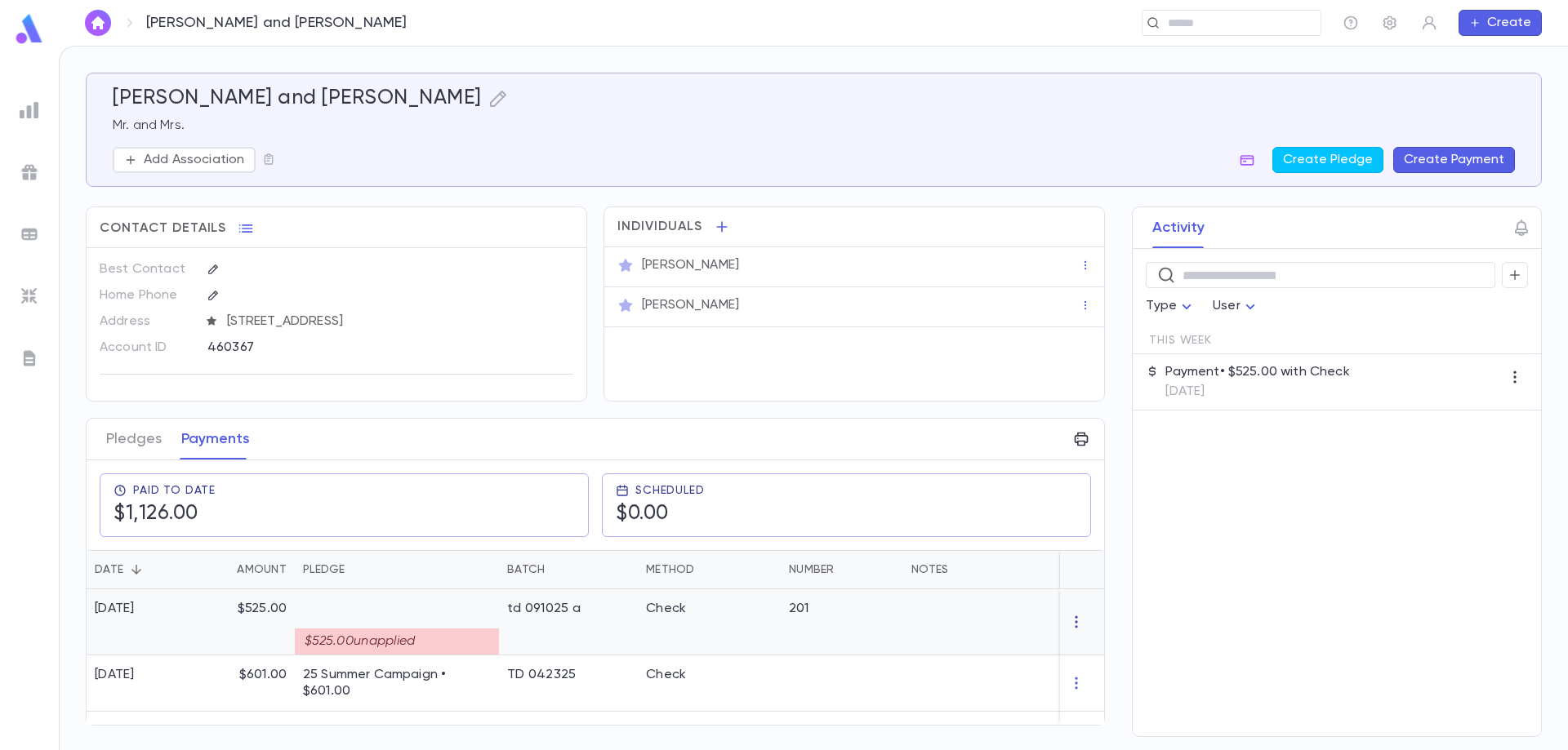
click at [1078, 623] on icon "button" at bounding box center [1077, 622] width 17 height 17
click at [1096, 643] on li "Delete" at bounding box center [1106, 649] width 68 height 26
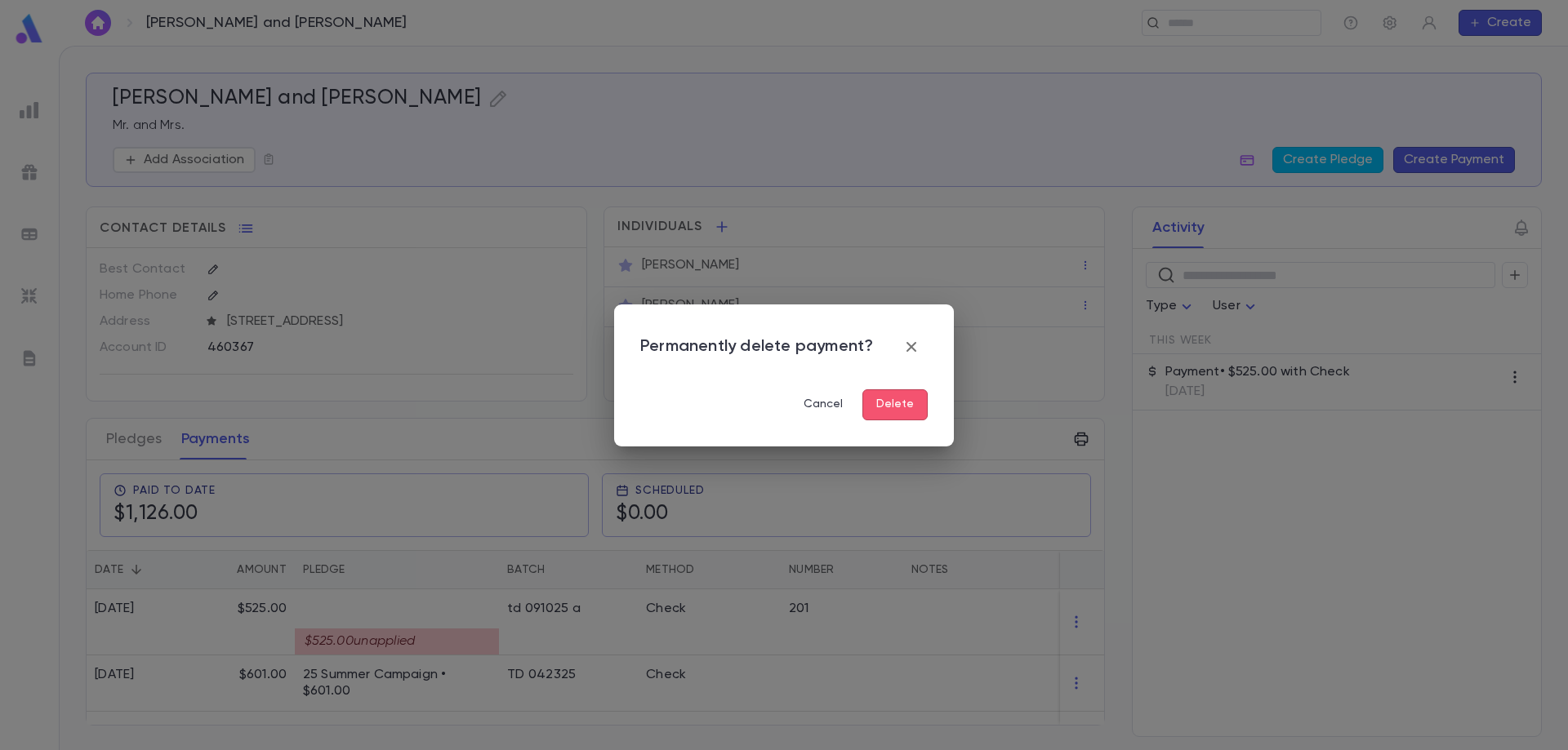
click at [890, 406] on button "Delete" at bounding box center [895, 405] width 66 height 31
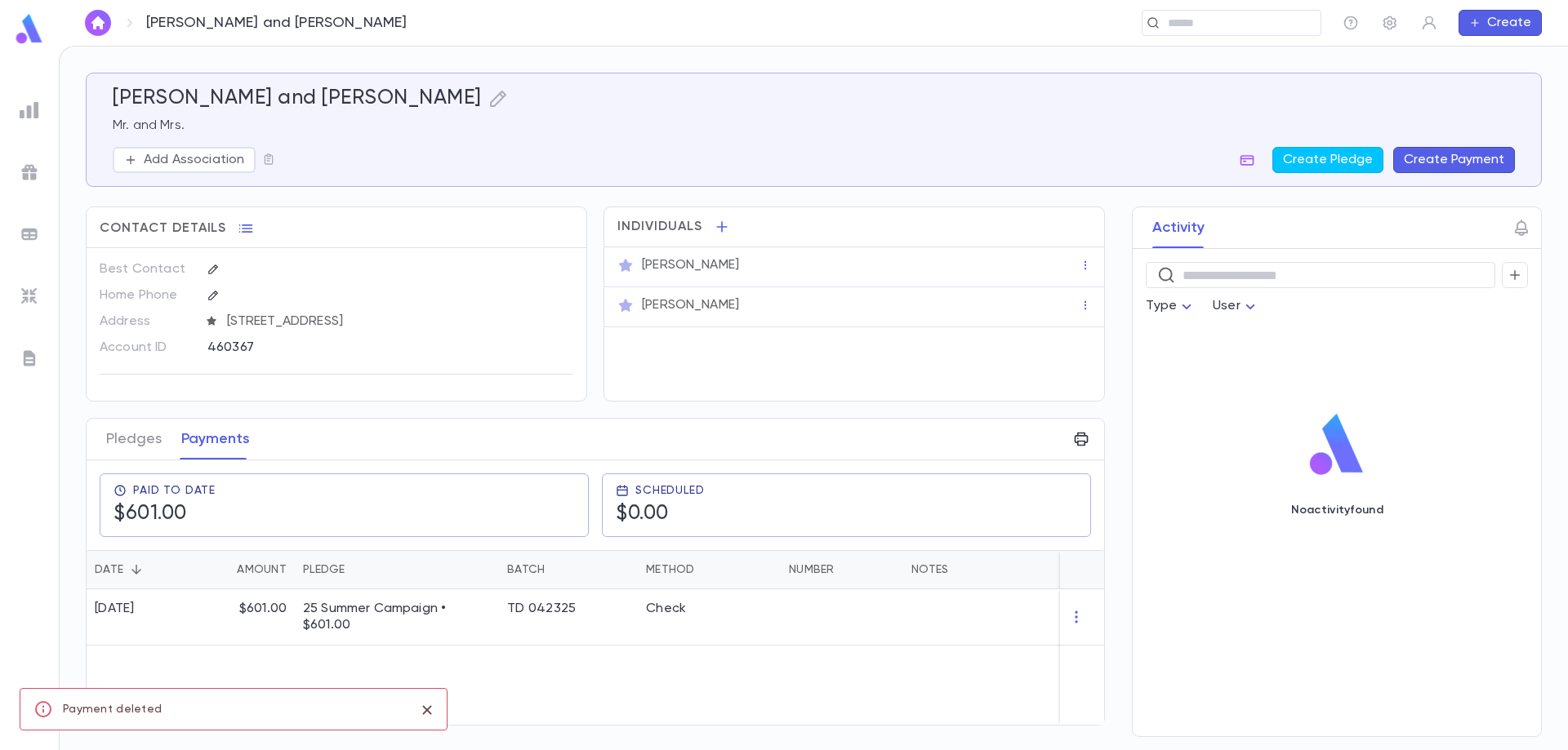
click at [31, 234] on img at bounding box center [29, 234] width 19 height 19
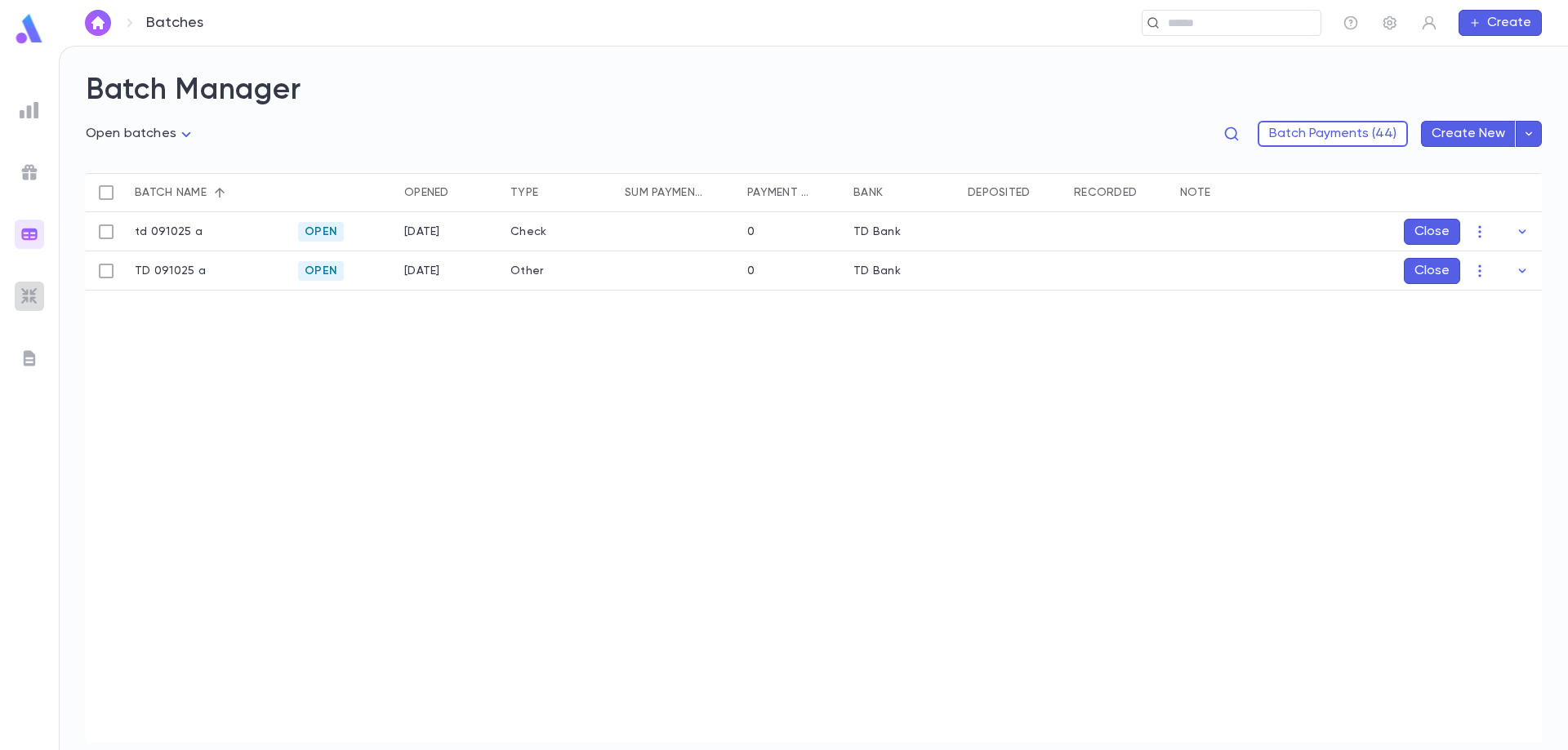
click at [31, 291] on img at bounding box center [29, 296] width 19 height 19
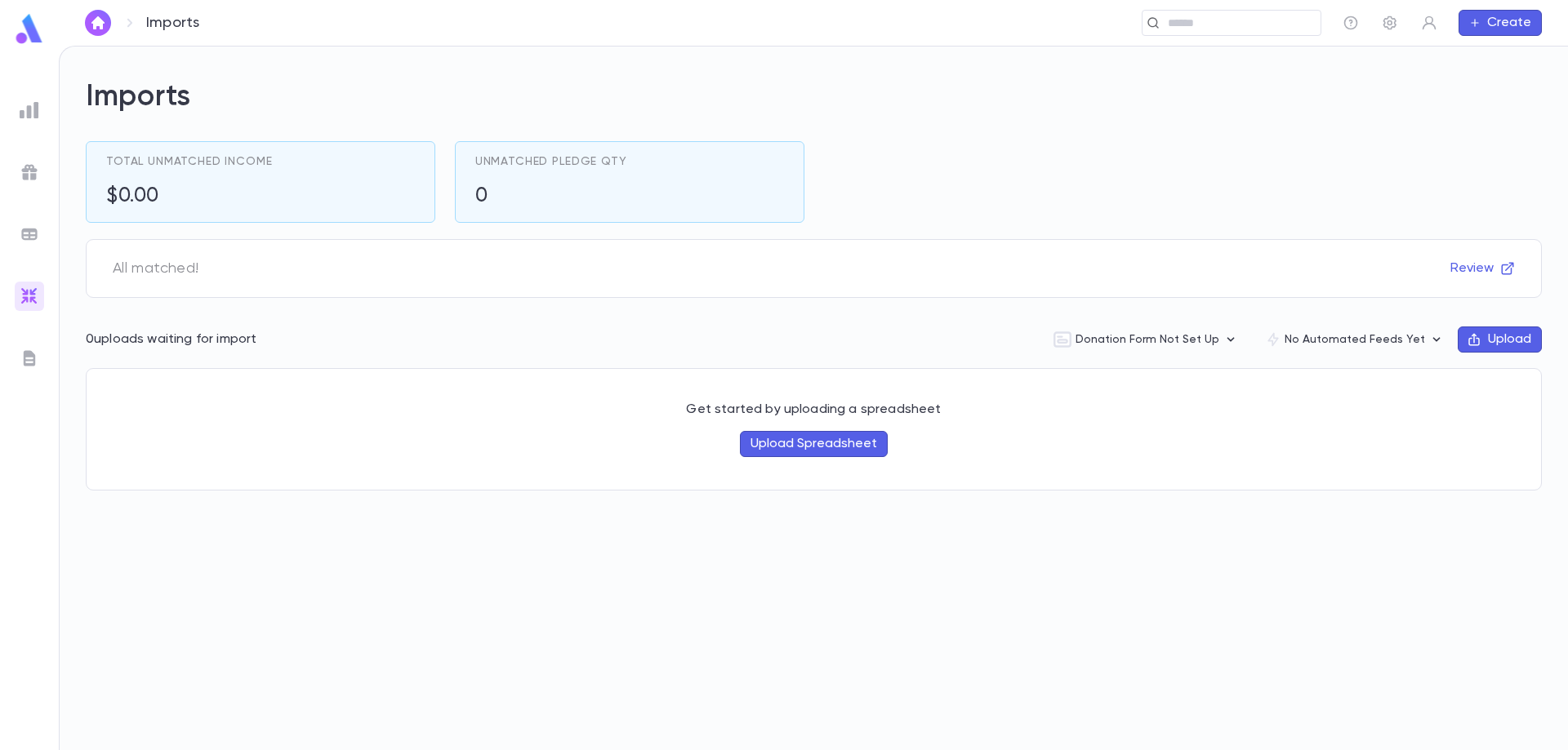
click at [23, 365] on img at bounding box center [29, 358] width 19 height 19
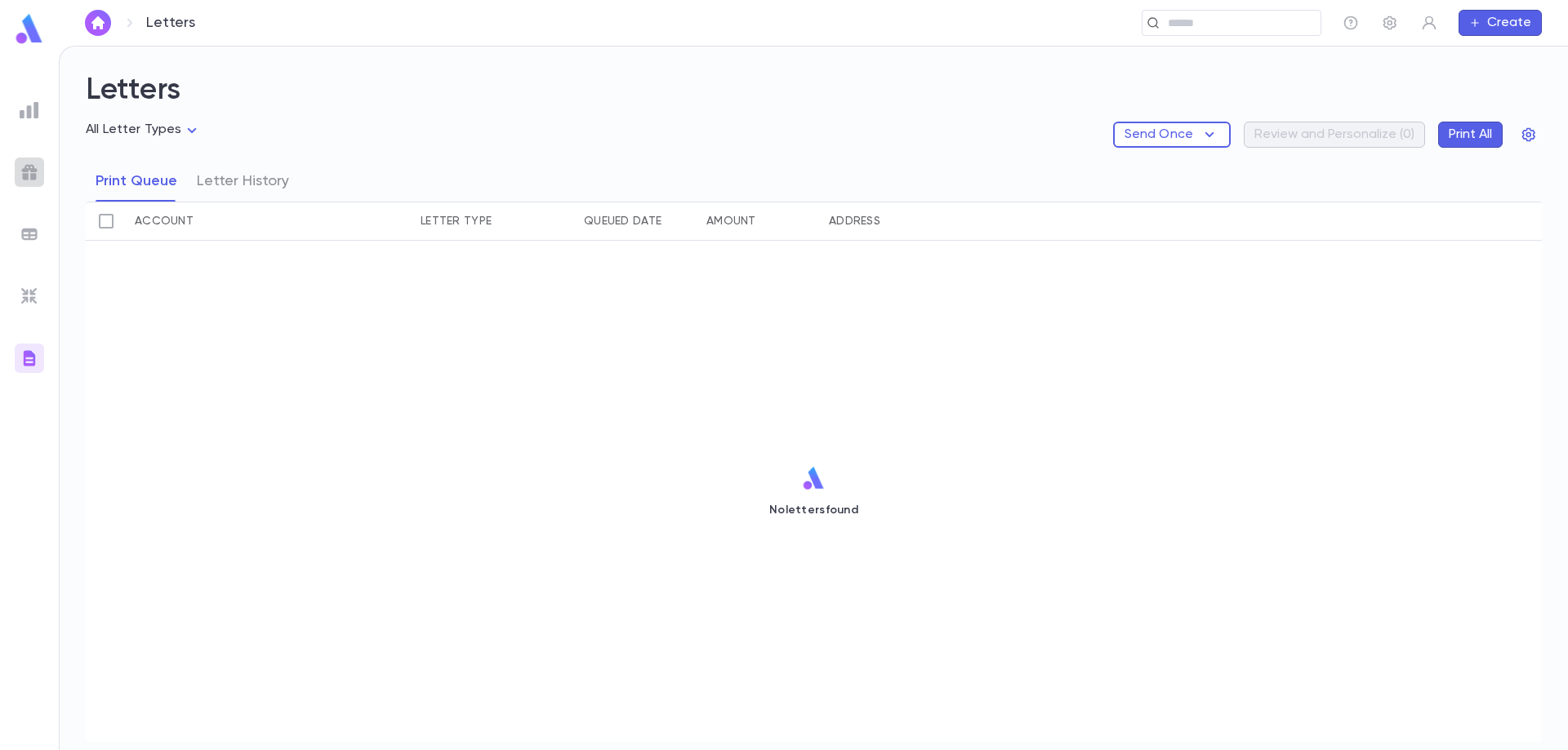
click at [23, 172] on img at bounding box center [29, 172] width 19 height 19
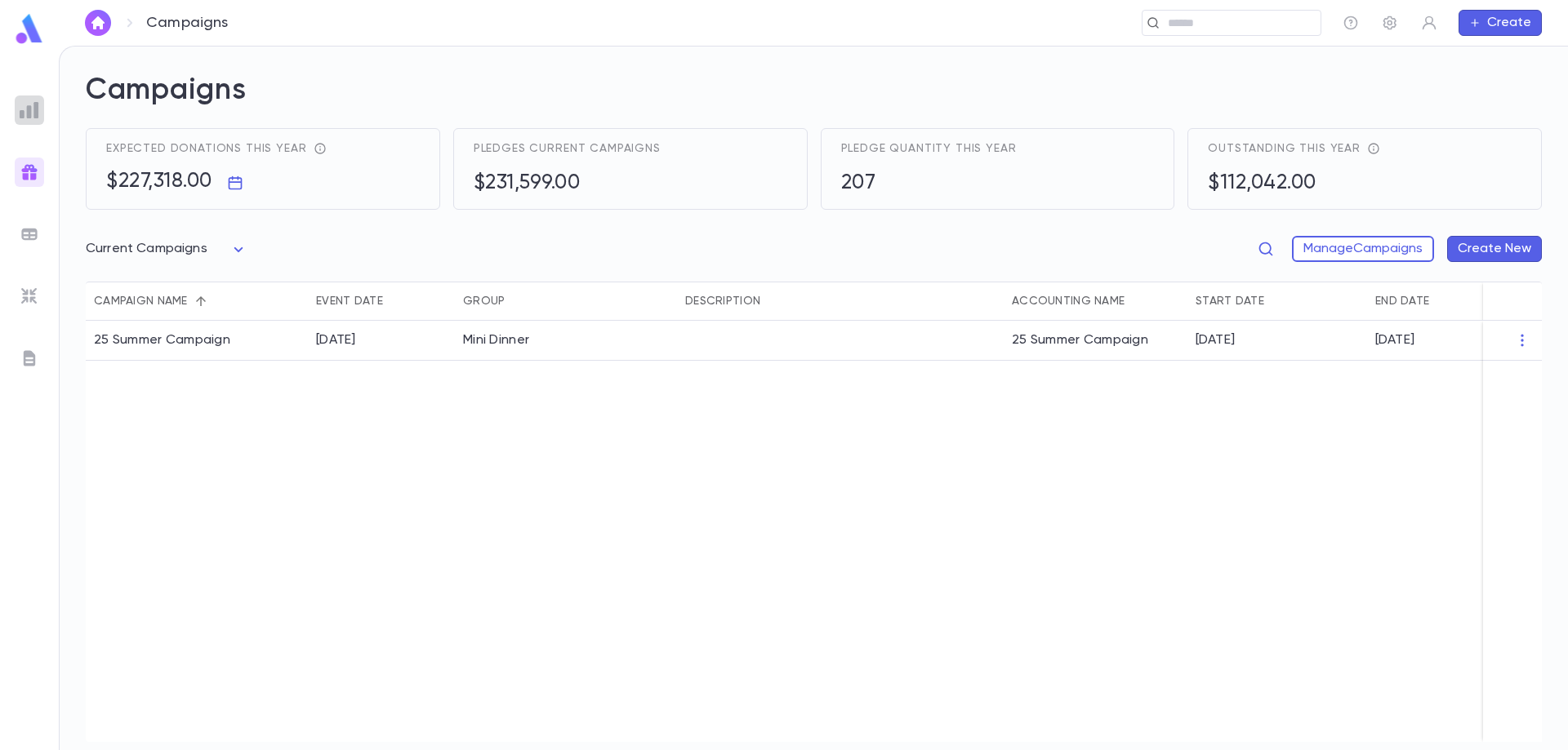
click at [31, 105] on img at bounding box center [29, 110] width 19 height 19
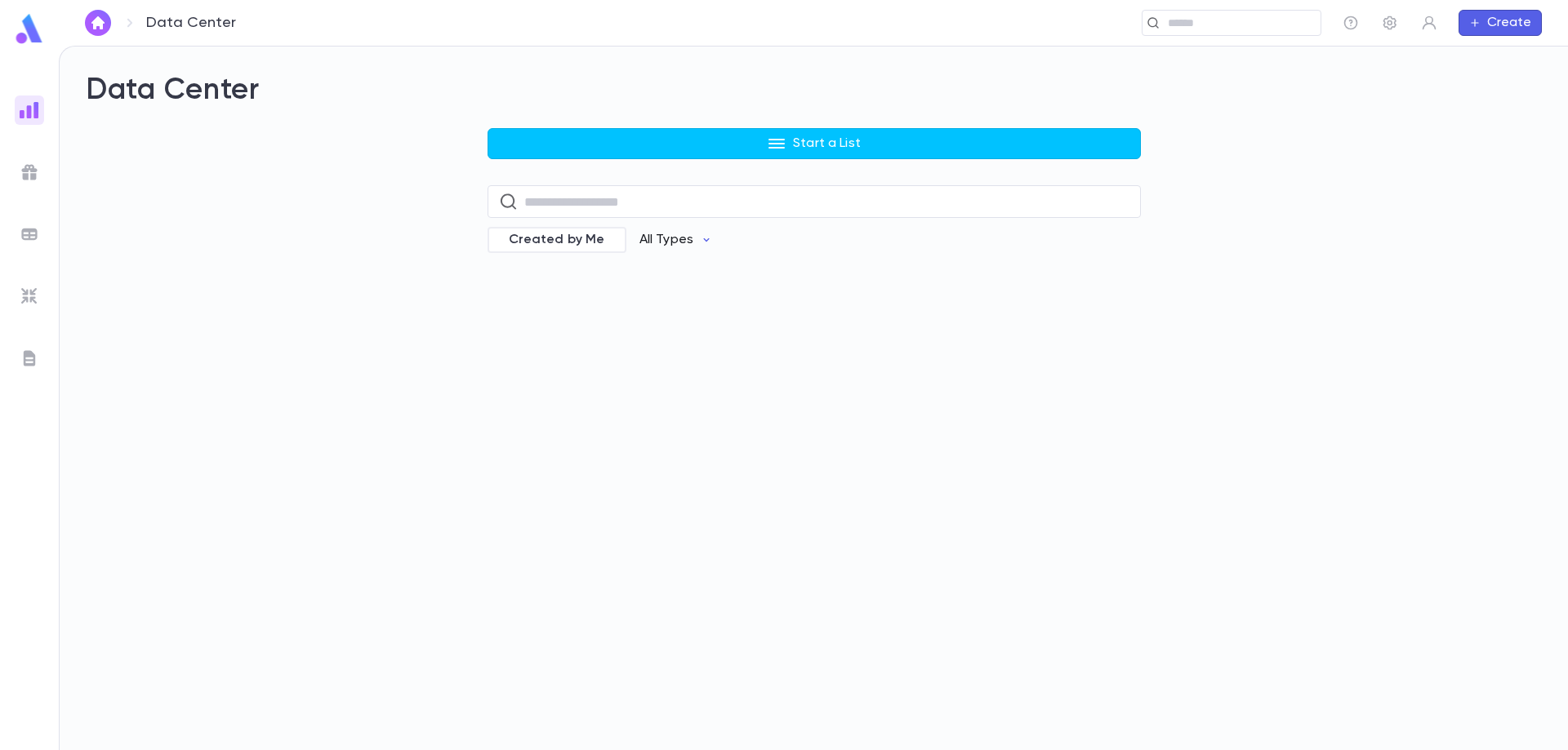
click at [667, 240] on p "All Types" at bounding box center [666, 240] width 54 height 17
click at [676, 382] on li "Payments" at bounding box center [684, 378] width 119 height 26
click at [561, 205] on input "text" at bounding box center [827, 202] width 605 height 31
drag, startPoint x: 561, startPoint y: 205, endPoint x: 709, endPoint y: 164, distance: 153.6
click at [561, 205] on input "text" at bounding box center [827, 202] width 605 height 31
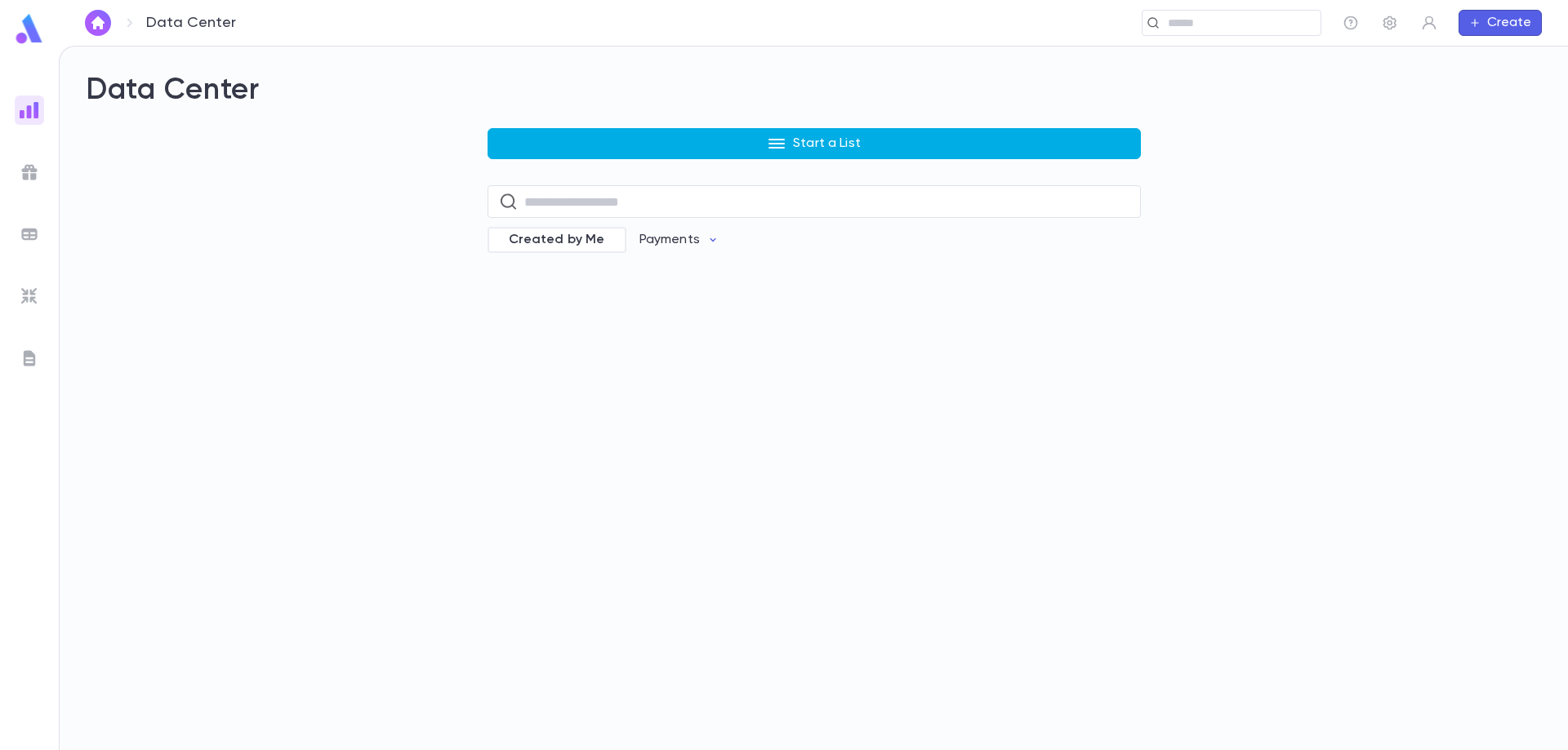
click at [844, 135] on button "Start a List" at bounding box center [814, 144] width 653 height 31
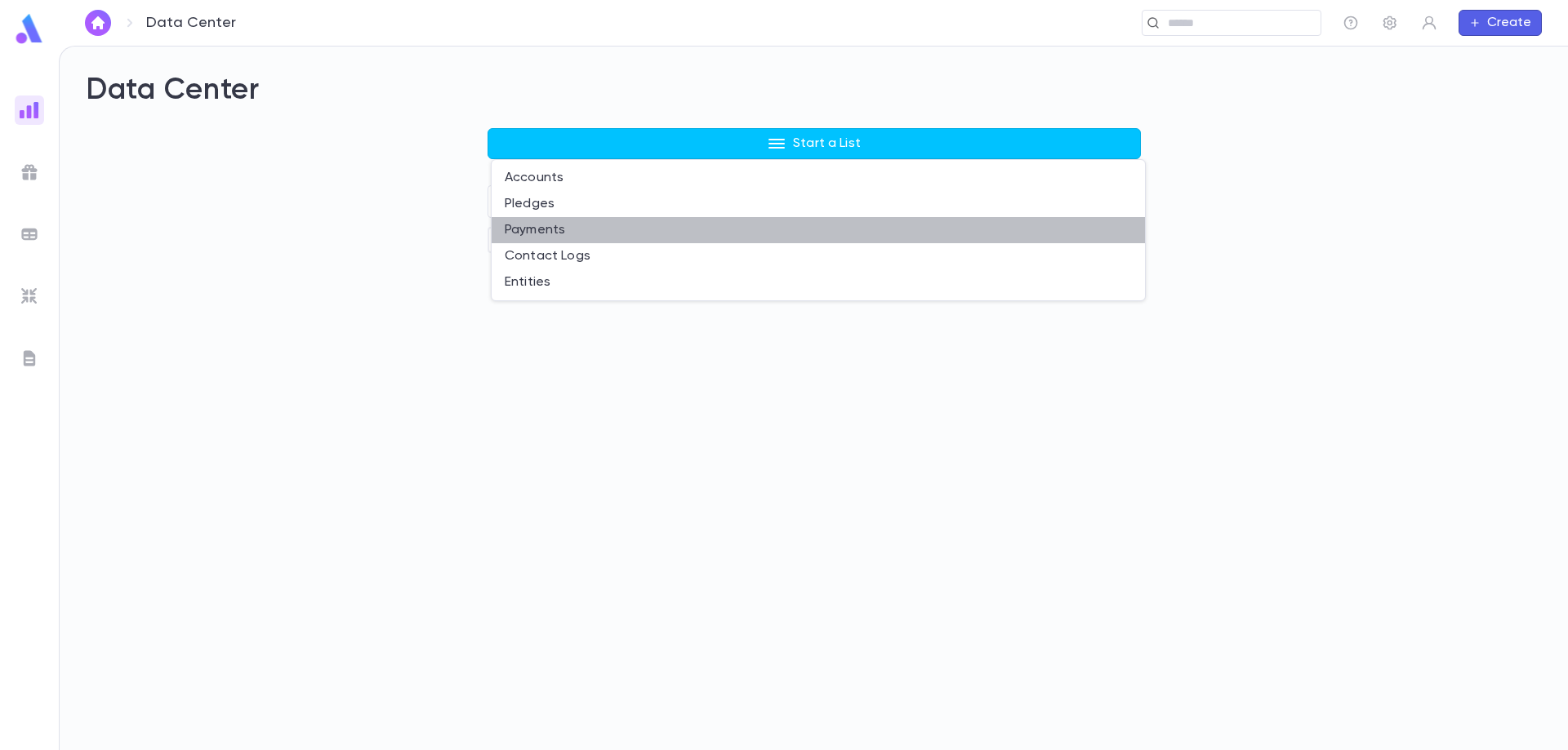
click at [564, 224] on li "Payments" at bounding box center [818, 230] width 653 height 26
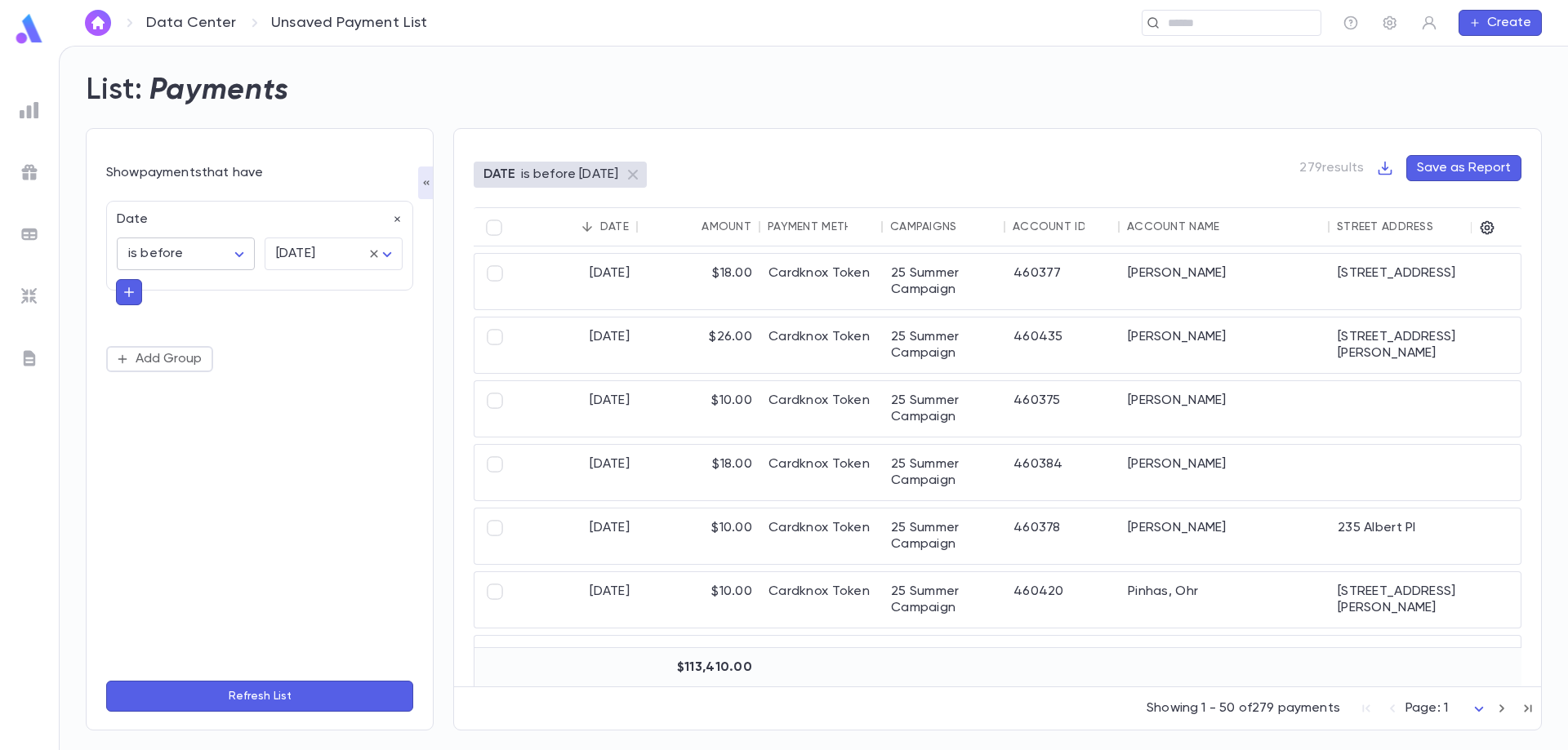
click at [213, 247] on body "Data Center Unsaved Payment List ​ Create List: Payments Show payments that hav…" at bounding box center [784, 398] width 1568 height 705
click at [320, 295] on div at bounding box center [784, 375] width 1568 height 750
click at [322, 249] on body "Data Center Unsaved Payment List ​ Create List: Payments Show payments that hav…" at bounding box center [784, 398] width 1568 height 705
click at [317, 382] on ul "[DATE] [DATE] [DATE] exact date" at bounding box center [336, 328] width 136 height 115
click at [317, 363] on span "exact date" at bounding box center [337, 367] width 110 height 17
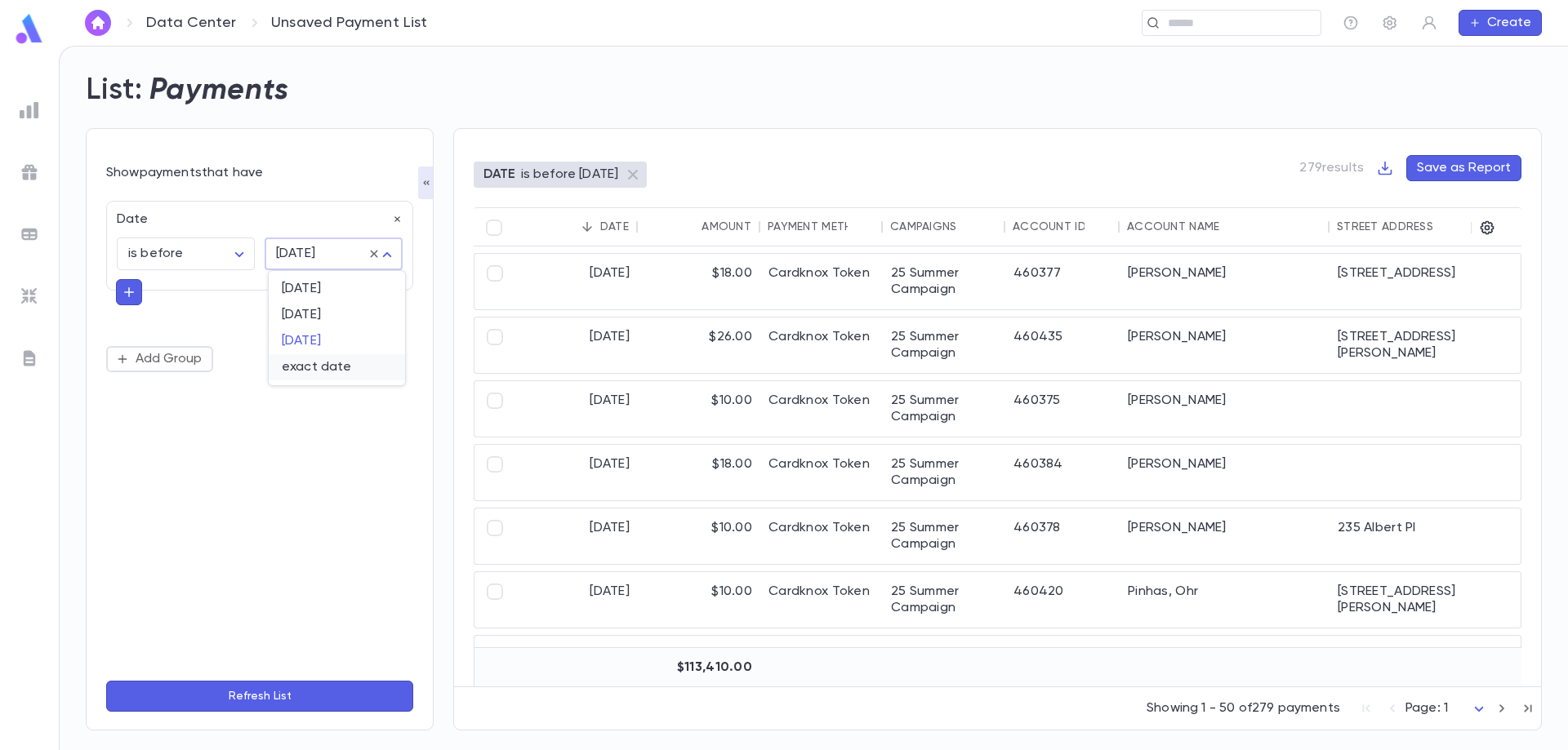
type input "*********"
click at [322, 287] on input "tel" at bounding box center [313, 297] width 97 height 31
click at [382, 297] on icon "Choose date" at bounding box center [384, 296] width 19 height 19
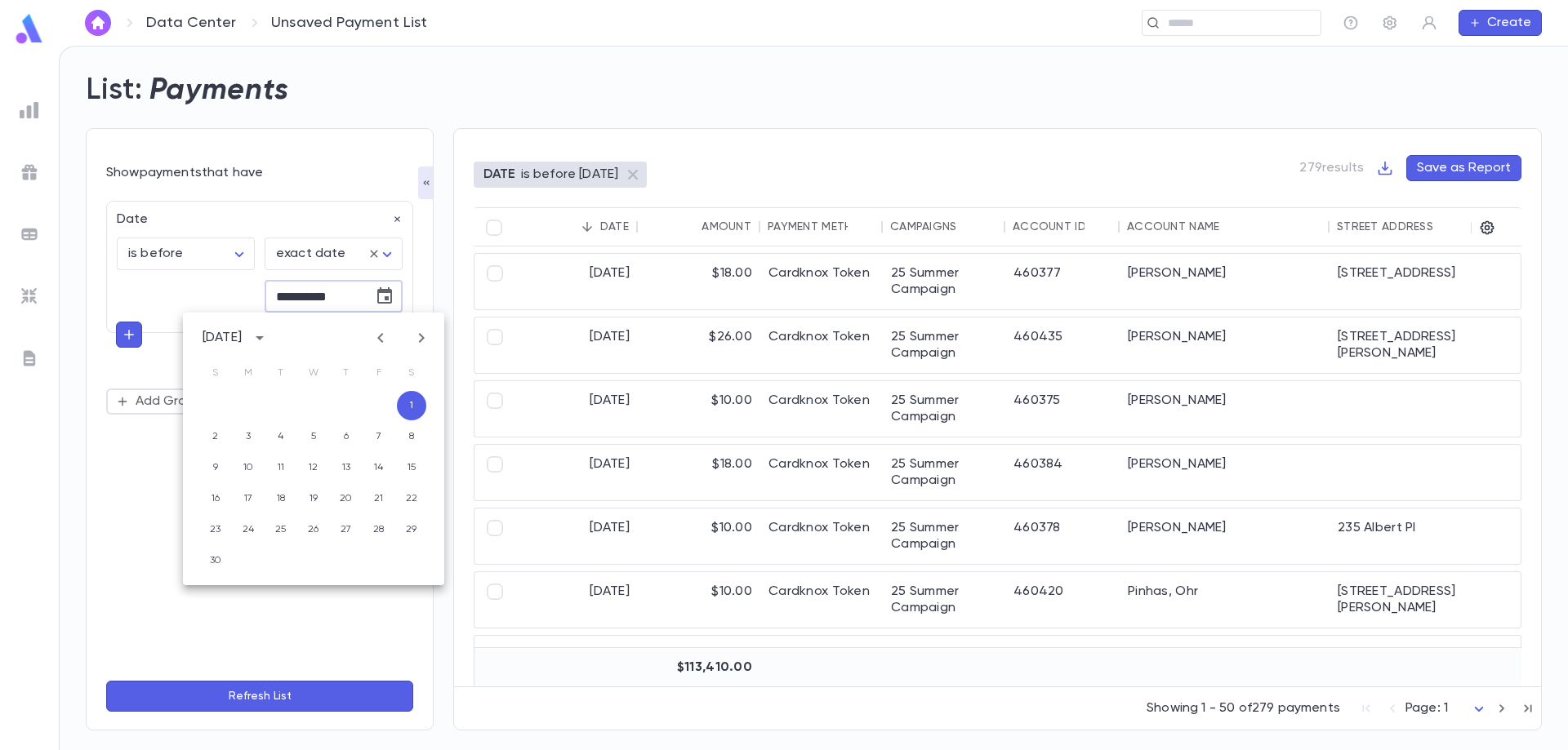
click at [335, 296] on input "**********" at bounding box center [313, 297] width 97 height 31
click at [352, 298] on input "**********" at bounding box center [313, 297] width 97 height 31
type input "**********"
click at [154, 398] on button "Add Group" at bounding box center [160, 401] width 107 height 26
click at [363, 431] on input "text" at bounding box center [253, 427] width 238 height 23
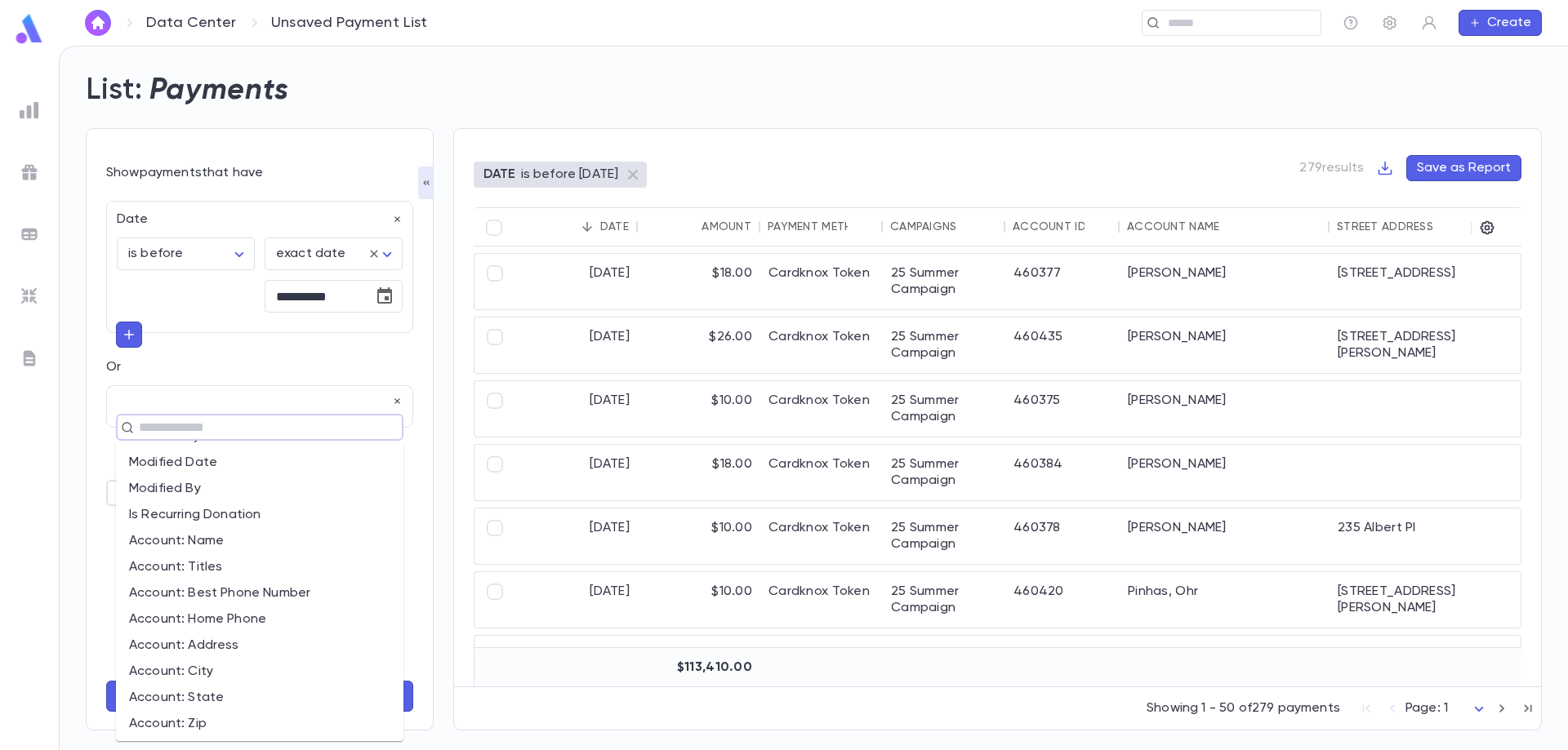
scroll to position [572, 0]
click at [228, 491] on li "Is Recurring Donation" at bounding box center [259, 489] width 288 height 26
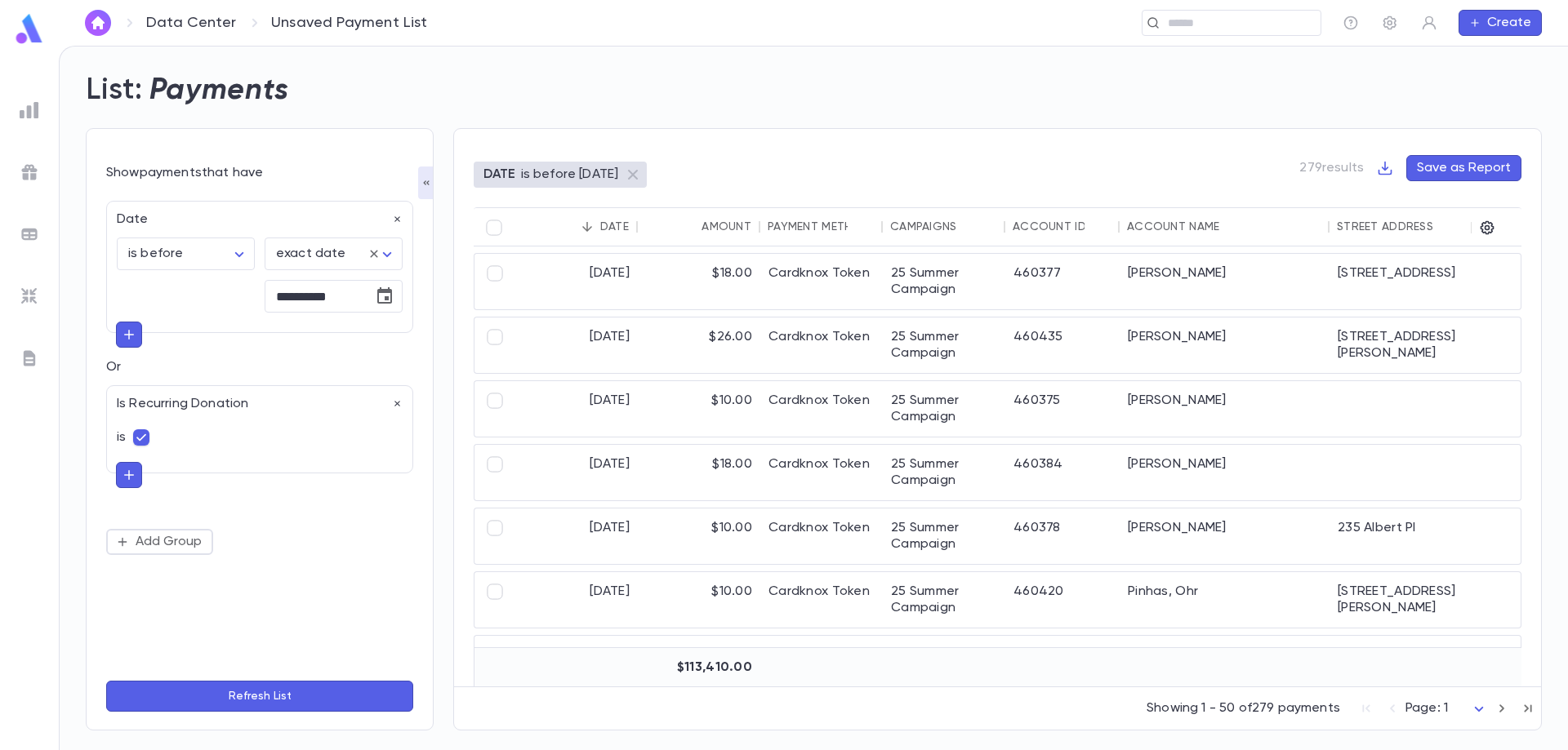
click at [130, 478] on icon "button" at bounding box center [130, 475] width 15 height 17
click at [313, 700] on button "Refresh List" at bounding box center [260, 696] width 307 height 31
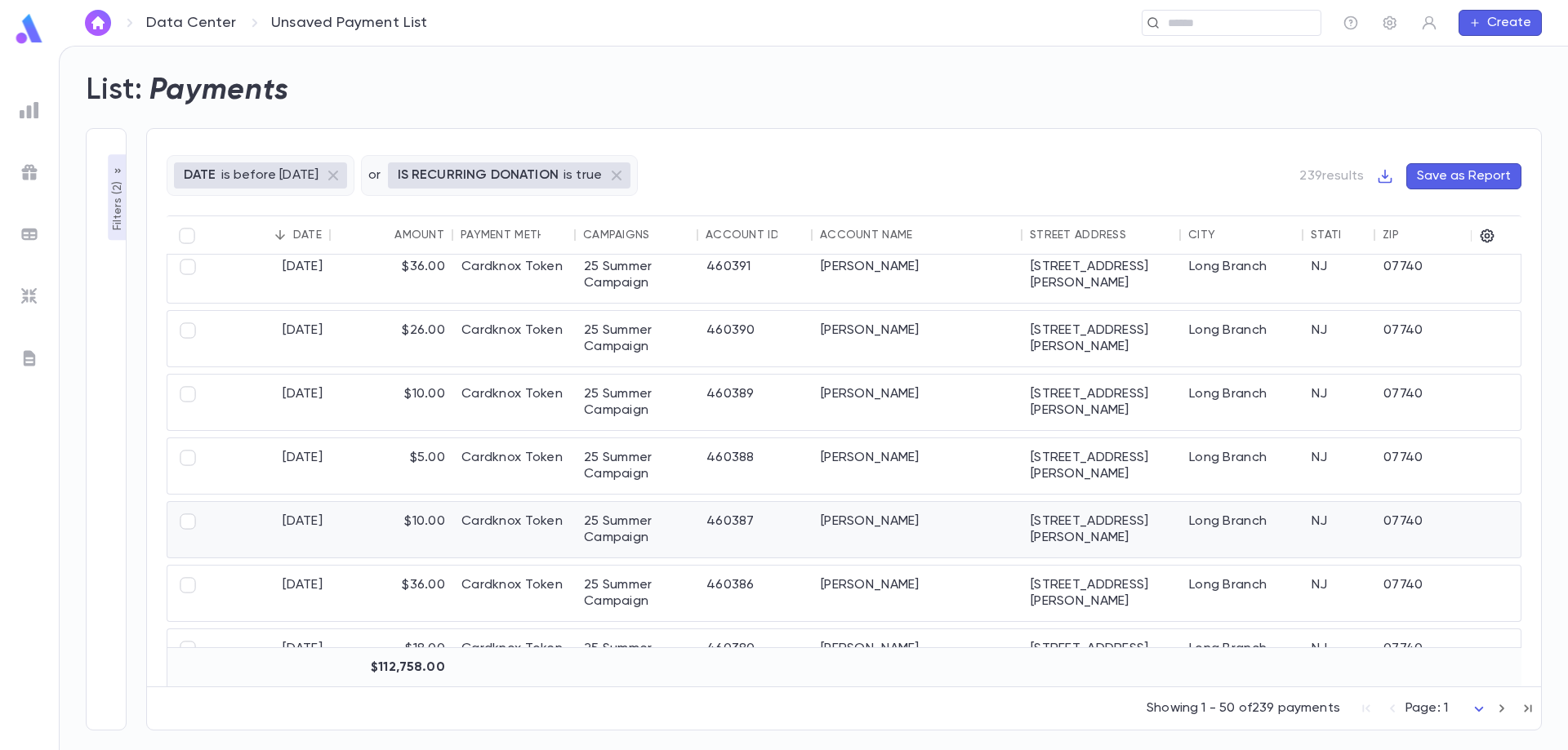
scroll to position [2557, 0]
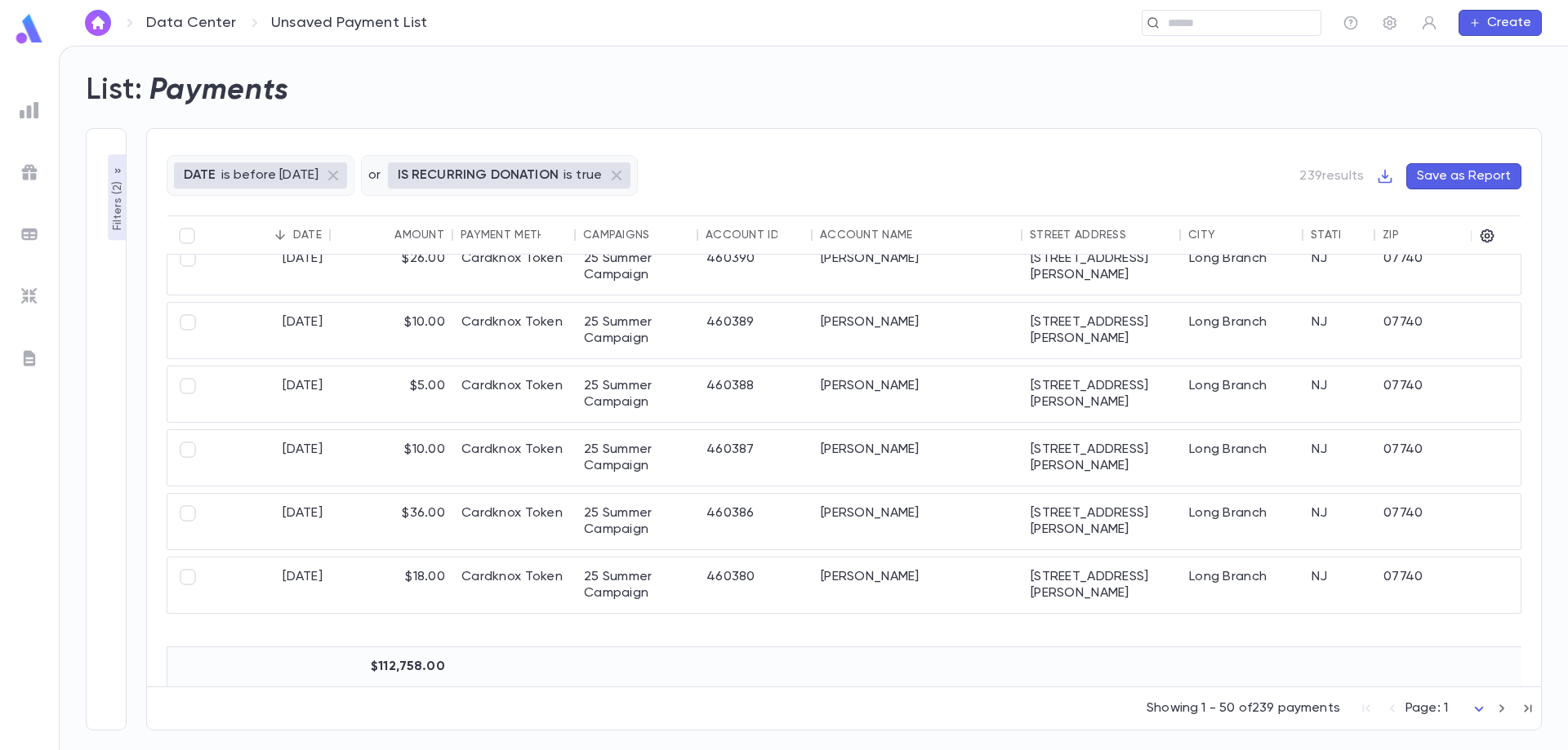
click at [243, 174] on p "is before [DATE]" at bounding box center [270, 176] width 98 height 17
click at [265, 175] on p "is before [DATE]" at bounding box center [270, 176] width 98 height 17
click at [101, 191] on div "**********" at bounding box center [106, 429] width 41 height 602
click at [113, 170] on icon "button" at bounding box center [117, 171] width 13 height 13
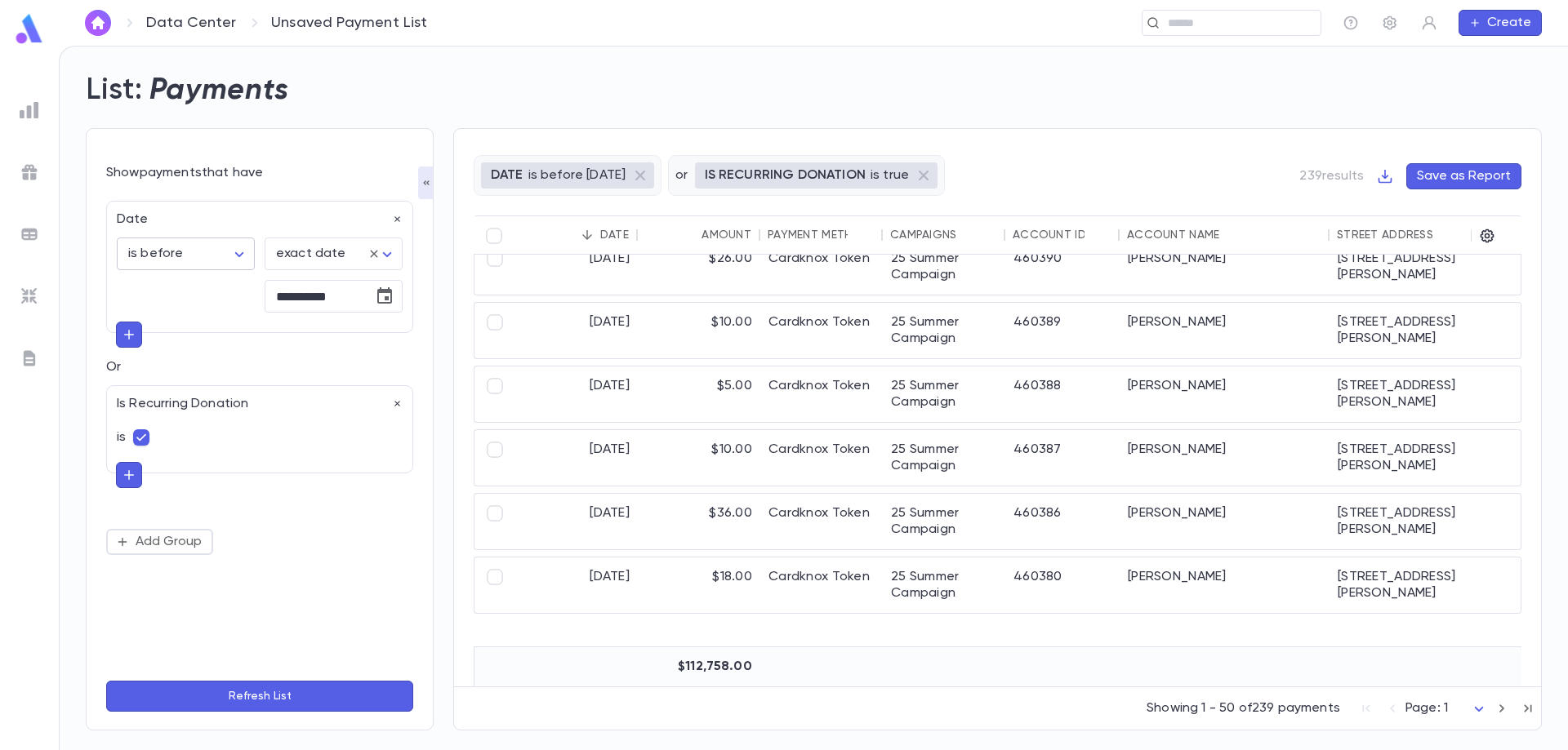
click at [178, 254] on body "**********" at bounding box center [784, 398] width 1568 height 705
click at [155, 289] on span "is" at bounding box center [189, 289] width 110 height 17
type input "******"
click at [286, 692] on button "Refresh List" at bounding box center [260, 696] width 307 height 31
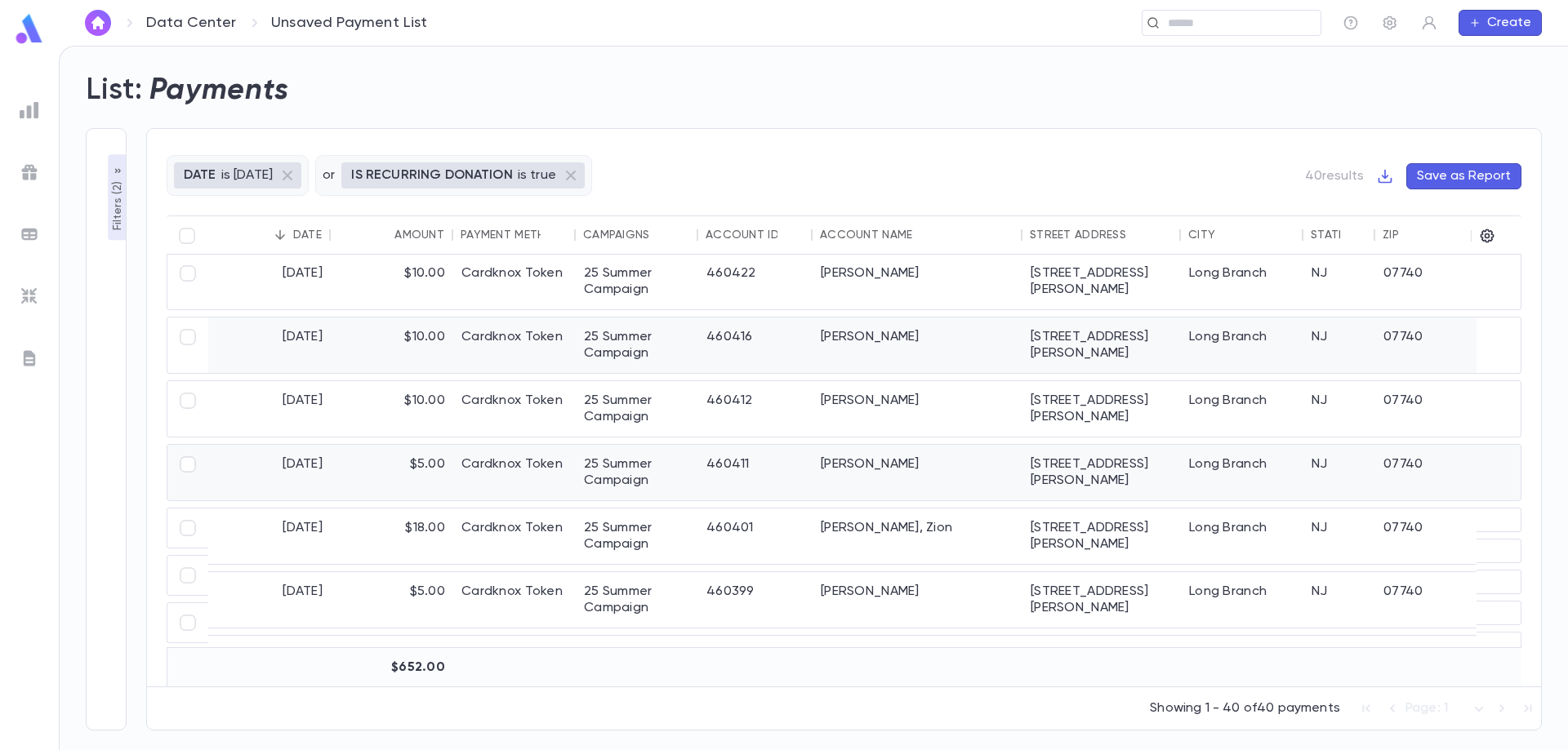
scroll to position [0, 0]
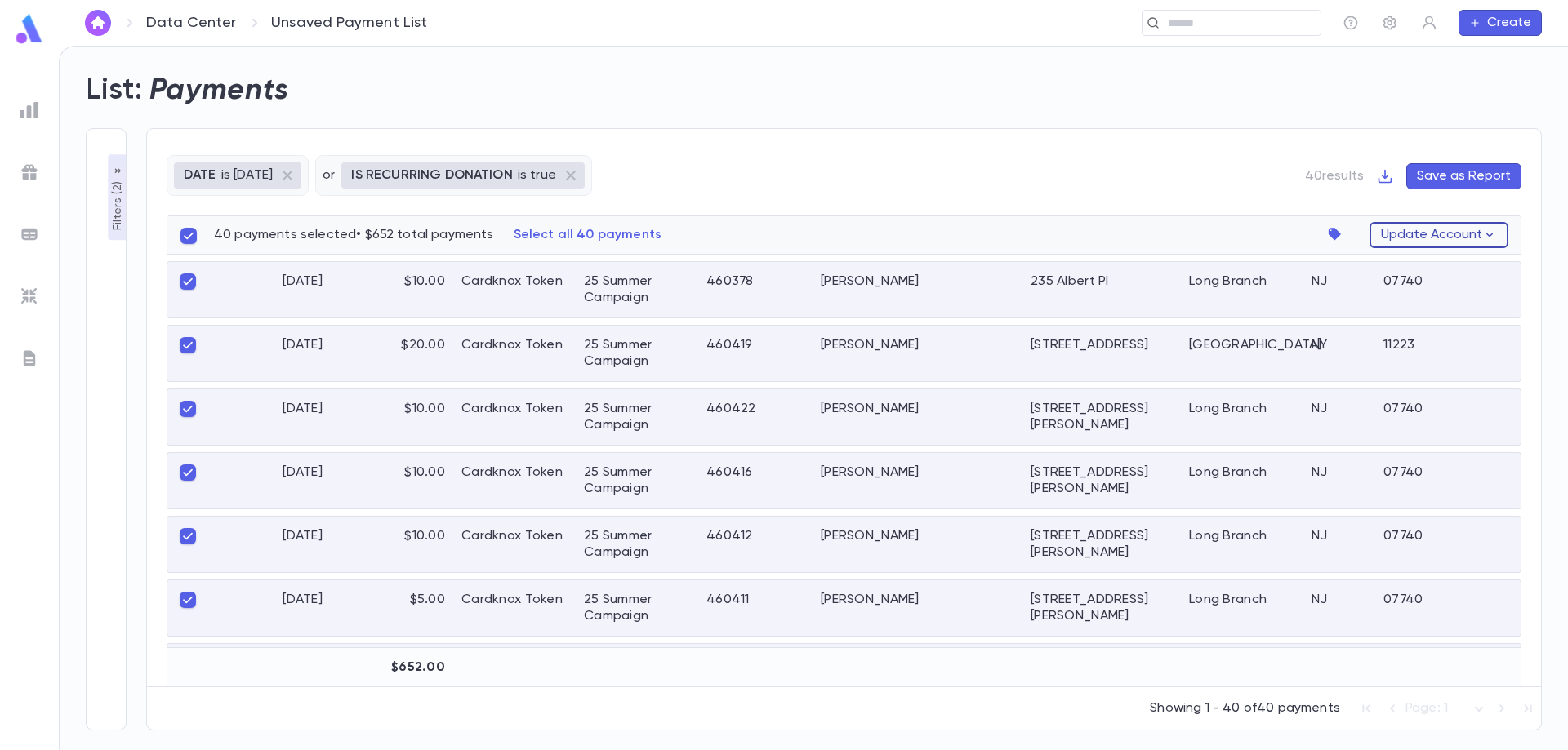
click at [1472, 234] on button "Update Account" at bounding box center [1438, 235] width 139 height 26
click at [1221, 197] on div at bounding box center [784, 375] width 1568 height 750
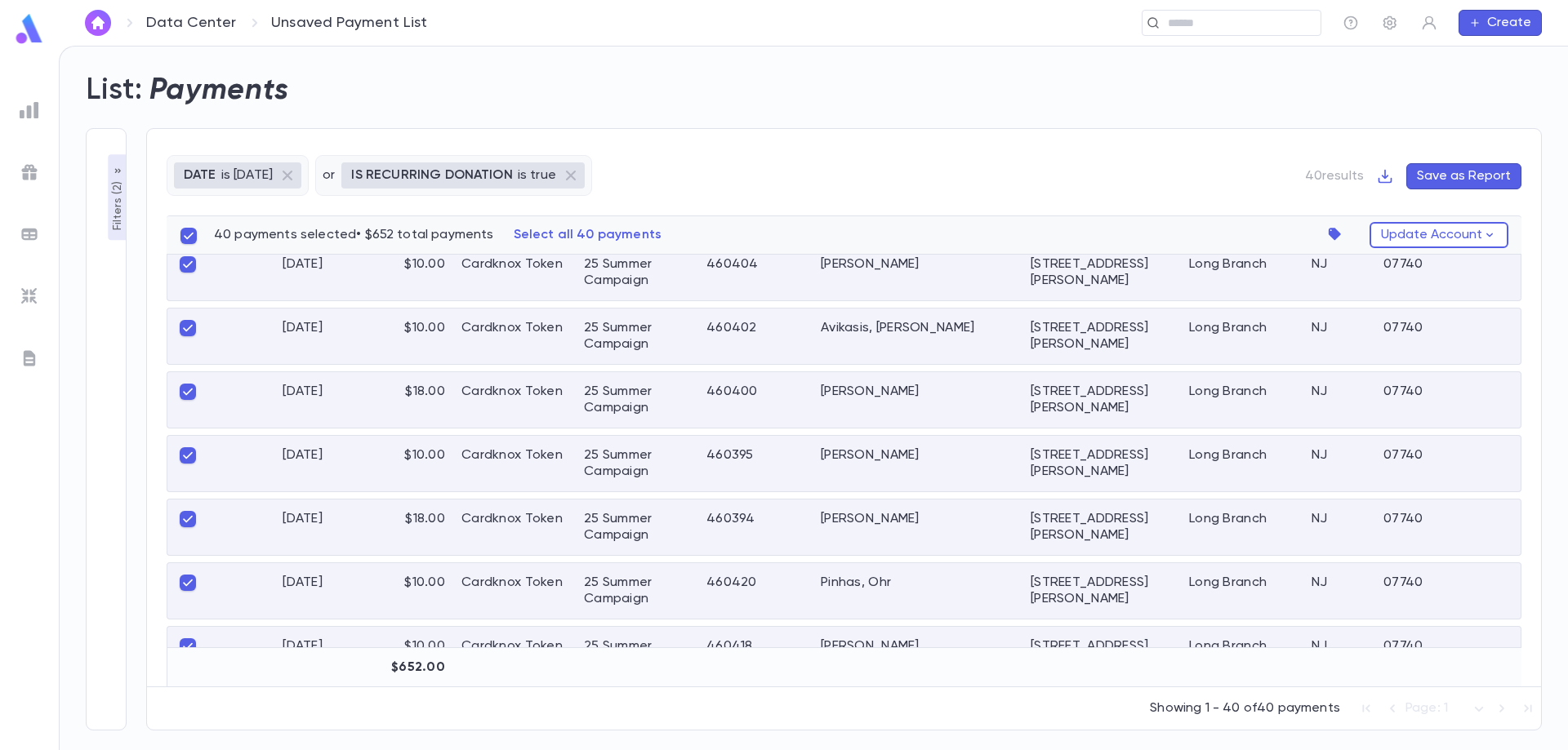
scroll to position [1986, 0]
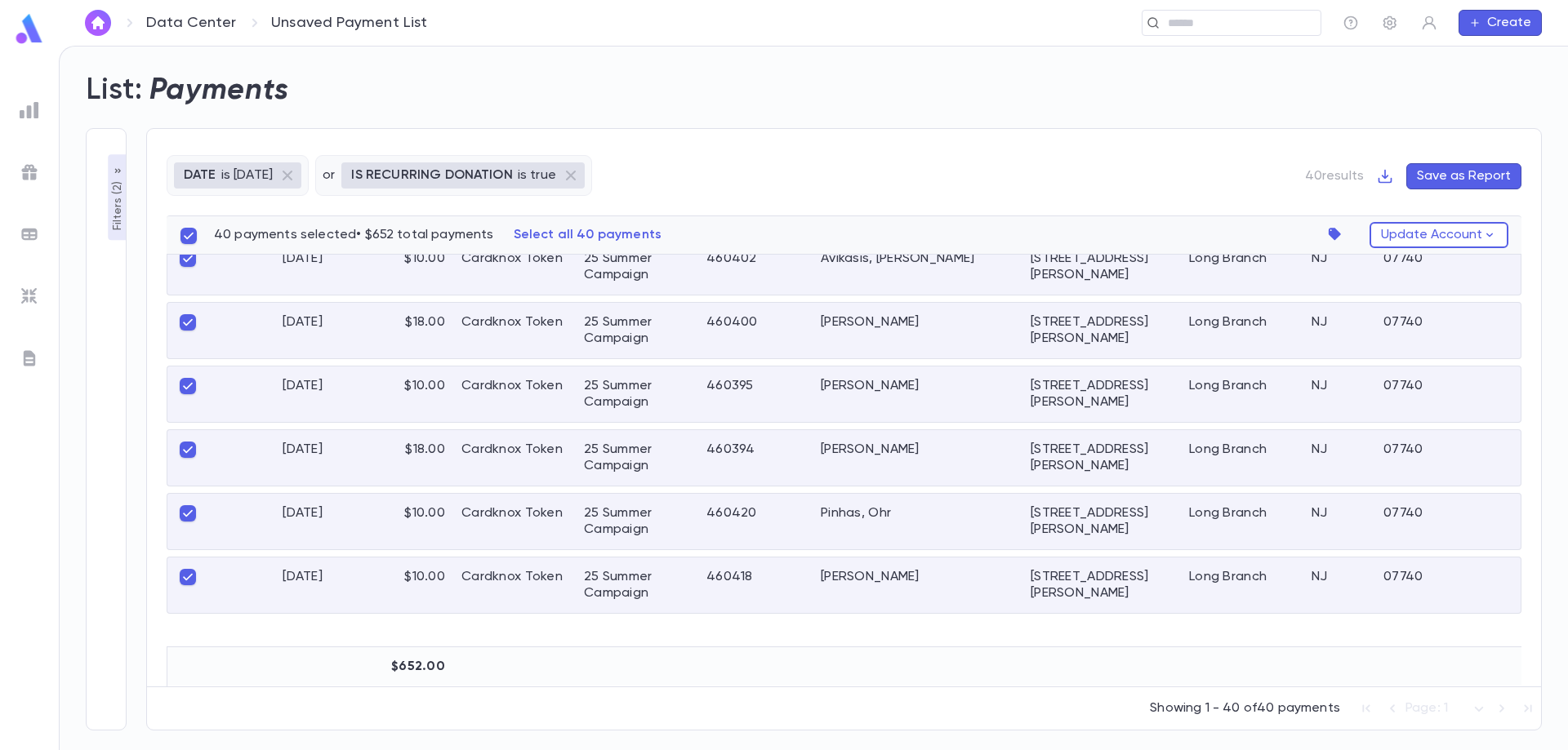
click at [125, 164] on button "Filters ( 2 )" at bounding box center [117, 198] width 19 height 86
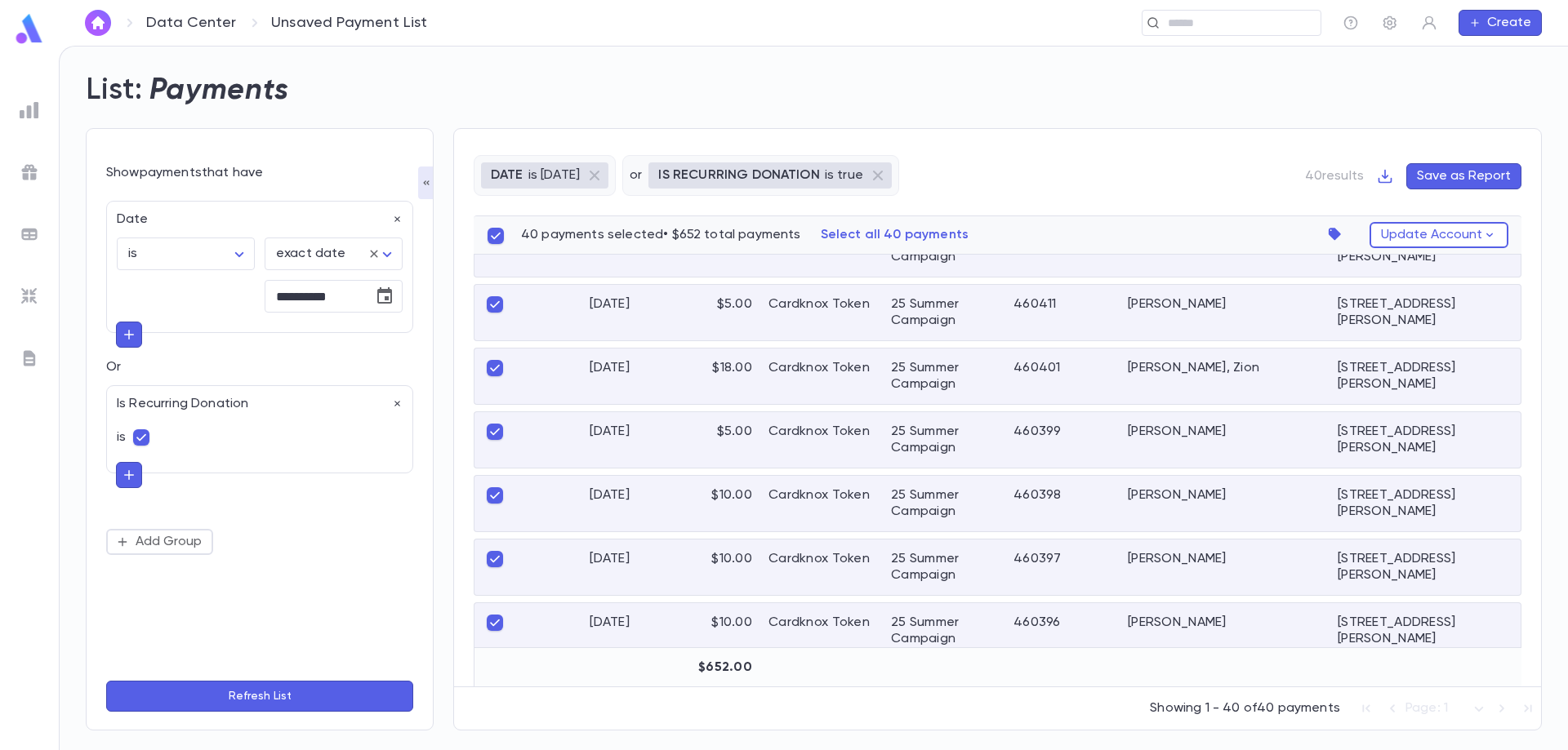
scroll to position [0, 0]
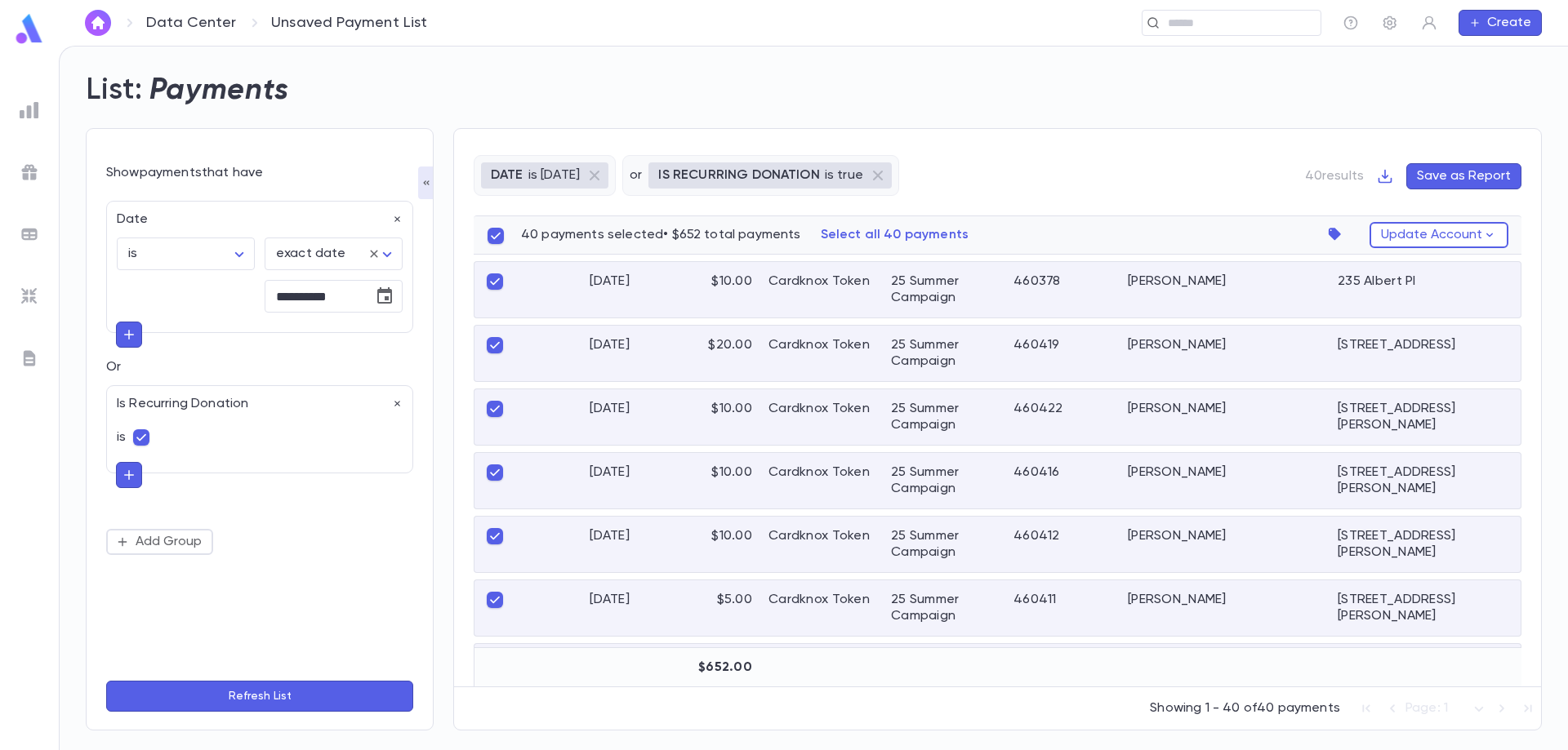
click at [612, 123] on div "DATE is [DATE] or IS RECURRING DONATION is true 40 results Save as Report 40 pa…" at bounding box center [988, 419] width 1108 height 622
click at [30, 115] on img at bounding box center [29, 110] width 19 height 19
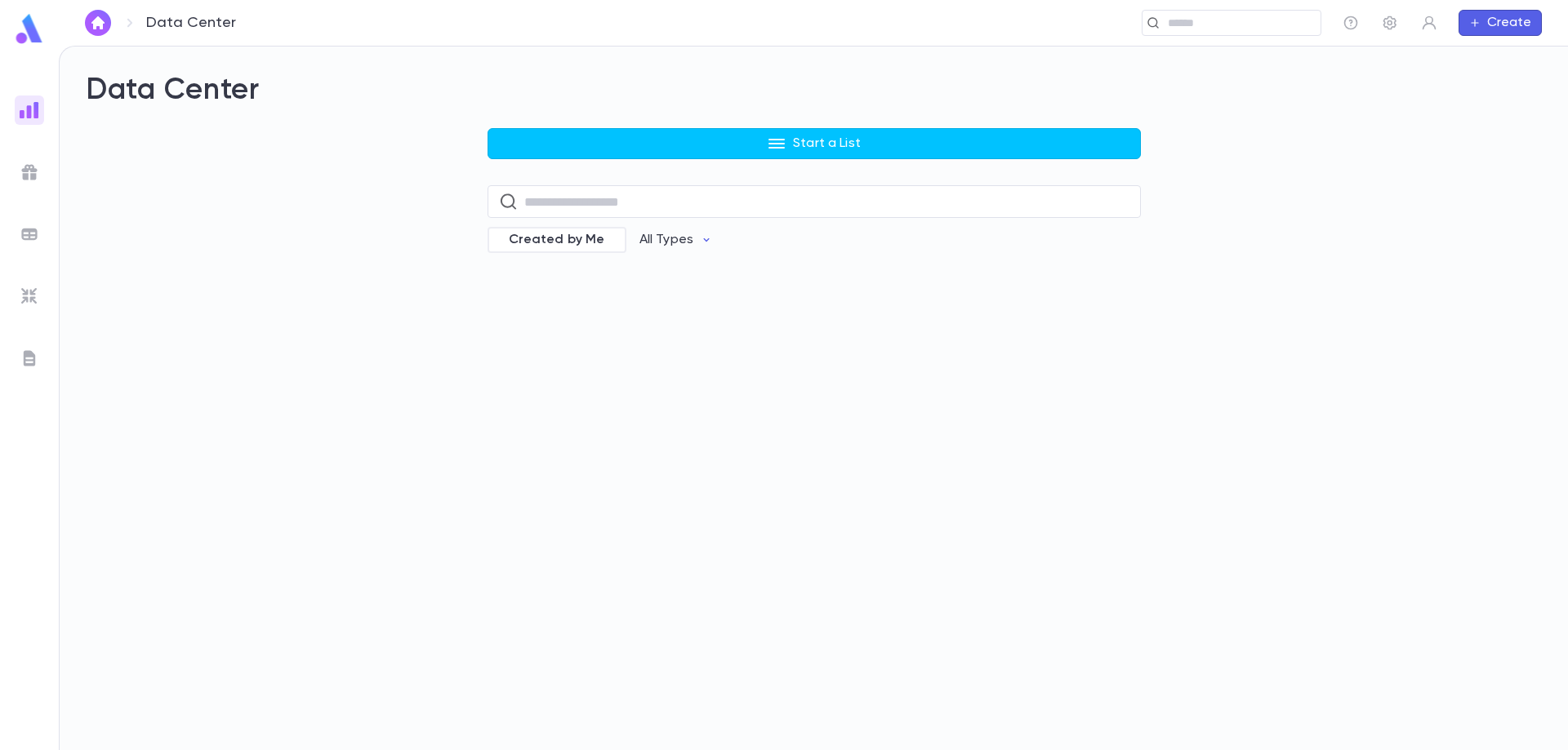
click at [30, 170] on img at bounding box center [29, 172] width 19 height 19
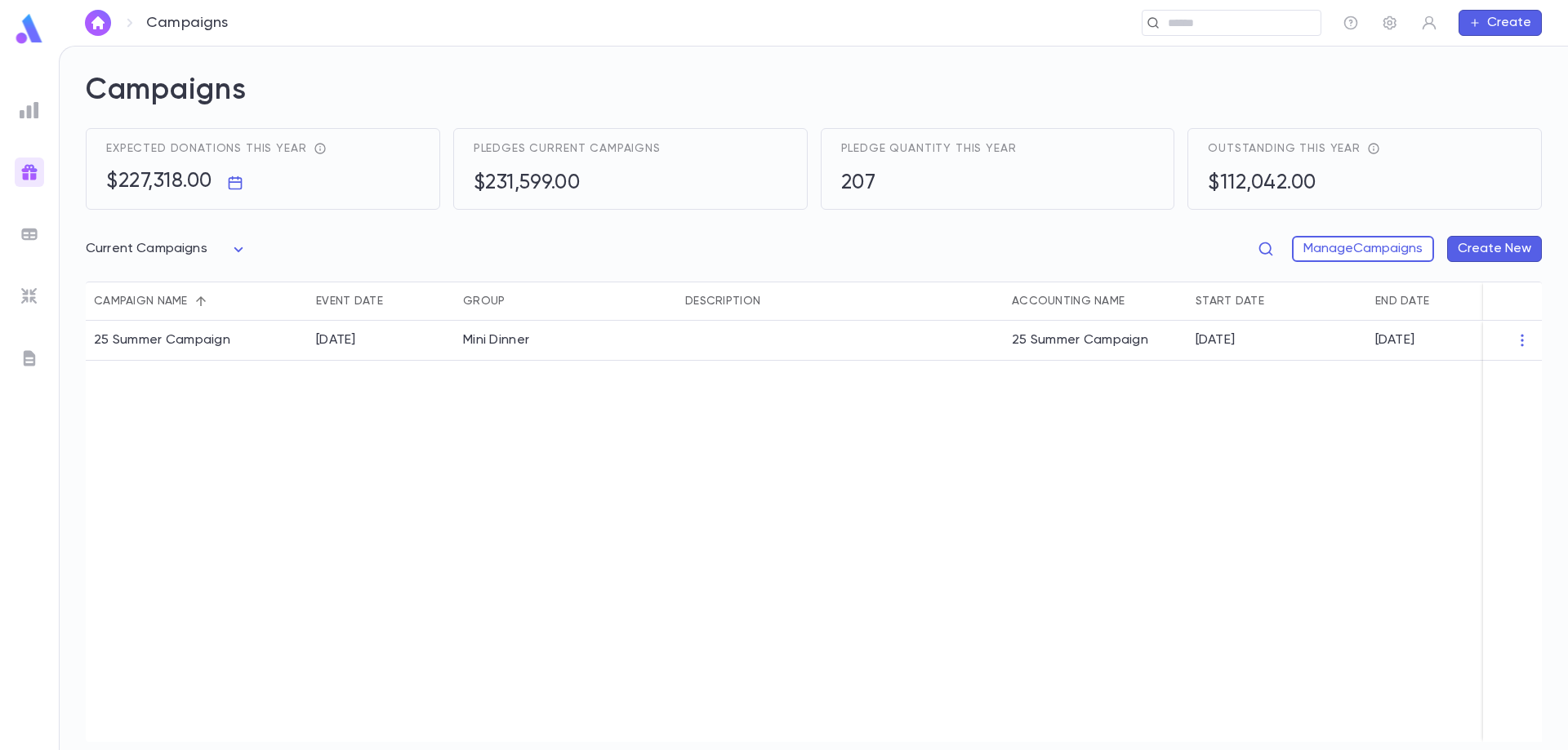
click at [26, 118] on img at bounding box center [29, 110] width 19 height 19
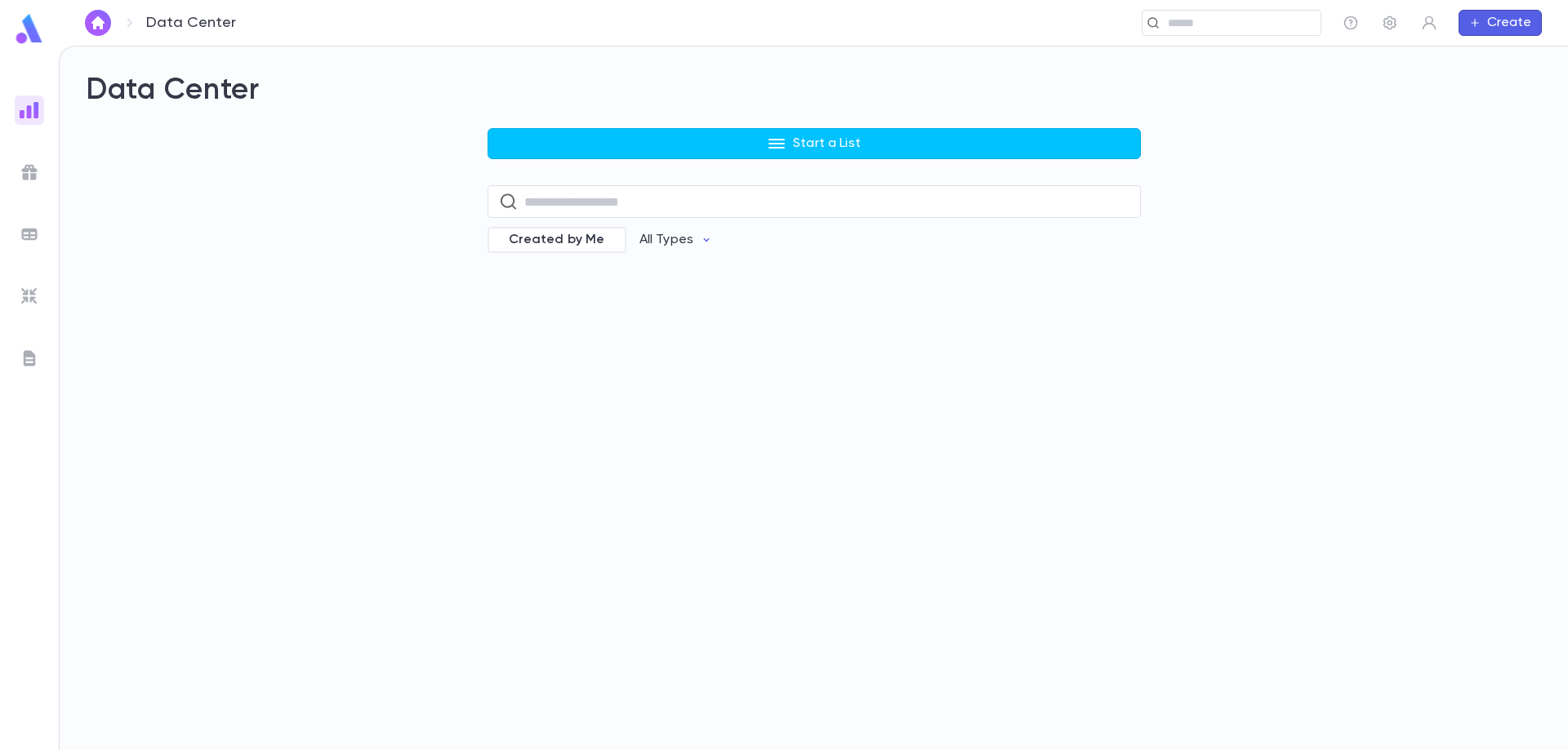
click at [22, 228] on img at bounding box center [29, 234] width 19 height 19
